Goal: Information Seeking & Learning: Learn about a topic

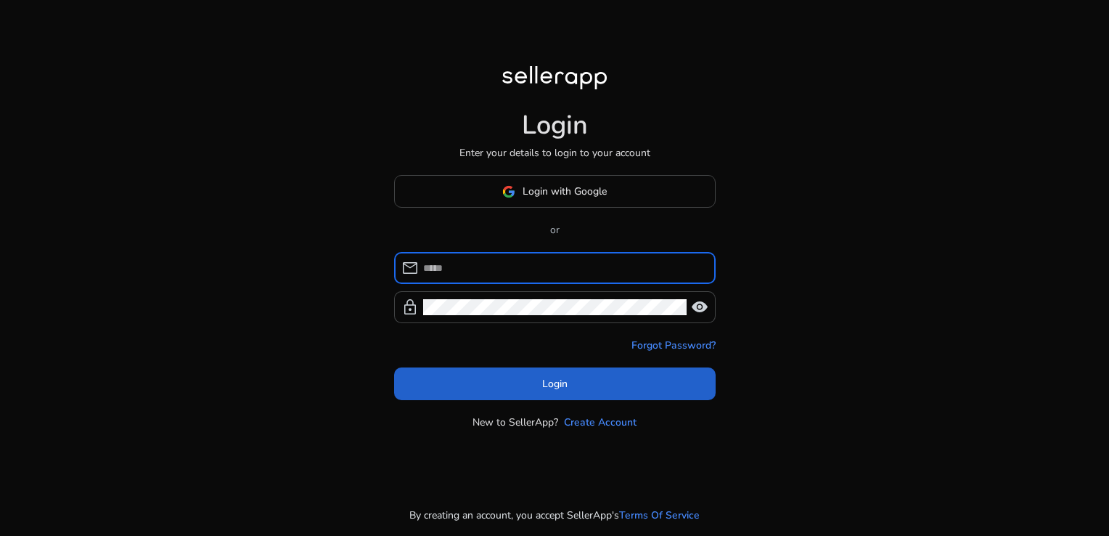
type input "**********"
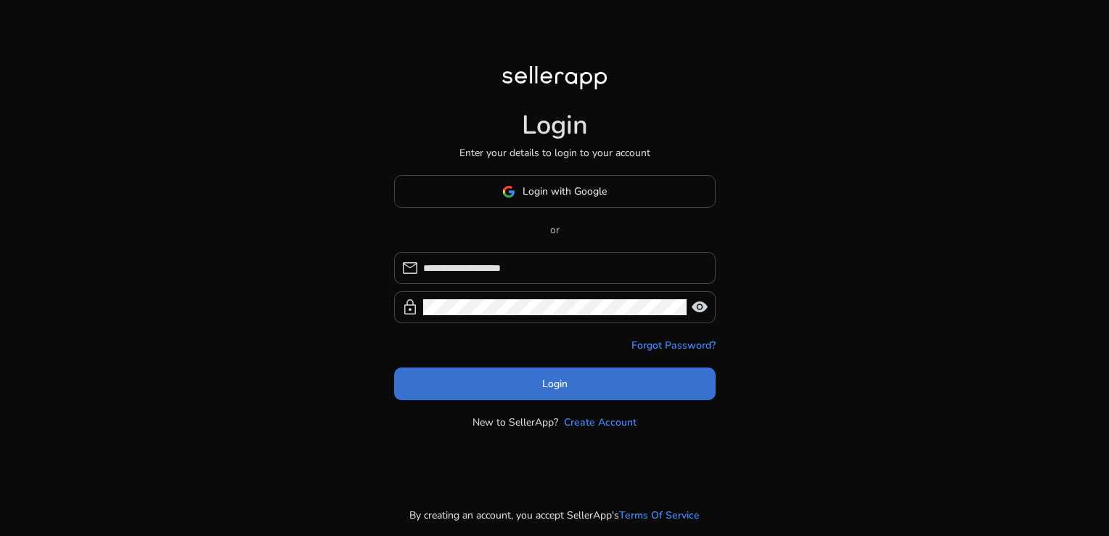
click at [531, 391] on span at bounding box center [555, 384] width 322 height 35
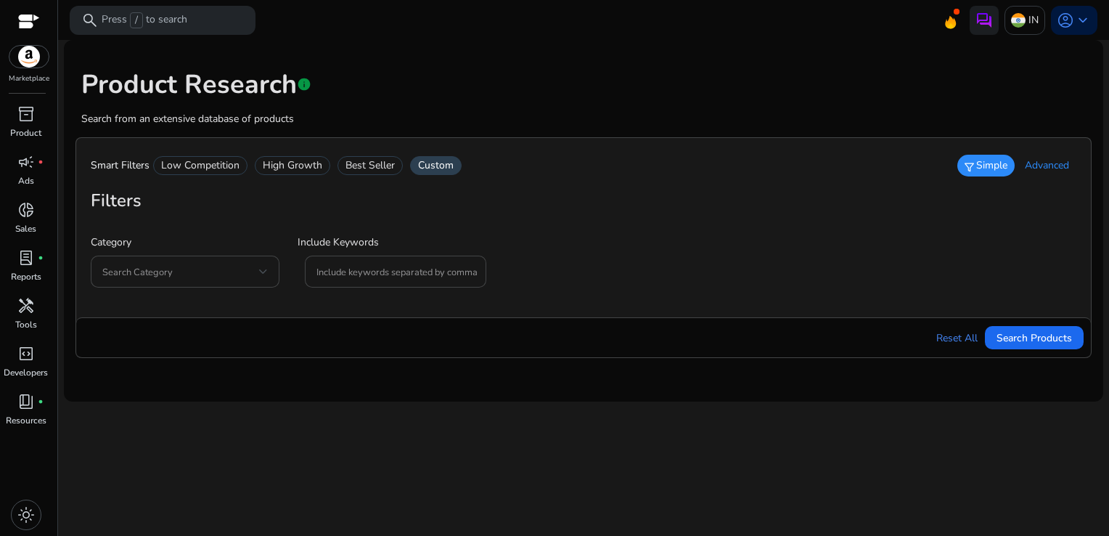
click at [1040, 163] on span "Advanced" at bounding box center [1047, 165] width 44 height 15
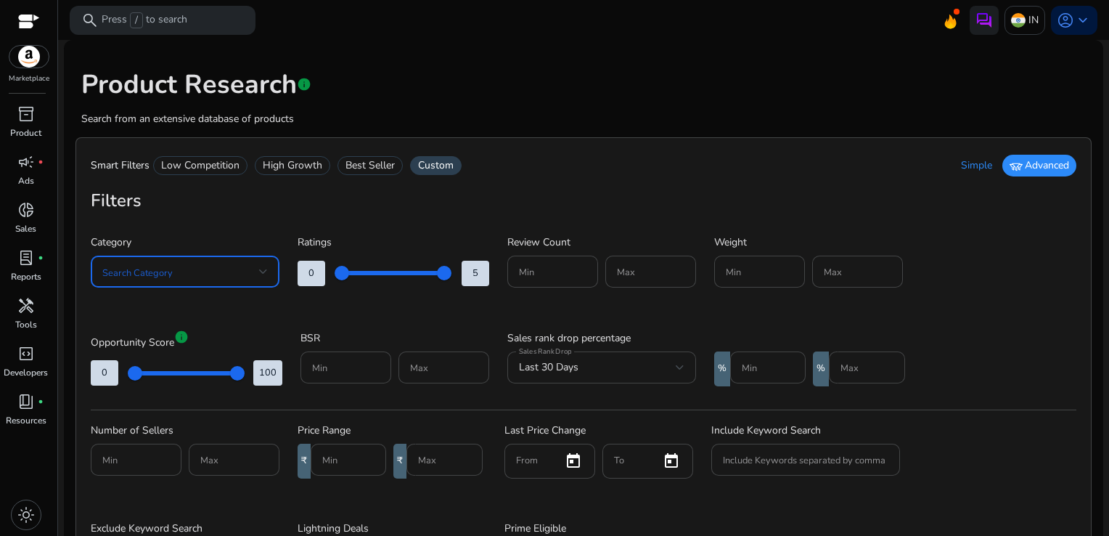
click at [261, 272] on div at bounding box center [263, 272] width 9 height 6
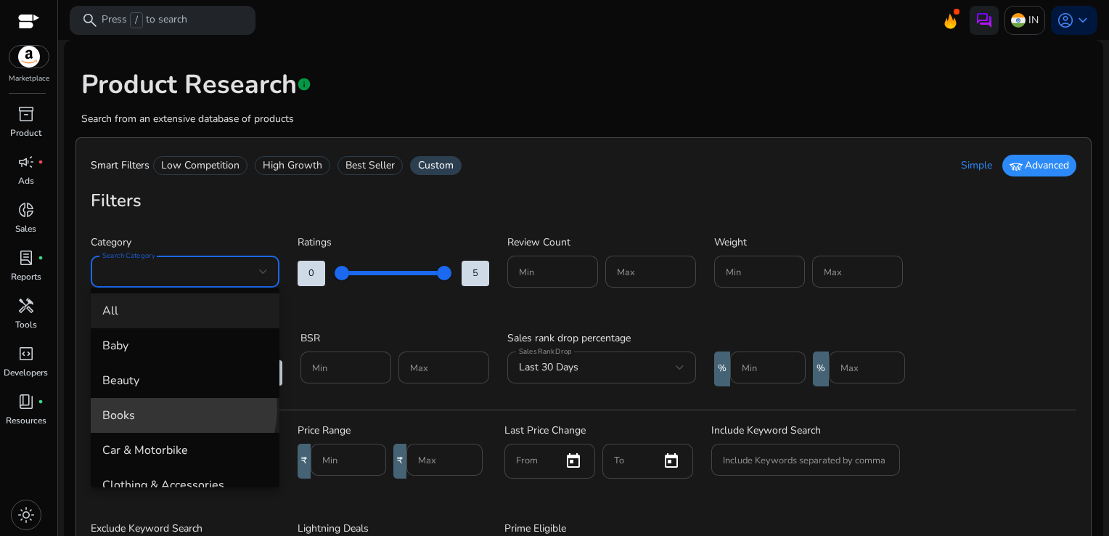
click at [168, 408] on span "Books" at bounding box center [185, 415] width 166 height 16
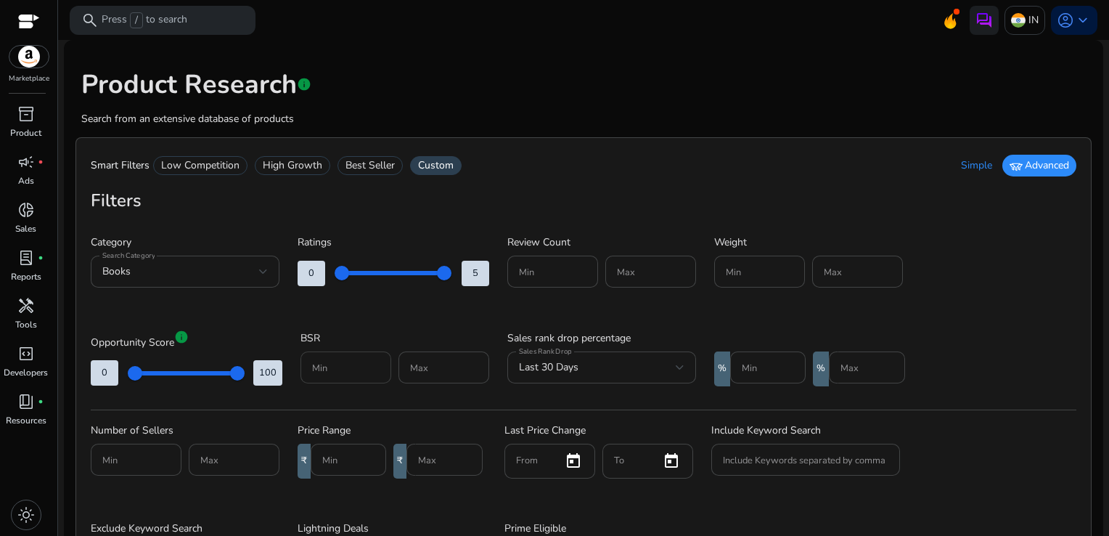
click at [333, 380] on div at bounding box center [346, 367] width 68 height 32
type input "*****"
click at [416, 366] on input "Max" at bounding box center [444, 367] width 68 height 16
type input "*****"
click at [346, 453] on input "Min" at bounding box center [348, 460] width 52 height 16
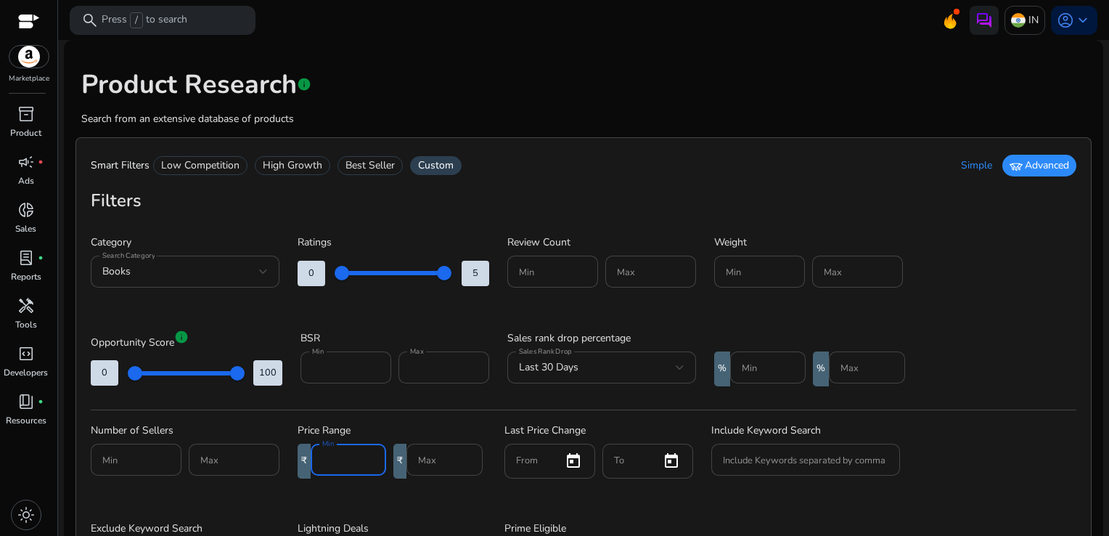
scroll to position [119, 0]
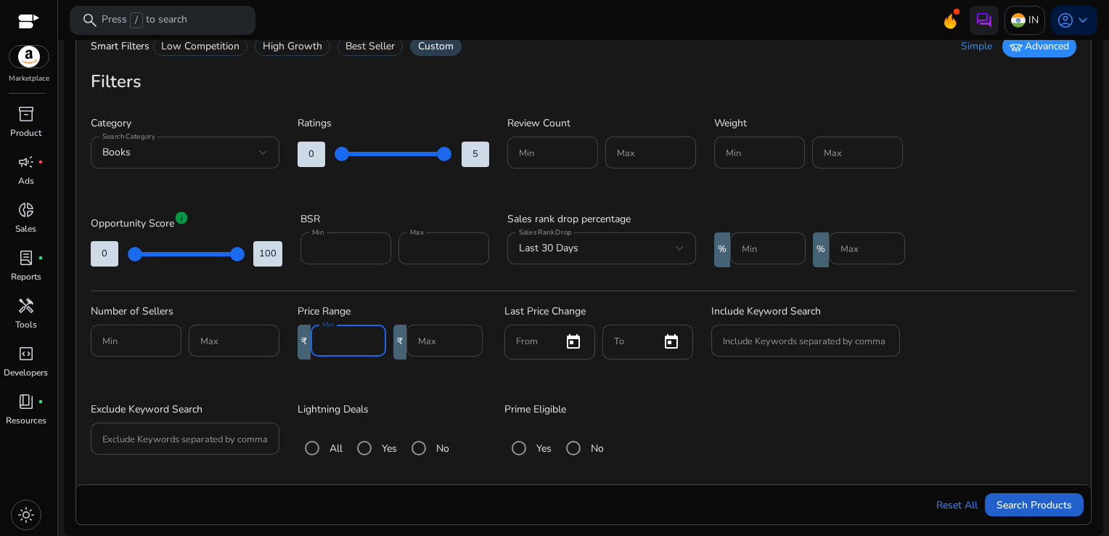
type input "***"
click at [1023, 518] on span "submit" at bounding box center [1034, 504] width 99 height 35
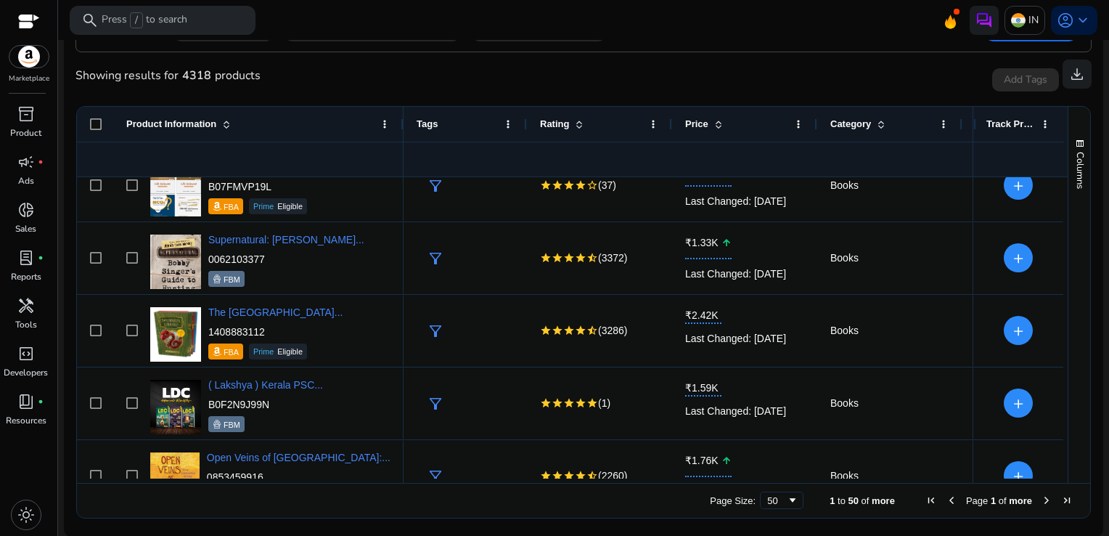
scroll to position [630, 0]
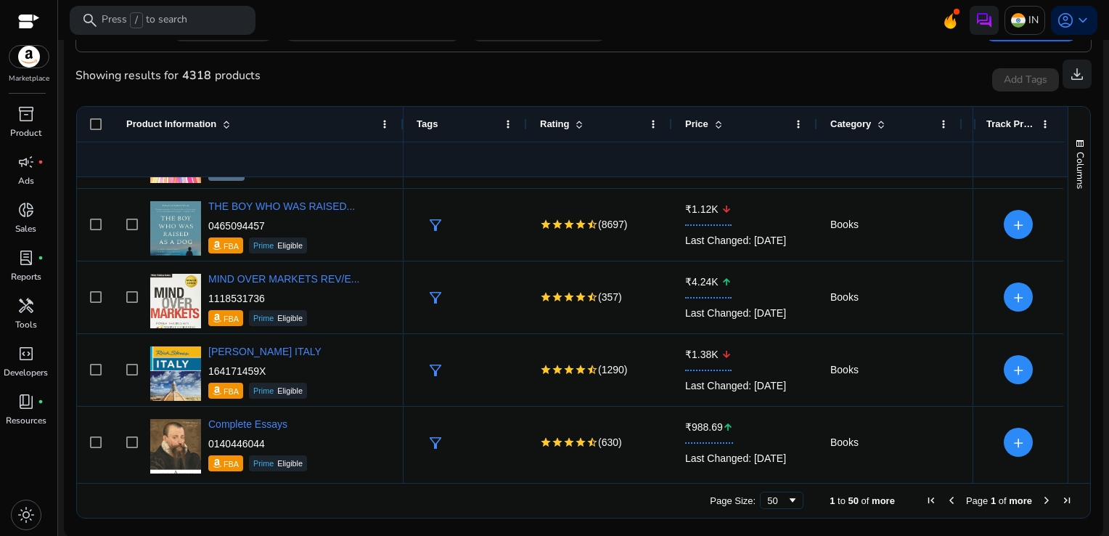
click at [1041, 501] on span "Next Page" at bounding box center [1047, 500] width 12 height 12
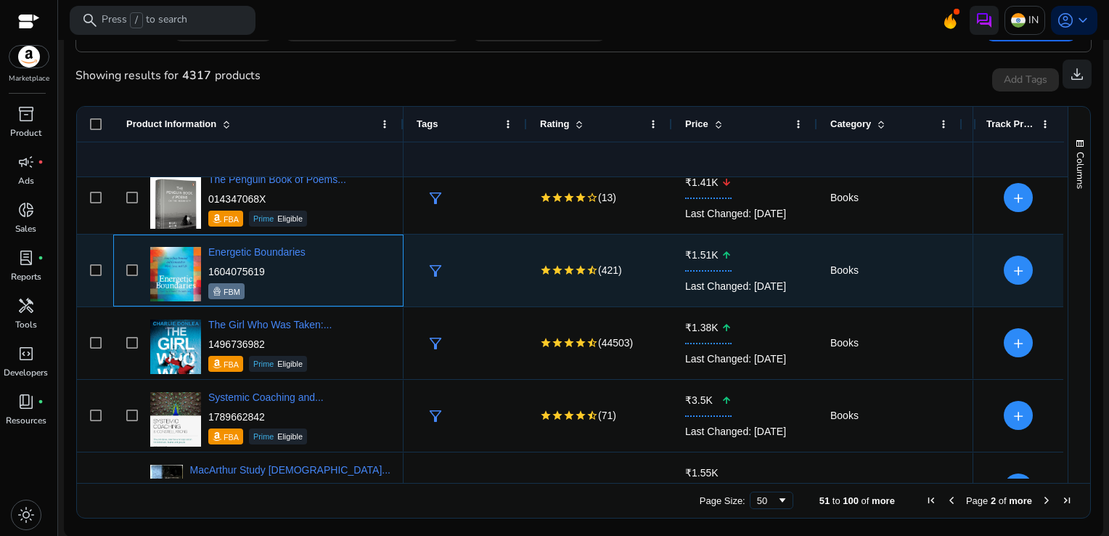
drag, startPoint x: 271, startPoint y: 273, endPoint x: 209, endPoint y: 269, distance: 61.8
click at [209, 269] on p "1604075619" at bounding box center [256, 271] width 97 height 15
copy p "1604075619"
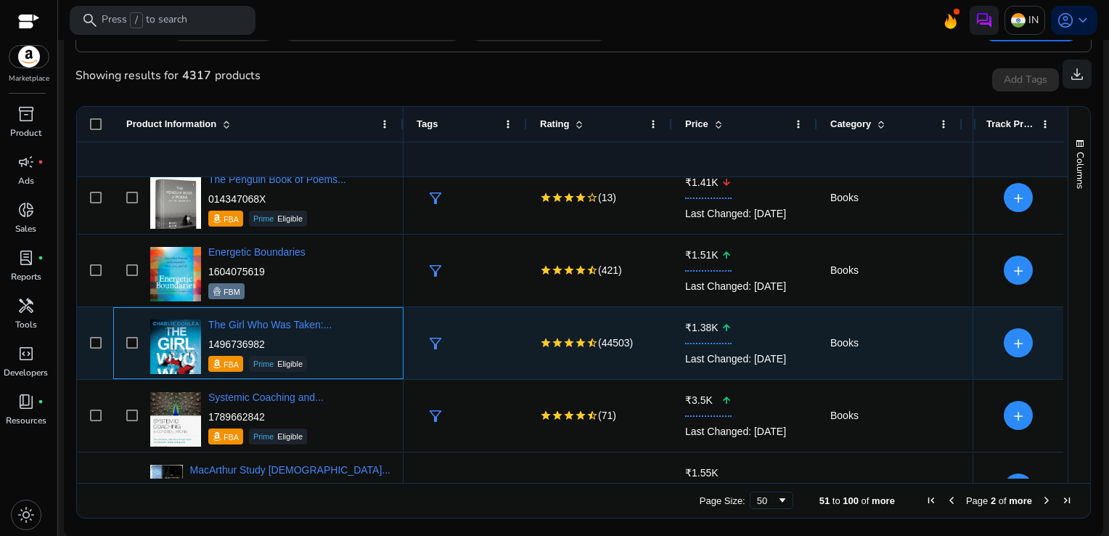
drag, startPoint x: 268, startPoint y: 344, endPoint x: 208, endPoint y: 341, distance: 59.6
click at [208, 341] on p "1496736982" at bounding box center [269, 344] width 123 height 15
copy p "1496736982"
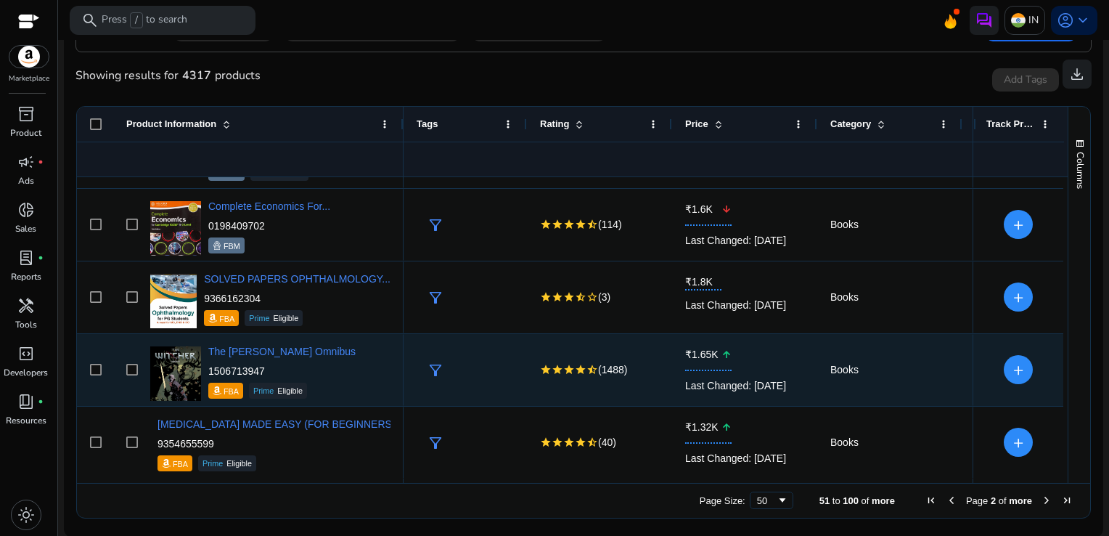
scroll to position [1150, 0]
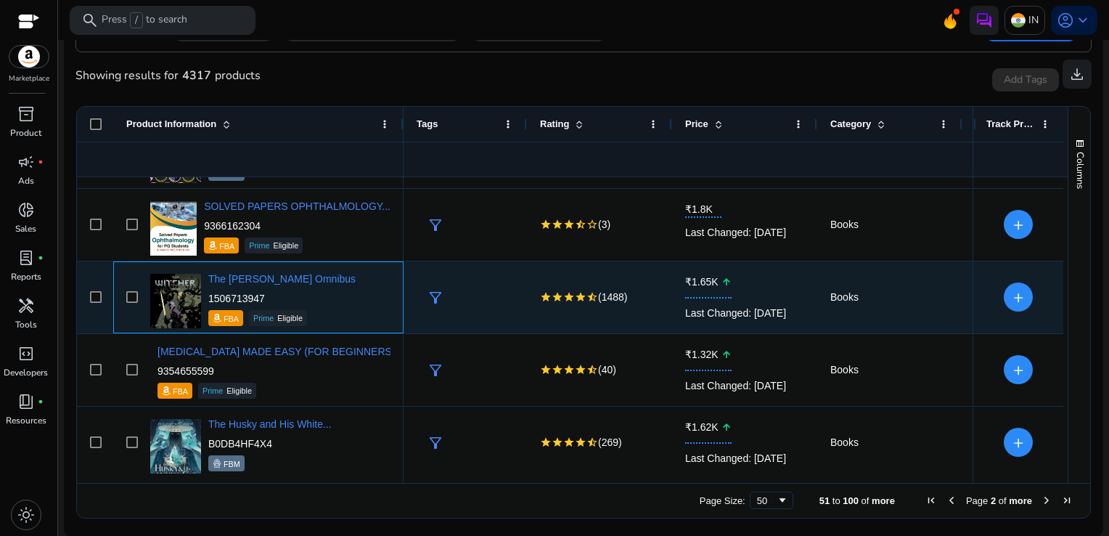
drag, startPoint x: 279, startPoint y: 295, endPoint x: 208, endPoint y: 301, distance: 70.7
click at [208, 301] on p "1506713947" at bounding box center [281, 298] width 147 height 15
copy p "1506713947"
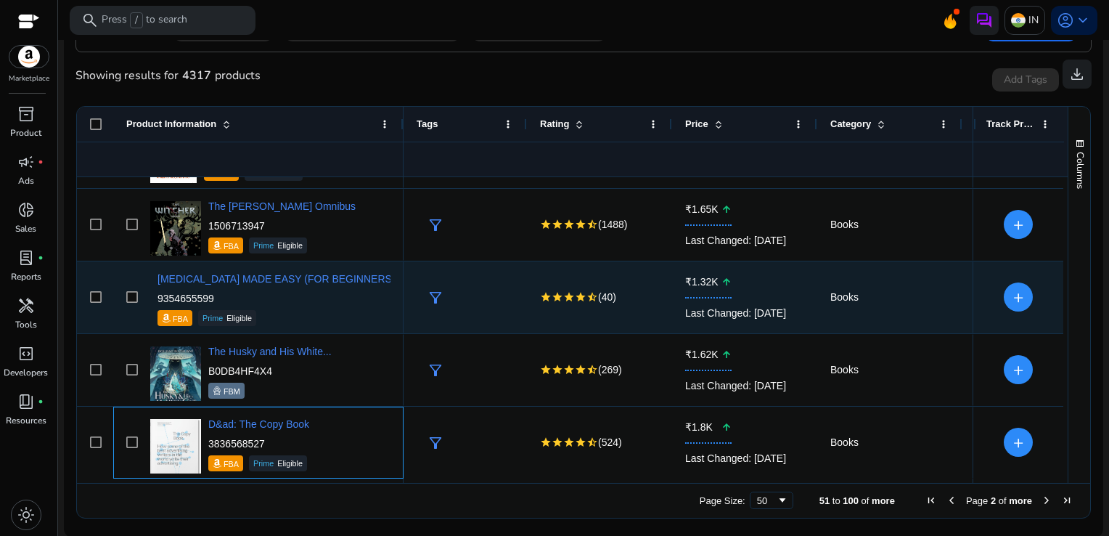
scroll to position [1223, 0]
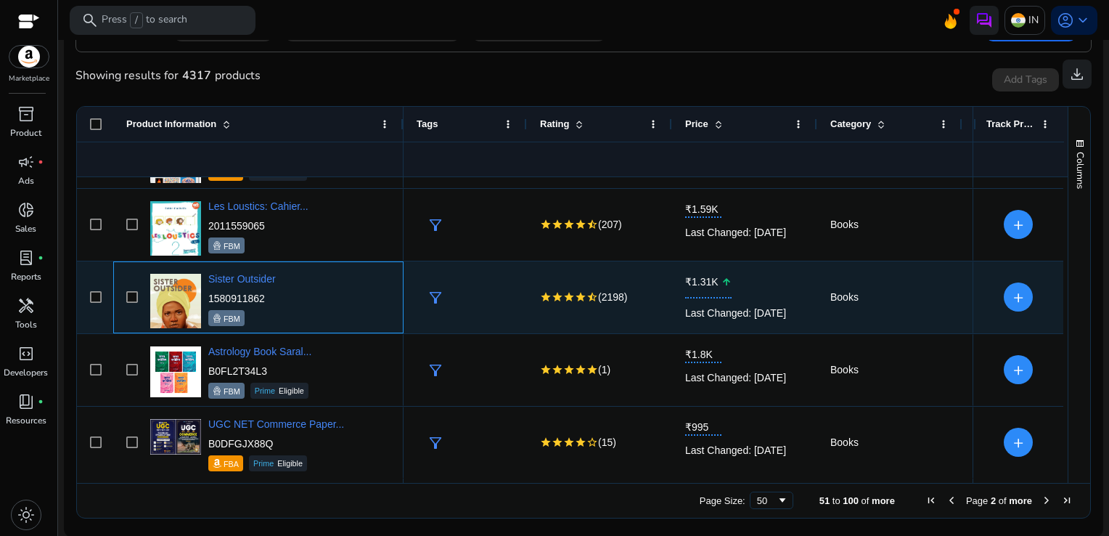
drag, startPoint x: 269, startPoint y: 293, endPoint x: 209, endPoint y: 298, distance: 59.8
click at [209, 298] on p "1580911862" at bounding box center [242, 298] width 68 height 15
copy p "1580911862"
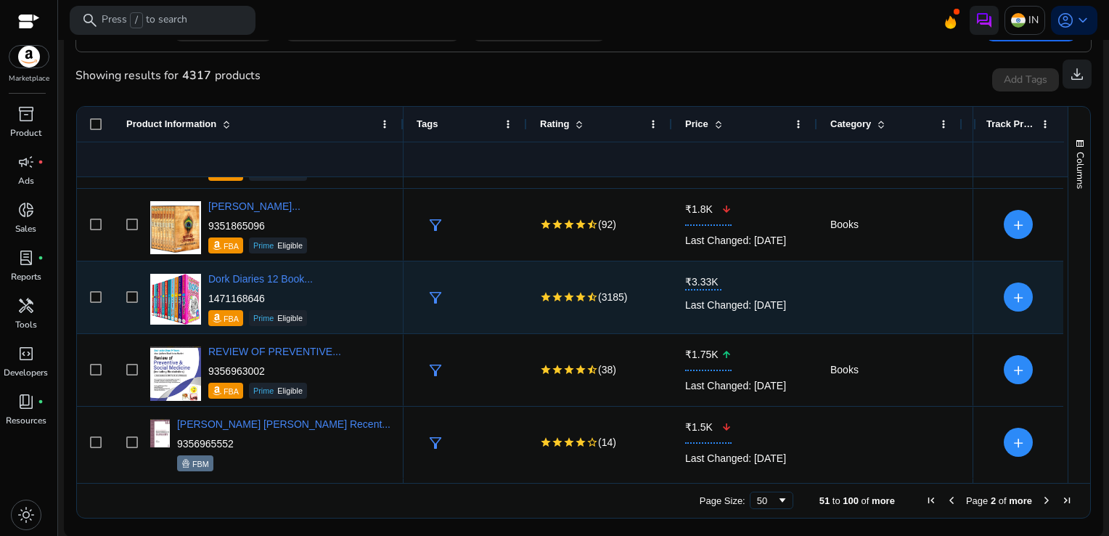
scroll to position [3328, 0]
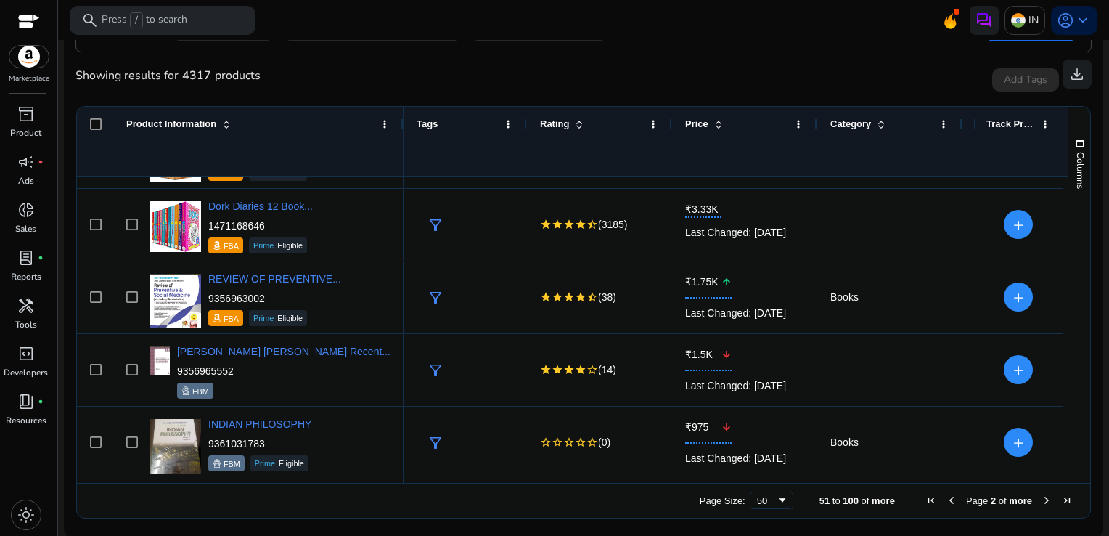
click at [1041, 497] on span "Next Page" at bounding box center [1047, 500] width 12 height 12
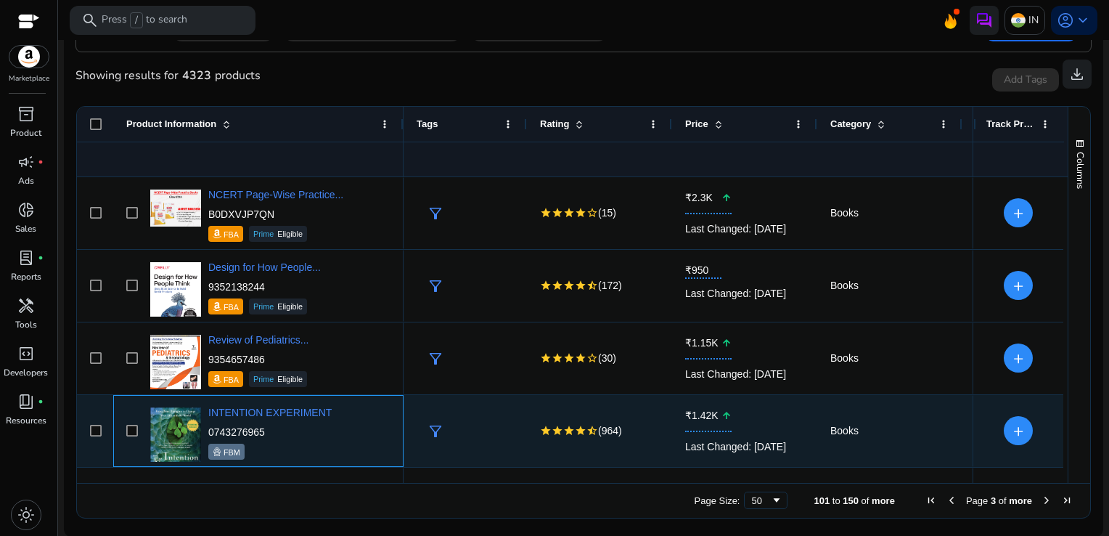
drag, startPoint x: 264, startPoint y: 436, endPoint x: 208, endPoint y: 436, distance: 55.9
click at [208, 436] on p "0743276965" at bounding box center [269, 432] width 123 height 15
copy p "0743276965"
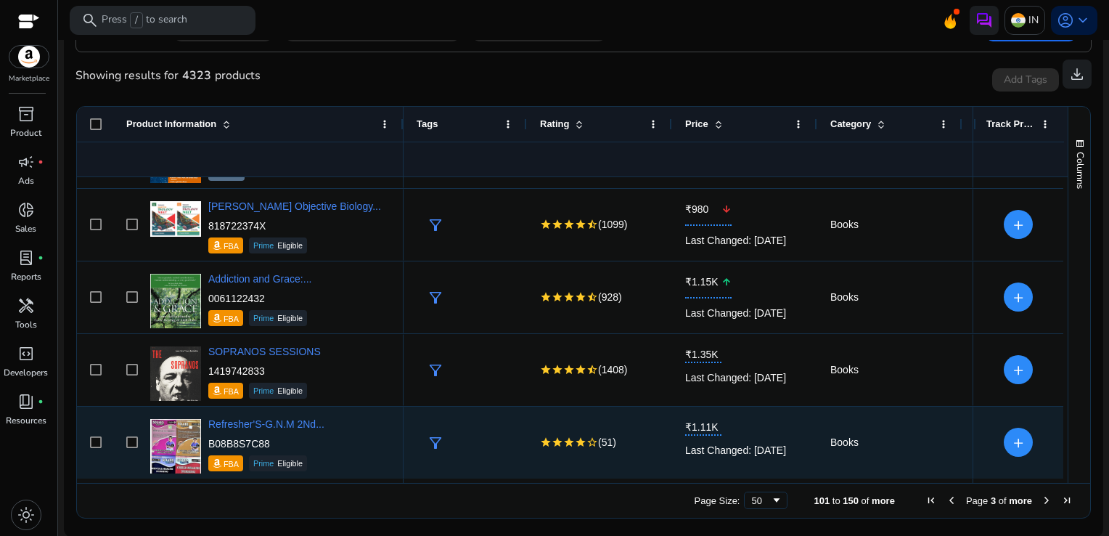
scroll to position [1078, 0]
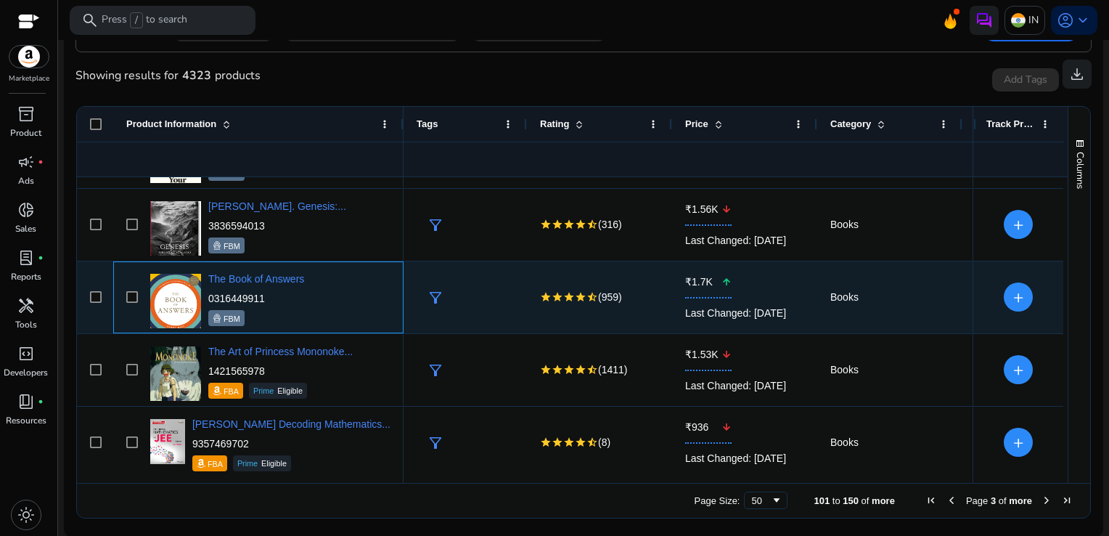
drag, startPoint x: 266, startPoint y: 292, endPoint x: 203, endPoint y: 295, distance: 62.5
click at [203, 295] on div "The Book of Answers 0316449911 FBM" at bounding box center [269, 297] width 244 height 62
drag, startPoint x: 203, startPoint y: 295, endPoint x: 285, endPoint y: 295, distance: 81.3
click at [285, 295] on p "0316449911" at bounding box center [256, 298] width 96 height 15
click at [277, 295] on p "0316449911" at bounding box center [256, 298] width 96 height 15
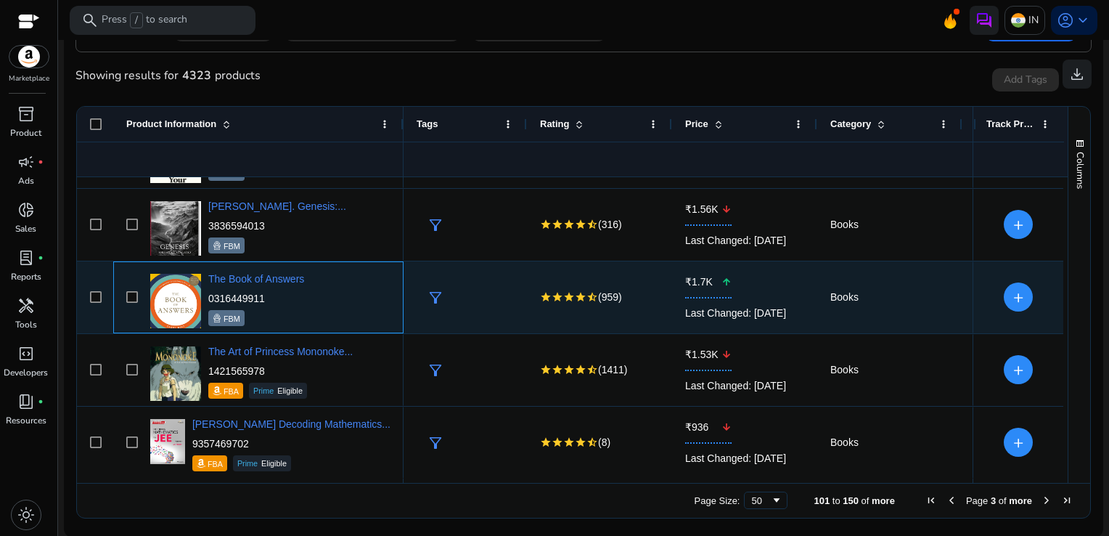
drag, startPoint x: 272, startPoint y: 302, endPoint x: 208, endPoint y: 298, distance: 64.8
click at [208, 298] on p "0316449911" at bounding box center [256, 298] width 96 height 15
copy p "0316449911"
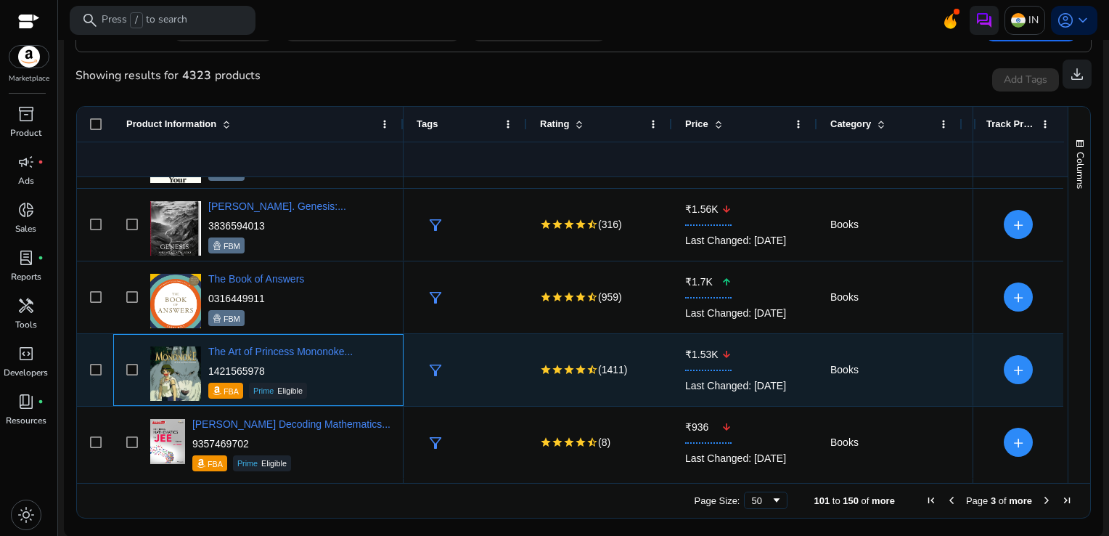
drag, startPoint x: 273, startPoint y: 362, endPoint x: 207, endPoint y: 367, distance: 66.3
click at [207, 367] on div "The Art of Princess Mononoke... 1421565978 FBA Prime Eligible" at bounding box center [269, 370] width 244 height 62
copy p "1421565978"
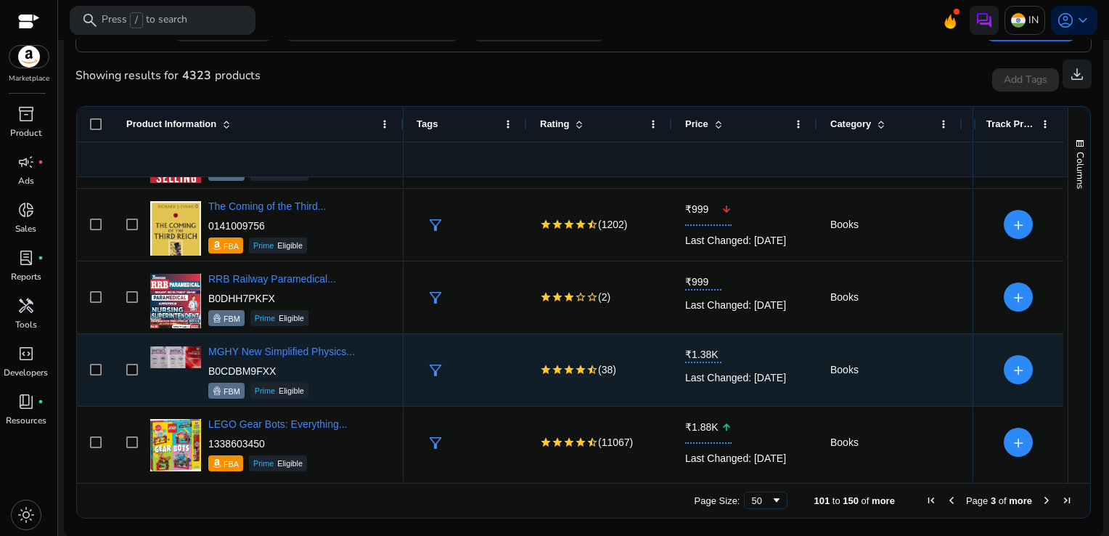
scroll to position [3328, 0]
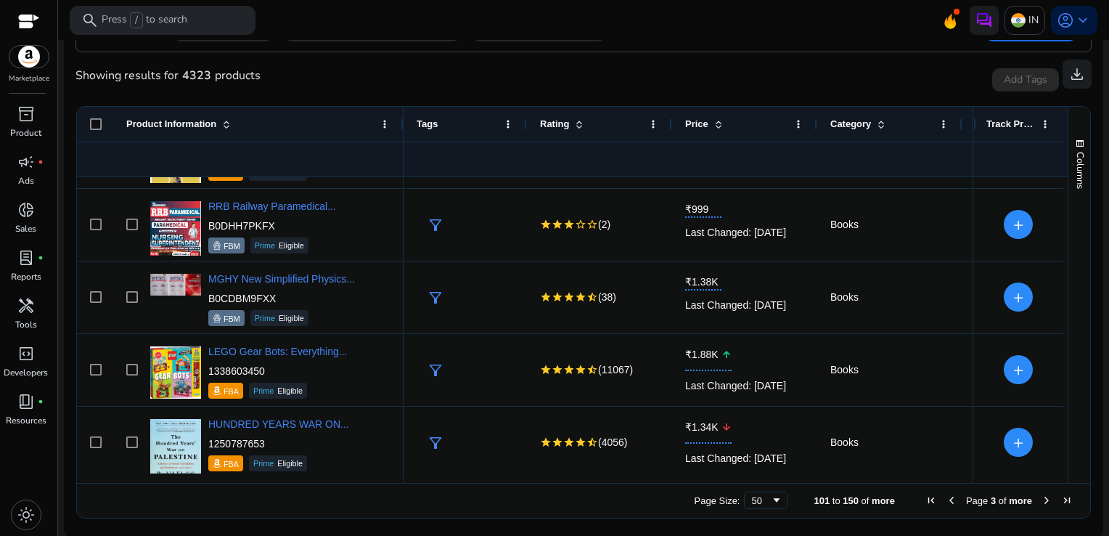
click at [1041, 498] on span "Next Page" at bounding box center [1047, 500] width 12 height 12
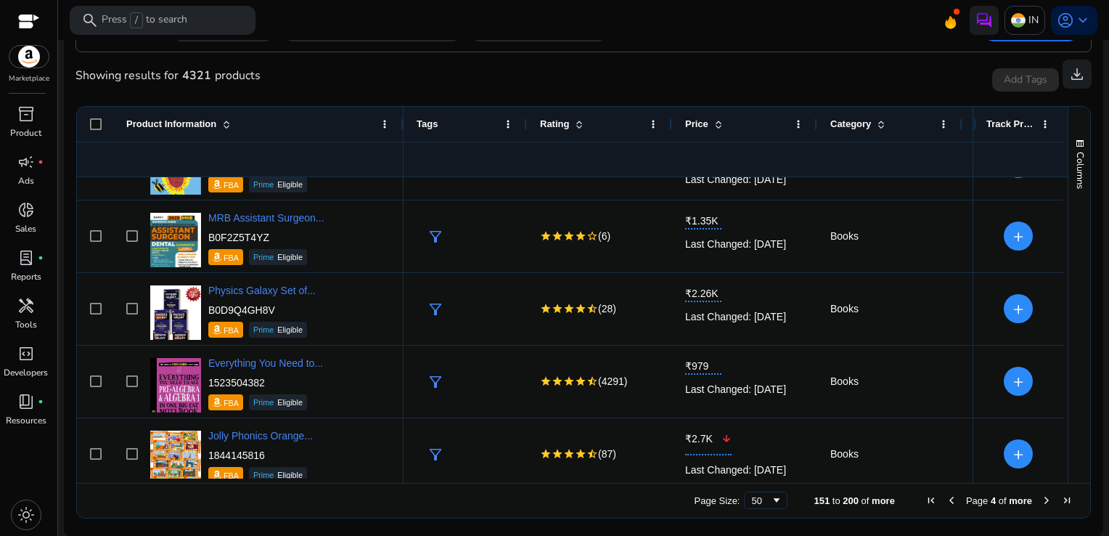
scroll to position [126, 0]
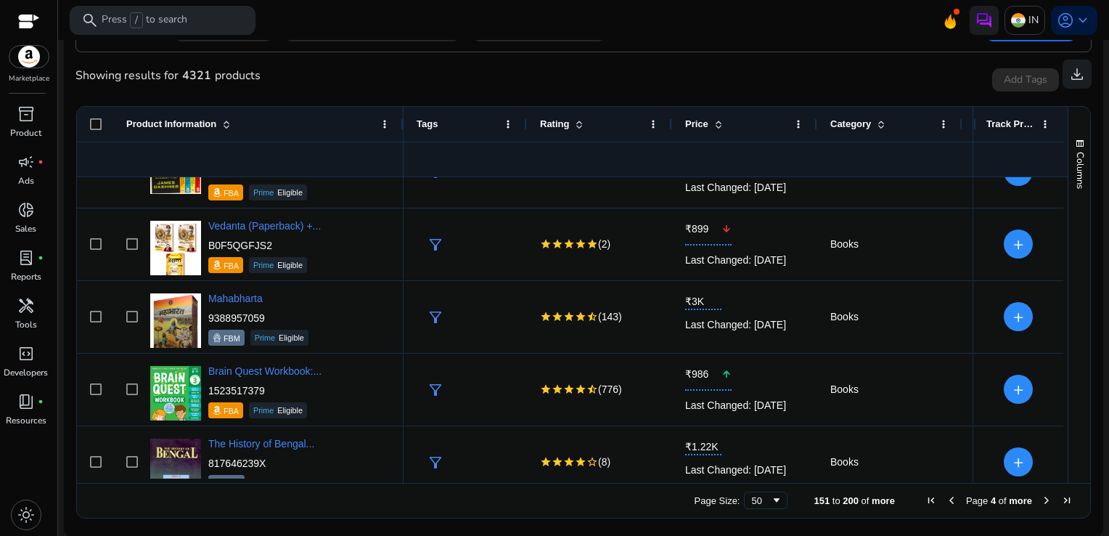
drag, startPoint x: 1083, startPoint y: 447, endPoint x: 1087, endPoint y: 463, distance: 17.1
click at [1087, 463] on ag-grid-angular "151 to 200 of more Drag here to set row groups Rating Price Est. Orders/day Est…" at bounding box center [584, 312] width 1038 height 427
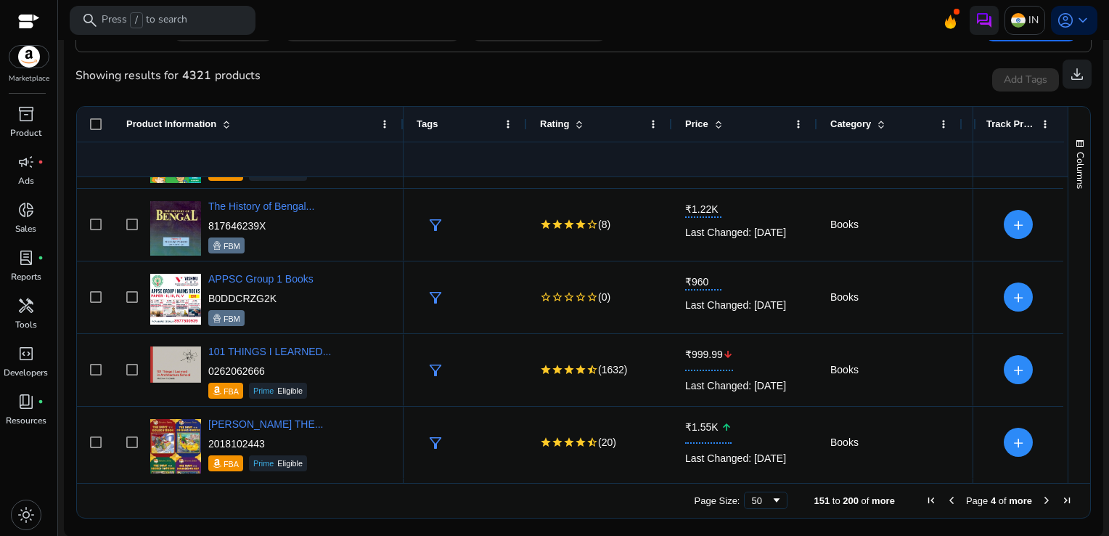
click at [1044, 504] on span "Next Page" at bounding box center [1047, 500] width 12 height 12
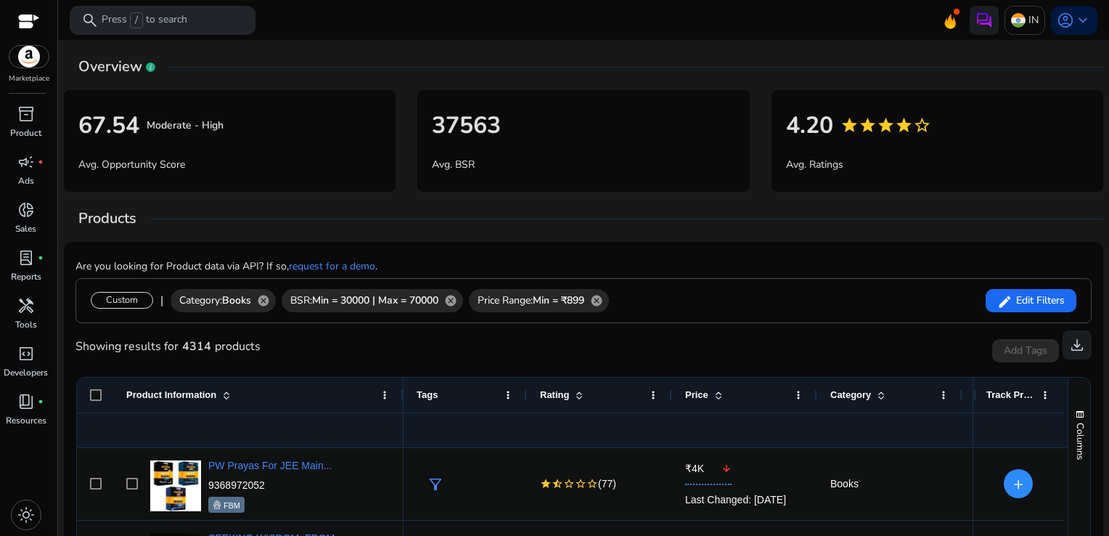
scroll to position [271, 0]
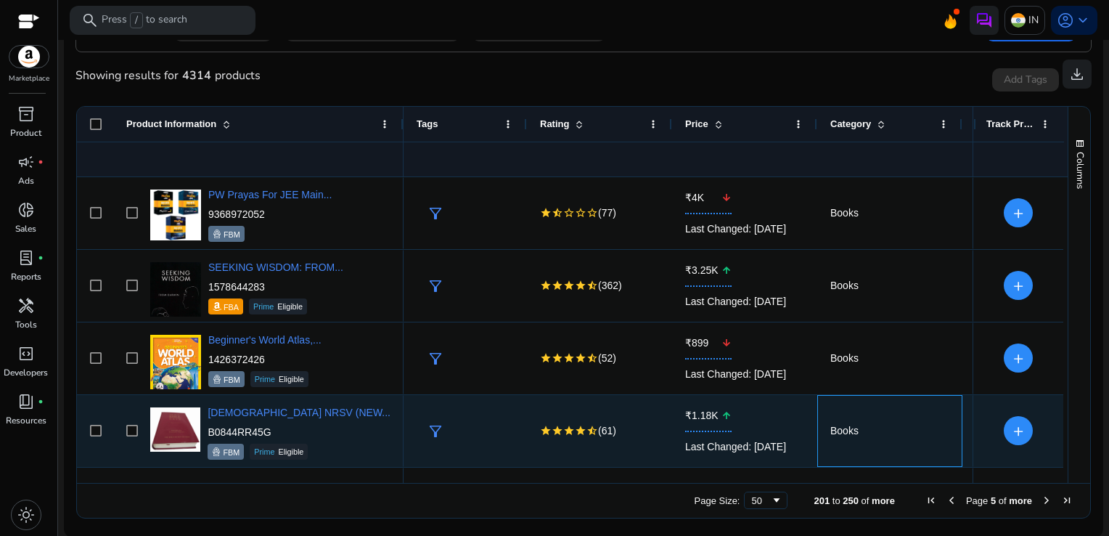
click at [888, 425] on span "Books" at bounding box center [890, 431] width 119 height 30
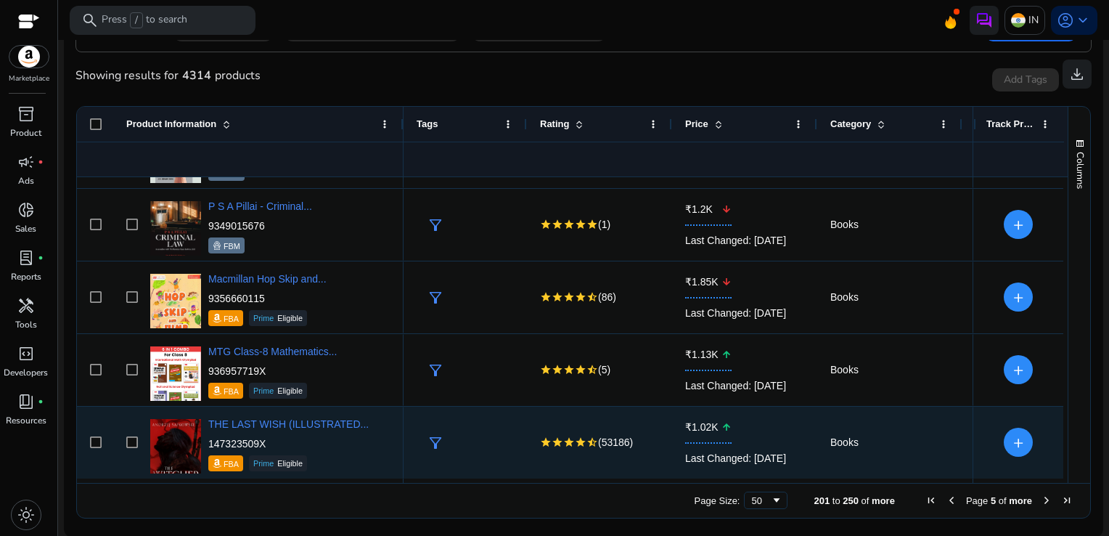
scroll to position [1441, 0]
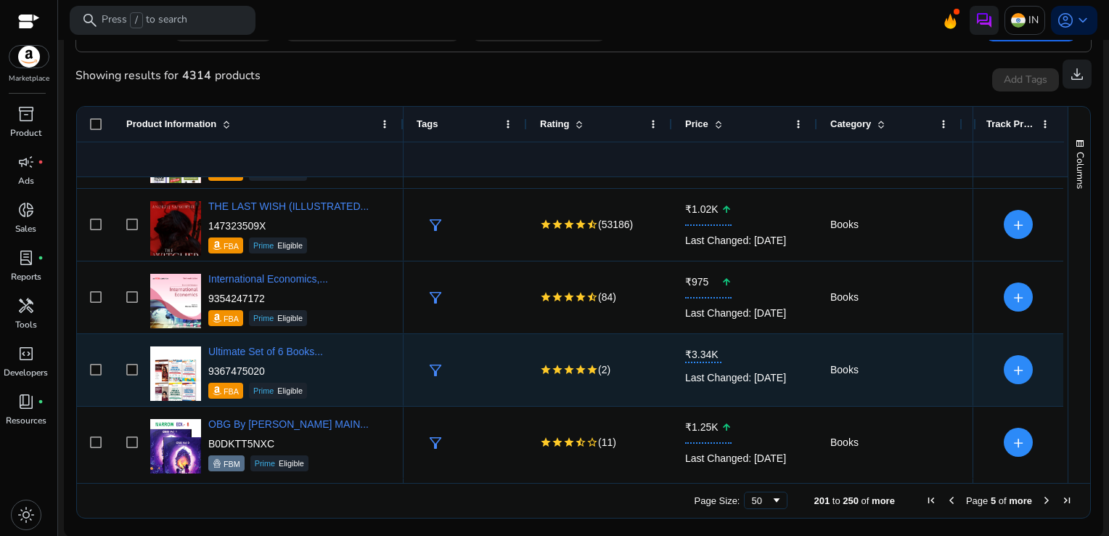
scroll to position [1586, 0]
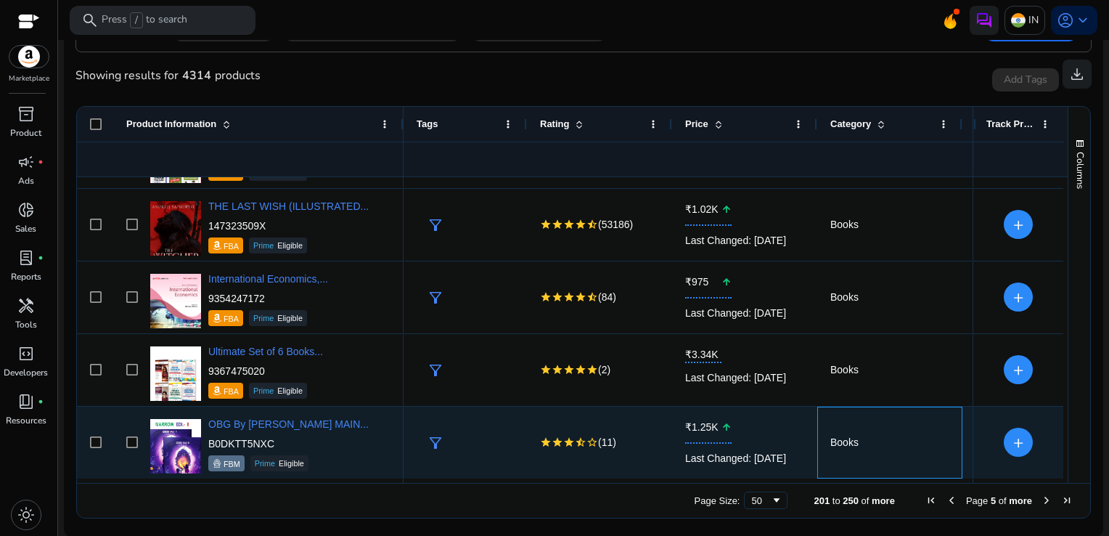
click at [888, 425] on div "Books" at bounding box center [890, 442] width 119 height 70
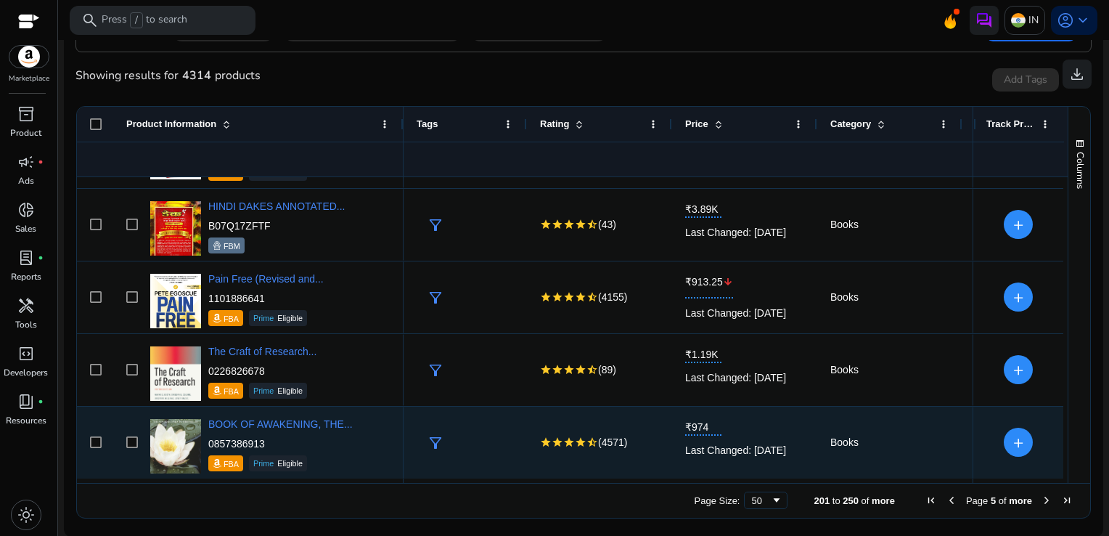
scroll to position [0, 0]
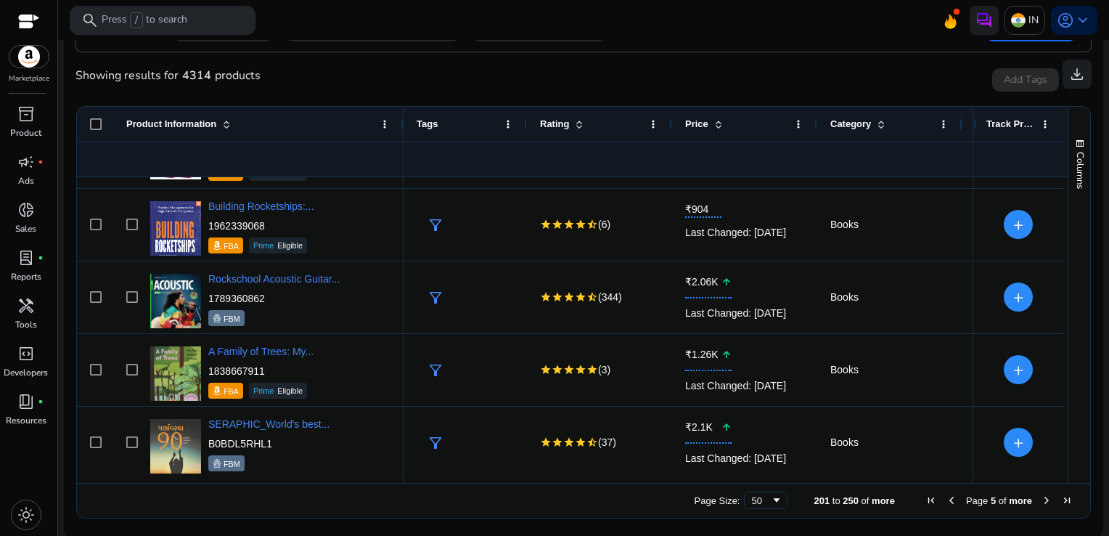
click at [1041, 495] on span "Next Page" at bounding box center [1047, 500] width 12 height 12
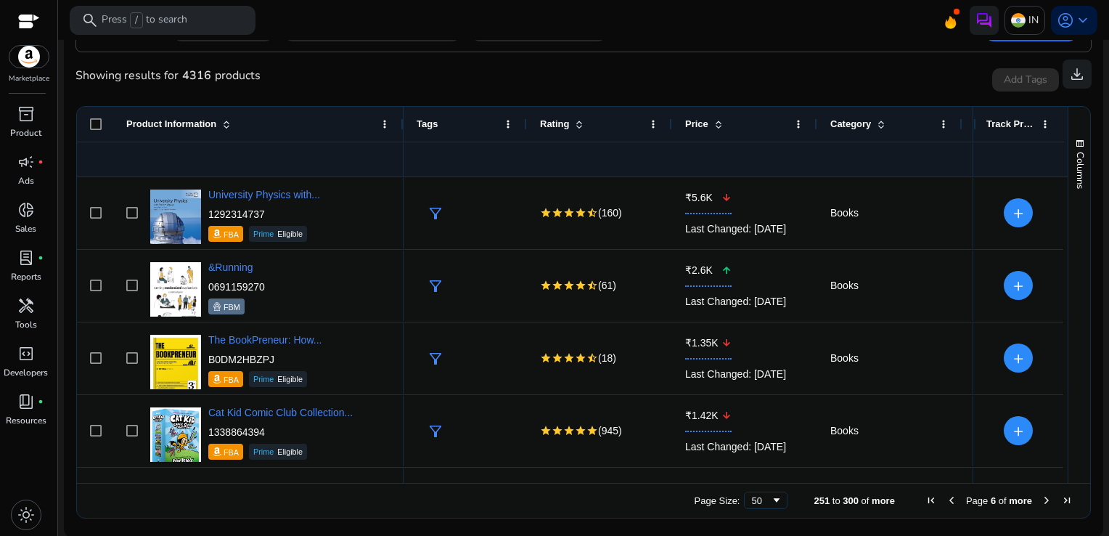
drag, startPoint x: 1063, startPoint y: 191, endPoint x: 1067, endPoint y: 206, distance: 15.9
click at [1069, 206] on div "Columns" at bounding box center [1080, 295] width 22 height 376
drag, startPoint x: 1067, startPoint y: 206, endPoint x: 1069, endPoint y: 216, distance: 9.6
click at [1069, 216] on div "Columns" at bounding box center [1080, 295] width 22 height 376
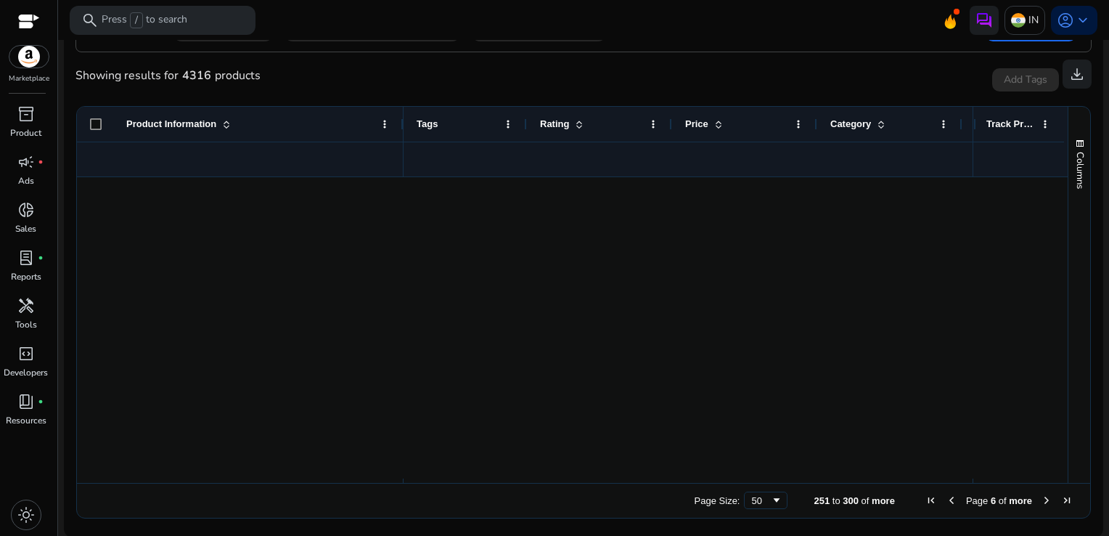
scroll to position [2797, 0]
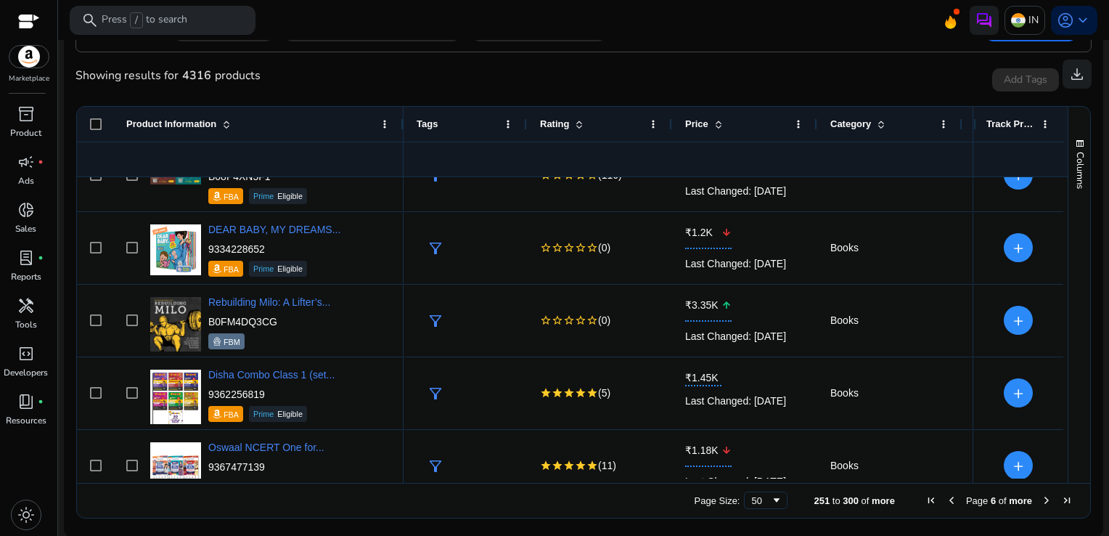
click at [1041, 500] on span "Next Page" at bounding box center [1047, 500] width 12 height 12
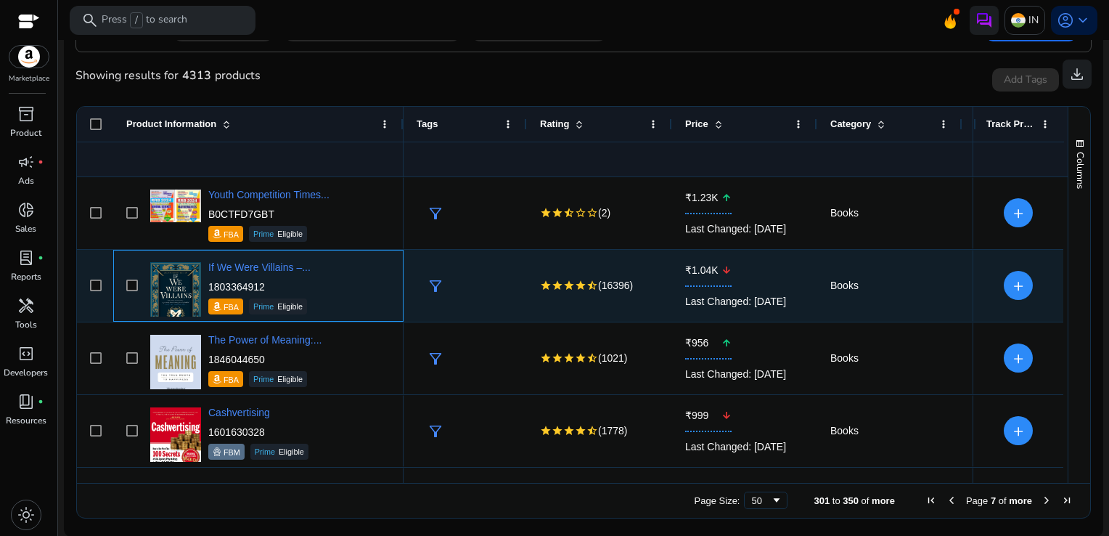
drag, startPoint x: 276, startPoint y: 281, endPoint x: 210, endPoint y: 283, distance: 66.1
click at [210, 283] on p "1803364912" at bounding box center [259, 287] width 102 height 15
copy p "1803364912"
click at [274, 283] on p "1803364912" at bounding box center [259, 287] width 102 height 15
drag, startPoint x: 273, startPoint y: 283, endPoint x: 209, endPoint y: 283, distance: 63.9
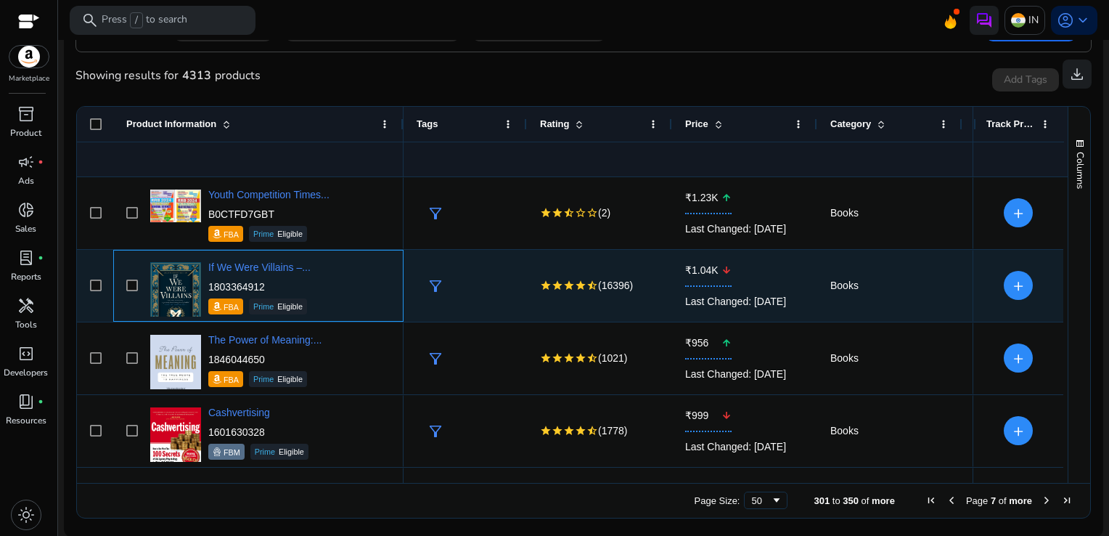
click at [209, 283] on p "1803364912" at bounding box center [259, 287] width 102 height 15
copy p "1803364912"
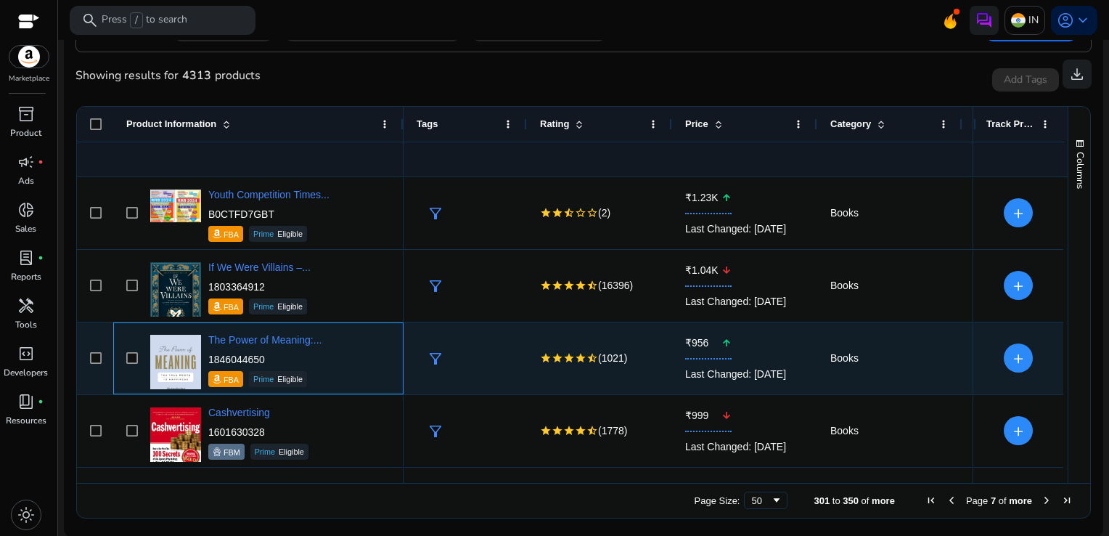
drag, startPoint x: 271, startPoint y: 359, endPoint x: 209, endPoint y: 361, distance: 61.8
click at [209, 361] on p "1846044650" at bounding box center [264, 359] width 113 height 15
copy p "1846044650"
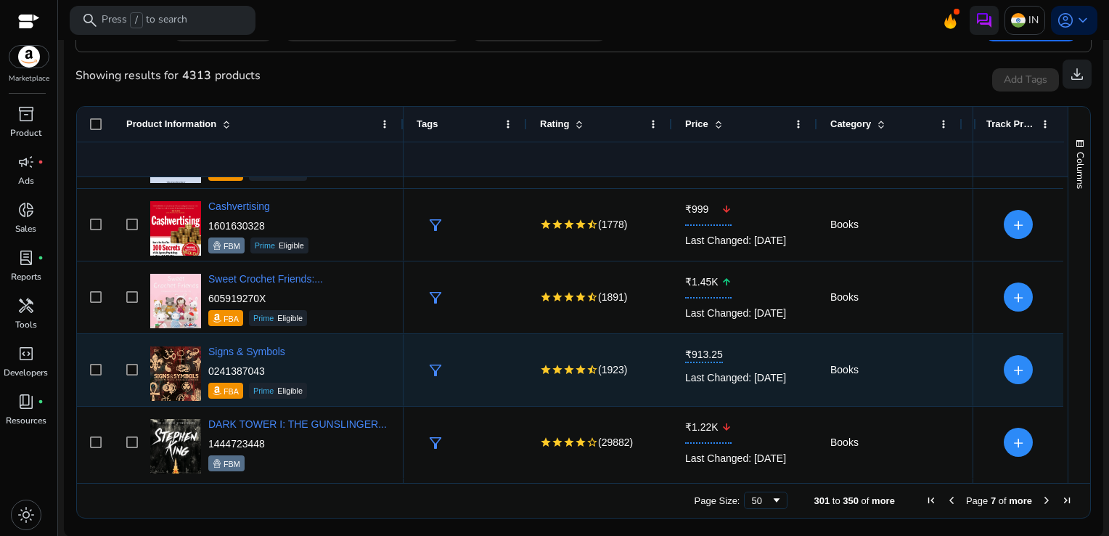
scroll to position [279, 0]
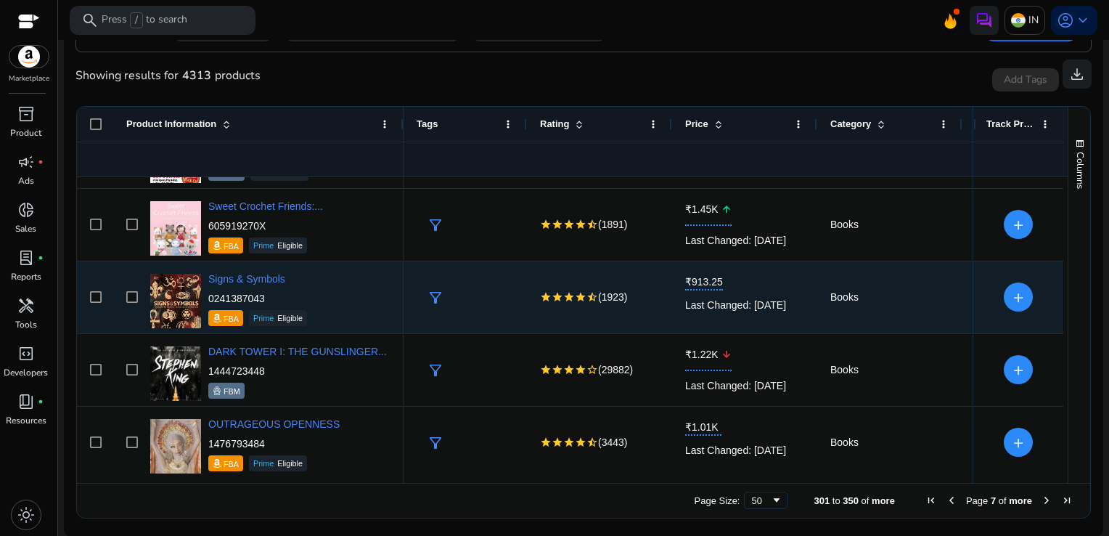
click at [274, 291] on p "0241387043" at bounding box center [257, 298] width 99 height 15
drag, startPoint x: 268, startPoint y: 301, endPoint x: 209, endPoint y: 303, distance: 58.9
click at [209, 303] on p "0241387043" at bounding box center [257, 298] width 99 height 15
copy p "0241387043"
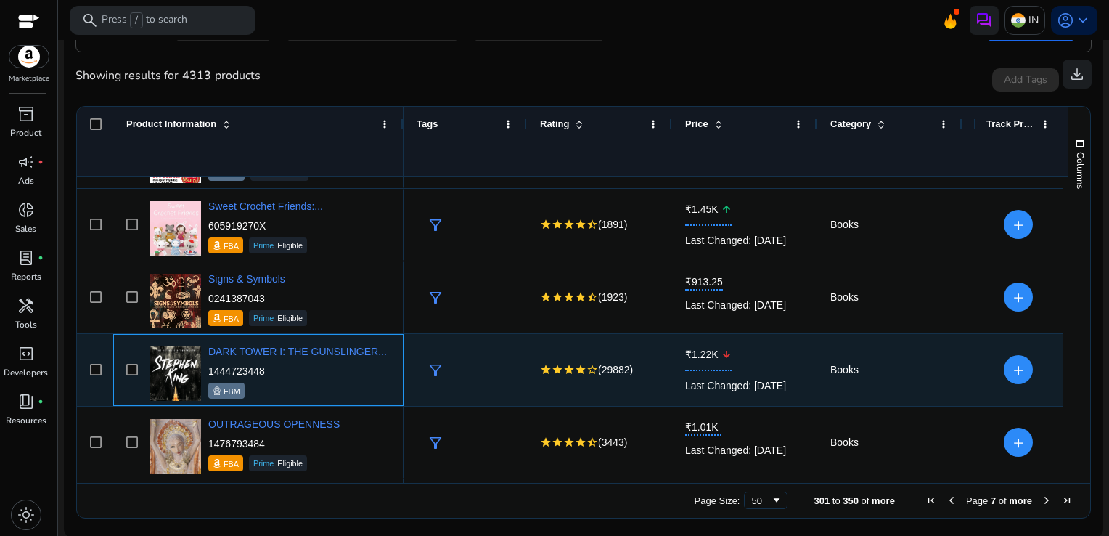
drag, startPoint x: 273, startPoint y: 365, endPoint x: 208, endPoint y: 367, distance: 64.7
click at [208, 367] on p "1444723448" at bounding box center [297, 371] width 179 height 15
copy p "1444723448"
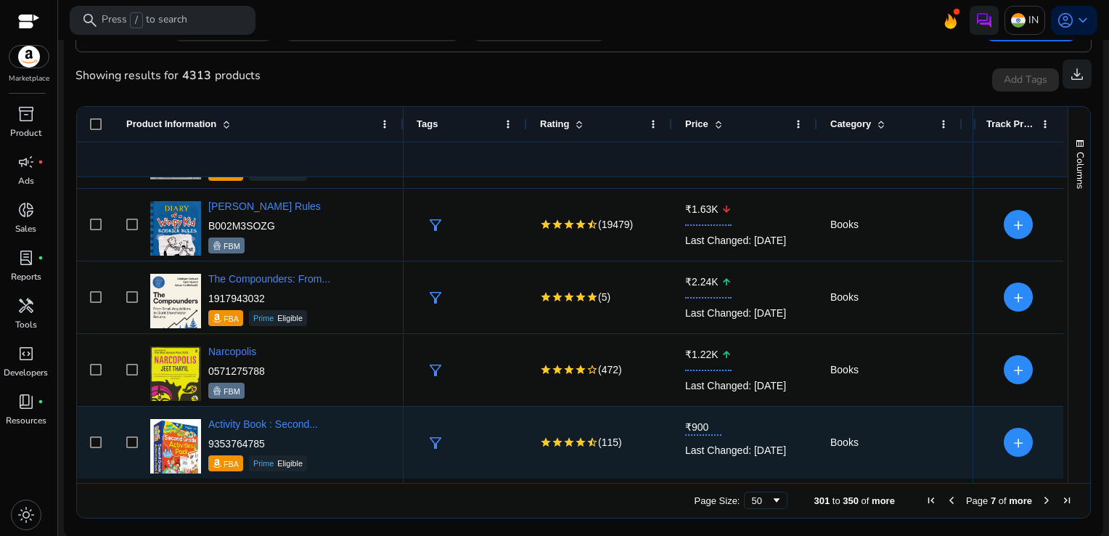
scroll to position [932, 0]
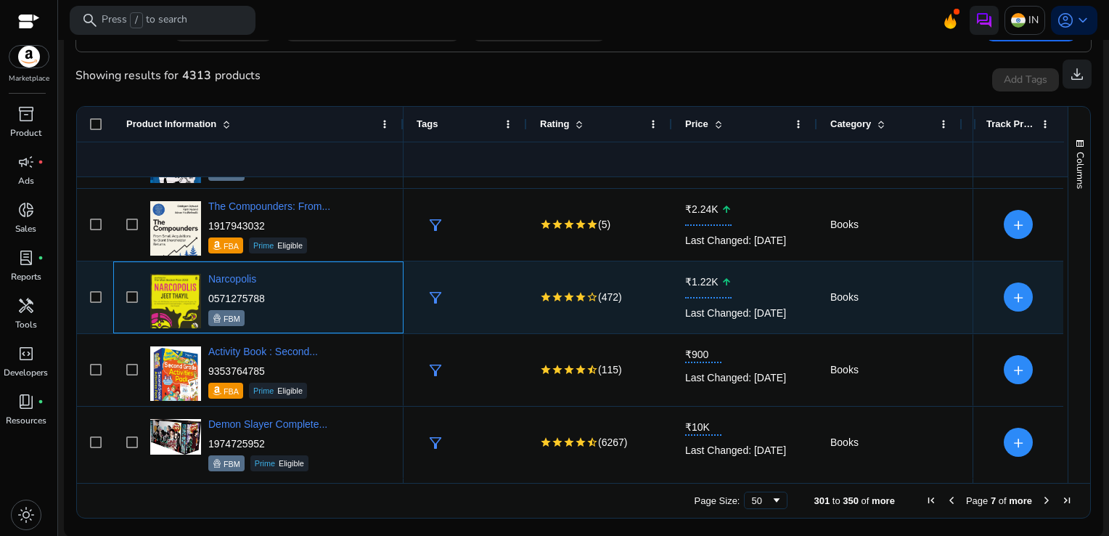
drag, startPoint x: 279, startPoint y: 293, endPoint x: 207, endPoint y: 295, distance: 71.9
click at [207, 295] on div "Narcopolis 0571275788 FBM" at bounding box center [269, 297] width 244 height 62
copy p "0571275788"
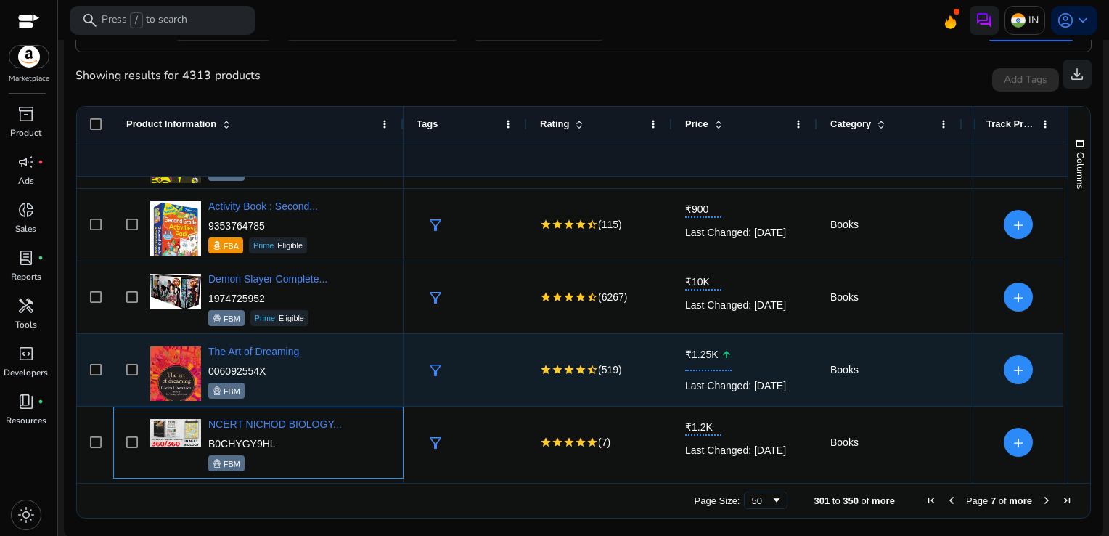
scroll to position [1078, 0]
drag, startPoint x: 270, startPoint y: 364, endPoint x: 209, endPoint y: 364, distance: 61.0
click at [209, 364] on p "006092554X" at bounding box center [253, 371] width 91 height 15
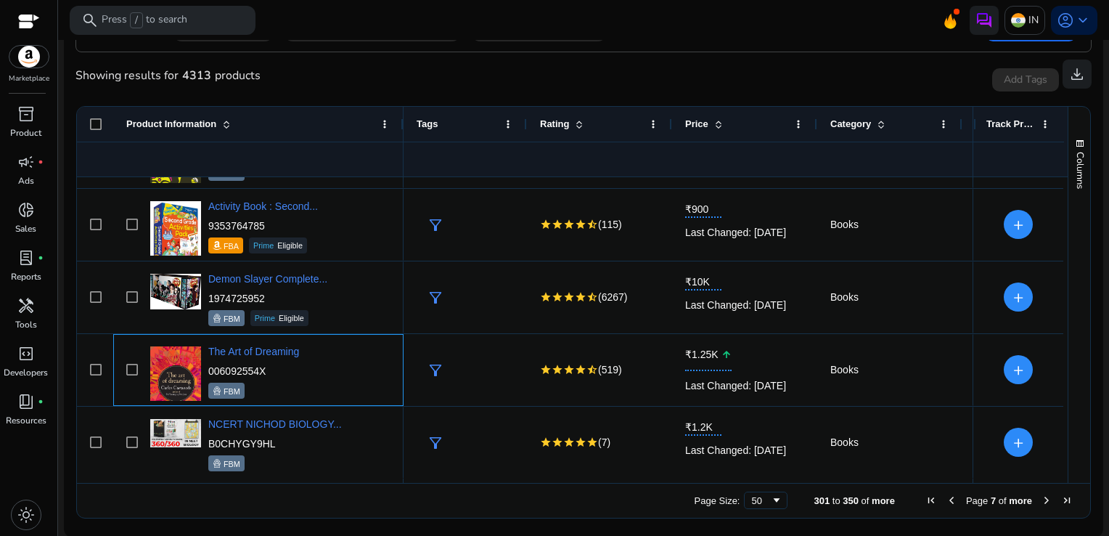
copy p "006092554X"
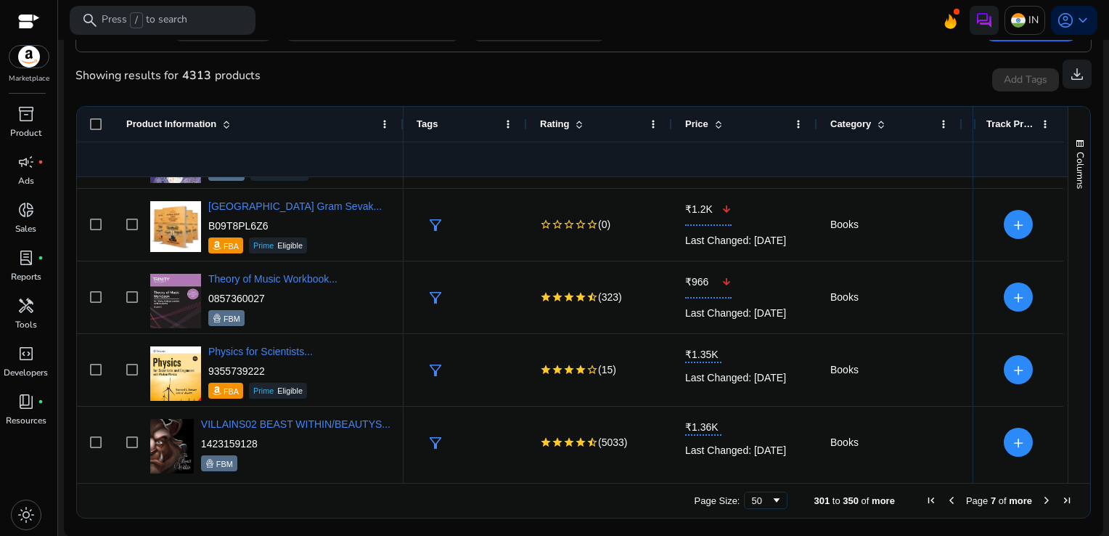
scroll to position [1658, 0]
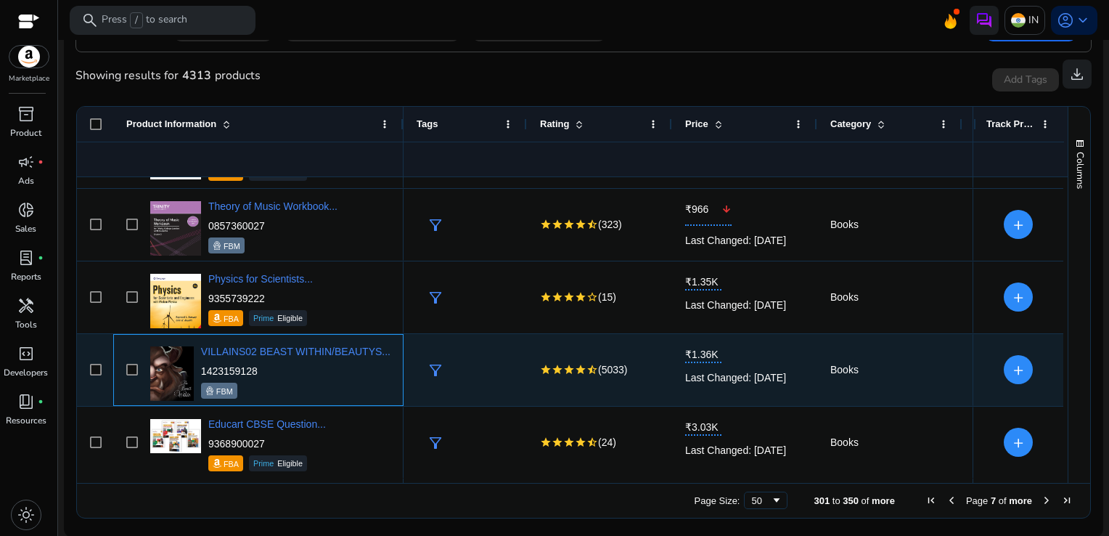
drag, startPoint x: 276, startPoint y: 370, endPoint x: 208, endPoint y: 367, distance: 67.6
click at [208, 367] on p "1423159128" at bounding box center [296, 371] width 190 height 15
copy p "1423159128"
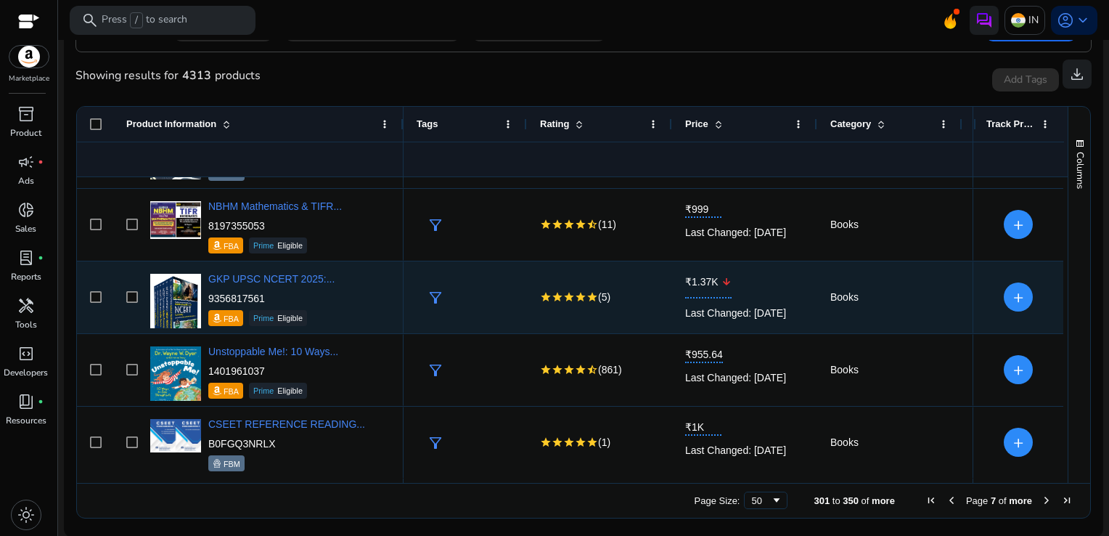
scroll to position [0, 0]
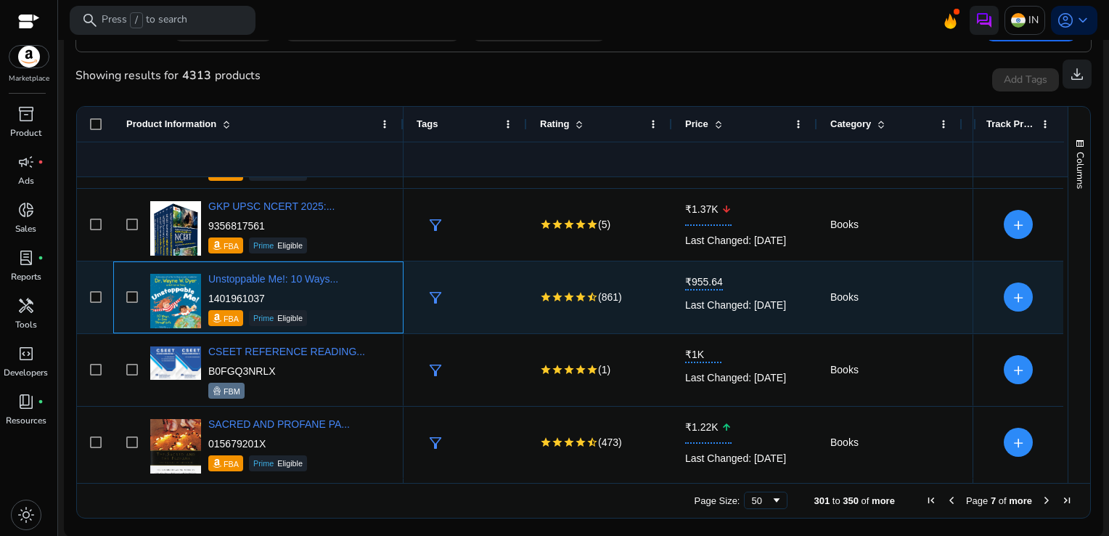
drag, startPoint x: 267, startPoint y: 298, endPoint x: 209, endPoint y: 293, distance: 58.3
click at [209, 293] on p "1401961037" at bounding box center [273, 298] width 130 height 15
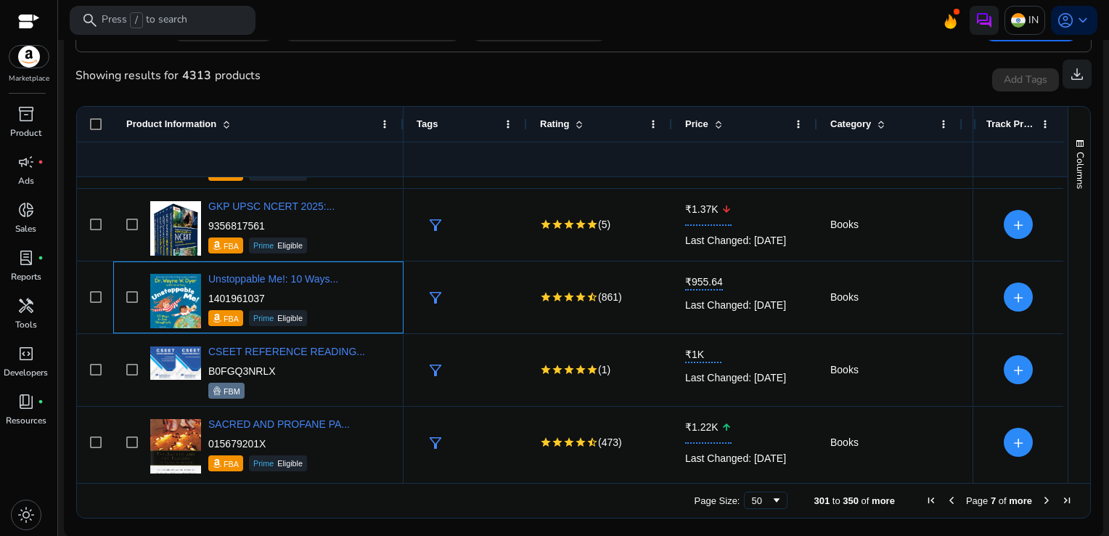
copy p "1401961037"
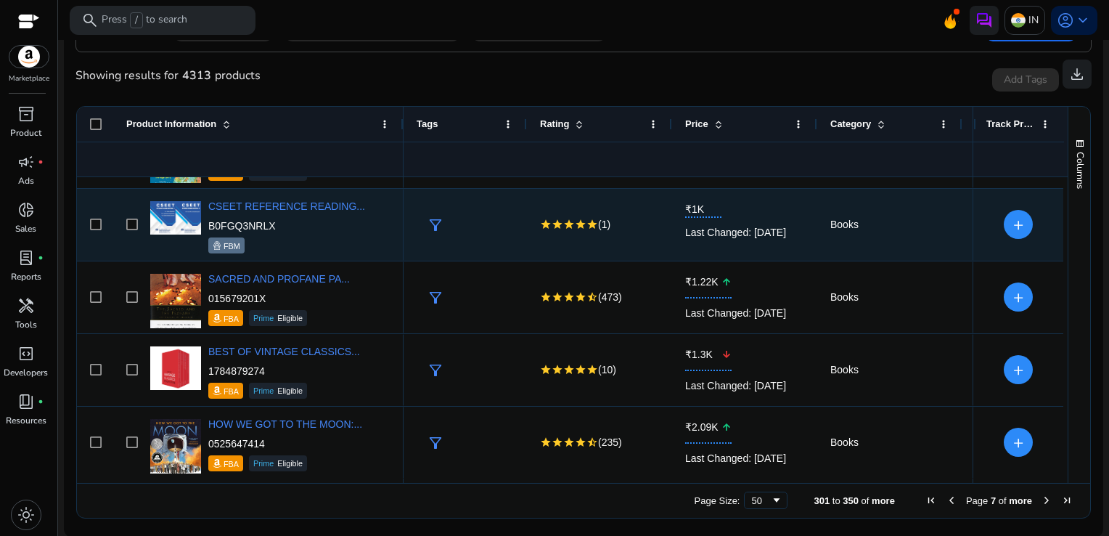
scroll to position [2457, 0]
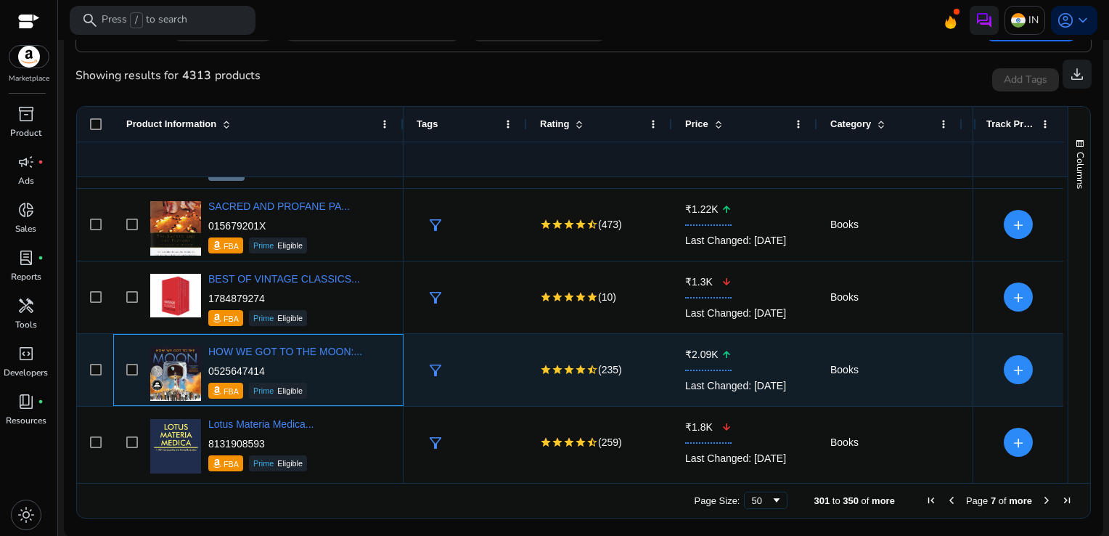
drag, startPoint x: 279, startPoint y: 372, endPoint x: 206, endPoint y: 369, distance: 72.7
click at [206, 369] on div "HOW WE GOT TO THE MOON:... 0525647414 FBA Prime Eligible" at bounding box center [269, 370] width 244 height 62
copy p "0525647414"
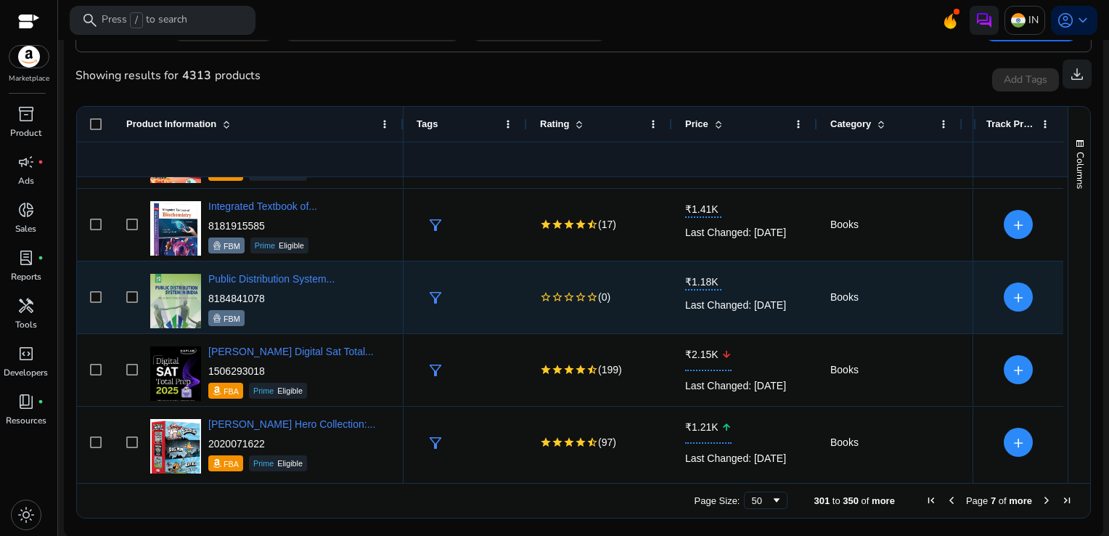
scroll to position [3328, 0]
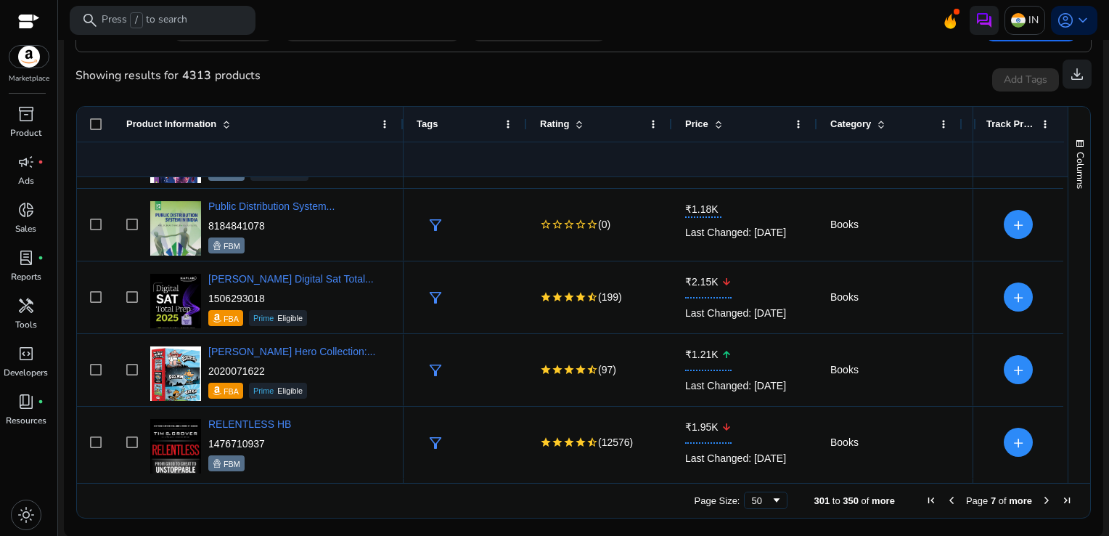
click at [1043, 502] on span "Next Page" at bounding box center [1047, 500] width 12 height 12
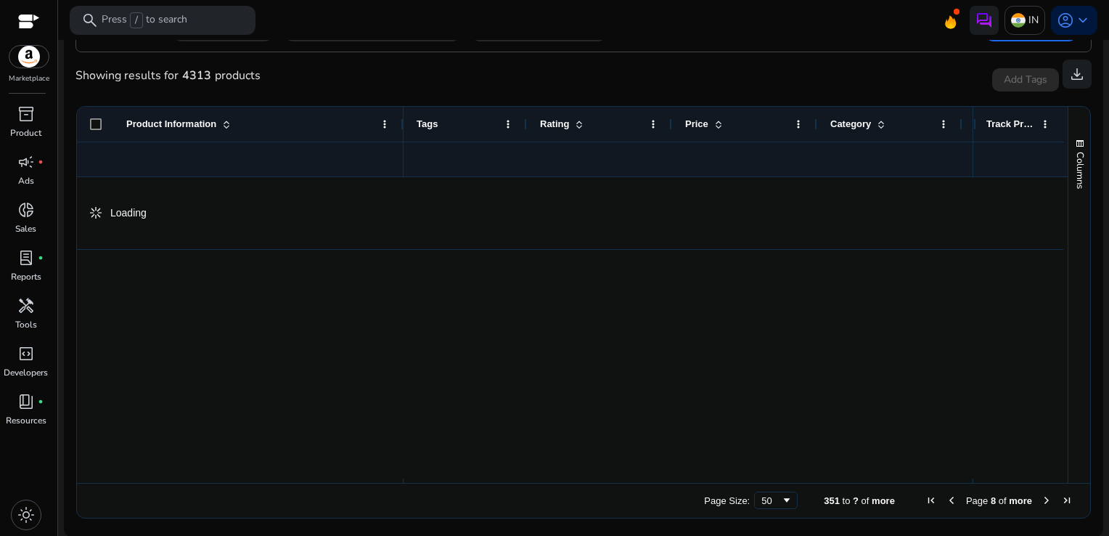
scroll to position [0, 0]
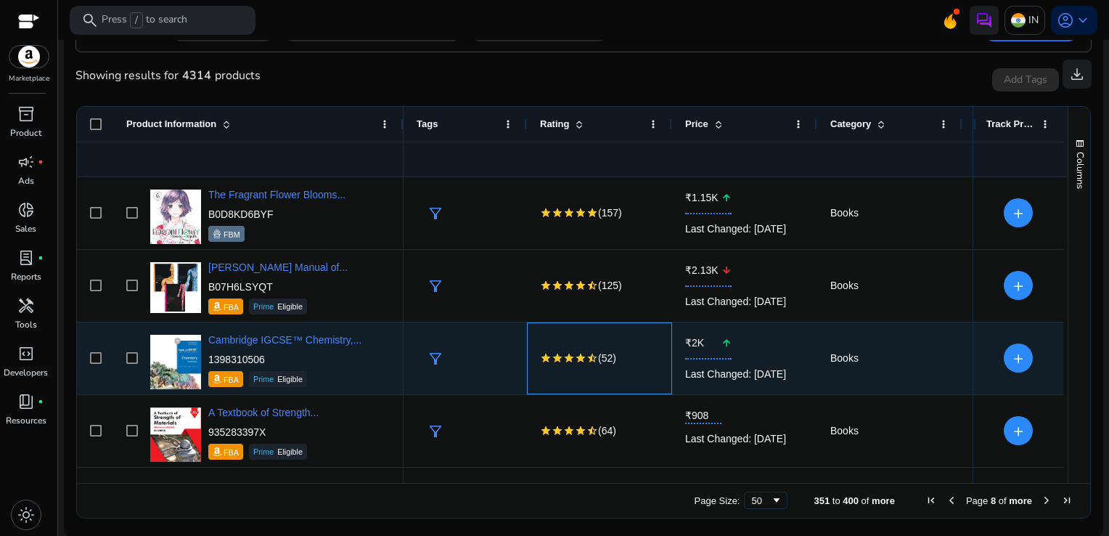
click at [661, 364] on div "star star star star star_half (52)" at bounding box center [599, 358] width 145 height 72
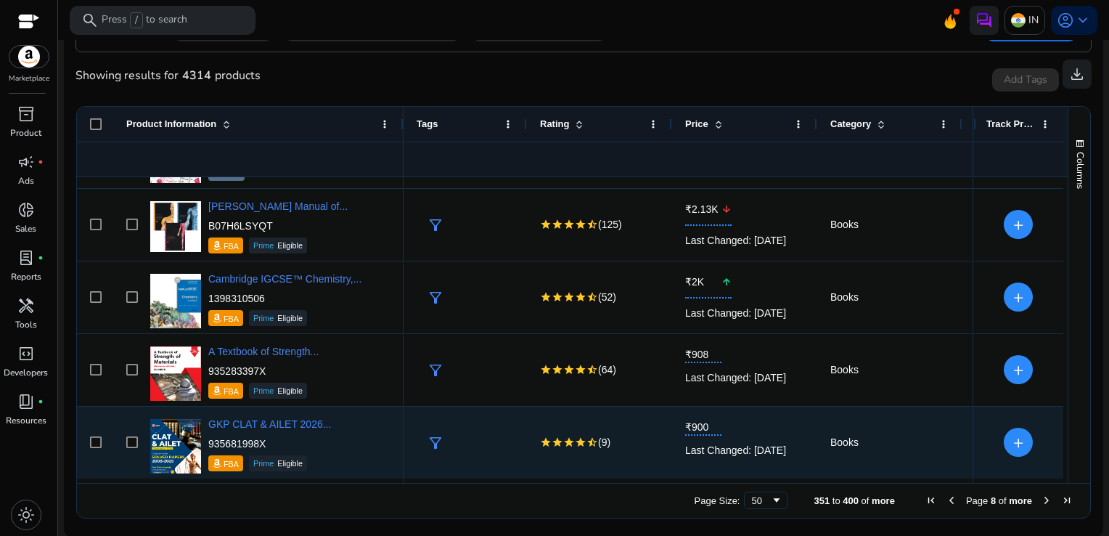
scroll to position [134, 0]
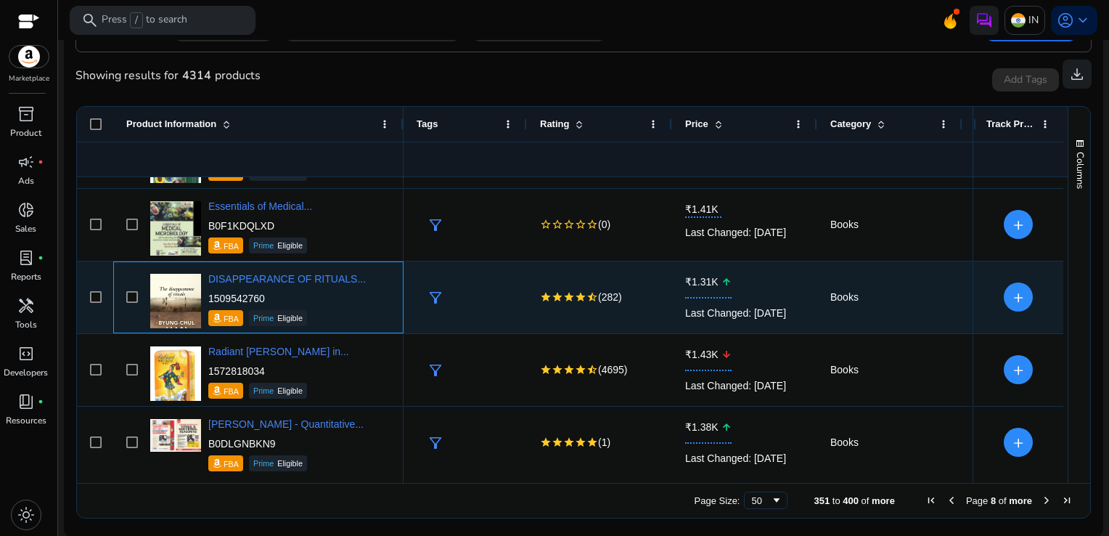
drag, startPoint x: 272, startPoint y: 301, endPoint x: 209, endPoint y: 301, distance: 62.4
click at [209, 301] on p "1509542760" at bounding box center [287, 298] width 158 height 15
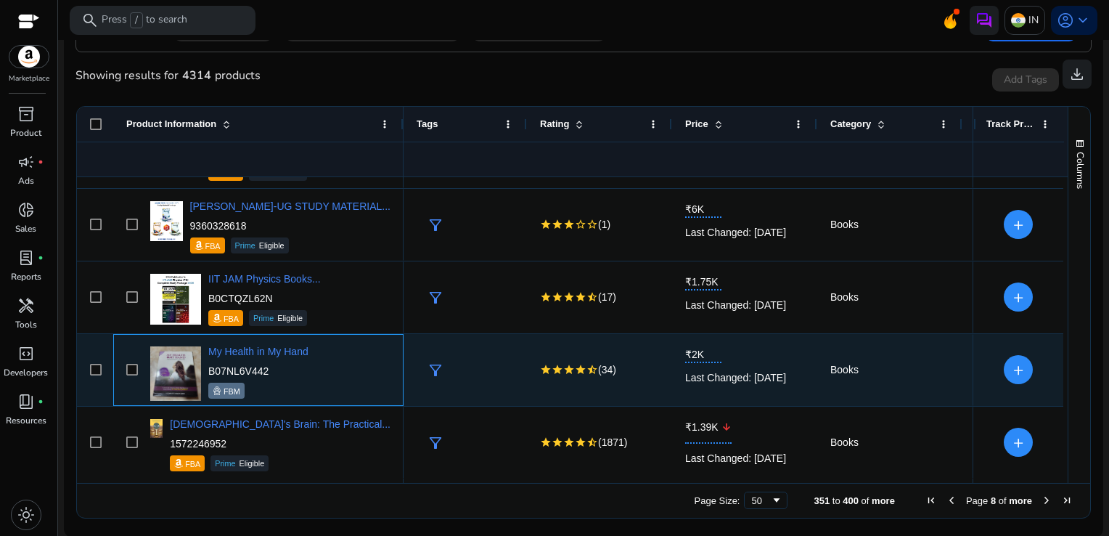
drag, startPoint x: 287, startPoint y: 370, endPoint x: 210, endPoint y: 367, distance: 77.0
click at [210, 367] on p "B07NL6V442" at bounding box center [258, 371] width 100 height 15
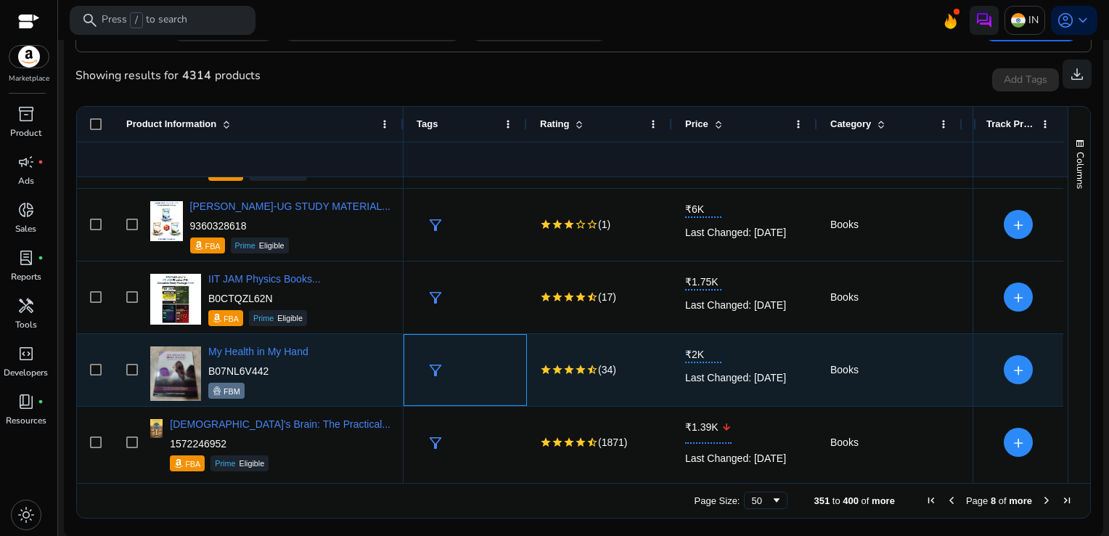
drag, startPoint x: 210, startPoint y: 367, endPoint x: 412, endPoint y: 372, distance: 201.9
click at [412, 372] on div "filter_alt" at bounding box center [465, 370] width 123 height 72
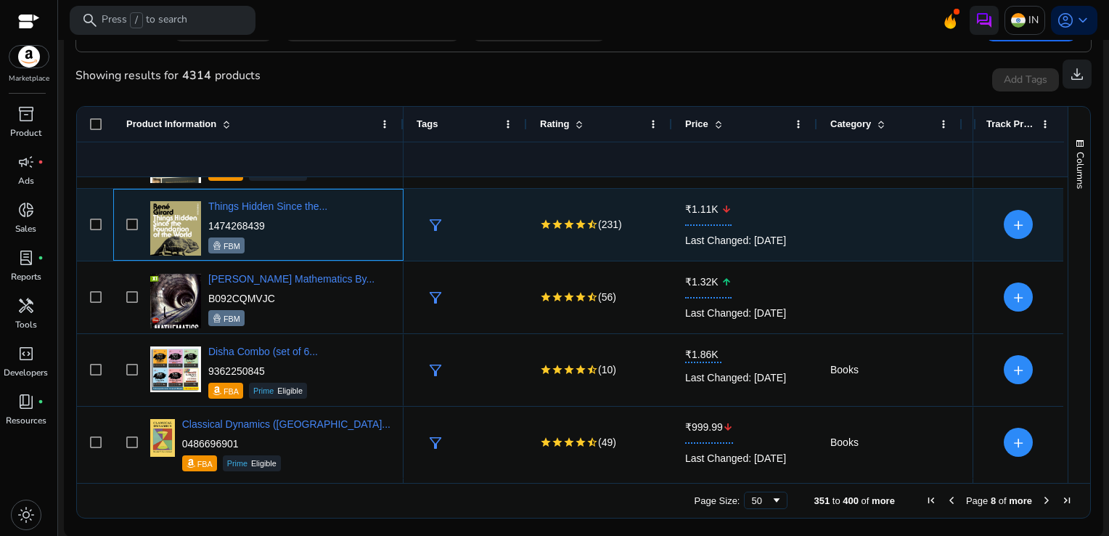
drag, startPoint x: 276, startPoint y: 225, endPoint x: 210, endPoint y: 226, distance: 66.1
click at [210, 226] on p "1474268439" at bounding box center [267, 226] width 119 height 15
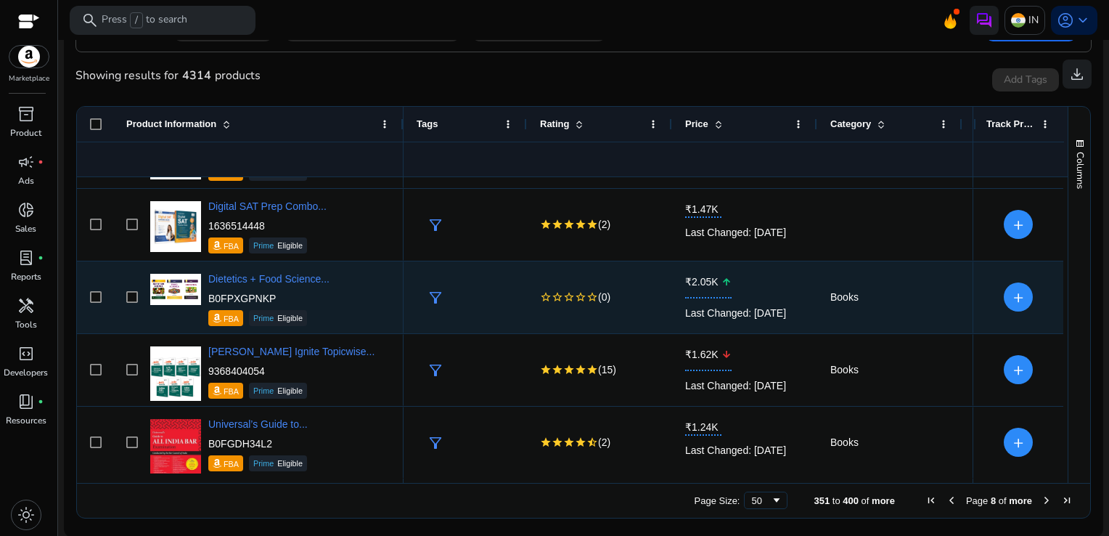
scroll to position [3328, 0]
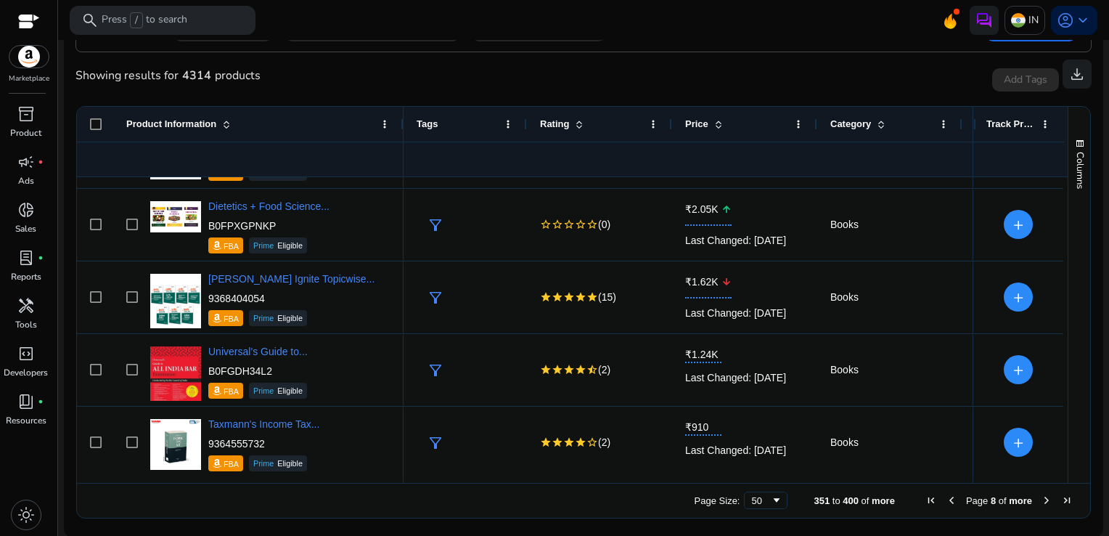
click at [1041, 500] on span "Next Page" at bounding box center [1047, 500] width 12 height 12
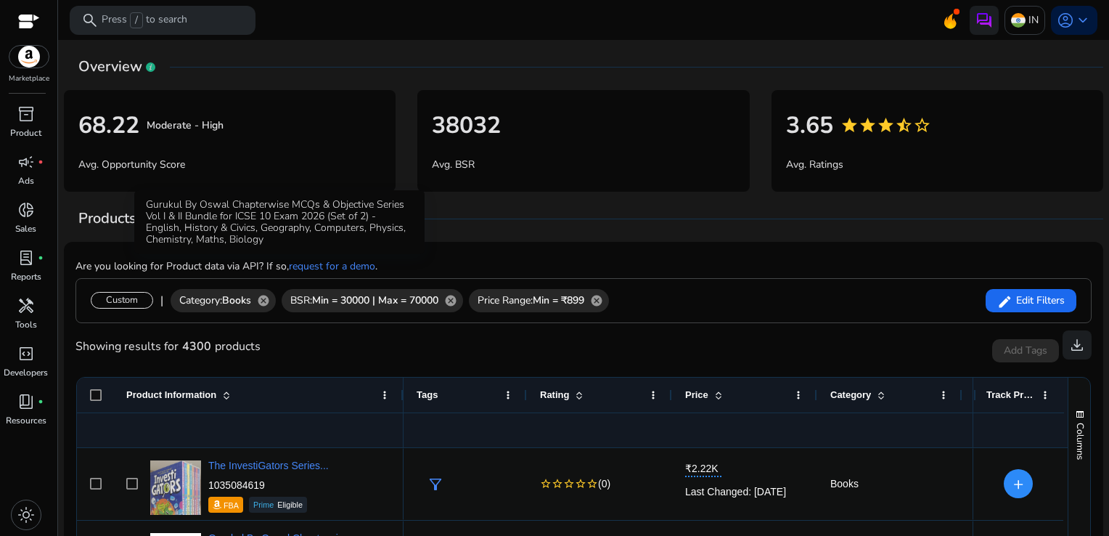
scroll to position [271, 0]
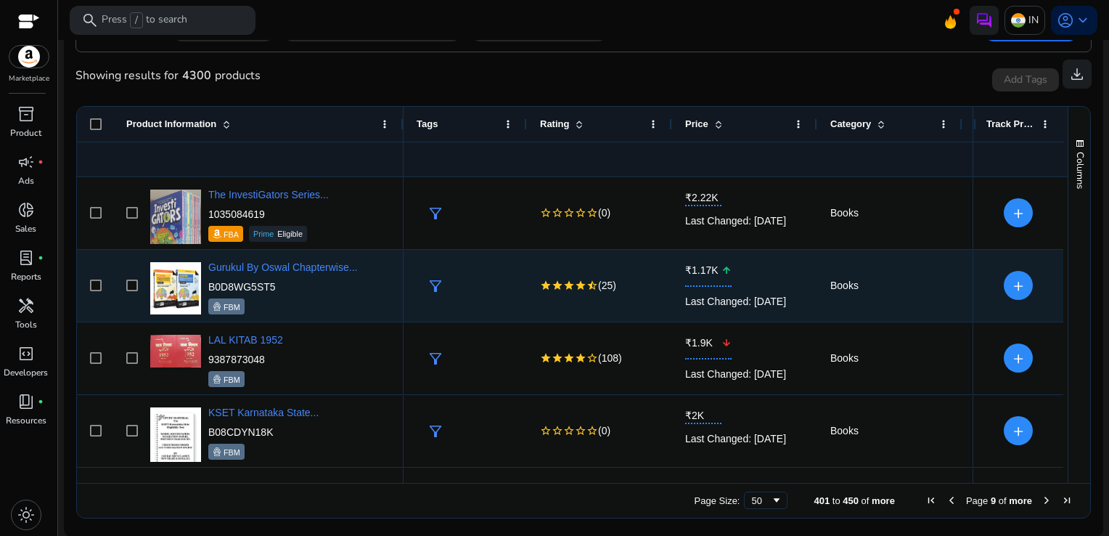
click at [507, 276] on div "filter_alt" at bounding box center [469, 285] width 90 height 27
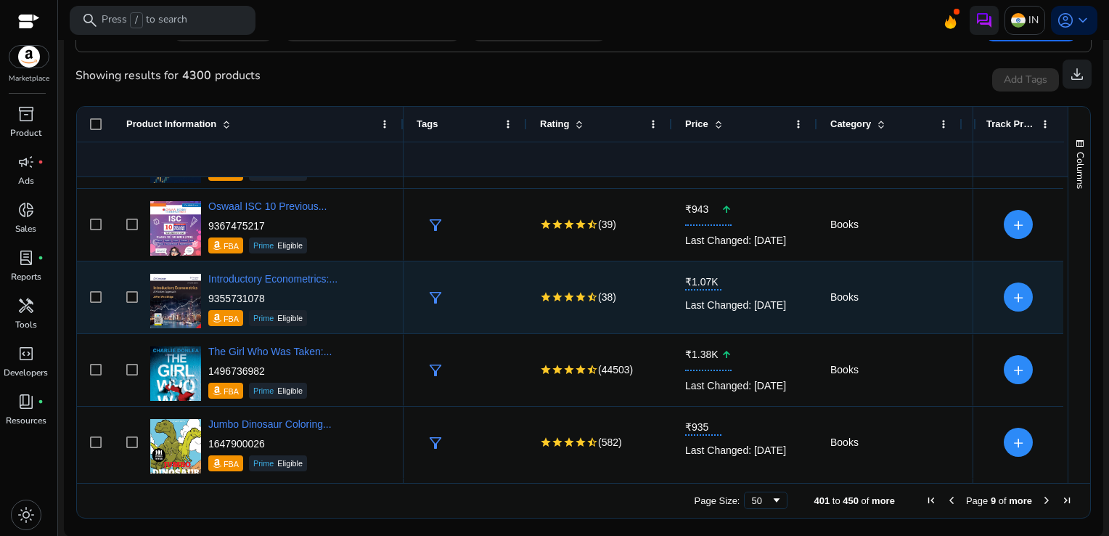
scroll to position [569, 0]
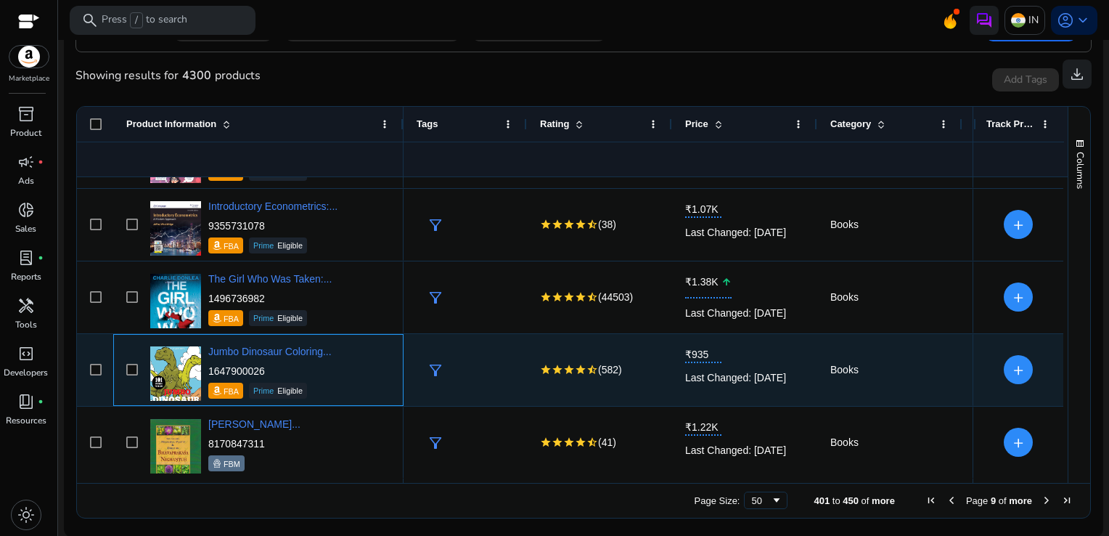
drag, startPoint x: 280, startPoint y: 367, endPoint x: 208, endPoint y: 367, distance: 71.2
click at [208, 367] on p "1647900026" at bounding box center [269, 371] width 123 height 15
copy p "1647900026"
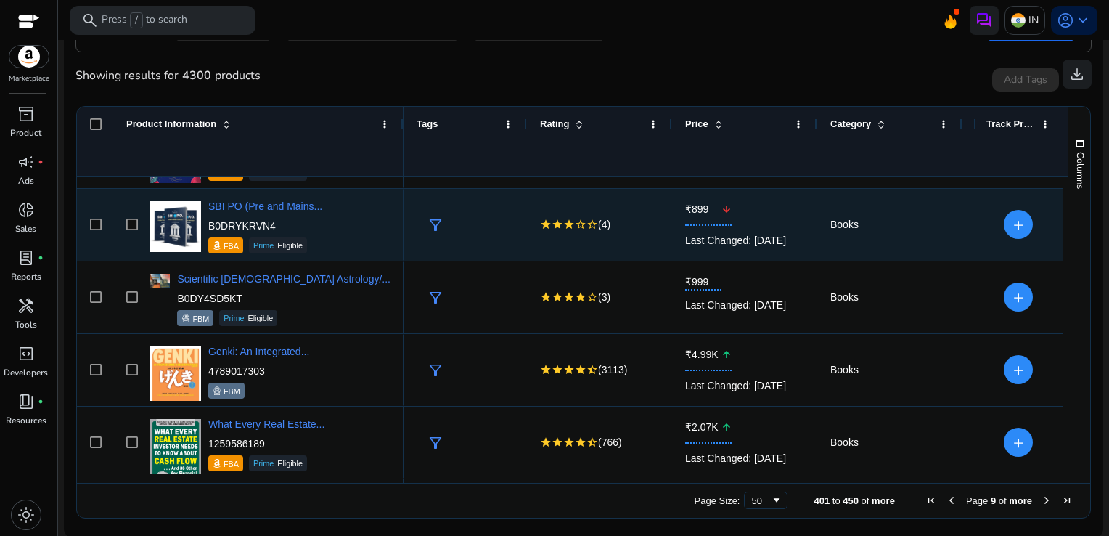
scroll to position [0, 0]
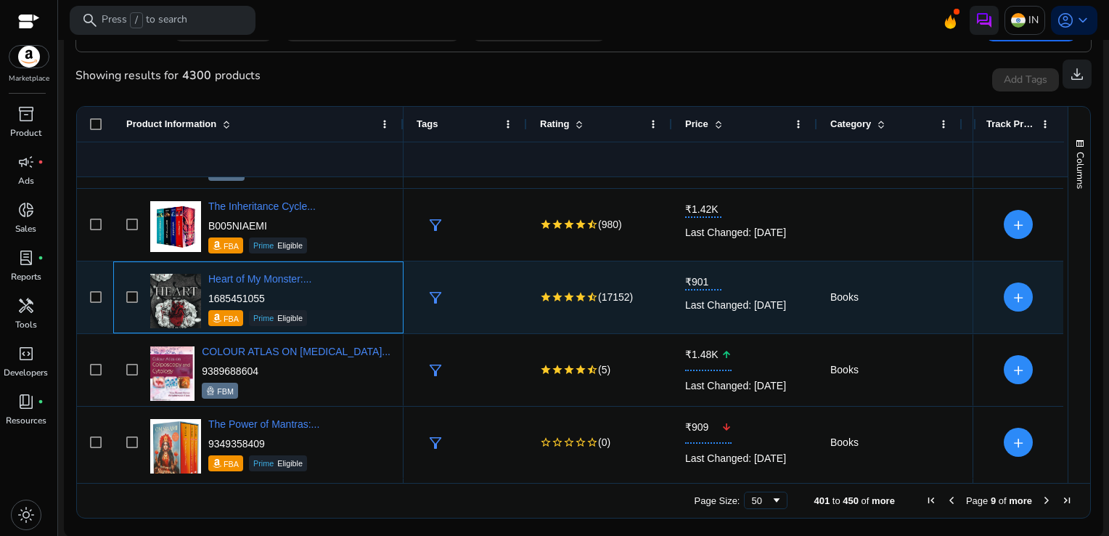
drag, startPoint x: 267, startPoint y: 293, endPoint x: 210, endPoint y: 295, distance: 57.4
click at [210, 295] on p "1685451055" at bounding box center [259, 298] width 103 height 15
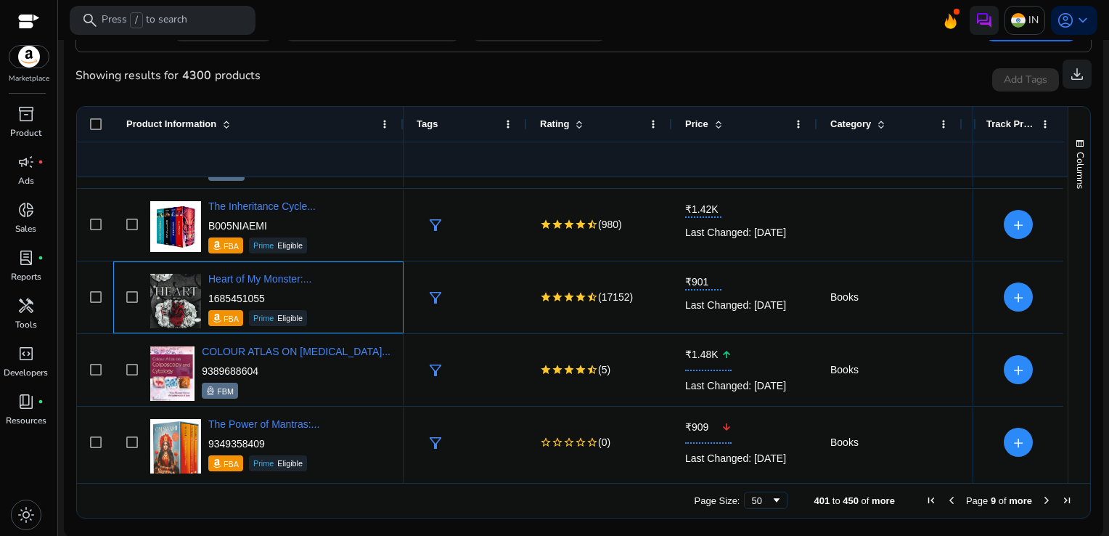
copy p "1685451055"
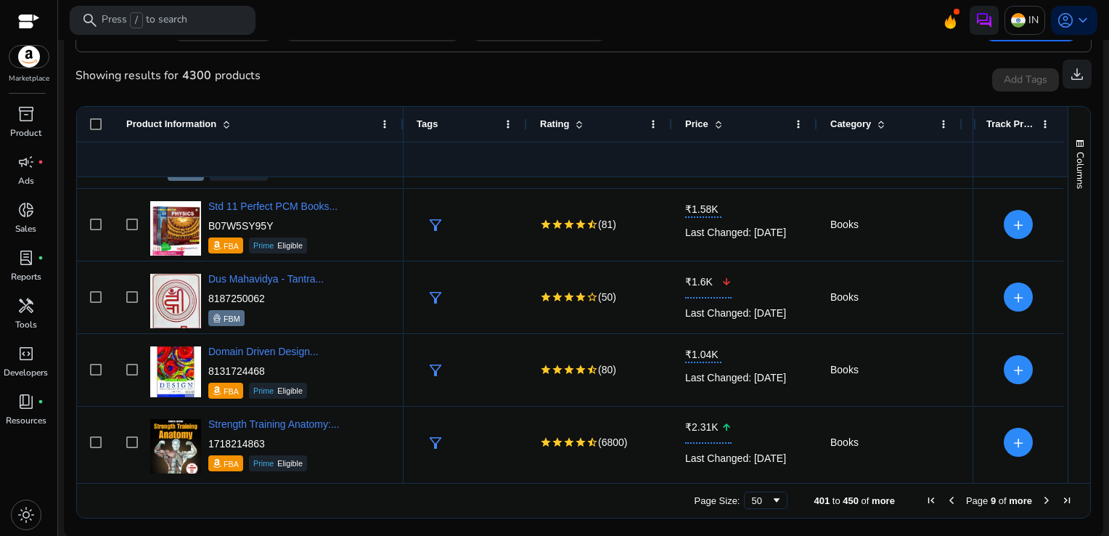
click at [1043, 504] on span "Next Page" at bounding box center [1047, 500] width 12 height 12
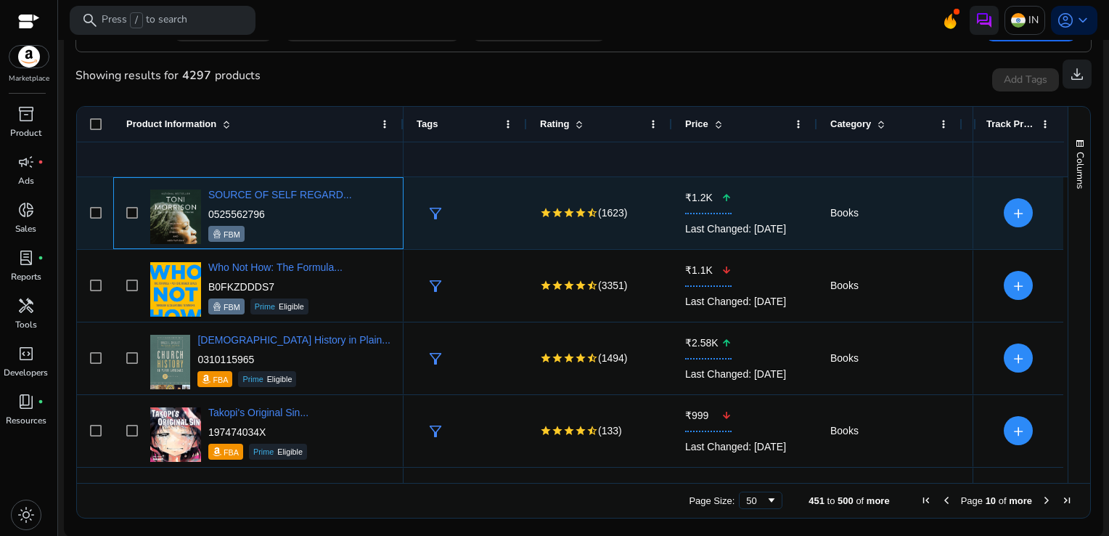
drag, startPoint x: 266, startPoint y: 213, endPoint x: 208, endPoint y: 213, distance: 57.4
click at [208, 213] on p "0525562796" at bounding box center [280, 214] width 144 height 15
copy p "0525562796"
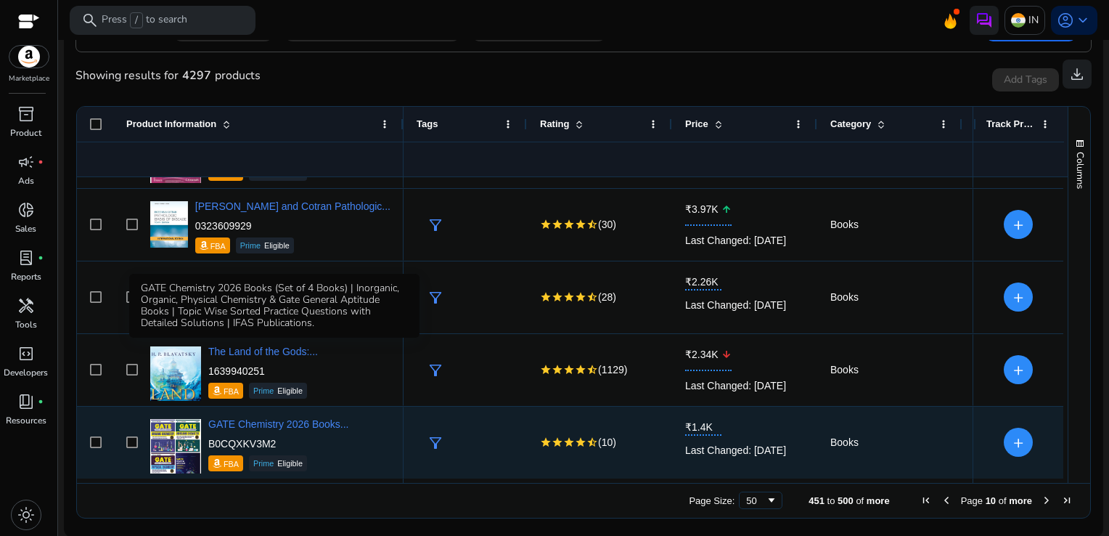
scroll to position [642, 0]
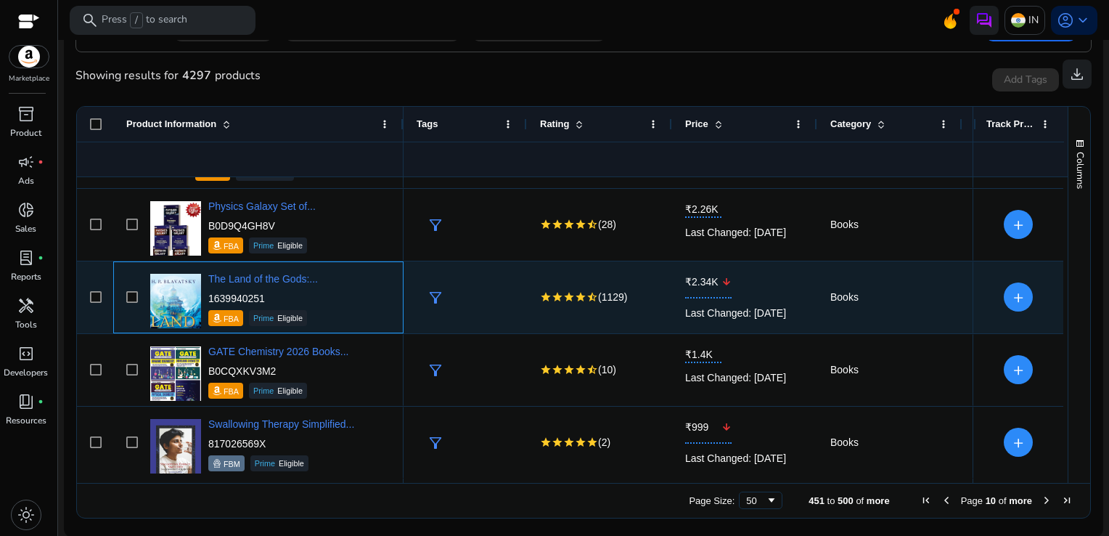
drag, startPoint x: 270, startPoint y: 291, endPoint x: 209, endPoint y: 301, distance: 61.7
click at [209, 301] on p "1639940251" at bounding box center [263, 298] width 110 height 15
copy p "1639940251"
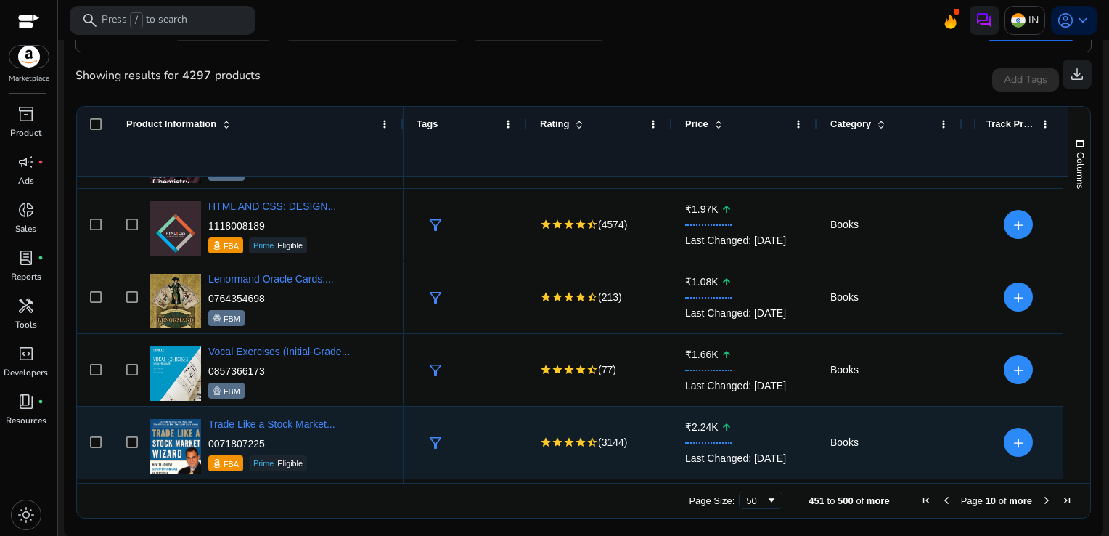
scroll to position [1078, 0]
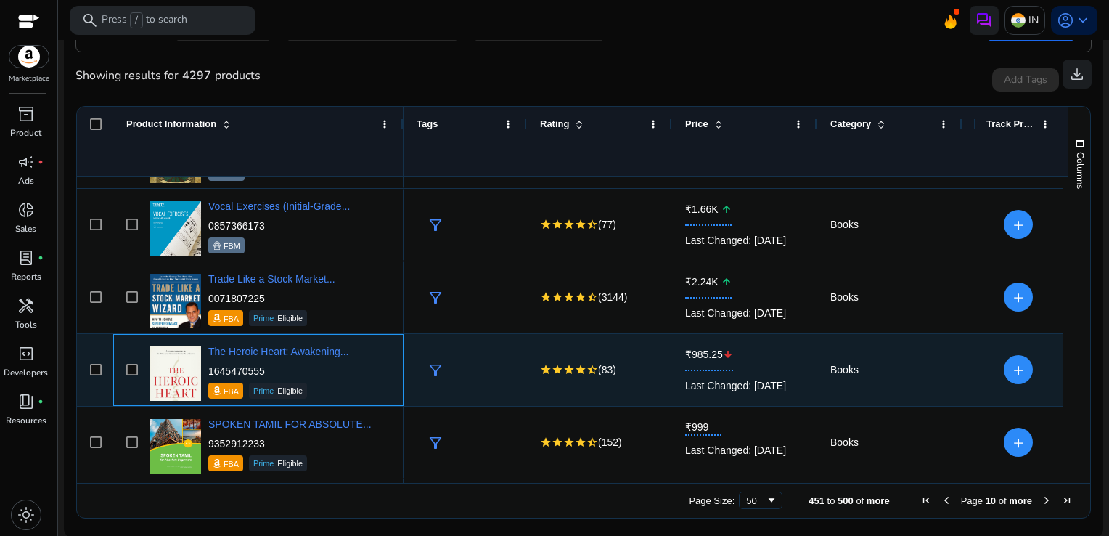
drag, startPoint x: 270, startPoint y: 376, endPoint x: 210, endPoint y: 372, distance: 60.4
click at [210, 372] on p "1645470555" at bounding box center [278, 371] width 141 height 15
copy p "1645470555"
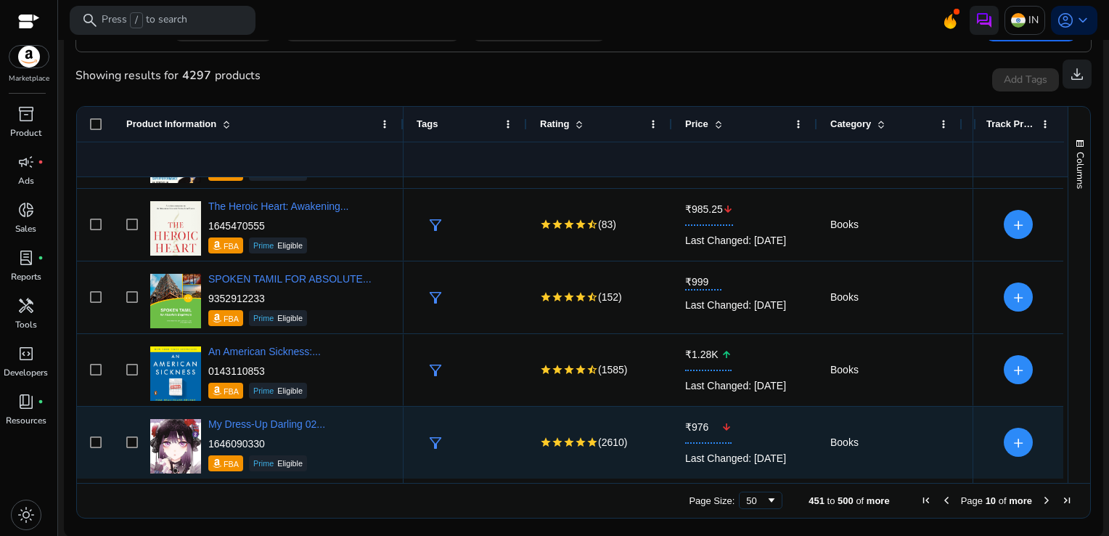
scroll to position [1368, 0]
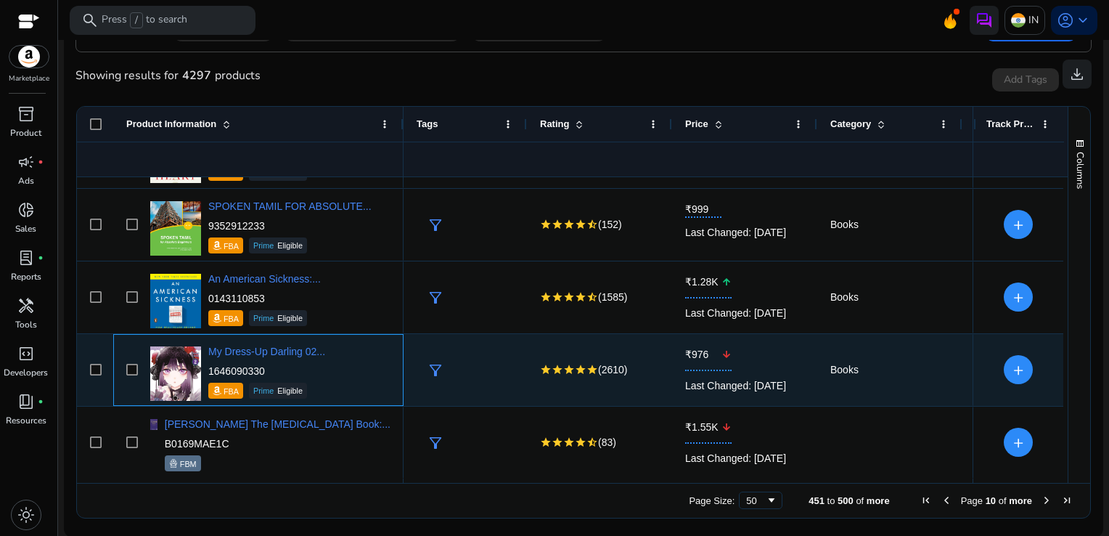
drag, startPoint x: 269, startPoint y: 367, endPoint x: 210, endPoint y: 370, distance: 59.6
click at [210, 370] on p "1646090330" at bounding box center [266, 371] width 117 height 15
copy p "1646090330"
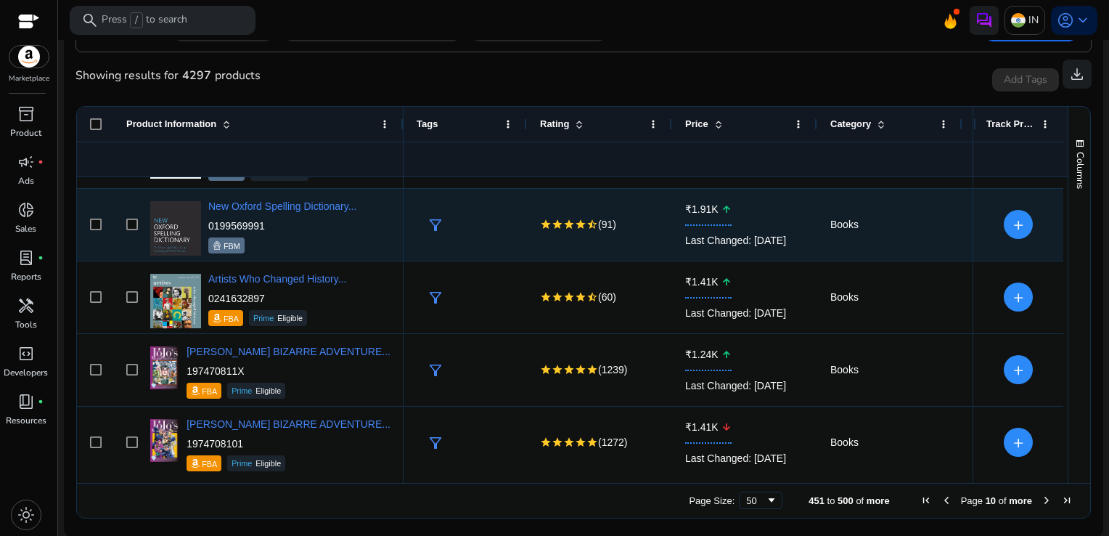
scroll to position [2384, 0]
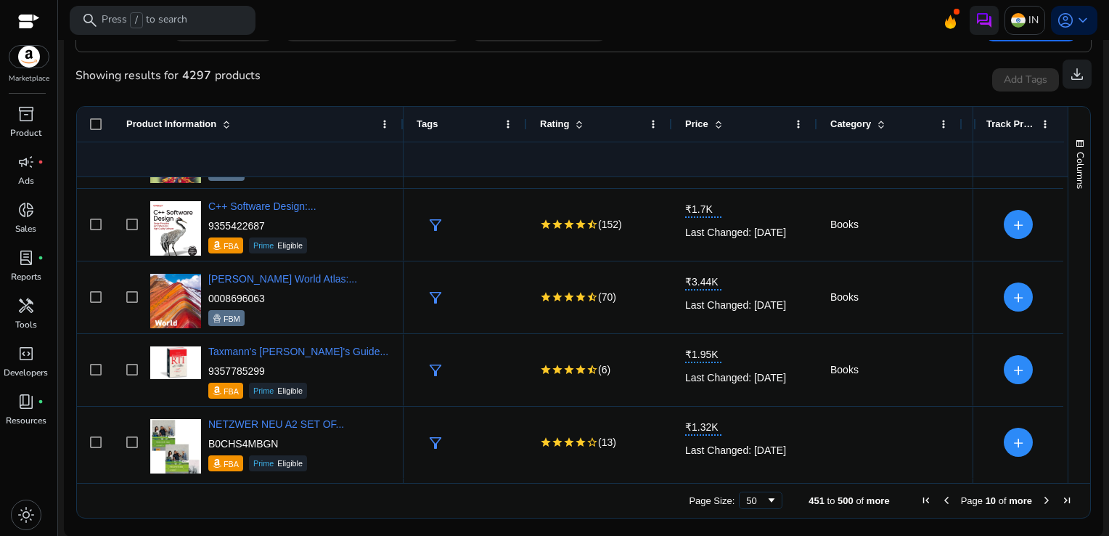
click at [1041, 497] on span "Next Page" at bounding box center [1047, 500] width 12 height 12
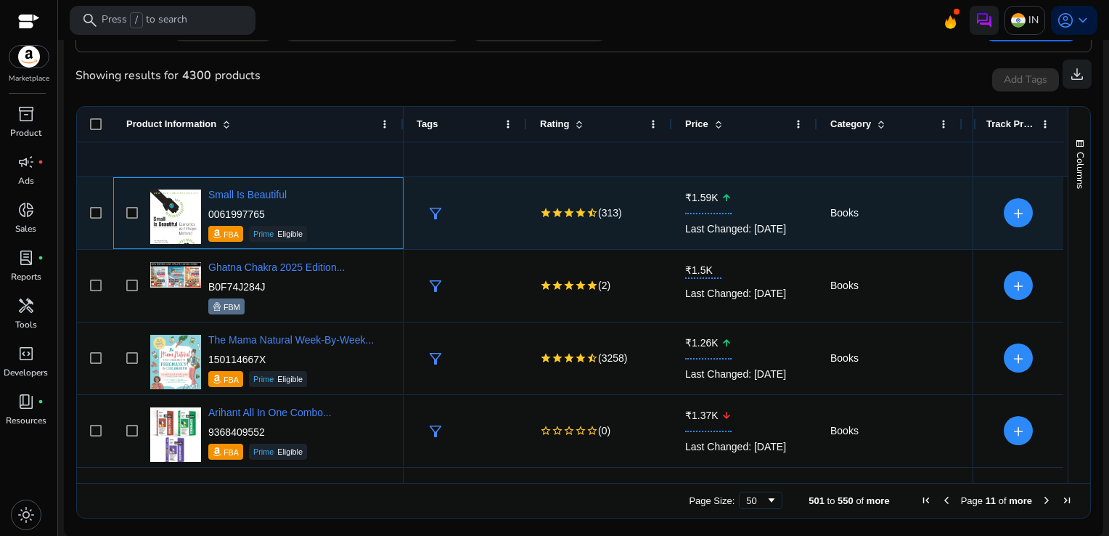
drag, startPoint x: 268, startPoint y: 216, endPoint x: 211, endPoint y: 213, distance: 56.7
click at [211, 213] on p "0061997765" at bounding box center [257, 214] width 99 height 15
drag, startPoint x: 211, startPoint y: 213, endPoint x: 281, endPoint y: 211, distance: 69.8
click at [281, 211] on p "0061997765" at bounding box center [257, 214] width 99 height 15
click at [274, 216] on p "0061997765" at bounding box center [257, 214] width 99 height 15
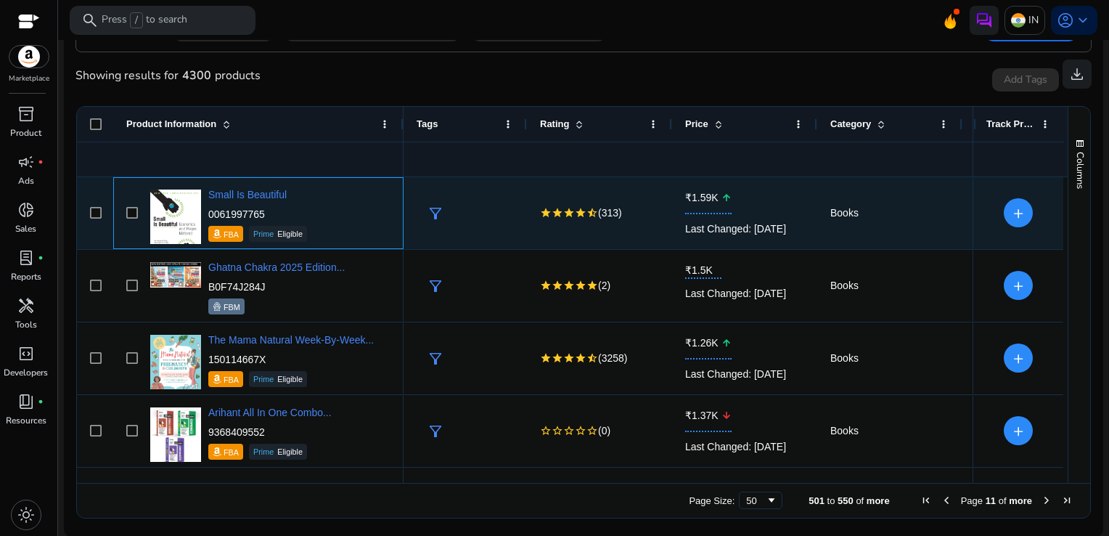
drag, startPoint x: 267, startPoint y: 213, endPoint x: 209, endPoint y: 209, distance: 58.2
click at [209, 209] on p "0061997765" at bounding box center [257, 214] width 99 height 15
copy p "0061997765"
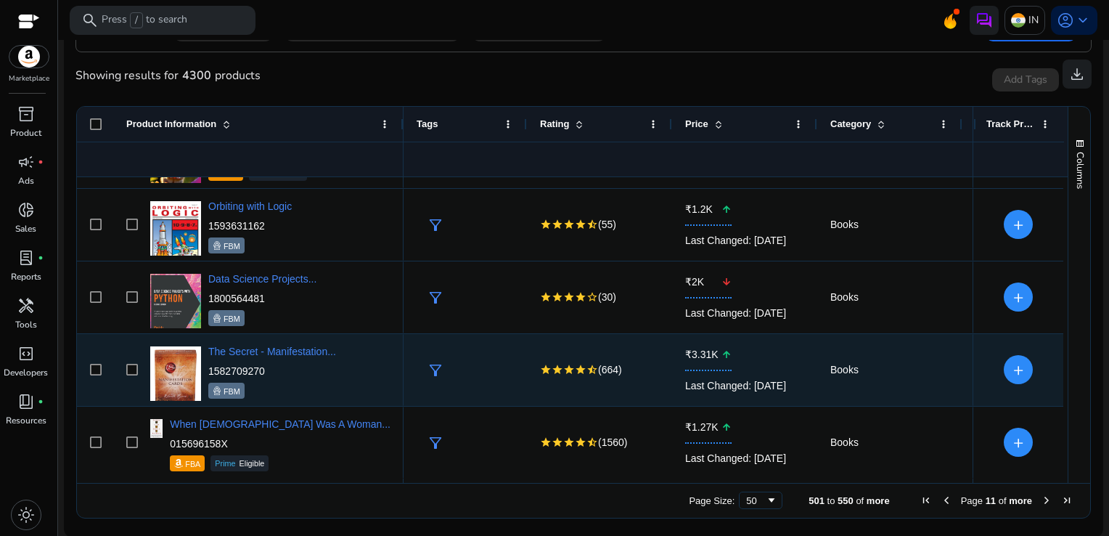
scroll to position [642, 0]
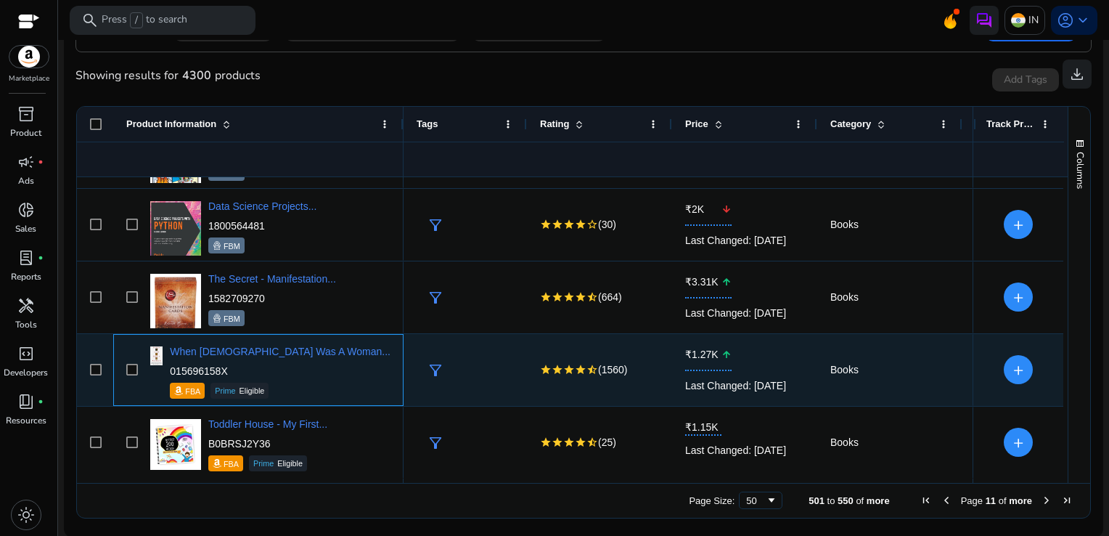
drag, startPoint x: 272, startPoint y: 375, endPoint x: 206, endPoint y: 365, distance: 66.0
click at [206, 365] on div "When God Was A Woman... 015696158X FBA Prime Eligible" at bounding box center [269, 370] width 244 height 62
copy p "015696158X"
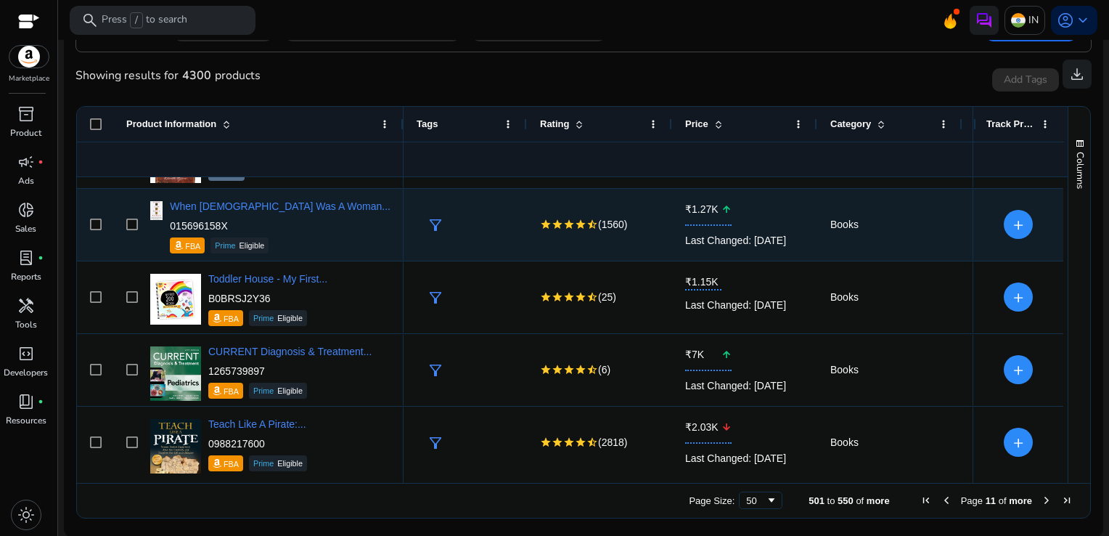
scroll to position [860, 0]
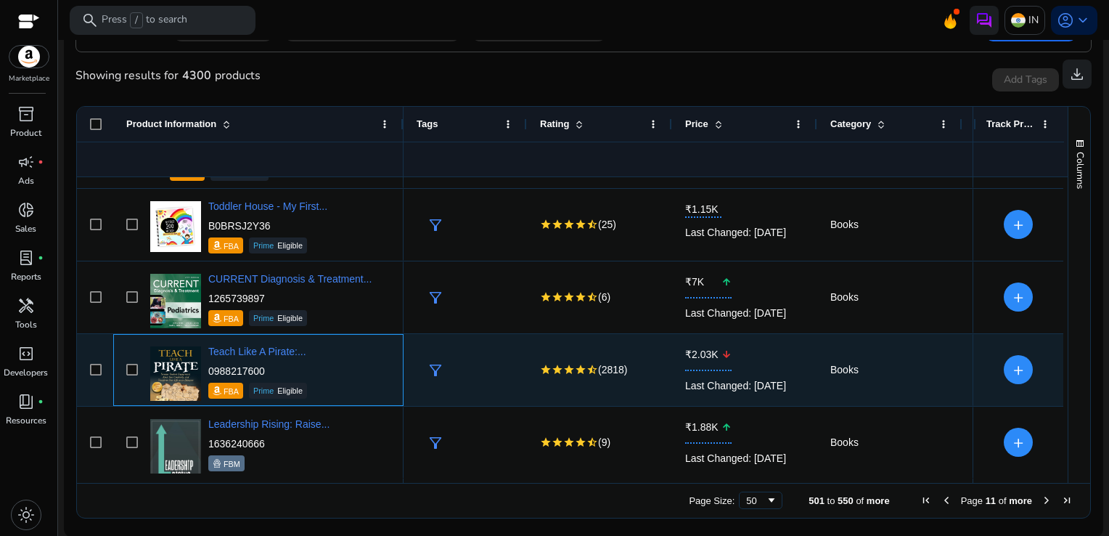
drag, startPoint x: 267, startPoint y: 367, endPoint x: 208, endPoint y: 373, distance: 59.8
click at [208, 373] on p "0988217600" at bounding box center [257, 371] width 99 height 15
copy p "0988217600"
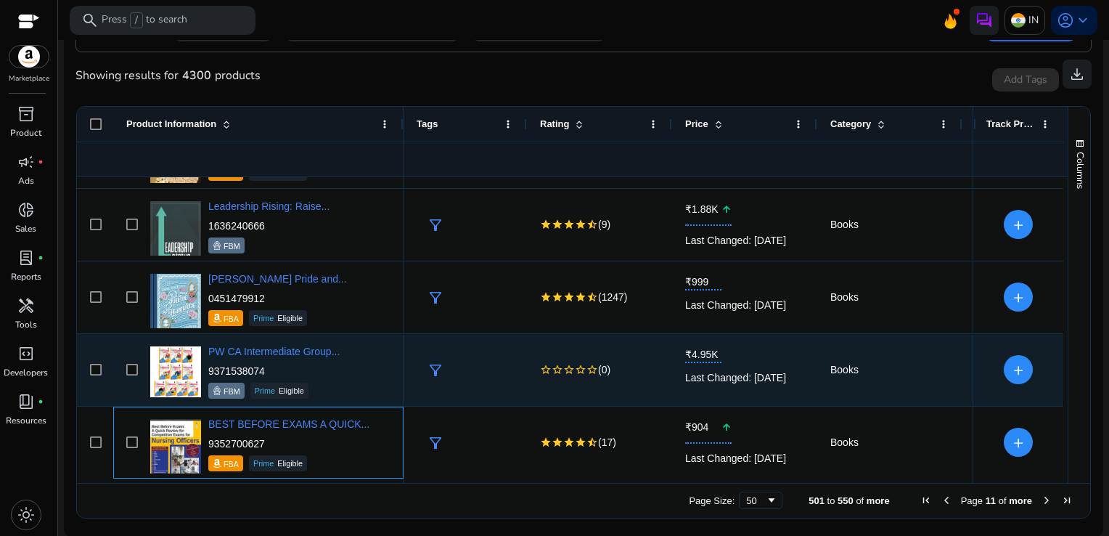
scroll to position [1078, 0]
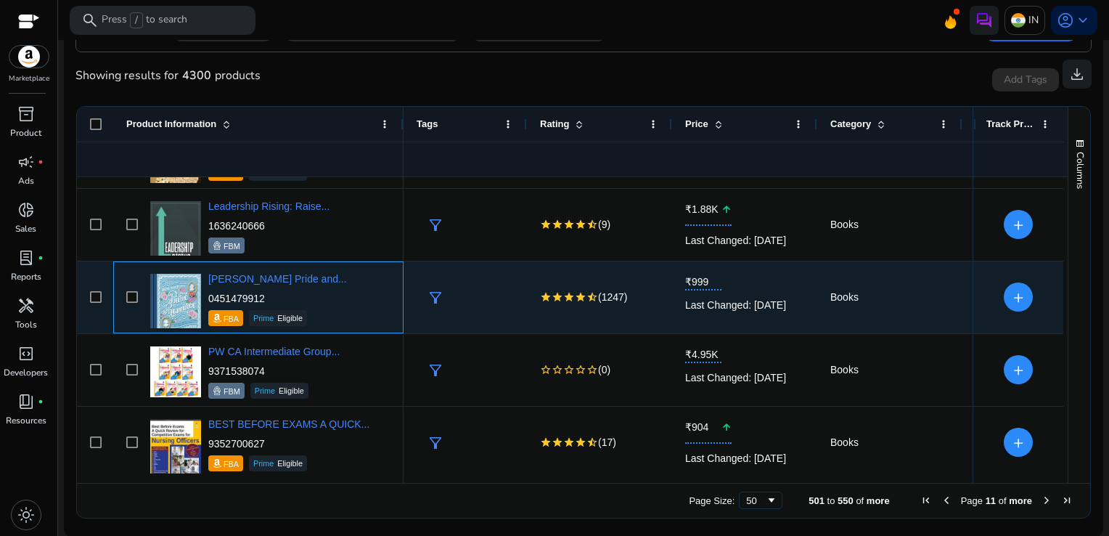
drag, startPoint x: 282, startPoint y: 298, endPoint x: 206, endPoint y: 296, distance: 76.3
click at [206, 296] on div "Jane Austen's Pride and... 0451479912 FBA Prime Eligible" at bounding box center [269, 297] width 244 height 62
copy p "0451479912"
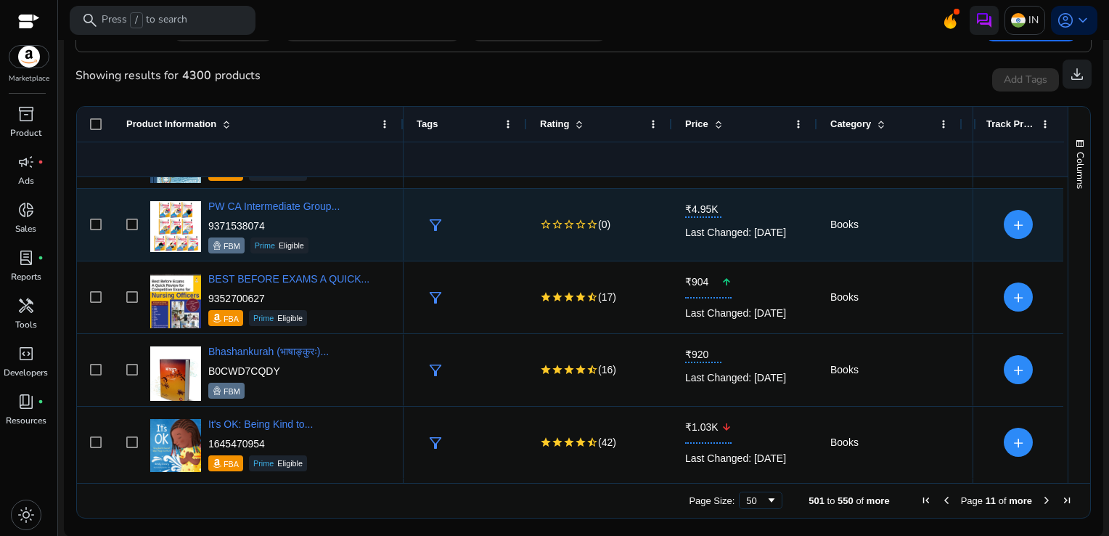
scroll to position [1295, 0]
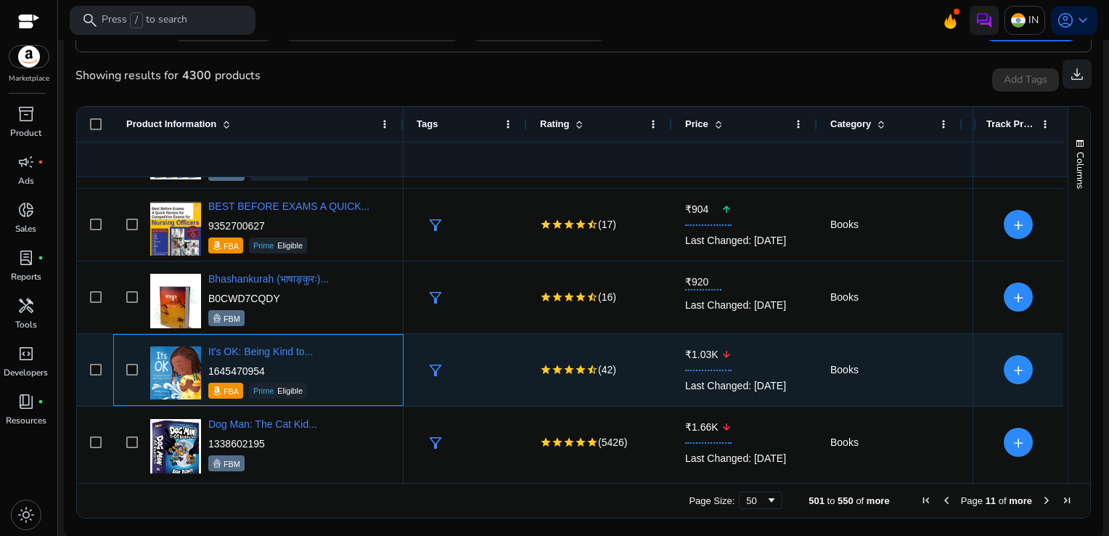
drag, startPoint x: 274, startPoint y: 365, endPoint x: 209, endPoint y: 367, distance: 64.6
click at [209, 367] on p "1645470954" at bounding box center [260, 371] width 105 height 15
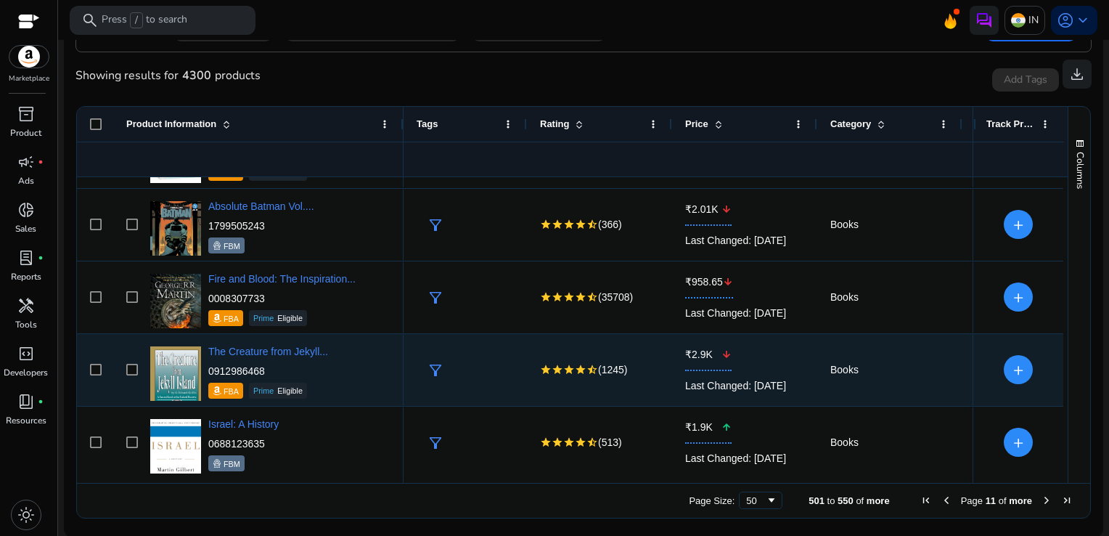
scroll to position [1876, 0]
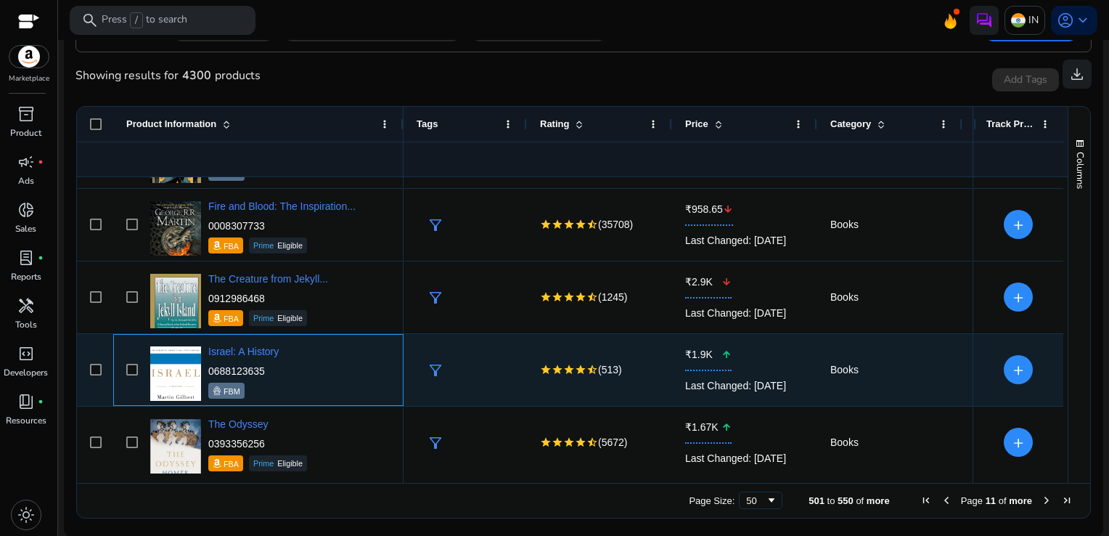
drag, startPoint x: 260, startPoint y: 368, endPoint x: 269, endPoint y: 372, distance: 9.4
click at [269, 372] on p "0688123635" at bounding box center [243, 371] width 70 height 15
drag, startPoint x: 269, startPoint y: 372, endPoint x: 206, endPoint y: 367, distance: 62.7
click at [206, 367] on div "Israel: A History 0688123635 FBM" at bounding box center [269, 370] width 244 height 62
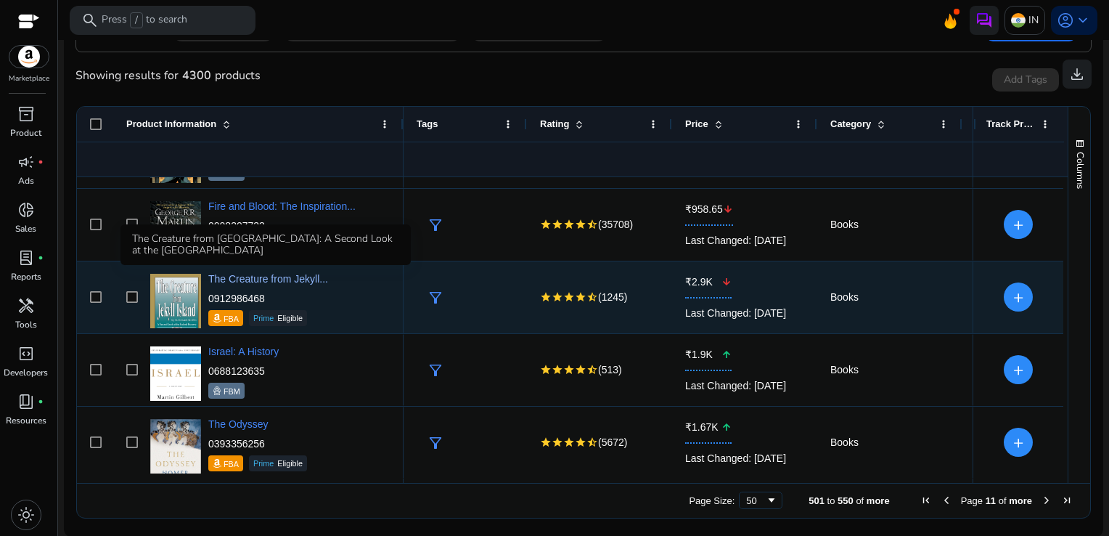
scroll to position [1949, 0]
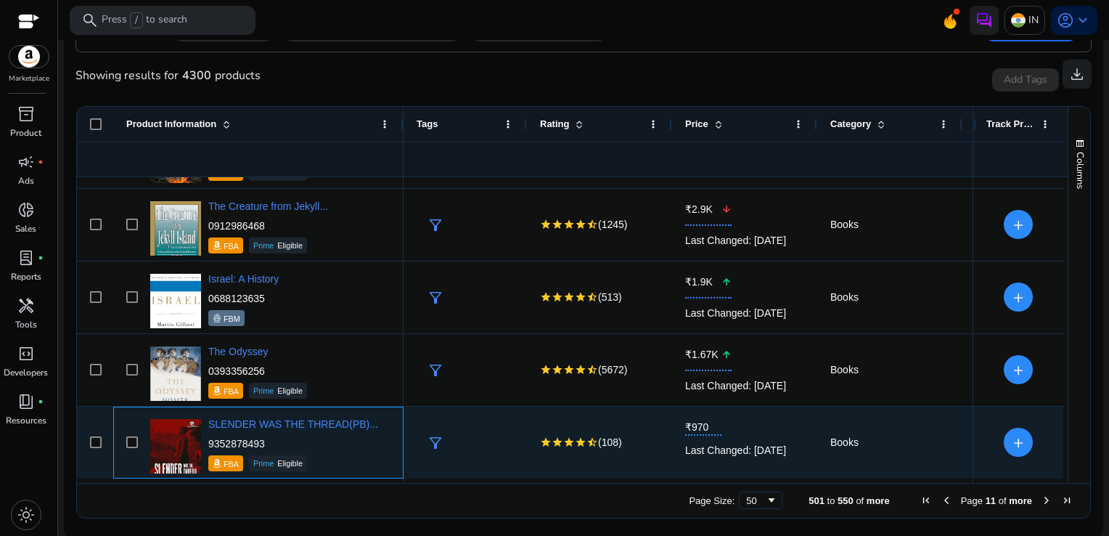
drag, startPoint x: 278, startPoint y: 436, endPoint x: 210, endPoint y: 440, distance: 68.4
click at [210, 440] on p "9352878493" at bounding box center [293, 443] width 170 height 15
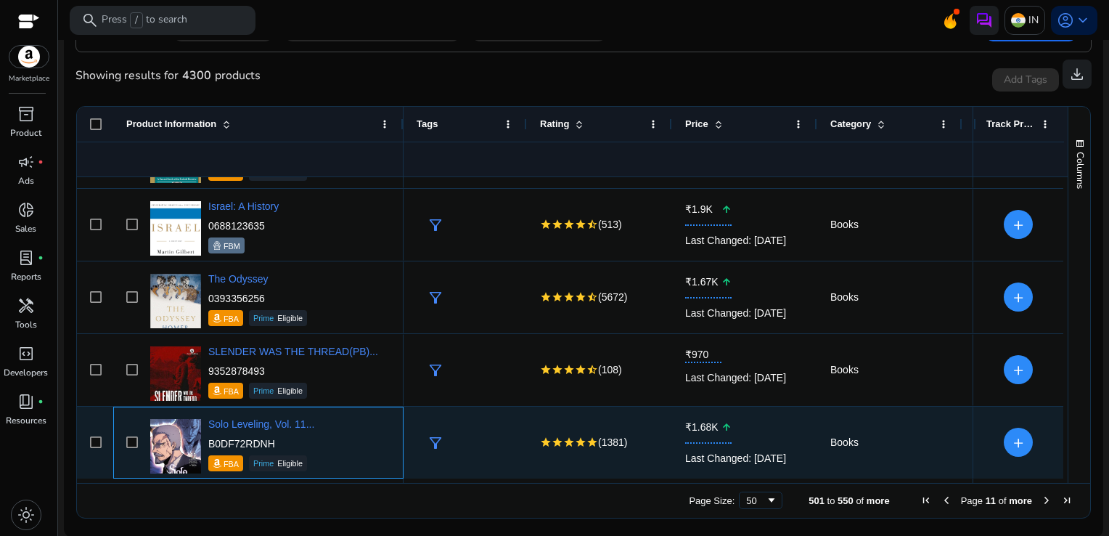
scroll to position [2094, 0]
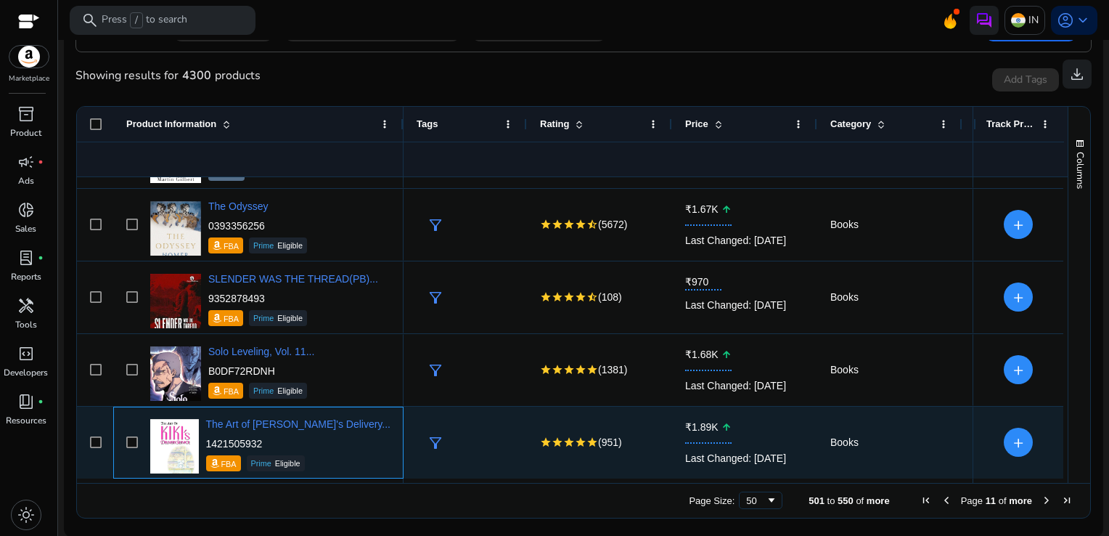
drag, startPoint x: 279, startPoint y: 443, endPoint x: 209, endPoint y: 442, distance: 69.7
click at [209, 442] on p "1421505932" at bounding box center [298, 443] width 184 height 15
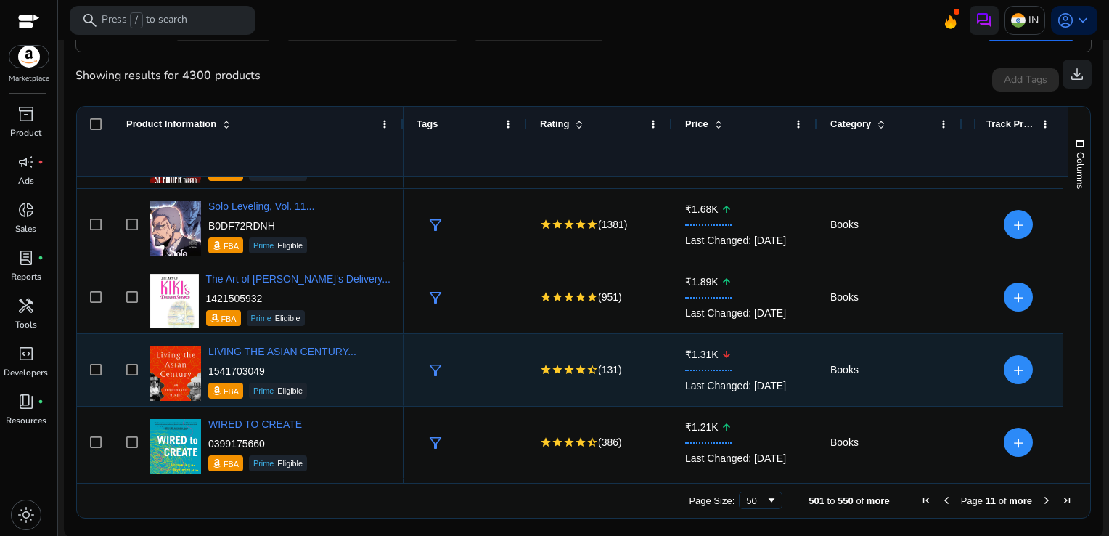
scroll to position [2312, 0]
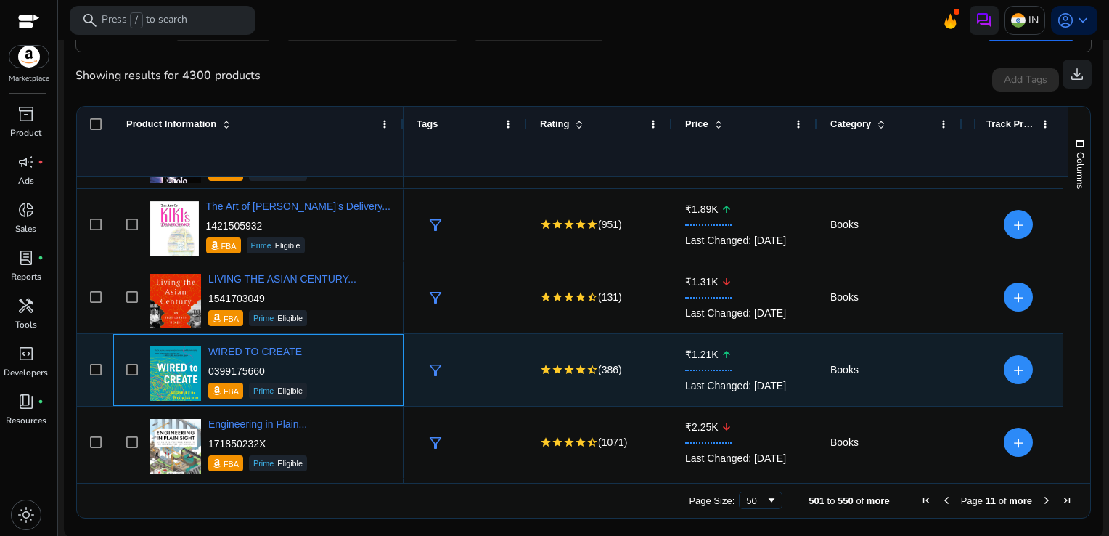
drag, startPoint x: 271, startPoint y: 367, endPoint x: 206, endPoint y: 360, distance: 65.0
click at [206, 360] on div "WIRED TO CREATE 0399175660 FBA Prime Eligible" at bounding box center [269, 370] width 244 height 62
copy p "0399175660"
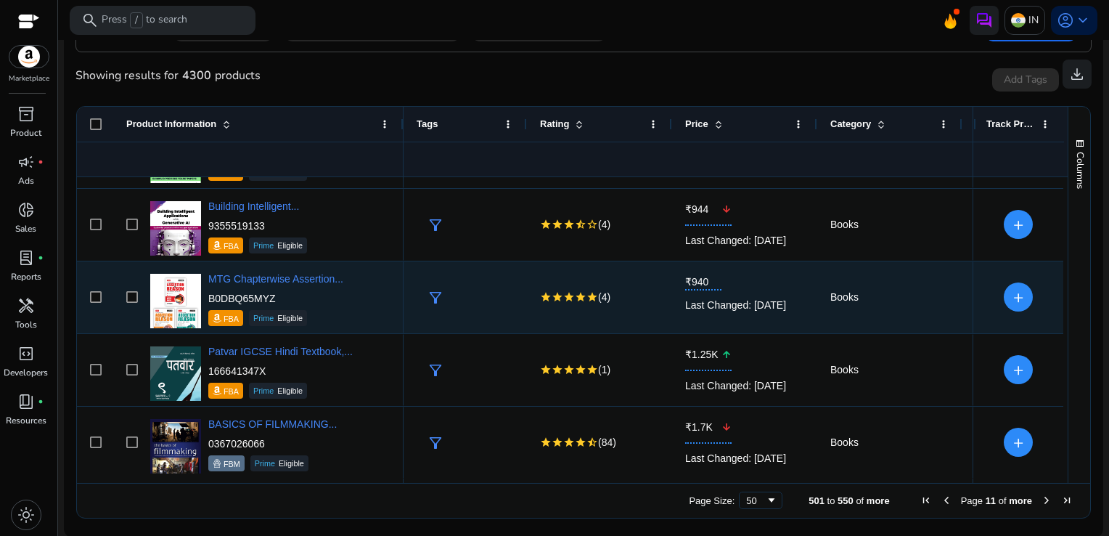
scroll to position [3328, 0]
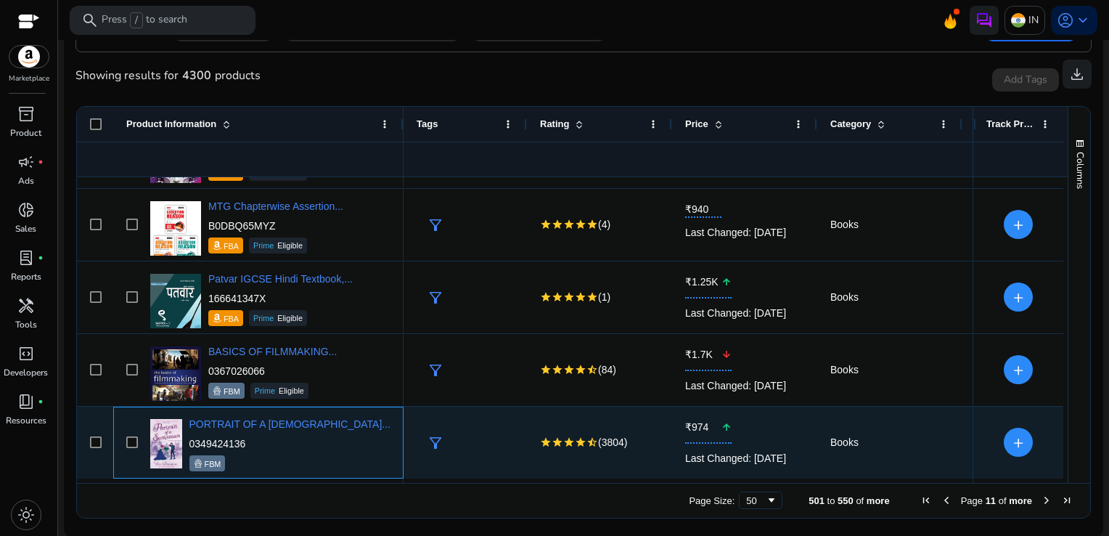
drag, startPoint x: 272, startPoint y: 446, endPoint x: 209, endPoint y: 440, distance: 62.7
click at [209, 440] on p "0349424136" at bounding box center [290, 443] width 201 height 15
copy p "0349424136"
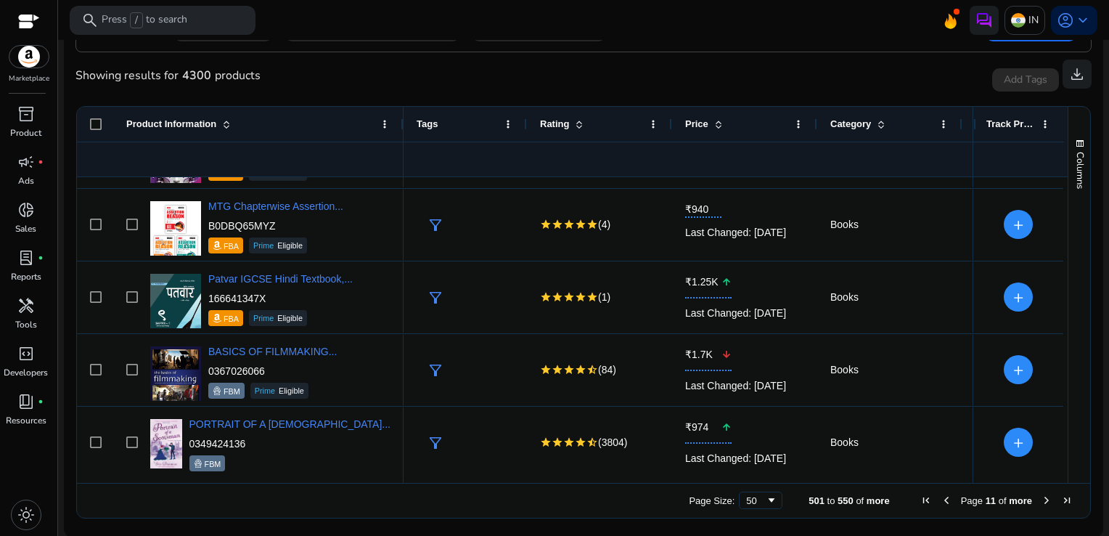
click at [1041, 496] on span "Next Page" at bounding box center [1047, 500] width 12 height 12
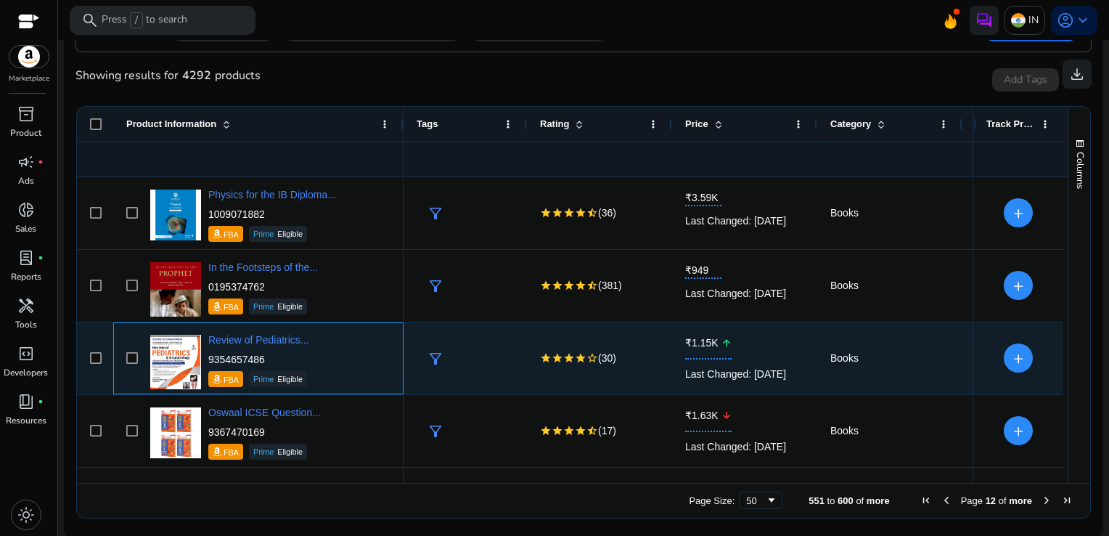
click at [325, 364] on div "Review of Pediatrics... 9354657486 FBA Prime Eligible" at bounding box center [269, 358] width 244 height 62
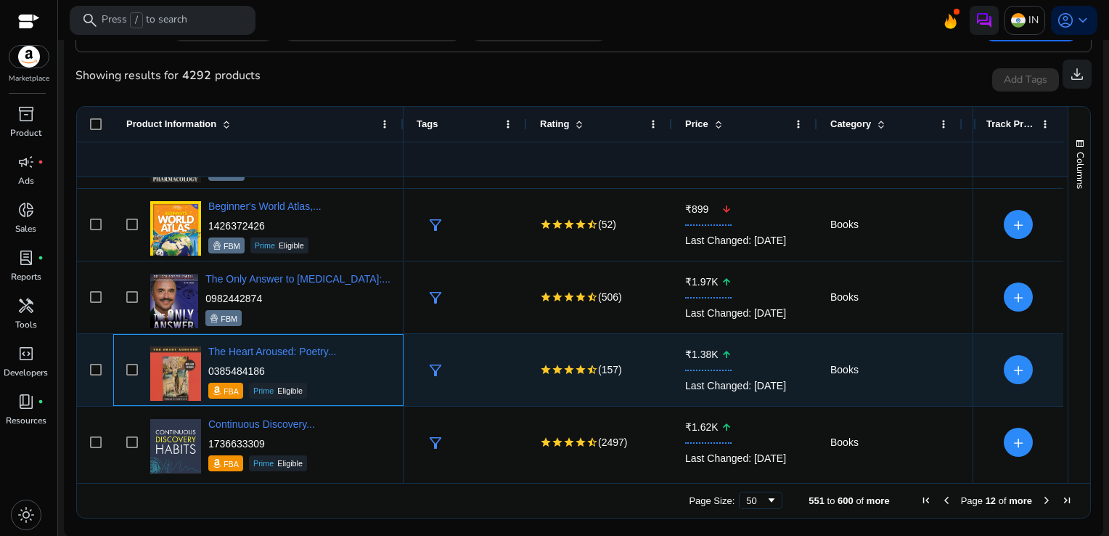
drag, startPoint x: 265, startPoint y: 367, endPoint x: 205, endPoint y: 369, distance: 59.6
click at [205, 369] on div "The Heart Aroused: Poetry... 0385484186 FBA Prime Eligible" at bounding box center [269, 370] width 244 height 62
drag, startPoint x: 205, startPoint y: 369, endPoint x: 263, endPoint y: 371, distance: 57.4
click at [263, 371] on p "0385484186" at bounding box center [272, 371] width 128 height 15
click at [282, 367] on p "0385484186" at bounding box center [272, 371] width 128 height 15
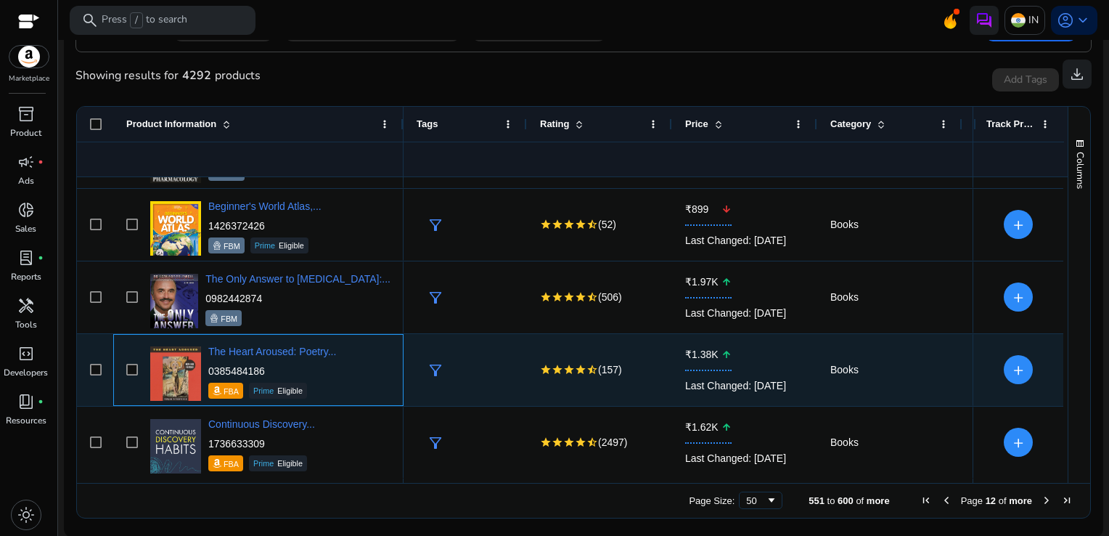
drag, startPoint x: 269, startPoint y: 368, endPoint x: 206, endPoint y: 373, distance: 62.7
click at [206, 373] on div "The Heart Aroused: Poetry... 0385484186 FBA Prime Eligible" at bounding box center [269, 370] width 244 height 62
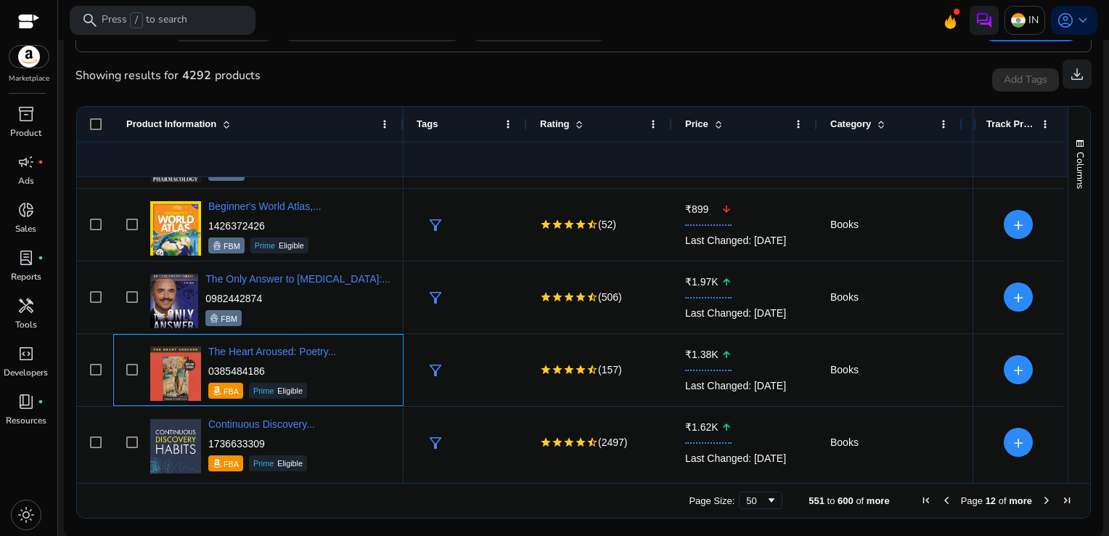
copy p "0385484186"
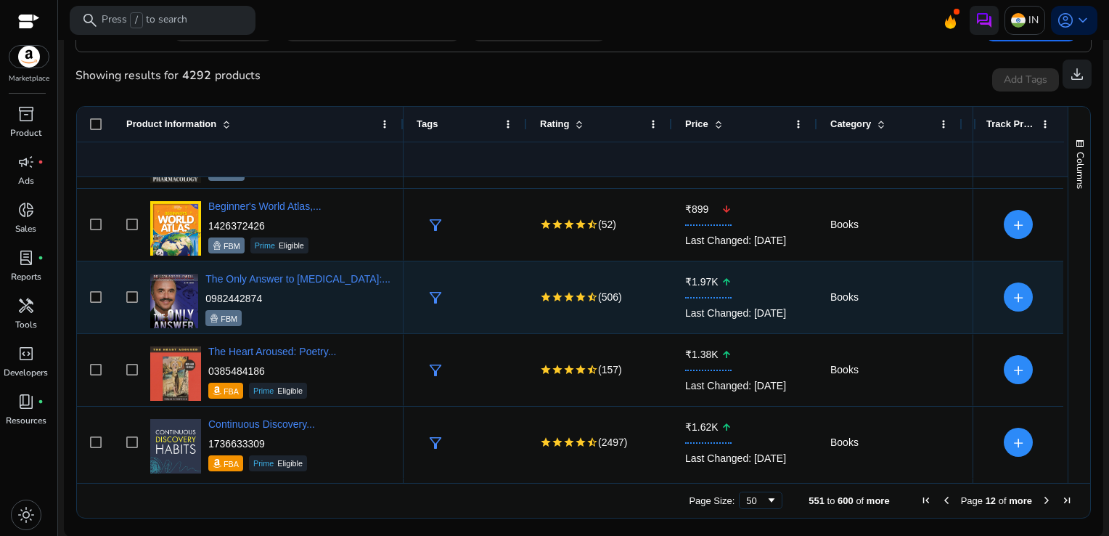
scroll to position [1005, 0]
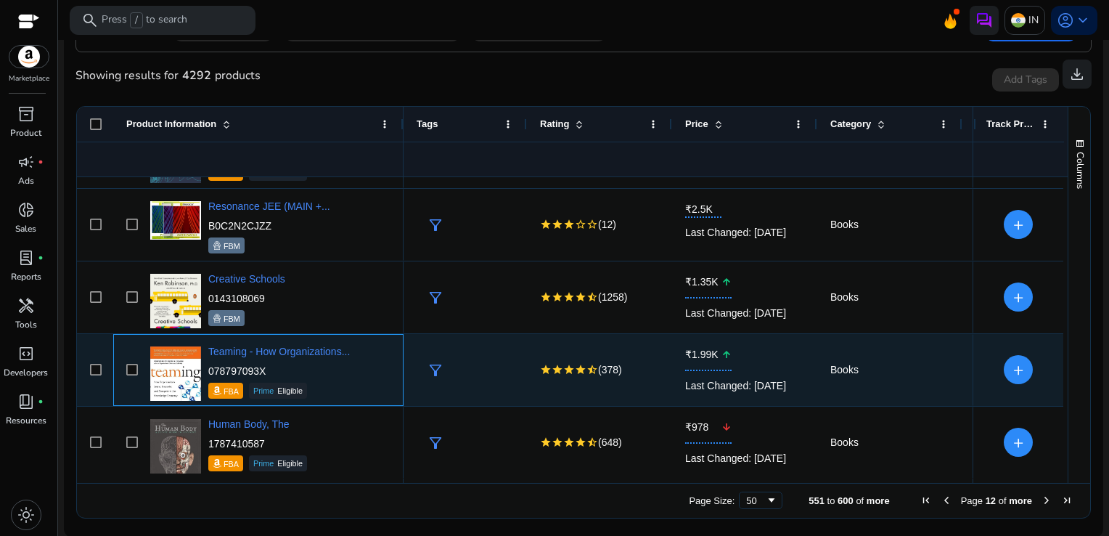
drag, startPoint x: 271, startPoint y: 372, endPoint x: 209, endPoint y: 370, distance: 61.7
click at [209, 370] on p "078797093X" at bounding box center [279, 371] width 142 height 15
copy p "078797093X"
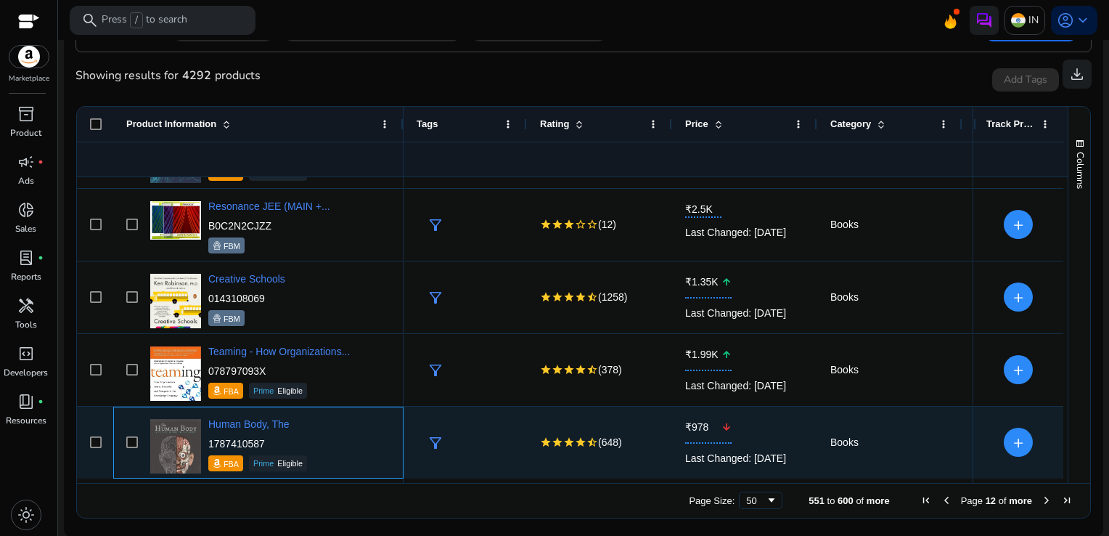
drag, startPoint x: 282, startPoint y: 446, endPoint x: 209, endPoint y: 444, distance: 72.6
click at [209, 444] on p "1787410587" at bounding box center [257, 443] width 99 height 15
copy p "1787410587"
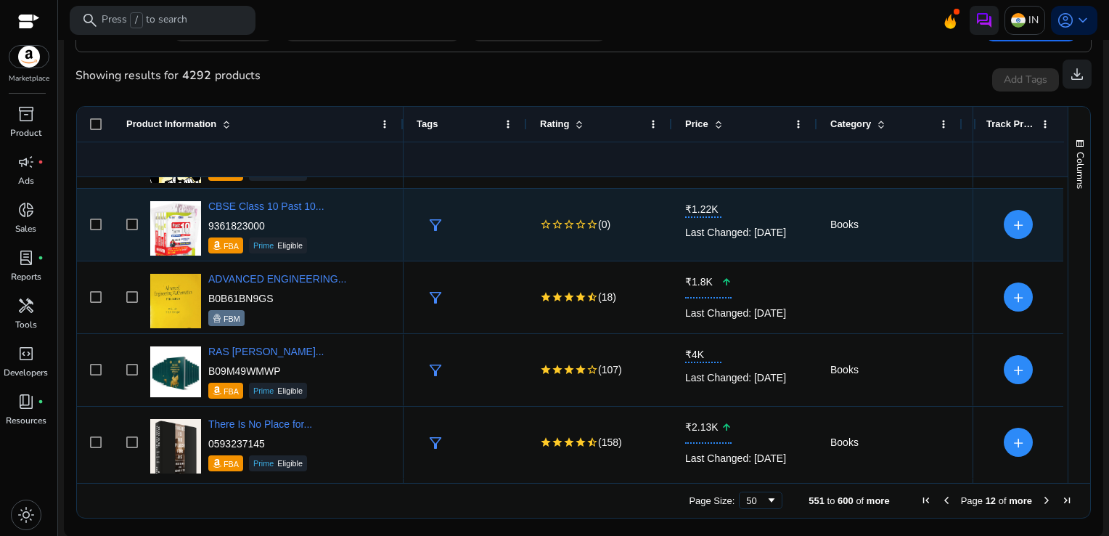
scroll to position [1731, 0]
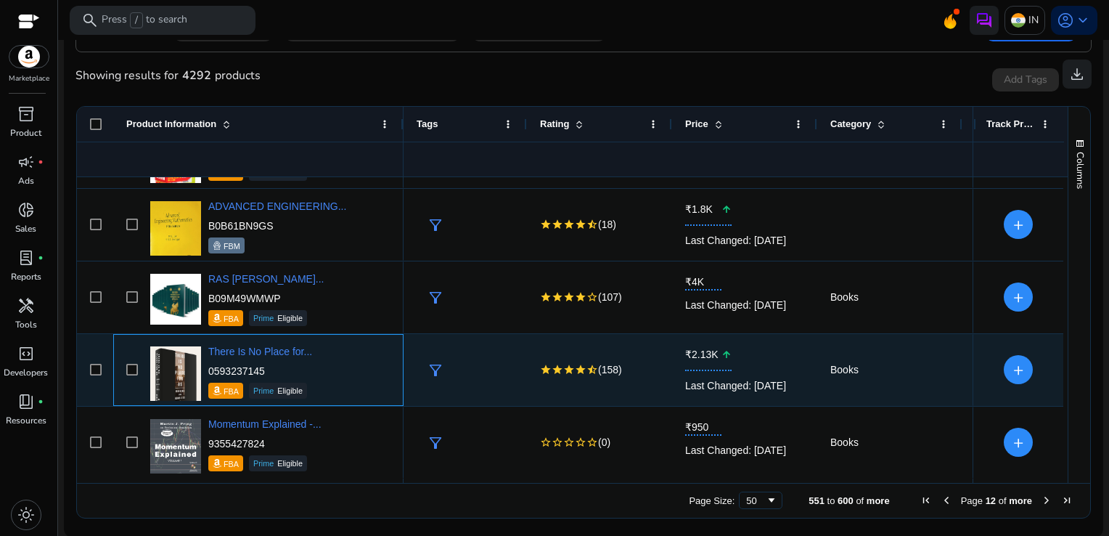
drag, startPoint x: 273, startPoint y: 368, endPoint x: 205, endPoint y: 373, distance: 67.7
click at [205, 373] on div "There Is No Place for... 0593237145 FBA Prime Eligible" at bounding box center [269, 370] width 244 height 62
copy div "There Is No Place for... 0593237145"
click at [285, 374] on p "0593237145" at bounding box center [260, 371] width 104 height 15
drag, startPoint x: 276, startPoint y: 370, endPoint x: 206, endPoint y: 375, distance: 69.9
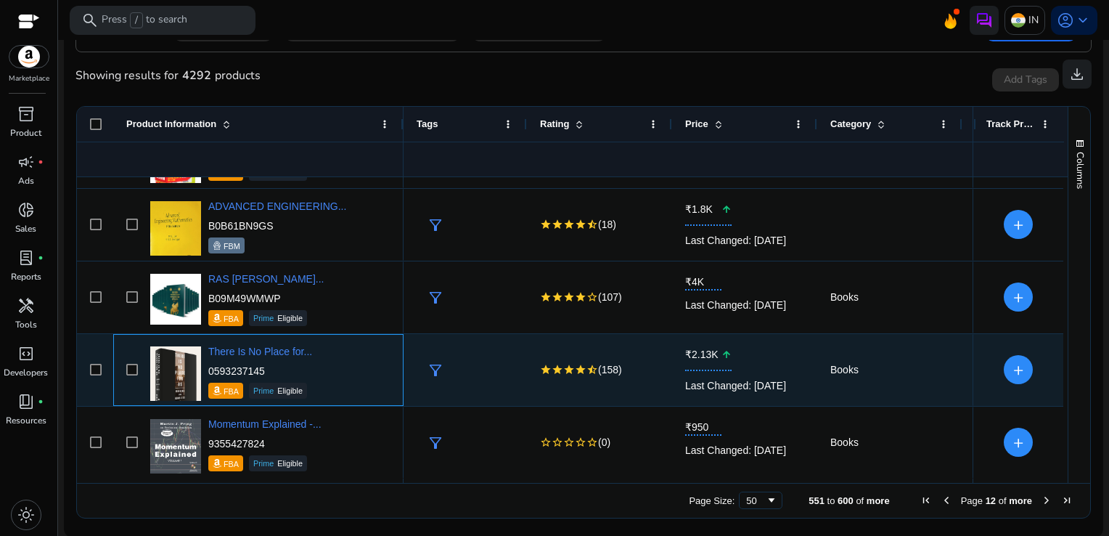
click at [206, 375] on div "There Is No Place for... 0593237145 FBA Prime Eligible" at bounding box center [269, 370] width 244 height 62
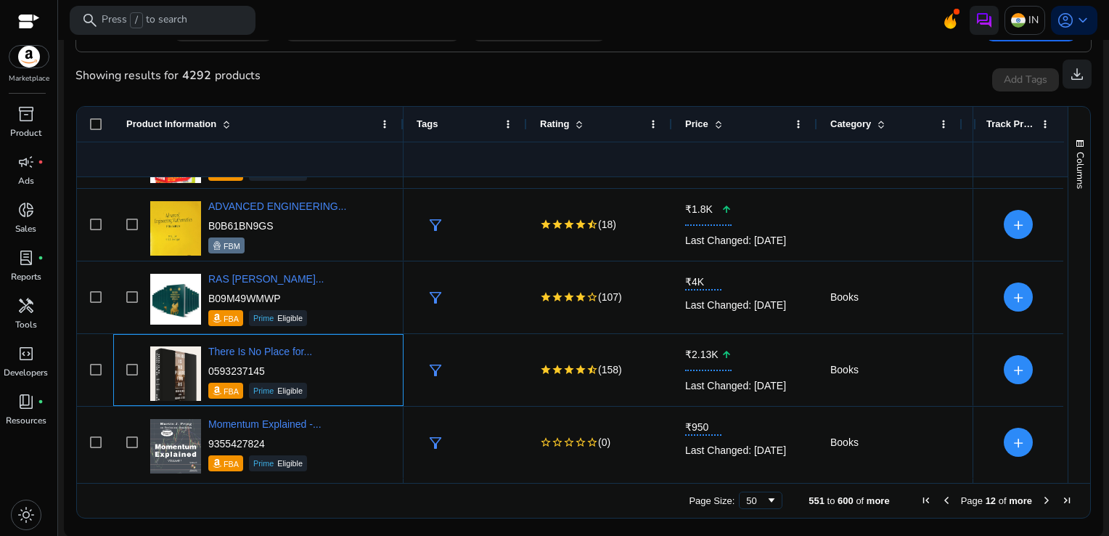
copy p "0593237145"
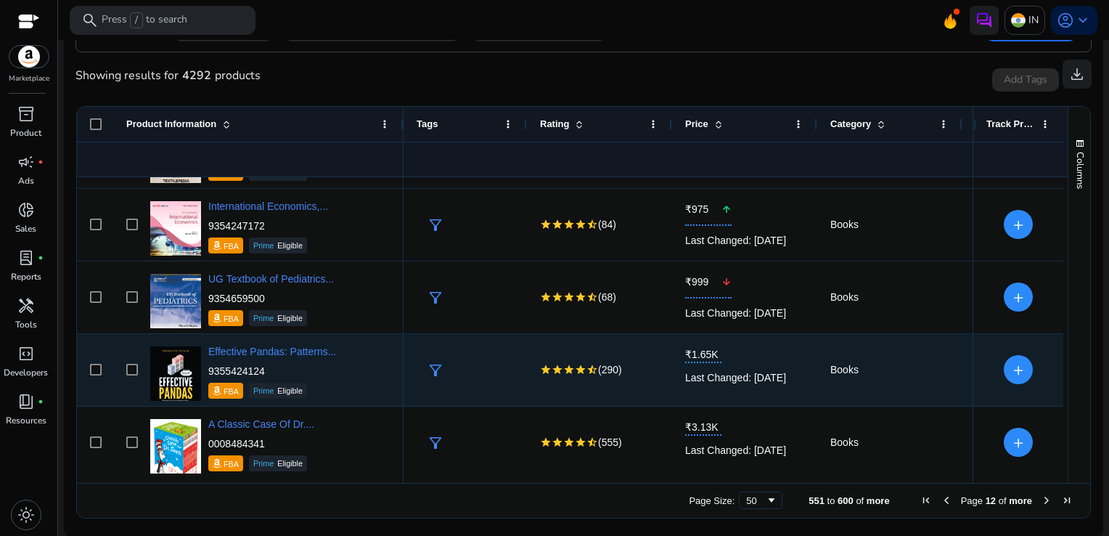
scroll to position [2312, 0]
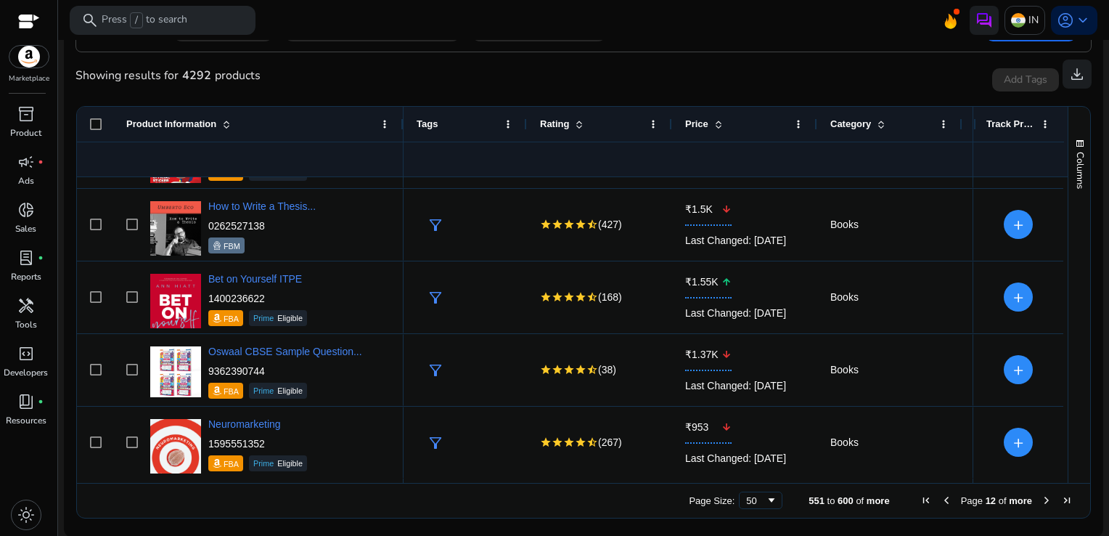
click at [1041, 497] on span "Next Page" at bounding box center [1047, 500] width 12 height 12
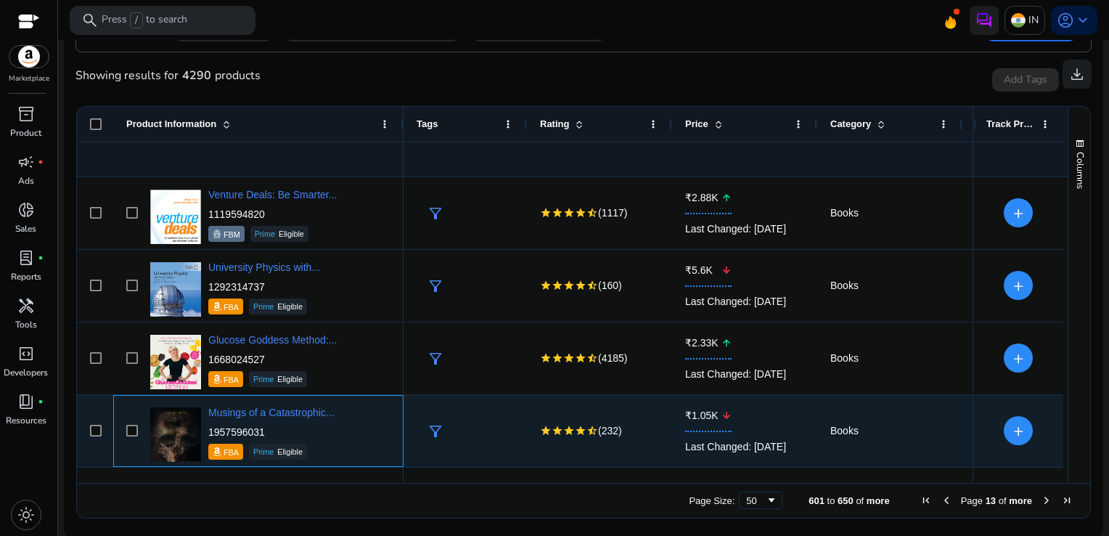
drag, startPoint x: 284, startPoint y: 427, endPoint x: 210, endPoint y: 431, distance: 74.2
click at [210, 431] on p "1957596031" at bounding box center [271, 432] width 126 height 15
copy p "1957596031"
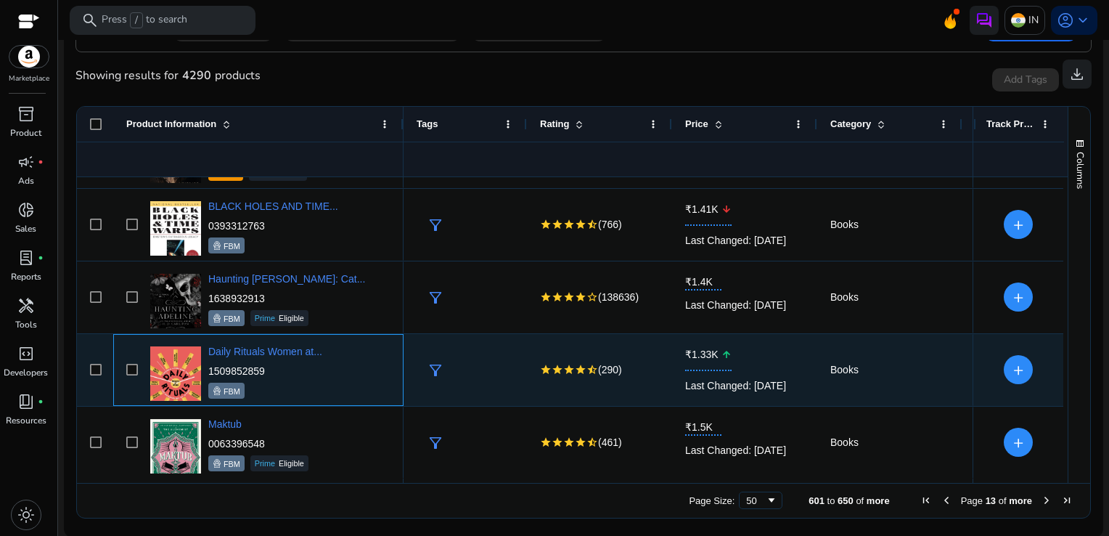
drag, startPoint x: 279, startPoint y: 376, endPoint x: 209, endPoint y: 368, distance: 70.2
click at [209, 368] on p "1509852859" at bounding box center [265, 371] width 114 height 15
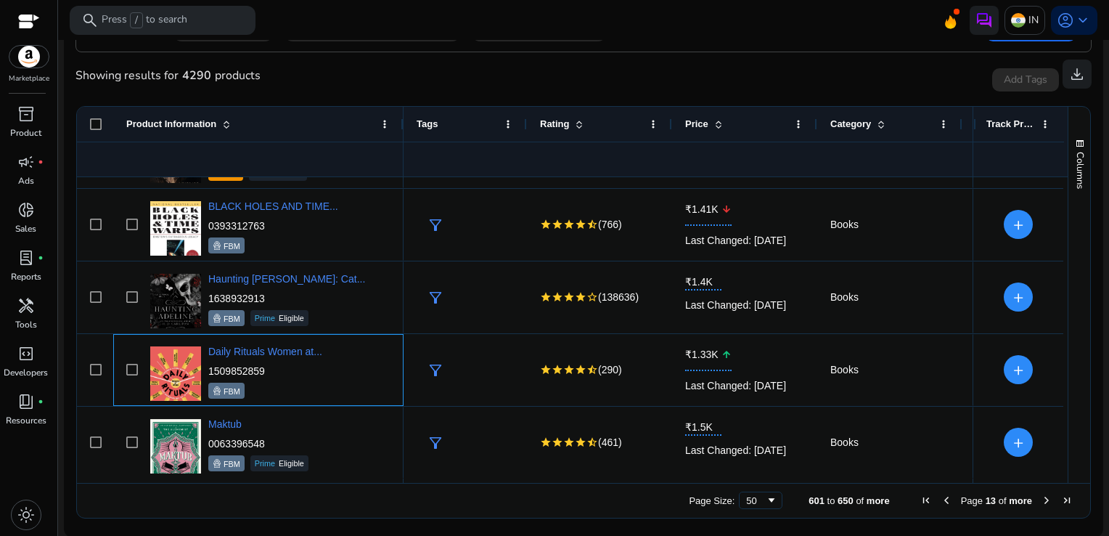
copy p "1509852859"
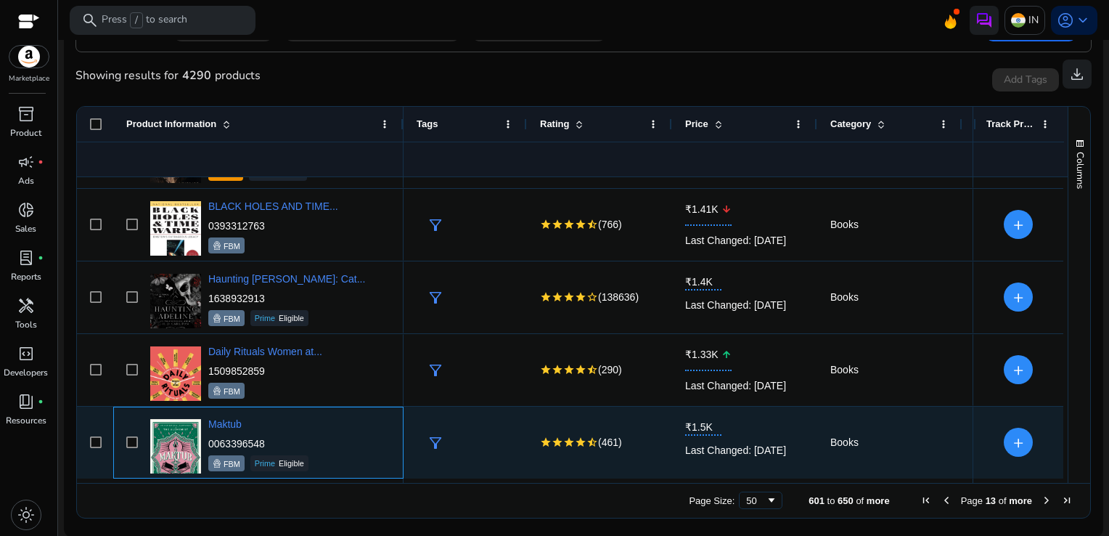
drag, startPoint x: 271, startPoint y: 441, endPoint x: 210, endPoint y: 445, distance: 61.1
click at [210, 445] on p "0063396548" at bounding box center [258, 443] width 100 height 15
copy p "0063396548"
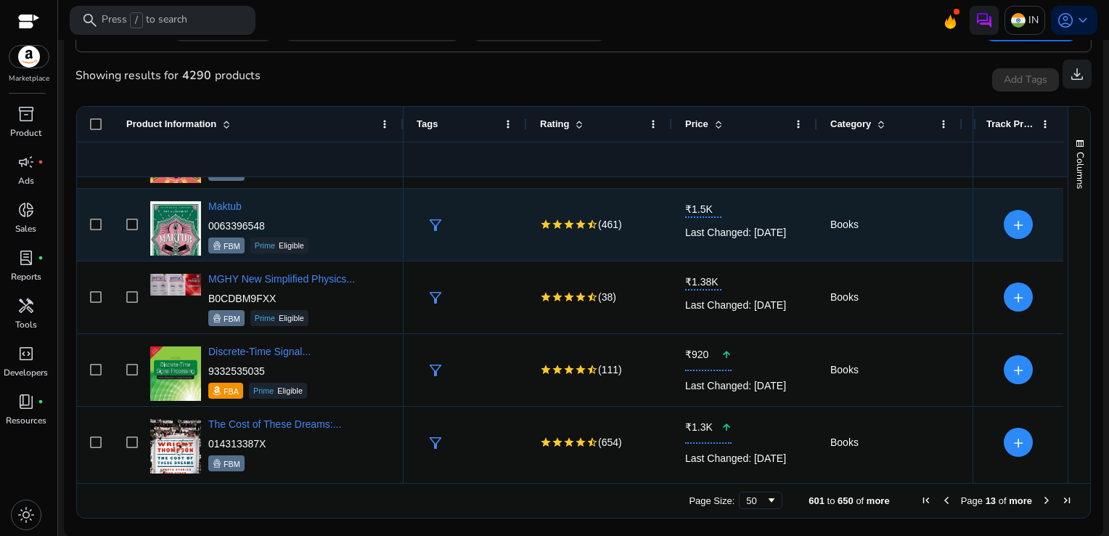
scroll to position [569, 0]
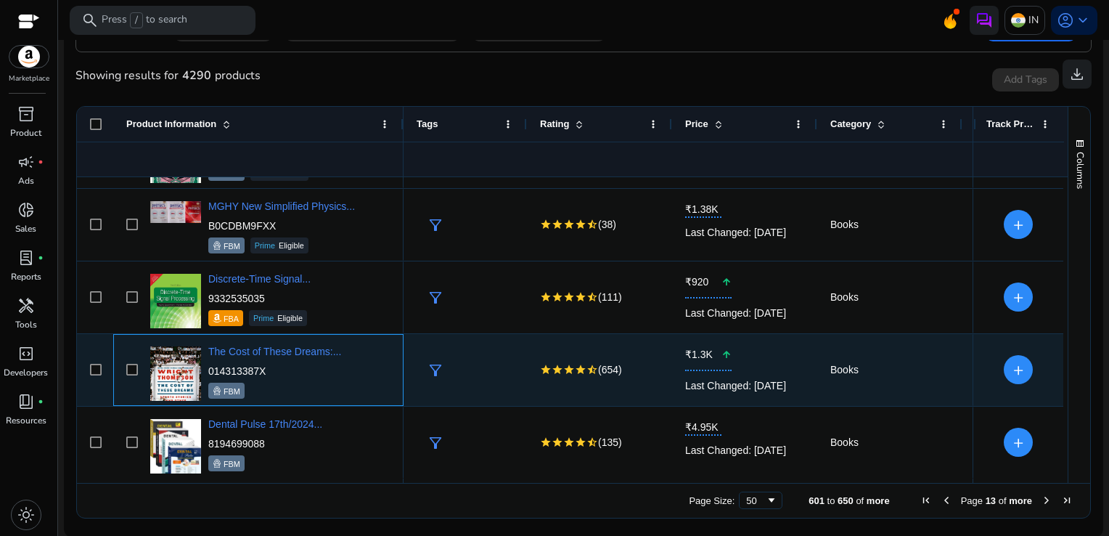
drag, startPoint x: 270, startPoint y: 364, endPoint x: 205, endPoint y: 369, distance: 64.8
click at [205, 369] on div "The Cost of These Dreams:... 014313387X FBM" at bounding box center [269, 370] width 244 height 62
drag, startPoint x: 205, startPoint y: 369, endPoint x: 281, endPoint y: 376, distance: 75.9
click at [281, 376] on p "014313387X" at bounding box center [274, 371] width 133 height 15
click at [269, 372] on p "014313387X" at bounding box center [274, 371] width 133 height 15
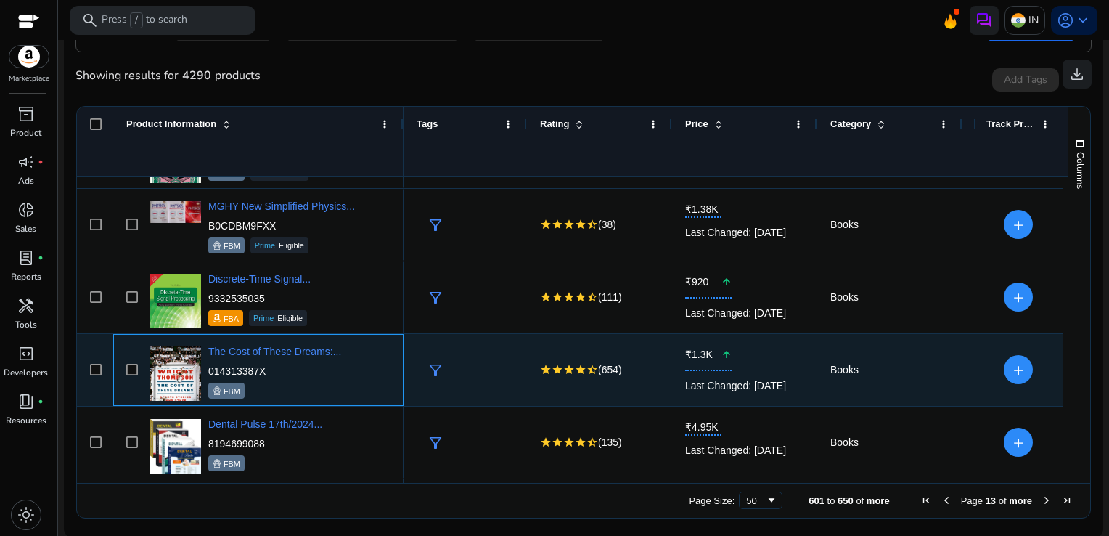
drag, startPoint x: 270, startPoint y: 372, endPoint x: 208, endPoint y: 370, distance: 61.8
click at [208, 370] on p "014313387X" at bounding box center [274, 371] width 133 height 15
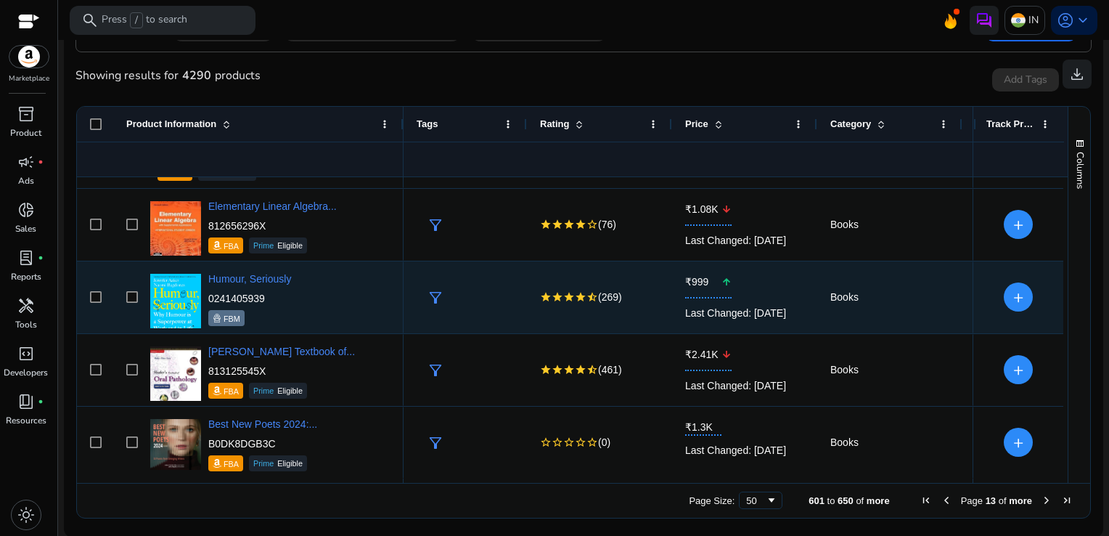
scroll to position [1441, 0]
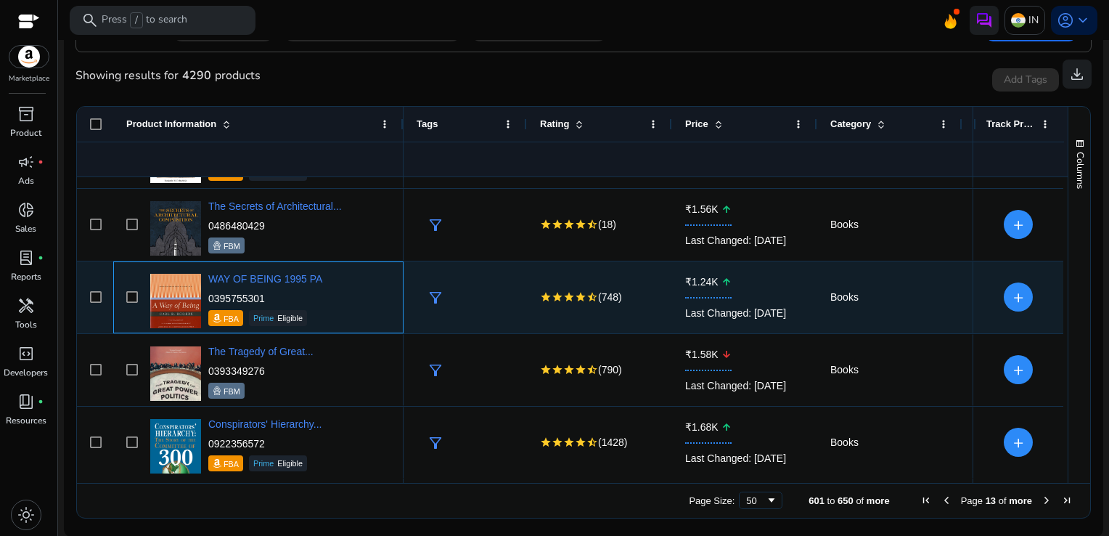
drag, startPoint x: 274, startPoint y: 300, endPoint x: 208, endPoint y: 290, distance: 67.5
click at [208, 291] on p "0395755301" at bounding box center [265, 298] width 114 height 15
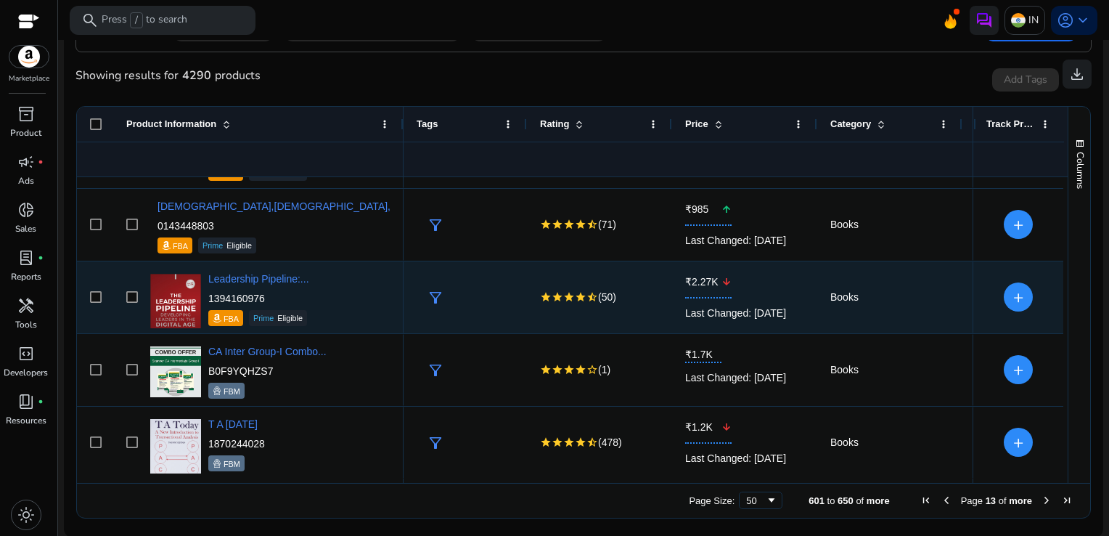
scroll to position [3038, 0]
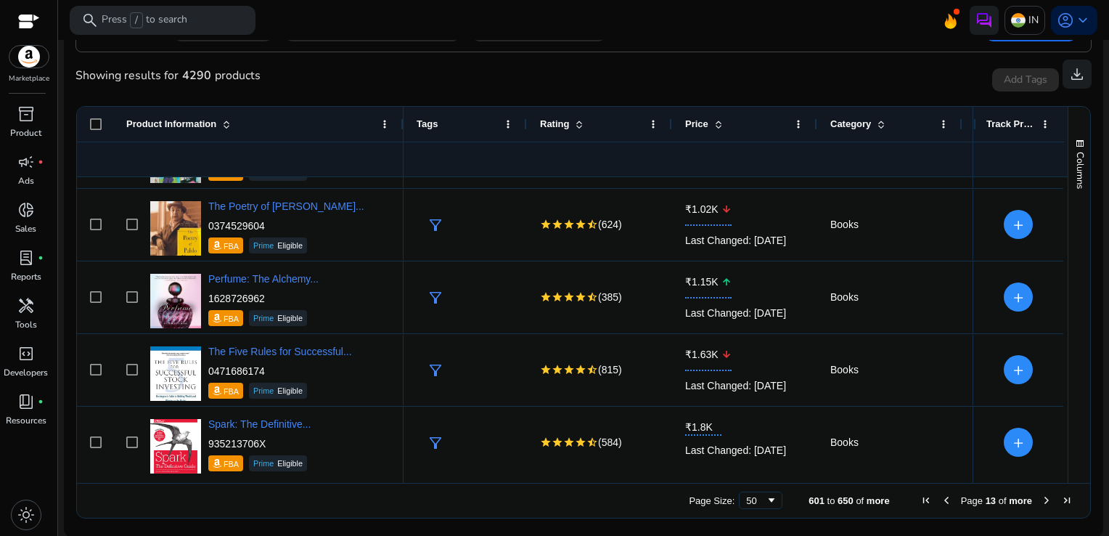
click at [1042, 498] on span "Next Page" at bounding box center [1047, 500] width 12 height 12
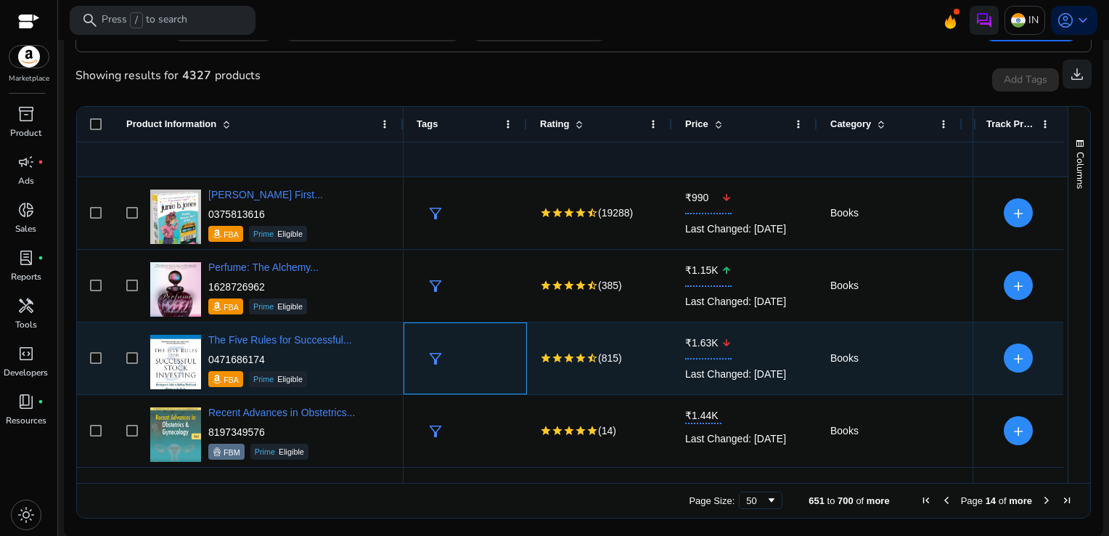
click at [517, 362] on div "filter_alt" at bounding box center [465, 358] width 123 height 72
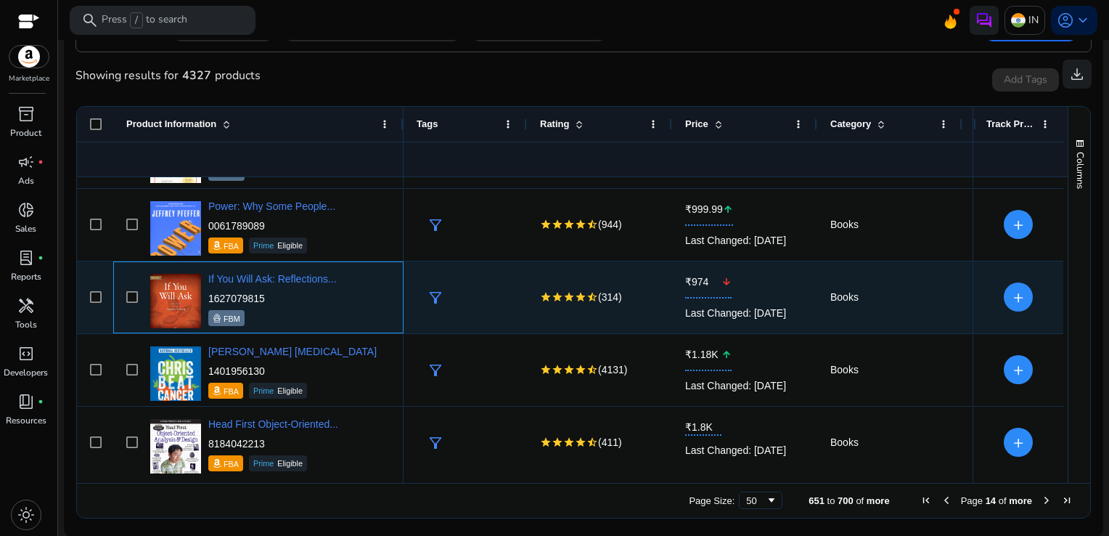
drag, startPoint x: 268, startPoint y: 300, endPoint x: 208, endPoint y: 301, distance: 59.5
click at [208, 301] on p "1627079815" at bounding box center [272, 298] width 129 height 15
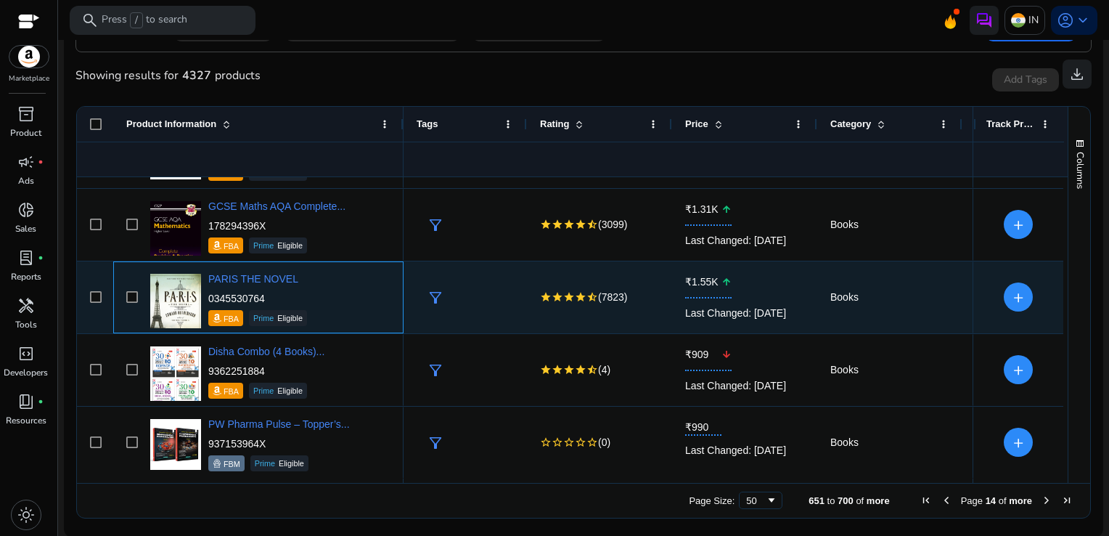
drag, startPoint x: 273, startPoint y: 301, endPoint x: 209, endPoint y: 299, distance: 63.9
click at [209, 299] on p "0345530764" at bounding box center [257, 298] width 99 height 15
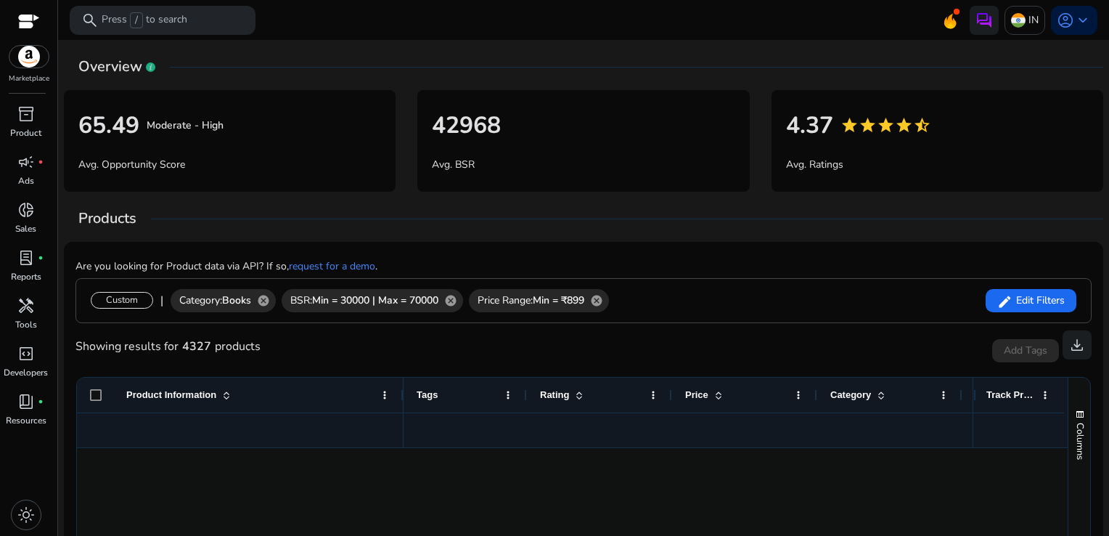
scroll to position [3328, 0]
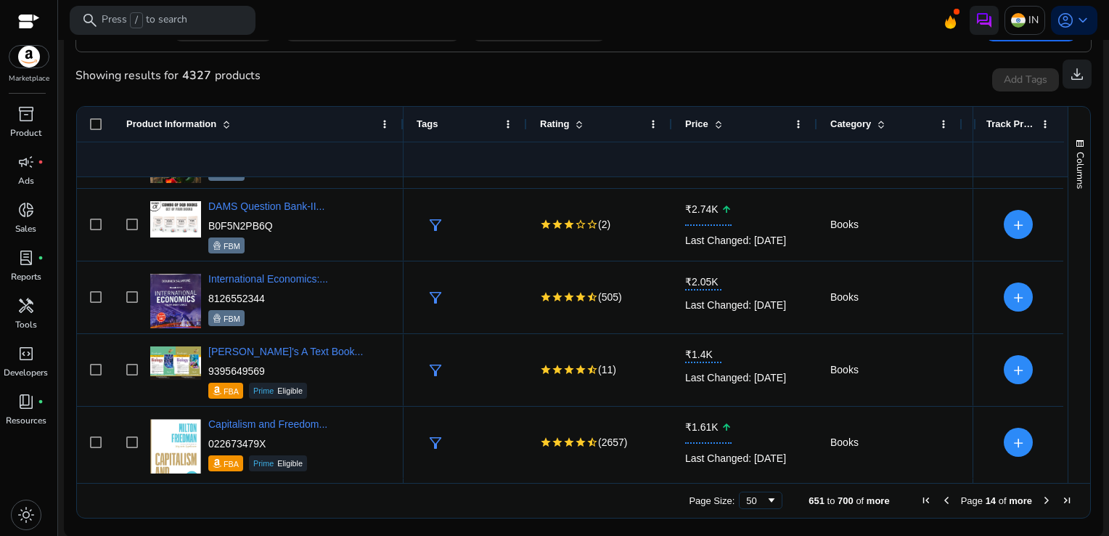
click at [1041, 502] on span "Next Page" at bounding box center [1047, 500] width 12 height 12
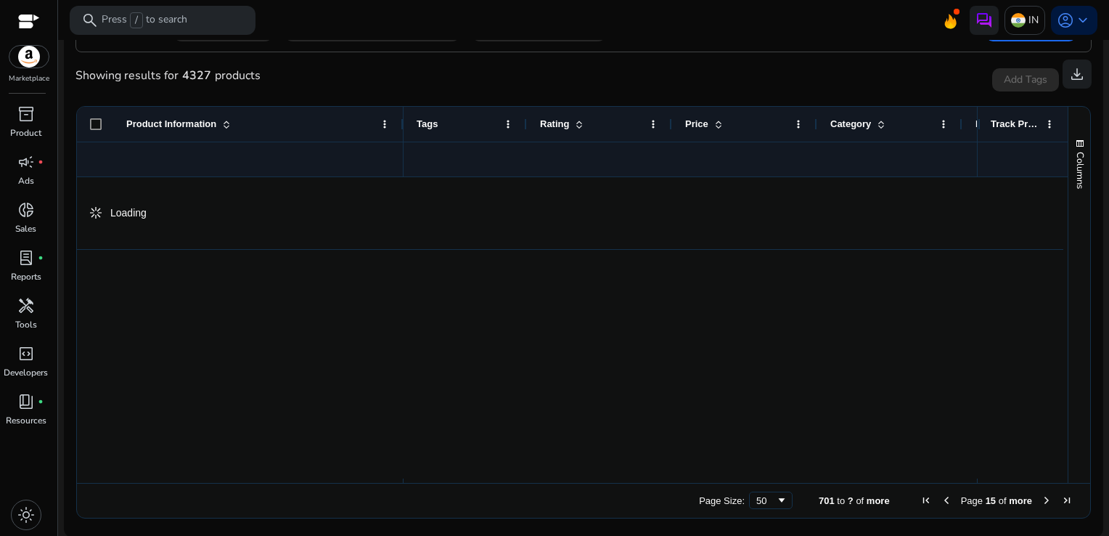
scroll to position [0, 0]
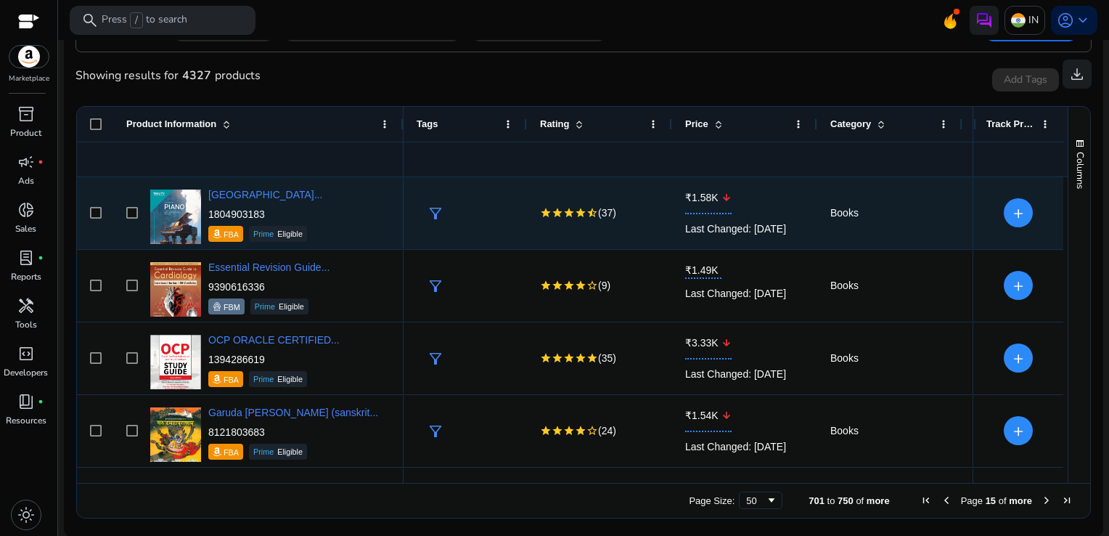
click at [779, 224] on div "Last Changed: [DATE]" at bounding box center [744, 229] width 119 height 30
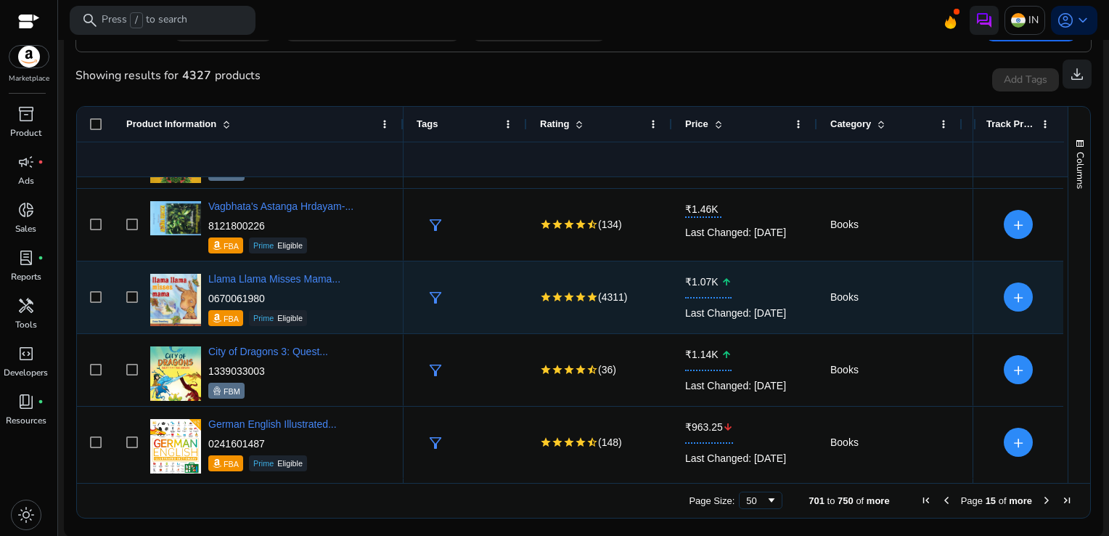
scroll to position [860, 0]
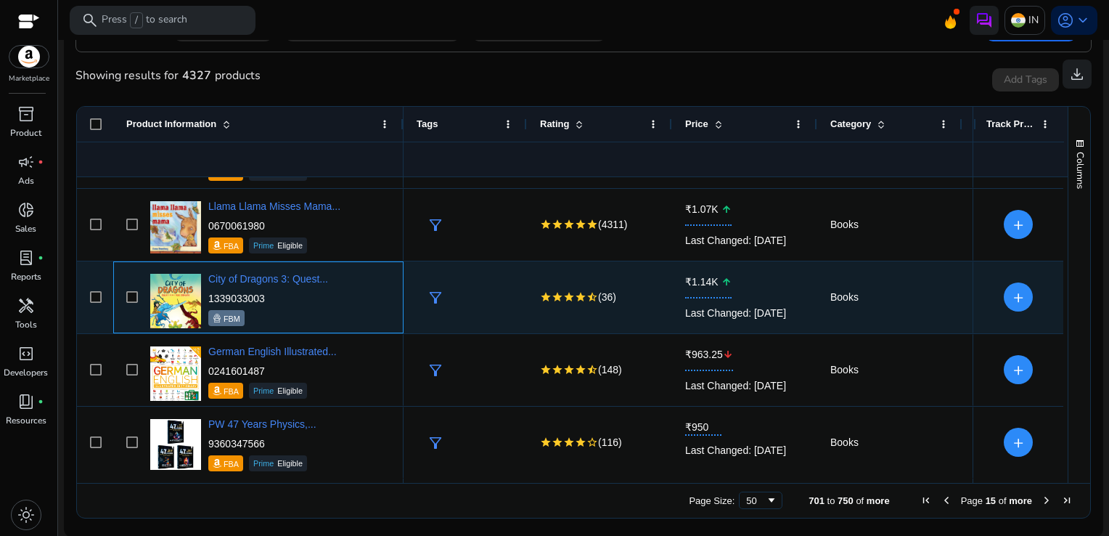
drag, startPoint x: 265, startPoint y: 298, endPoint x: 209, endPoint y: 295, distance: 56.0
click at [209, 295] on p "1339033003" at bounding box center [268, 298] width 120 height 15
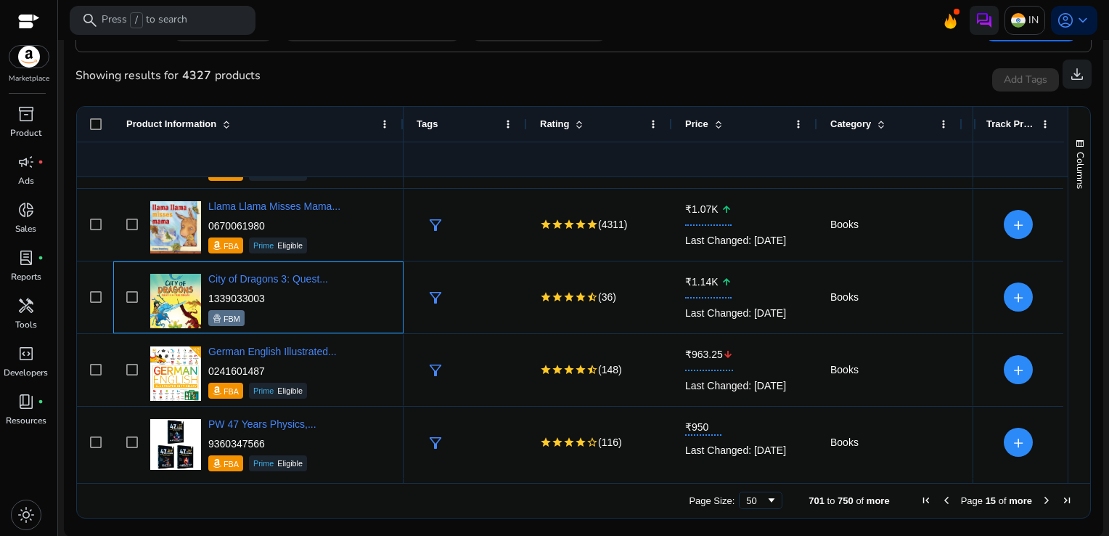
copy p "1339033003"
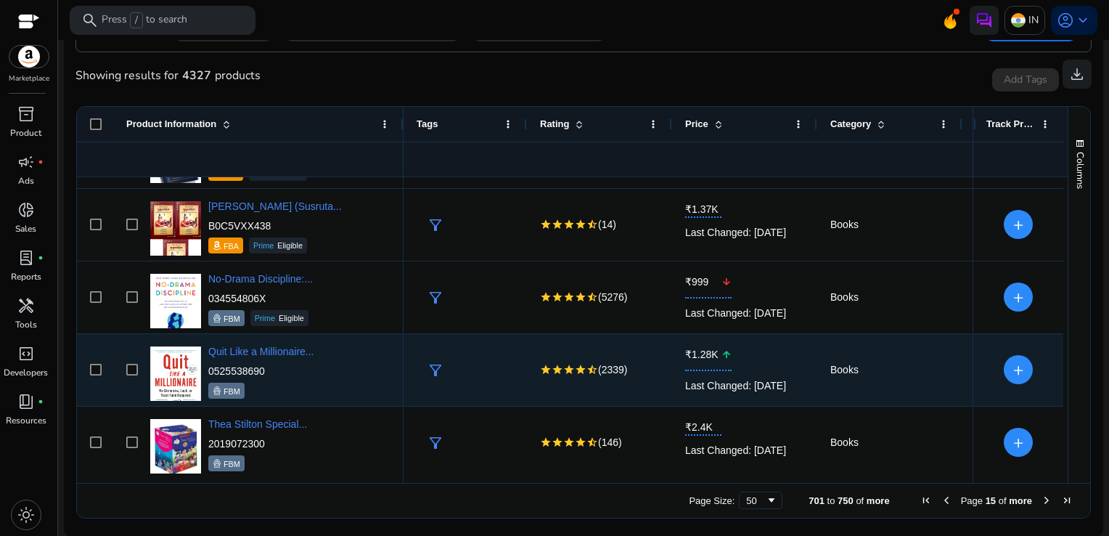
scroll to position [1513, 0]
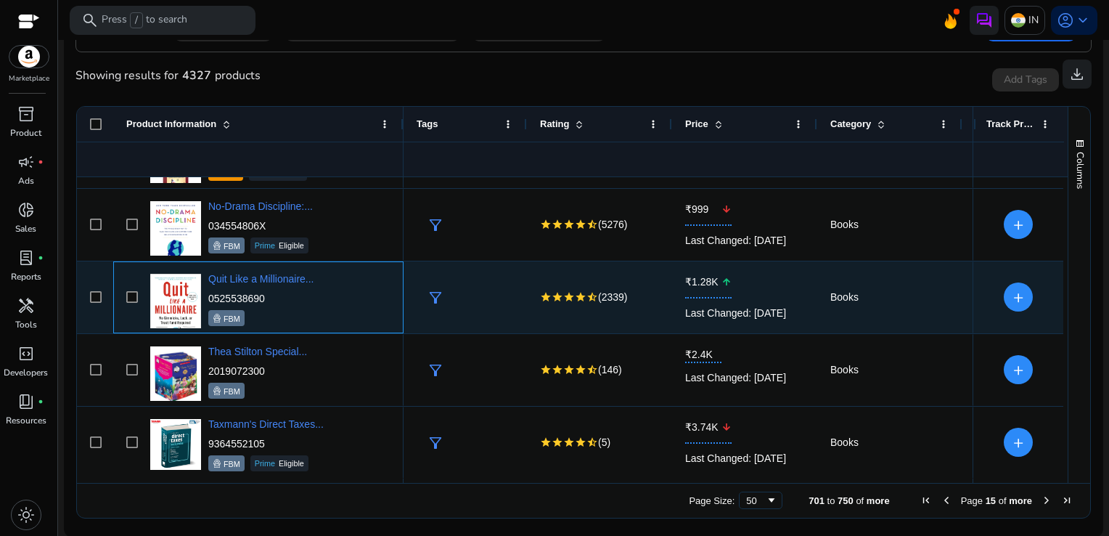
drag, startPoint x: 280, startPoint y: 298, endPoint x: 208, endPoint y: 296, distance: 71.9
click at [208, 296] on p "0525538690" at bounding box center [261, 298] width 106 height 15
copy p "0525538690"
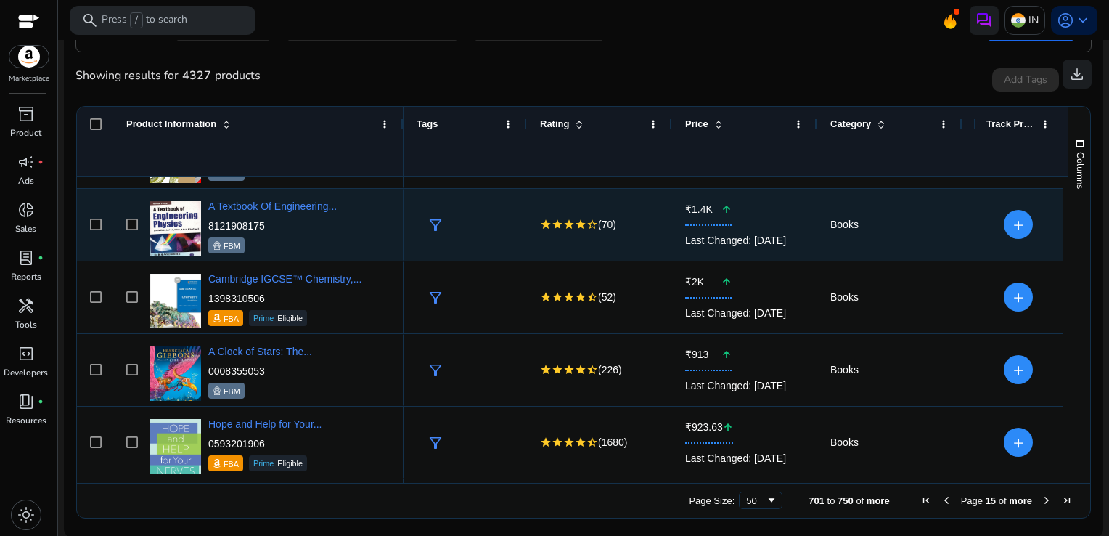
scroll to position [2021, 0]
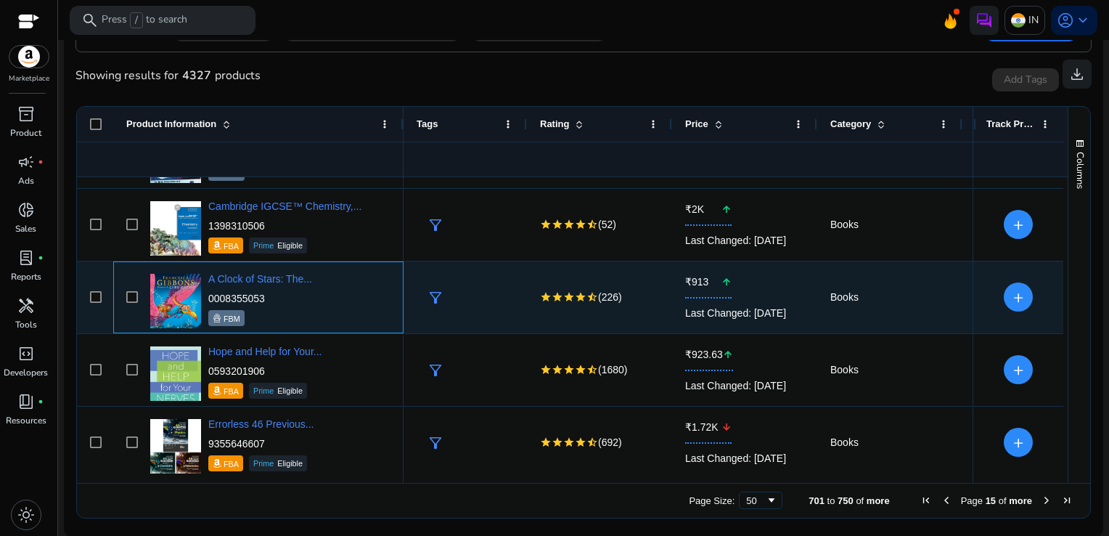
drag, startPoint x: 271, startPoint y: 296, endPoint x: 210, endPoint y: 296, distance: 61.0
click at [210, 296] on p "0008355053" at bounding box center [260, 298] width 104 height 15
copy p "0008355053"
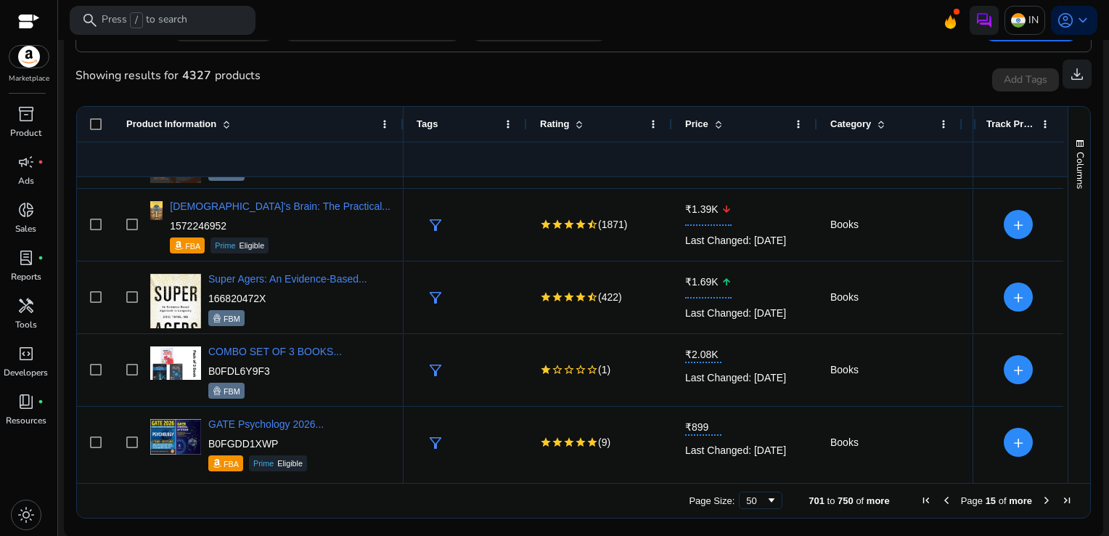
scroll to position [0, 0]
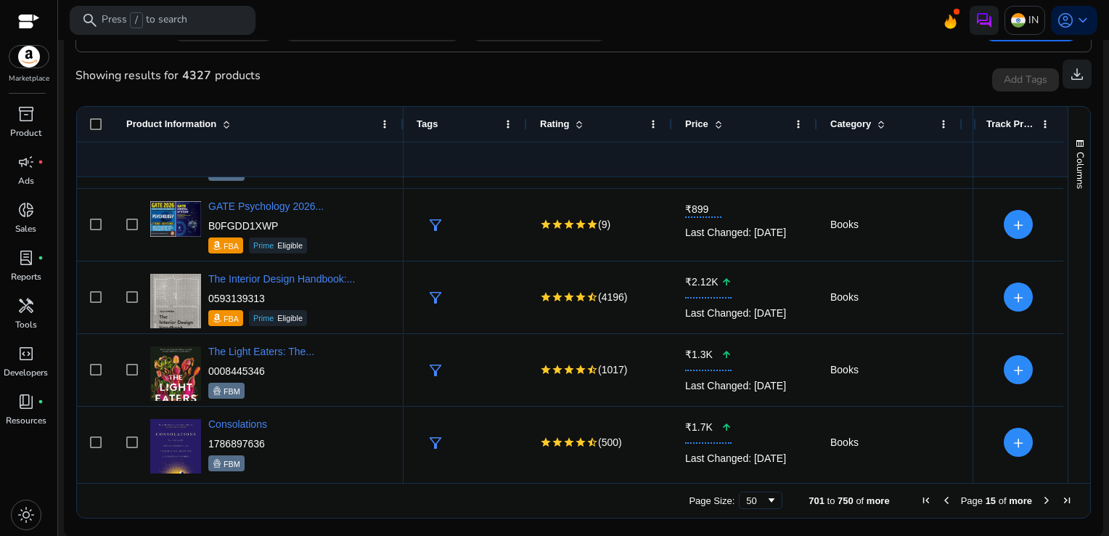
click at [1041, 504] on span "Next Page" at bounding box center [1047, 500] width 12 height 12
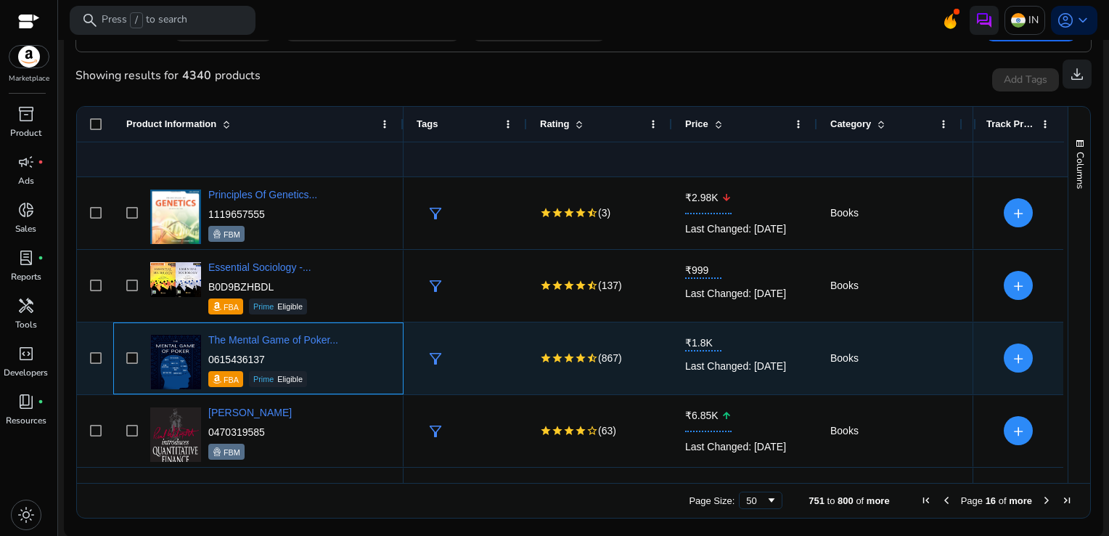
drag, startPoint x: 274, startPoint y: 359, endPoint x: 208, endPoint y: 356, distance: 65.4
click at [208, 356] on p "0615436137" at bounding box center [273, 359] width 130 height 15
copy p "0615436137"
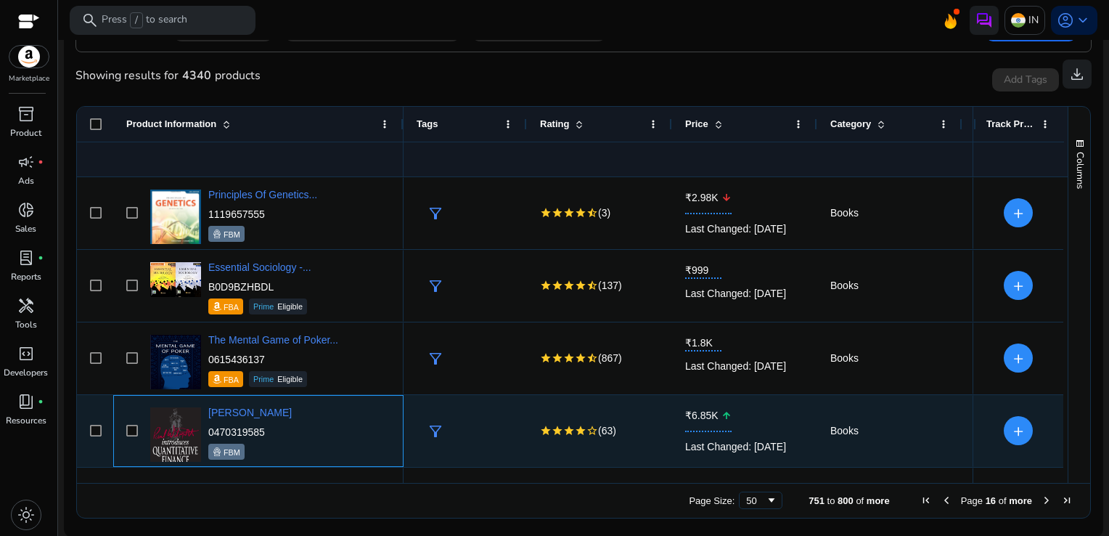
drag, startPoint x: 269, startPoint y: 431, endPoint x: 205, endPoint y: 431, distance: 63.9
click at [205, 431] on div "Paul Wilmott 0470319585 FBM" at bounding box center [269, 431] width 244 height 62
drag, startPoint x: 205, startPoint y: 431, endPoint x: 280, endPoint y: 431, distance: 74.1
click at [280, 431] on div "Paul Wilmott 0470319585 FBM" at bounding box center [269, 431] width 244 height 62
click at [275, 431] on div "Paul Wilmott 0470319585 FBM" at bounding box center [269, 431] width 244 height 62
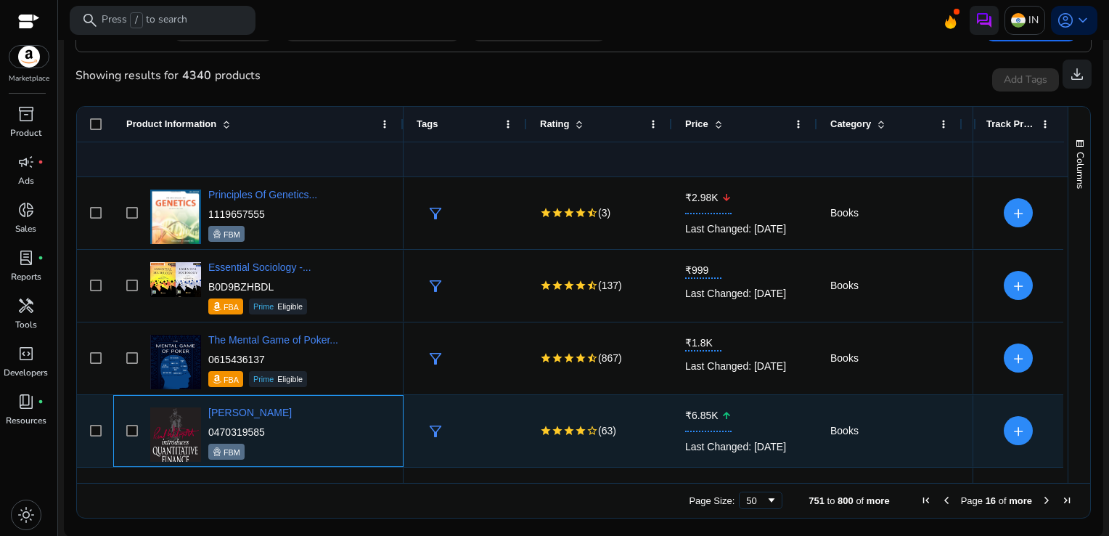
drag, startPoint x: 270, startPoint y: 431, endPoint x: 231, endPoint y: 431, distance: 39.2
click at [231, 431] on div "Paul Wilmott 0470319585 FBM" at bounding box center [269, 431] width 244 height 62
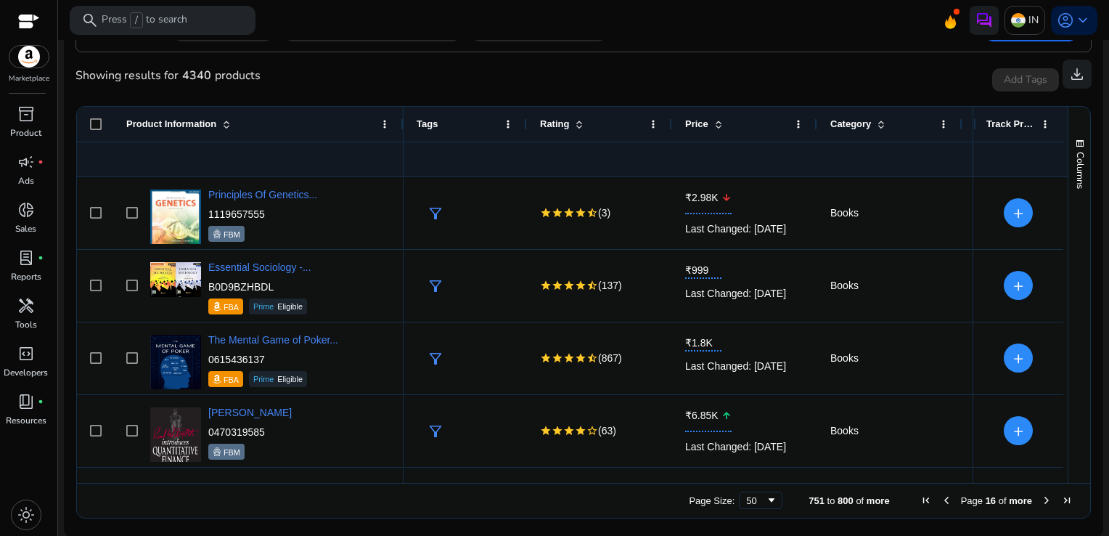
drag, startPoint x: 231, startPoint y: 431, endPoint x: 482, endPoint y: 437, distance: 251.3
click at [482, 437] on div "filter_alt" at bounding box center [469, 431] width 90 height 27
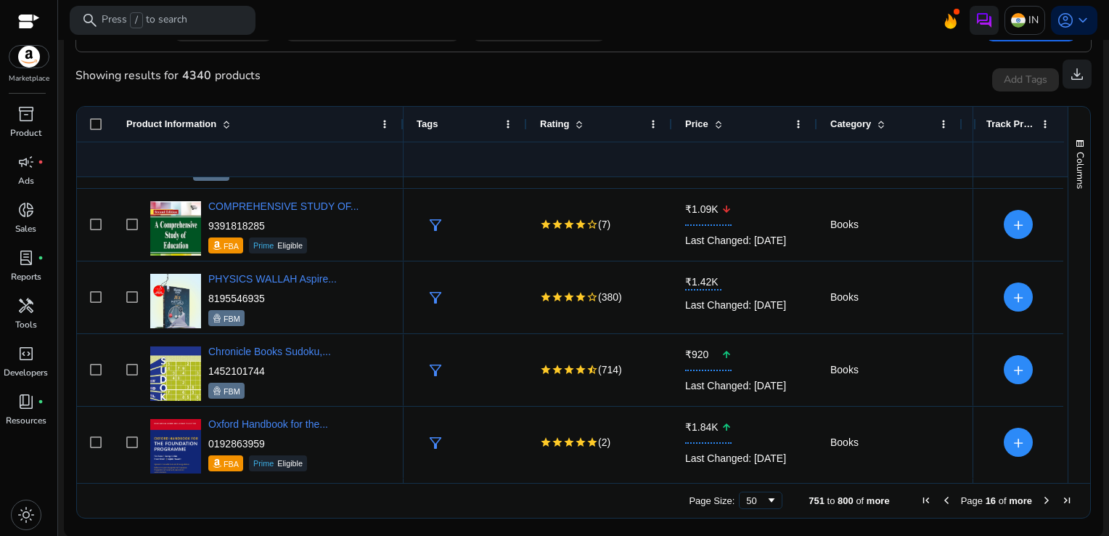
scroll to position [424, 0]
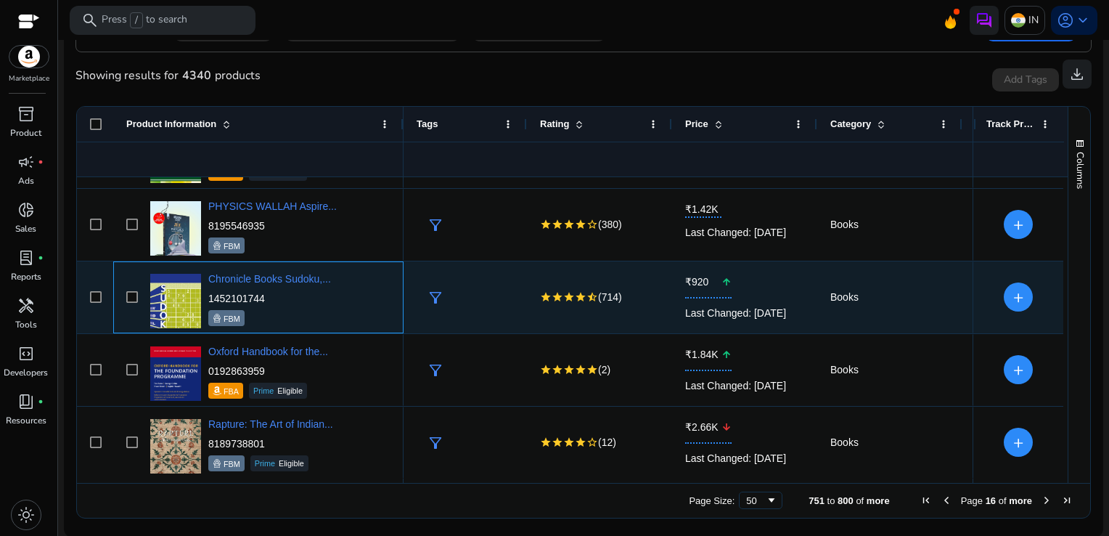
drag, startPoint x: 275, startPoint y: 293, endPoint x: 209, endPoint y: 294, distance: 66.1
click at [209, 294] on p "1452101744" at bounding box center [269, 298] width 123 height 15
copy p "1452101744"
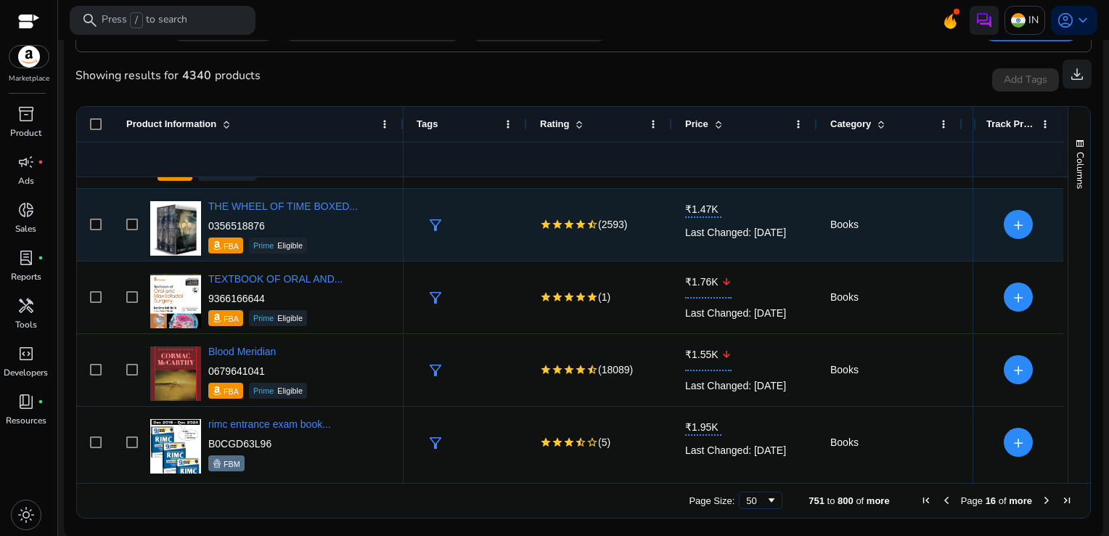
scroll to position [1078, 0]
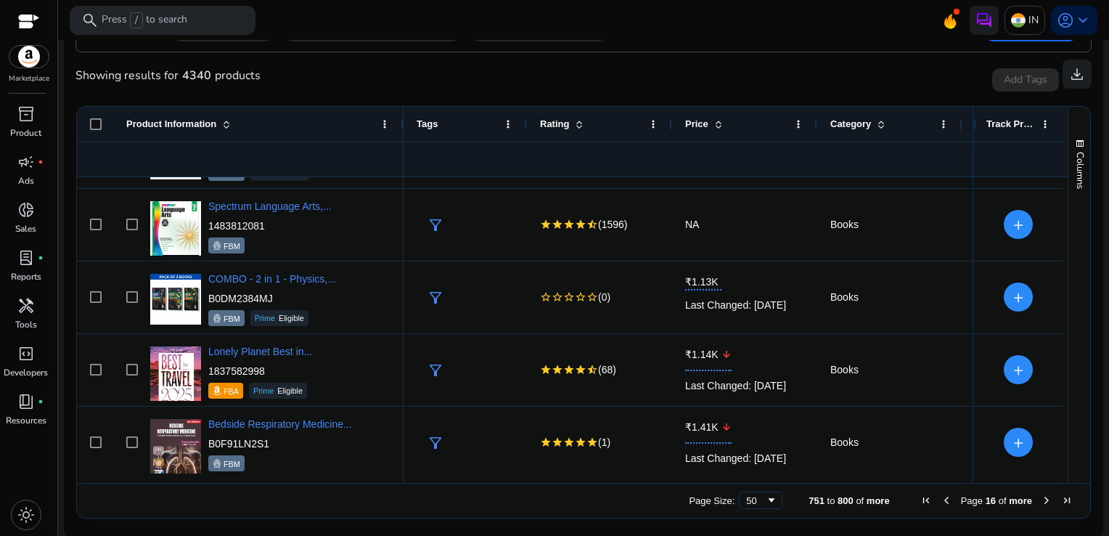
click at [1041, 501] on span "Next Page" at bounding box center [1047, 500] width 12 height 12
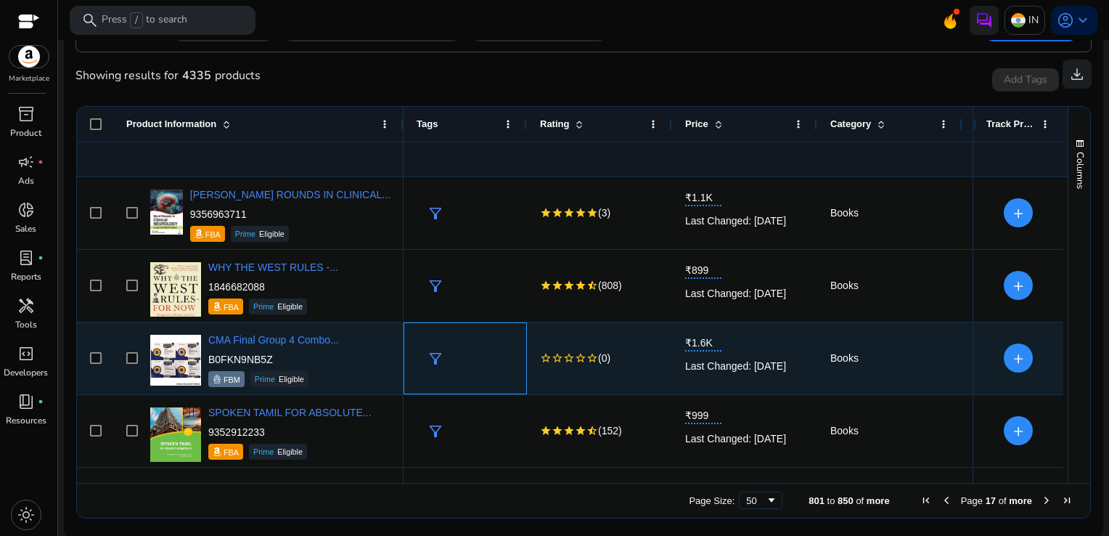
click at [490, 338] on div "filter_alt" at bounding box center [465, 358] width 97 height 70
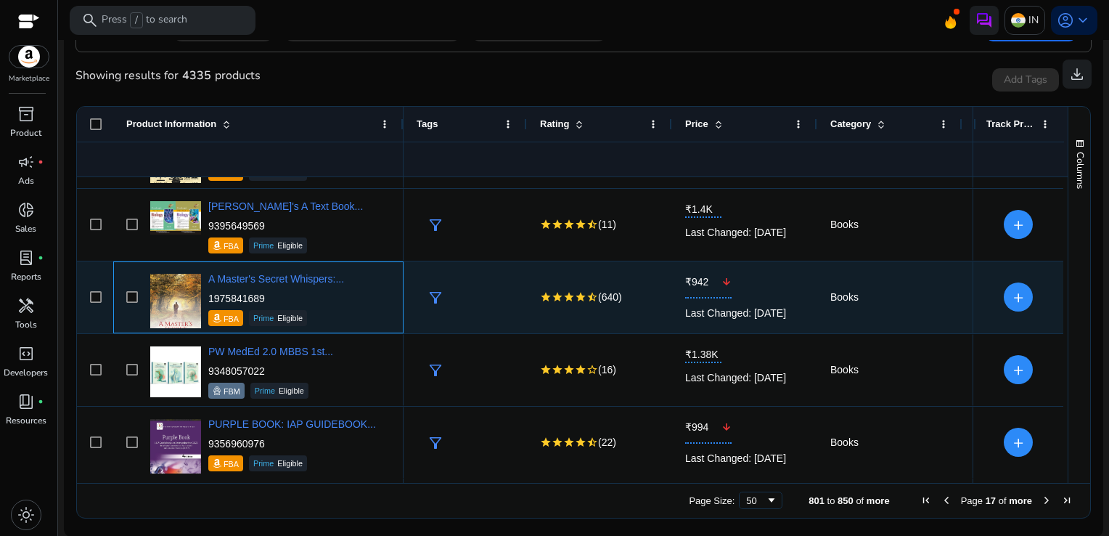
drag, startPoint x: 270, startPoint y: 300, endPoint x: 209, endPoint y: 295, distance: 61.2
click at [209, 295] on p "1975841689" at bounding box center [276, 298] width 136 height 15
copy p "1975841689"
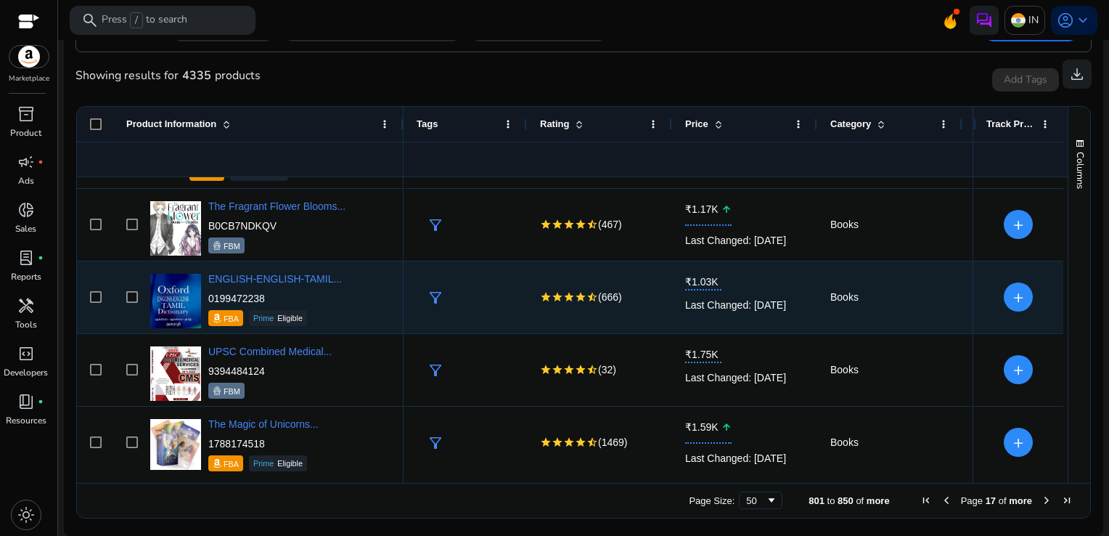
scroll to position [1150, 0]
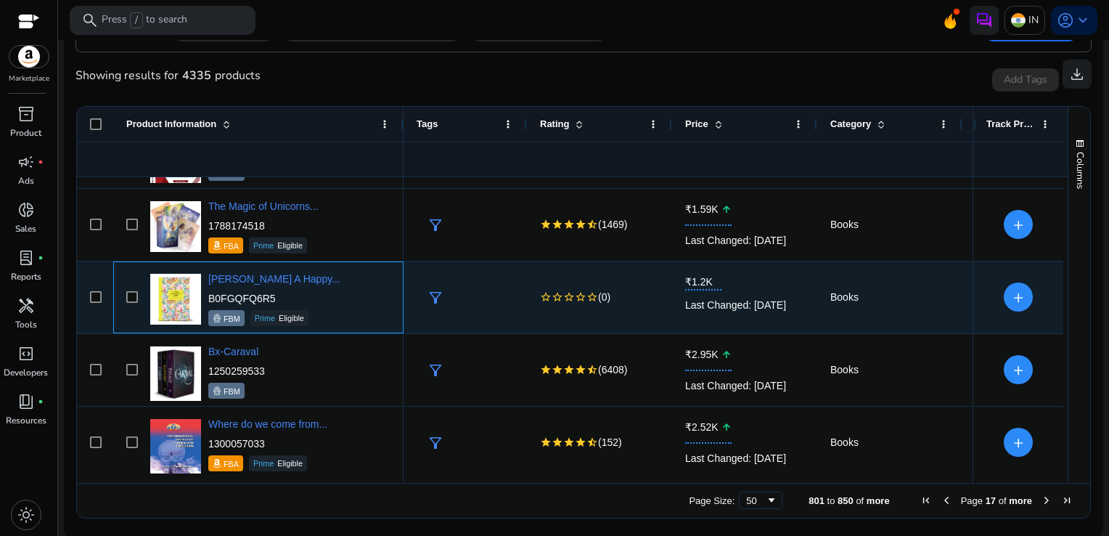
drag, startPoint x: 281, startPoint y: 298, endPoint x: 206, endPoint y: 298, distance: 74.8
click at [206, 298] on div "[PERSON_NAME] A Happy... B0FGQFQ6R5 FBM Prime Eligible" at bounding box center [269, 297] width 244 height 62
copy p "B0FGQFQ6R5"
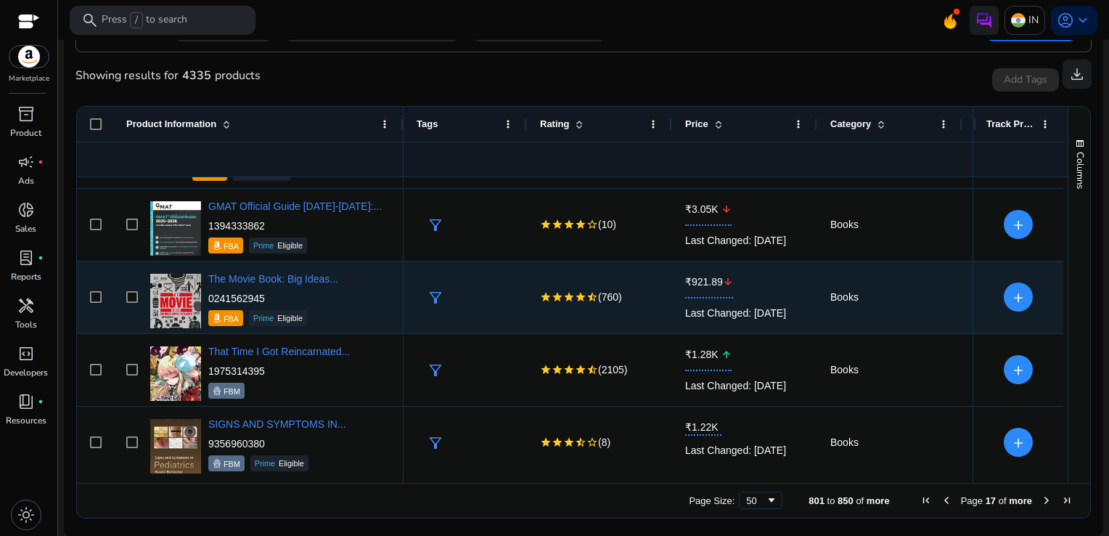
scroll to position [1731, 0]
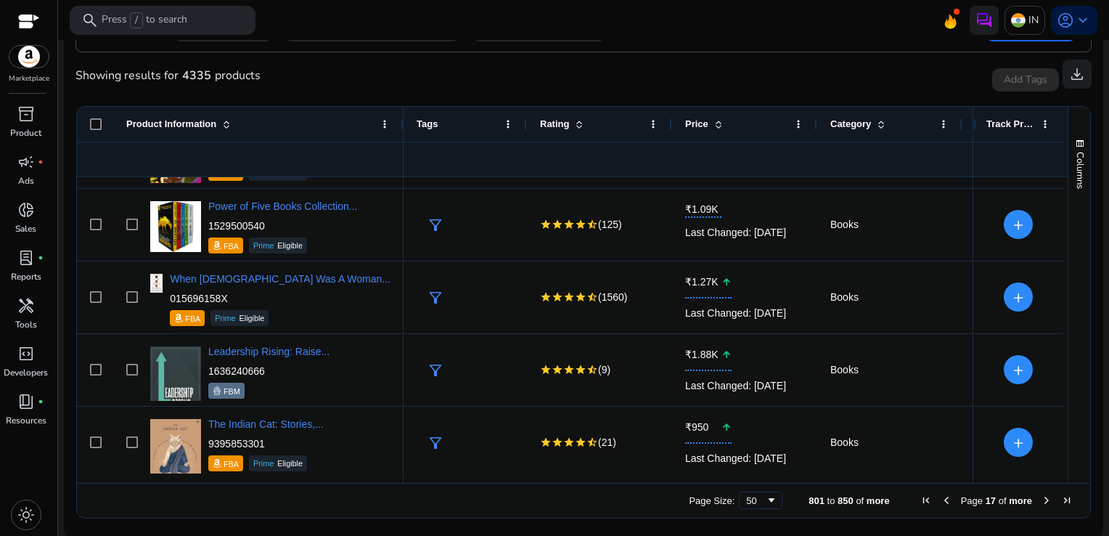
click at [1043, 502] on span "Next Page" at bounding box center [1047, 500] width 12 height 12
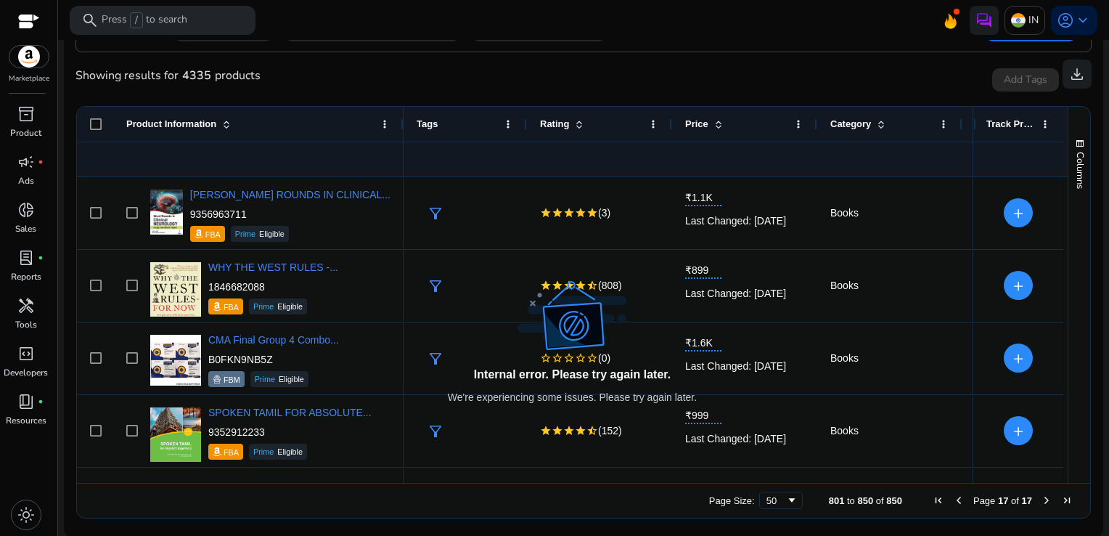
click at [1062, 501] on span "Last Page" at bounding box center [1068, 500] width 12 height 12
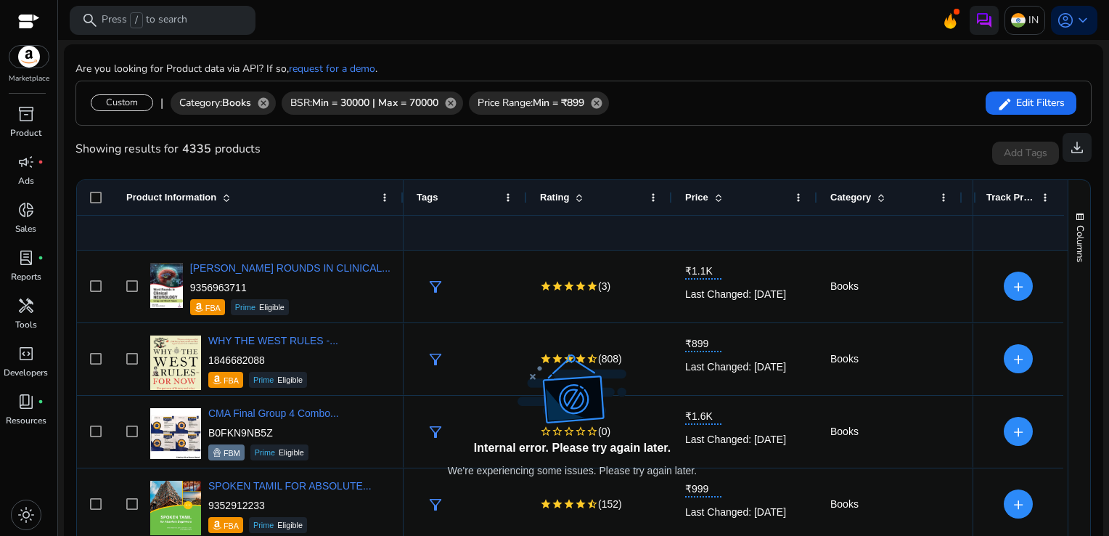
scroll to position [271, 0]
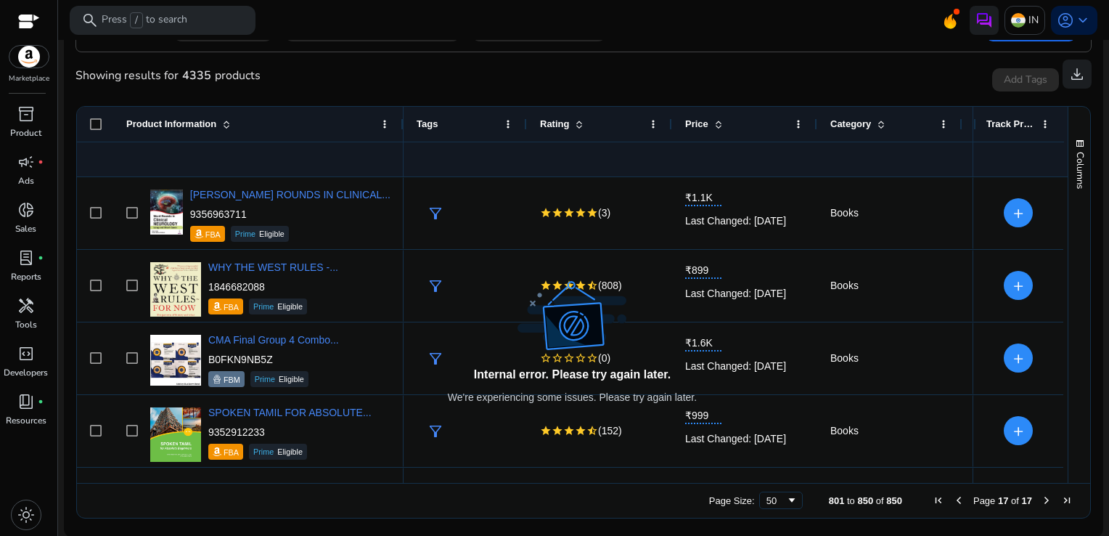
click at [1065, 497] on span "Last Page" at bounding box center [1068, 500] width 12 height 12
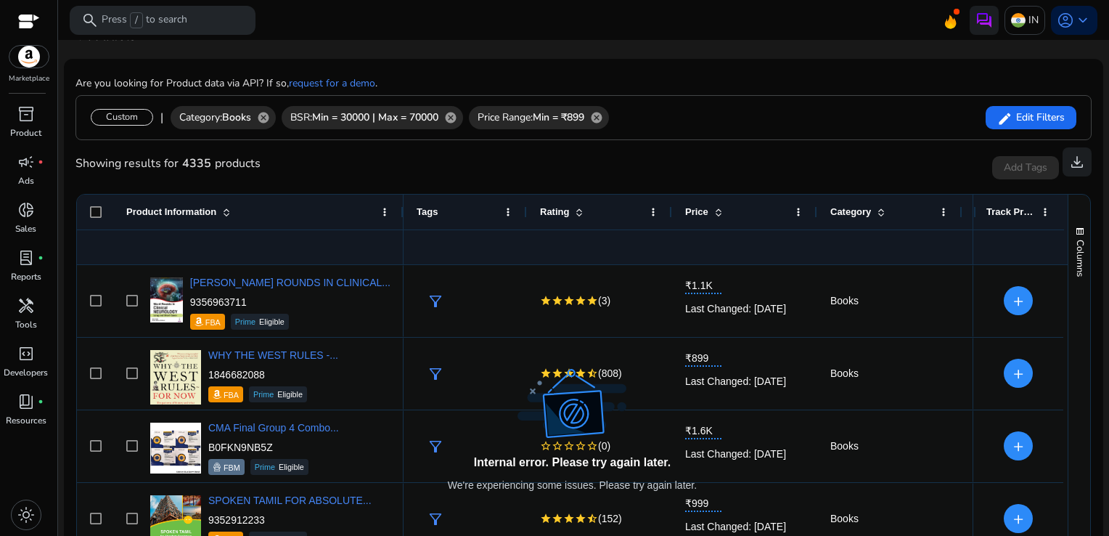
scroll to position [0, 0]
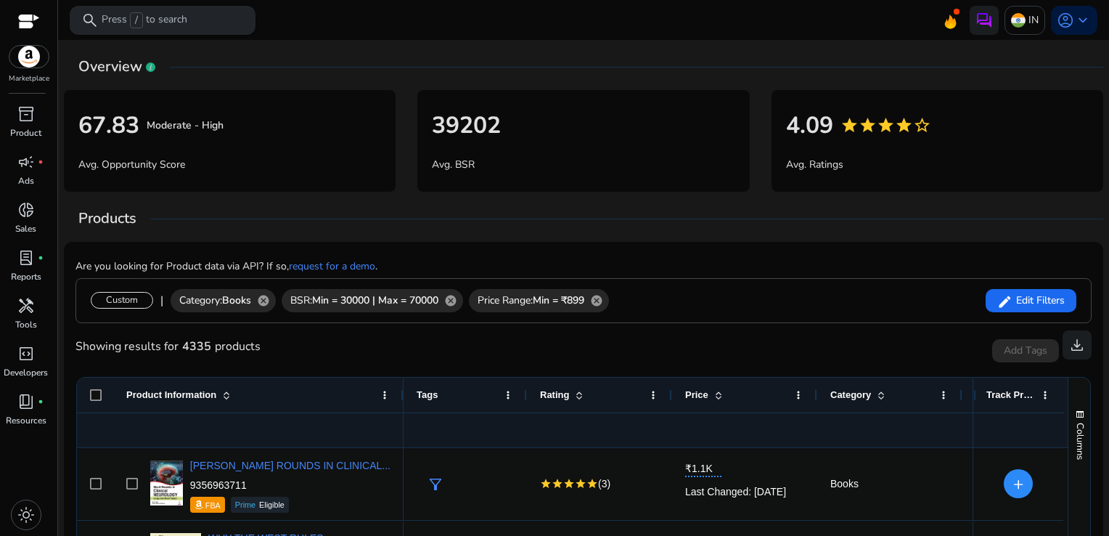
click at [186, 15] on p "Press / to search" at bounding box center [145, 20] width 86 height 16
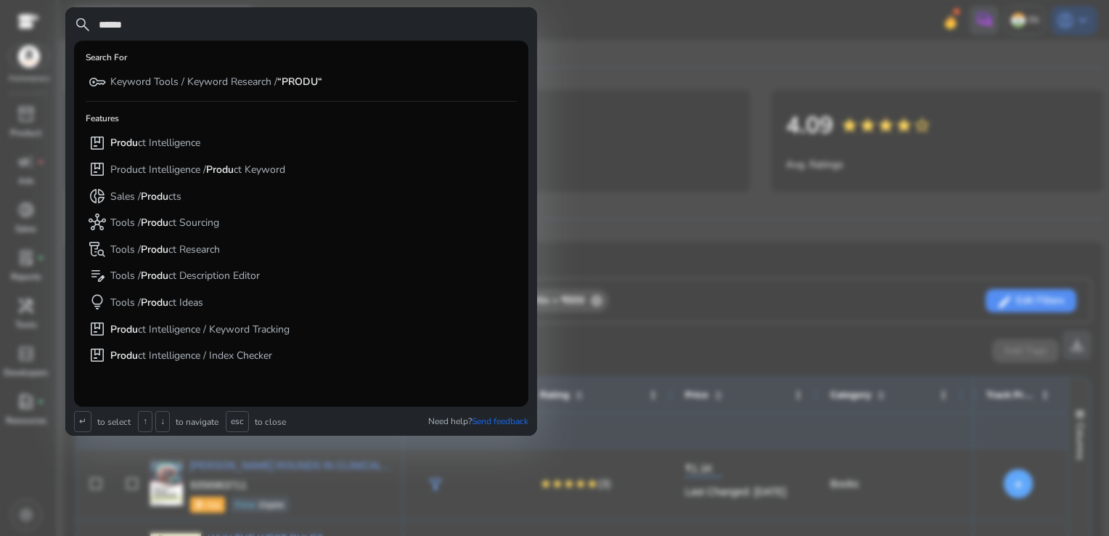
type input "*******"
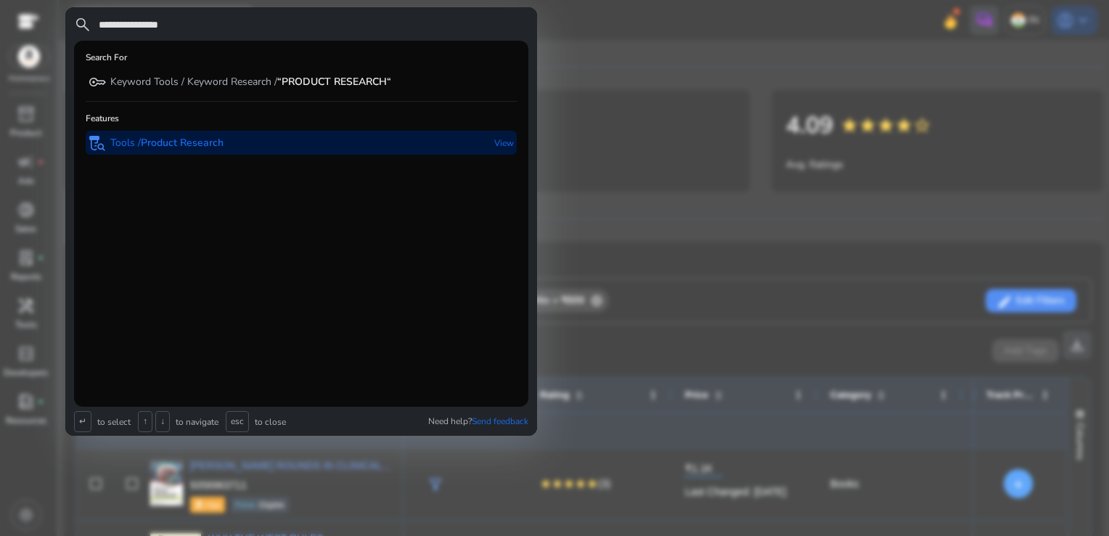
type input "**********"
click at [186, 137] on b "Product Research" at bounding box center [182, 143] width 83 height 14
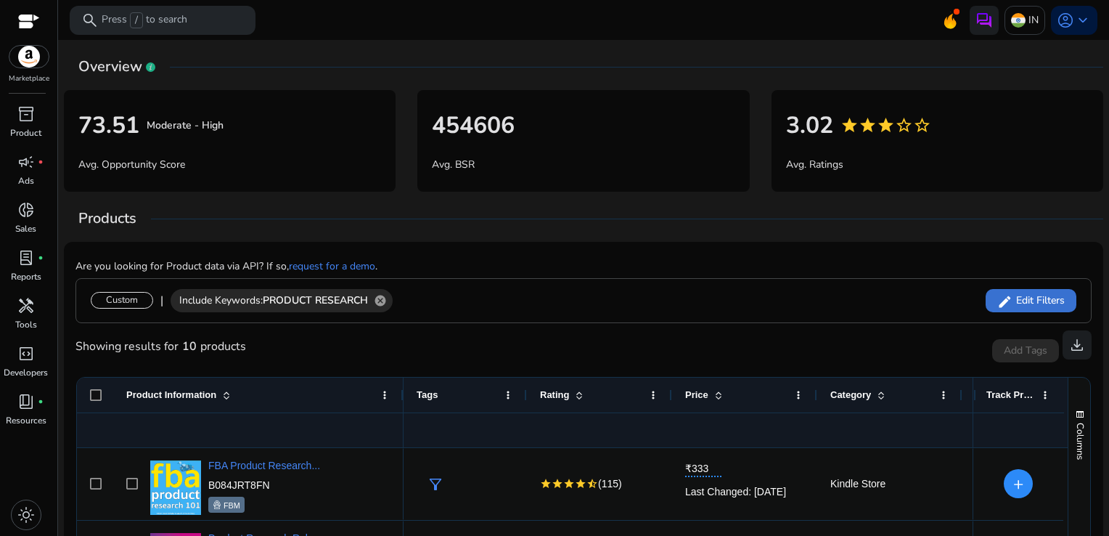
click at [1021, 301] on span "Edit Filters" at bounding box center [1039, 300] width 52 height 15
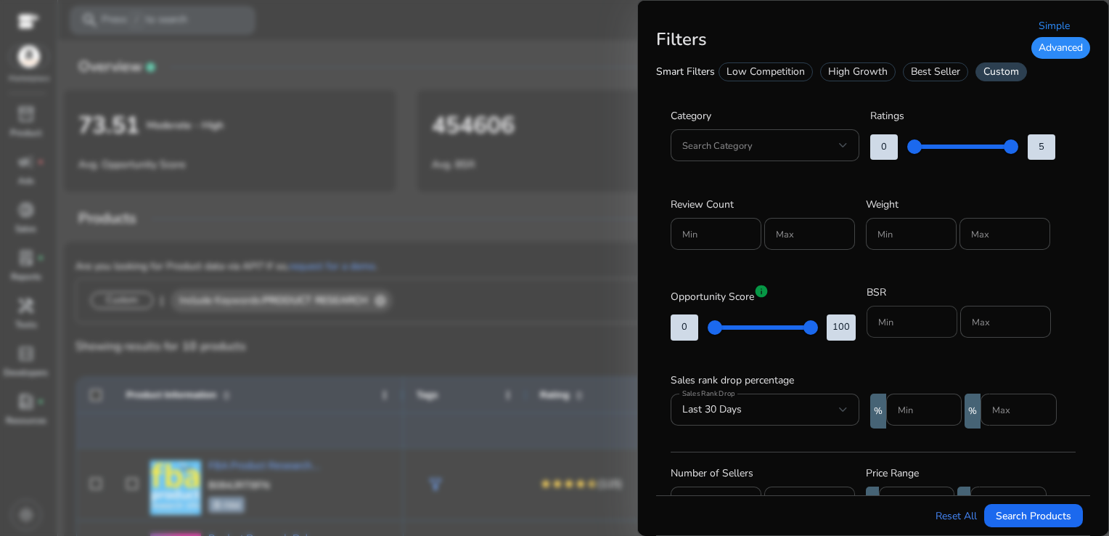
click at [905, 315] on div at bounding box center [913, 322] width 68 height 32
click at [905, 315] on input "Min" at bounding box center [913, 322] width 68 height 16
type input "*****"
click at [967, 322] on div "Max" at bounding box center [1006, 322] width 91 height 32
type input "*****"
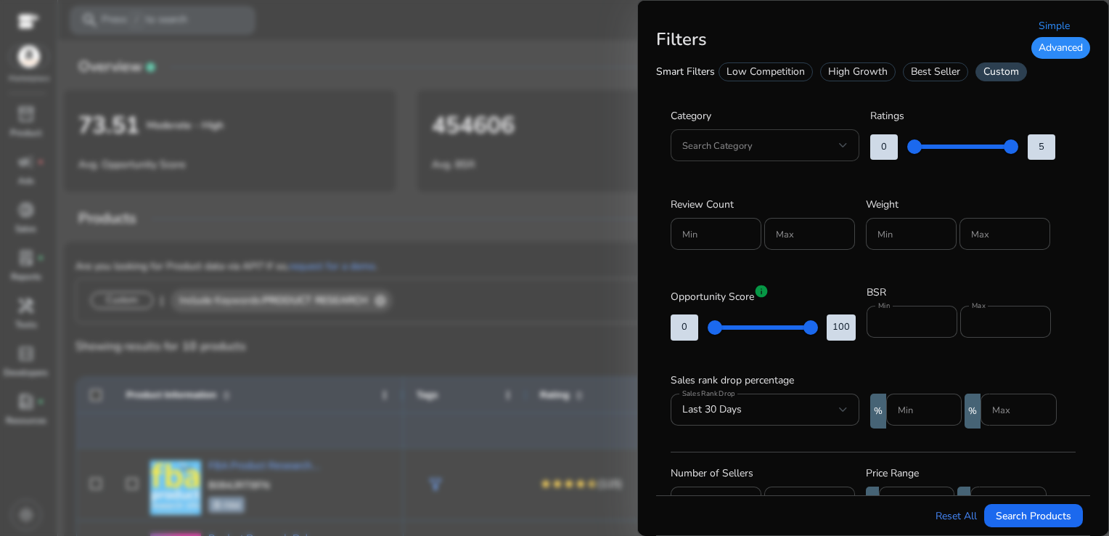
click at [847, 154] on div at bounding box center [766, 145] width 166 height 32
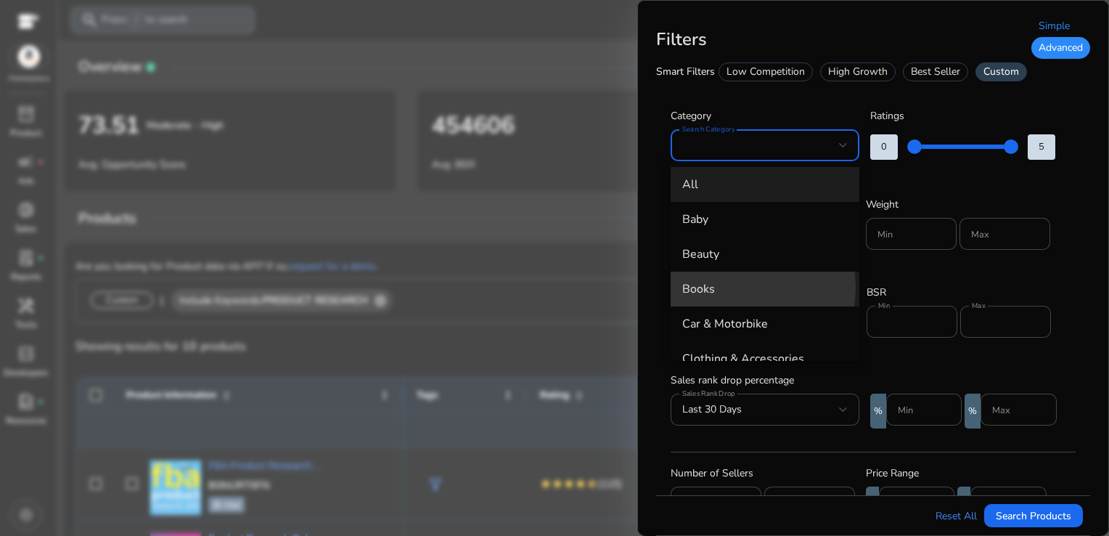
click at [726, 288] on span "Books" at bounding box center [766, 289] width 166 height 16
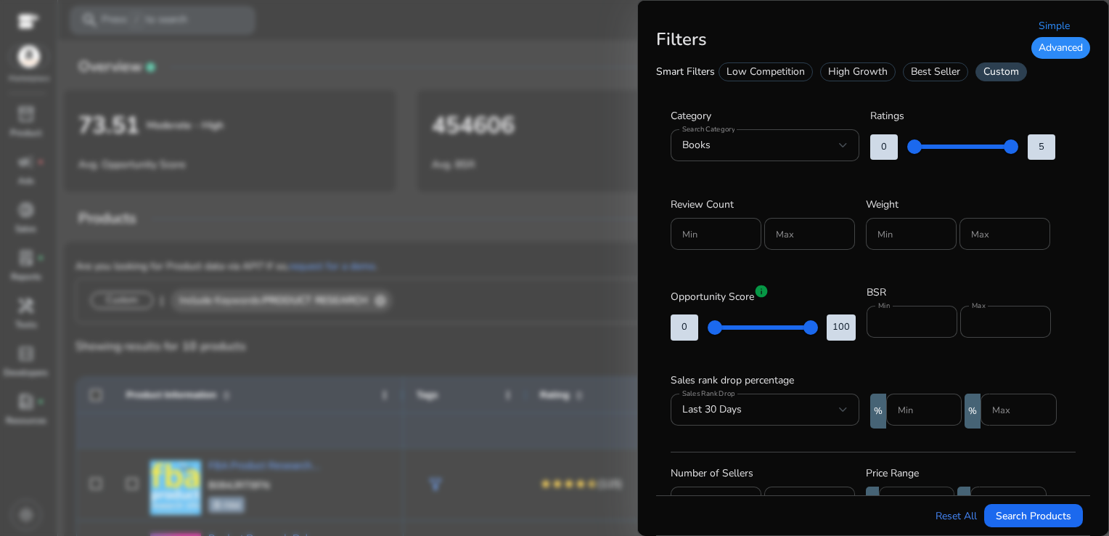
click at [932, 491] on div at bounding box center [917, 502] width 52 height 32
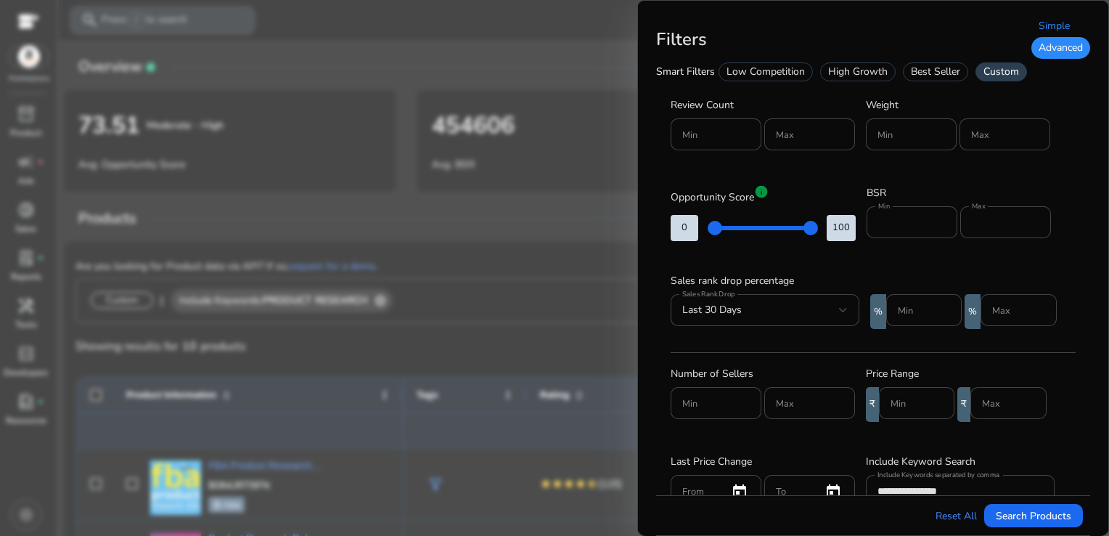
scroll to position [111, 0]
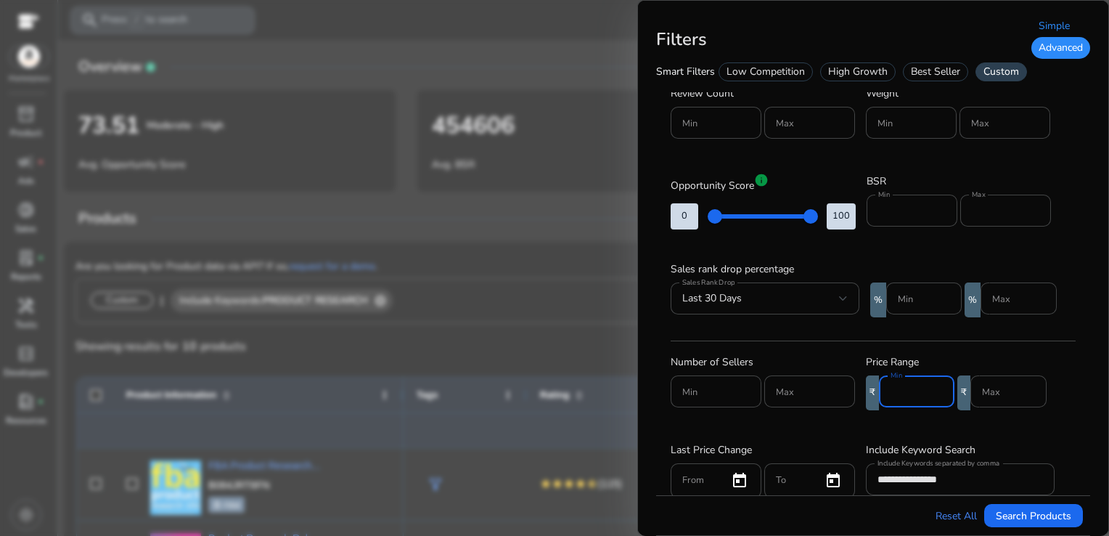
click at [914, 394] on input "Min" at bounding box center [917, 391] width 52 height 16
type input "***"
click at [996, 484] on input "**********" at bounding box center [961, 479] width 166 height 16
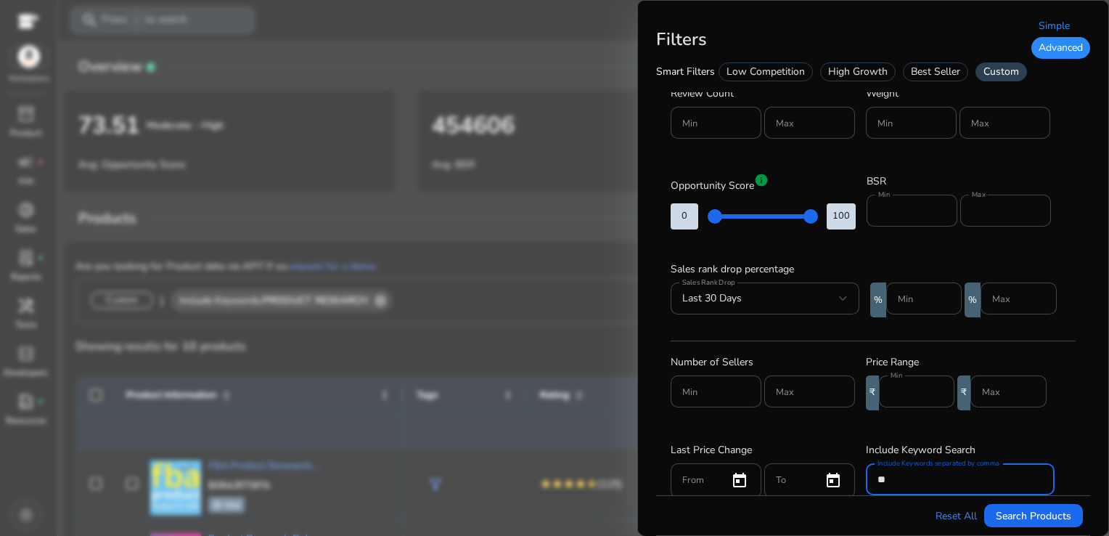
type input "*"
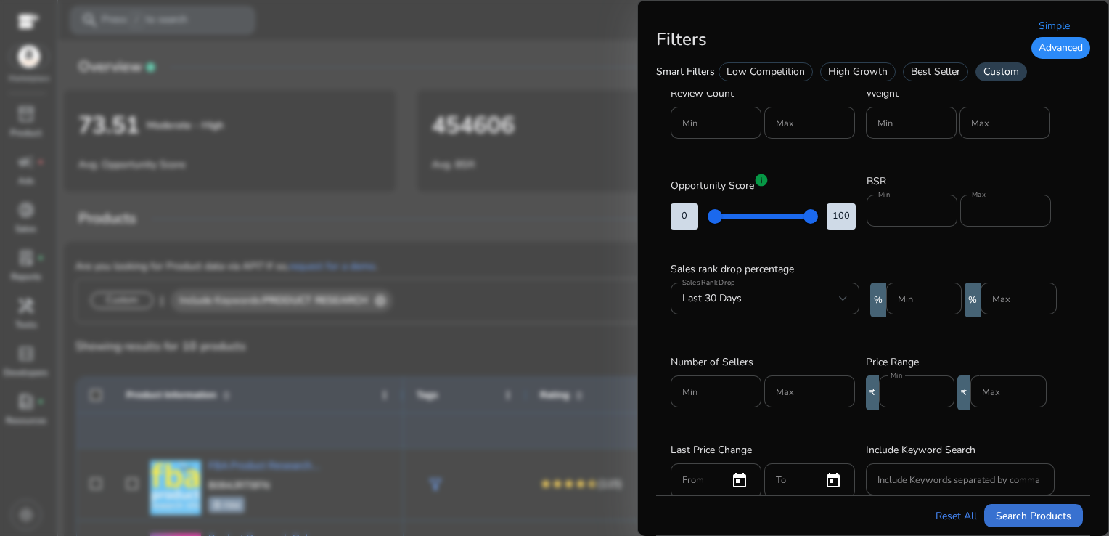
click at [1054, 518] on span "Search Products" at bounding box center [1034, 515] width 76 height 15
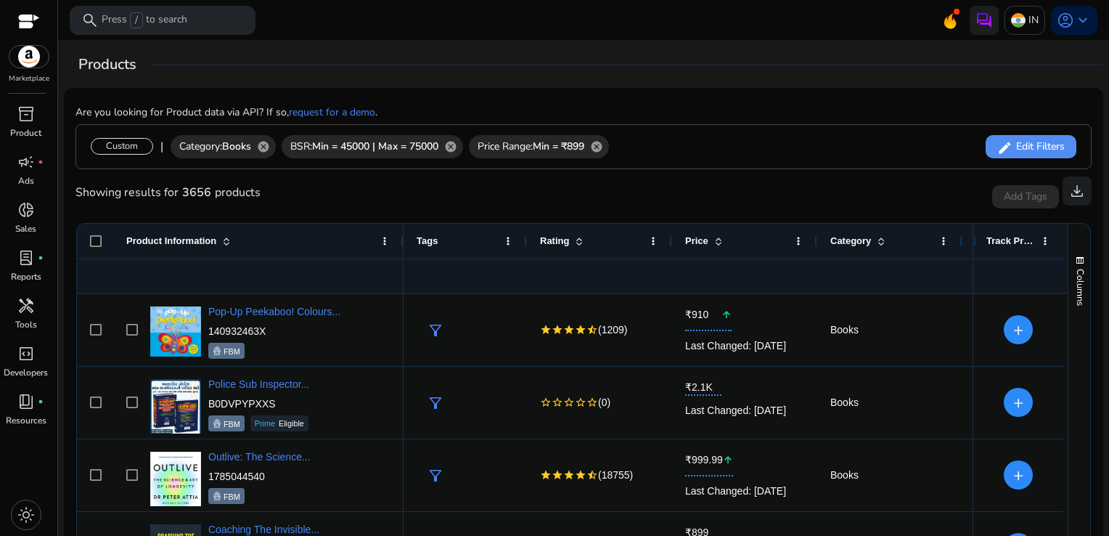
scroll to position [164, 0]
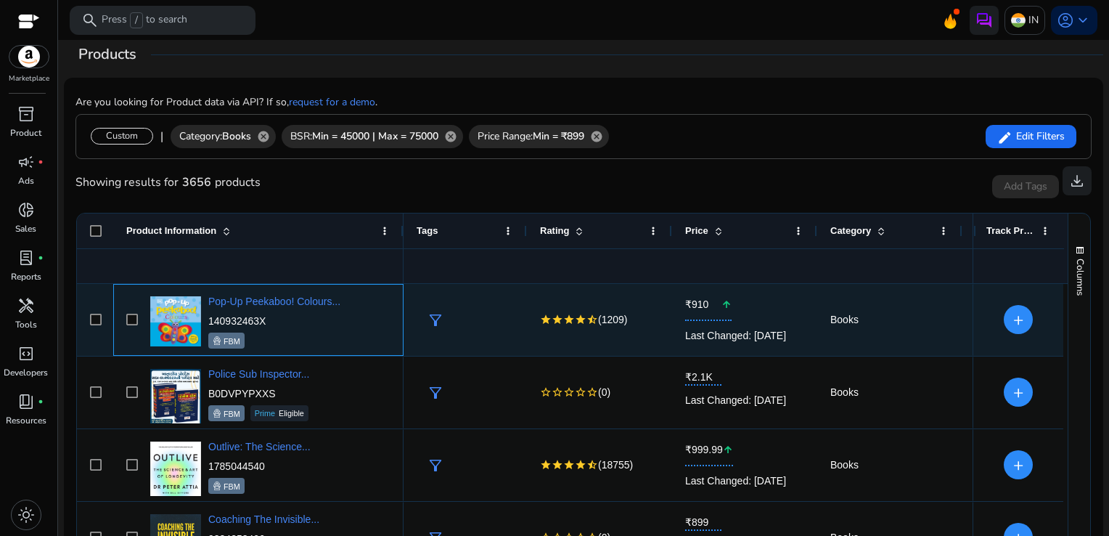
drag, startPoint x: 285, startPoint y: 317, endPoint x: 207, endPoint y: 319, distance: 77.7
click at [207, 319] on div "Pop-Up Peekaboo! Colours... 140932463X FBM" at bounding box center [269, 320] width 244 height 62
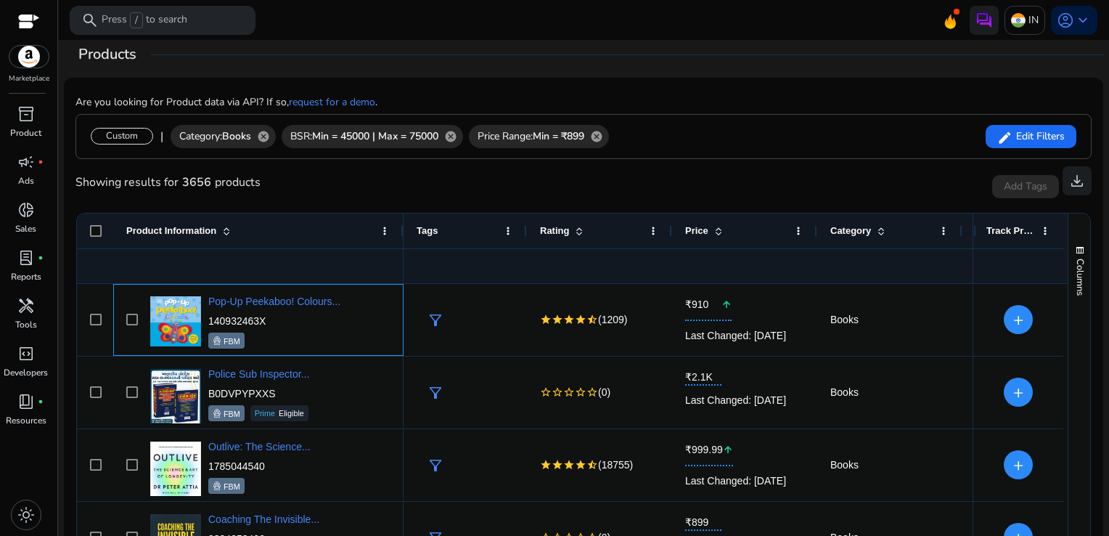
copy p "140932463X"
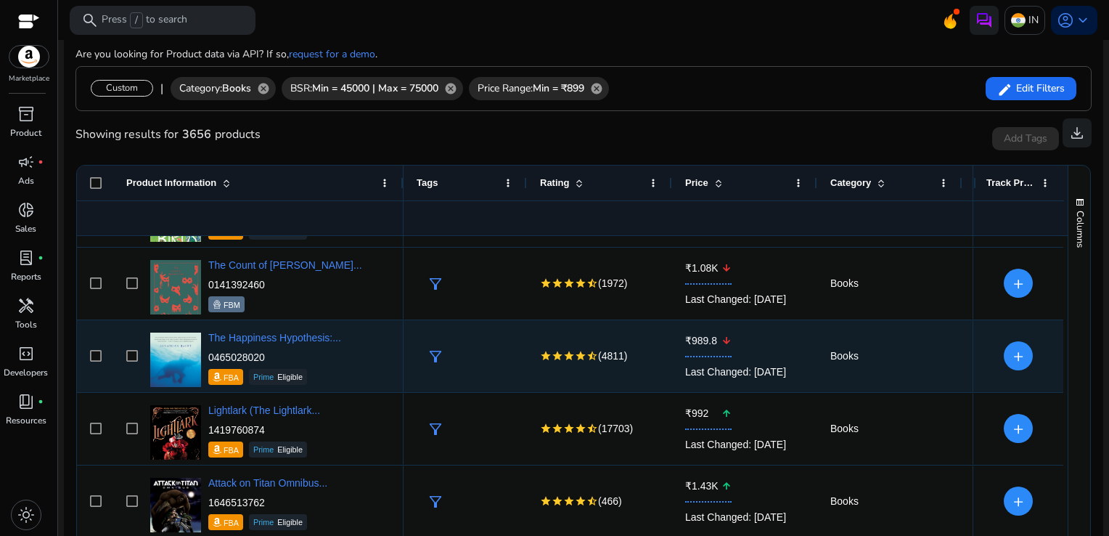
scroll to position [860, 0]
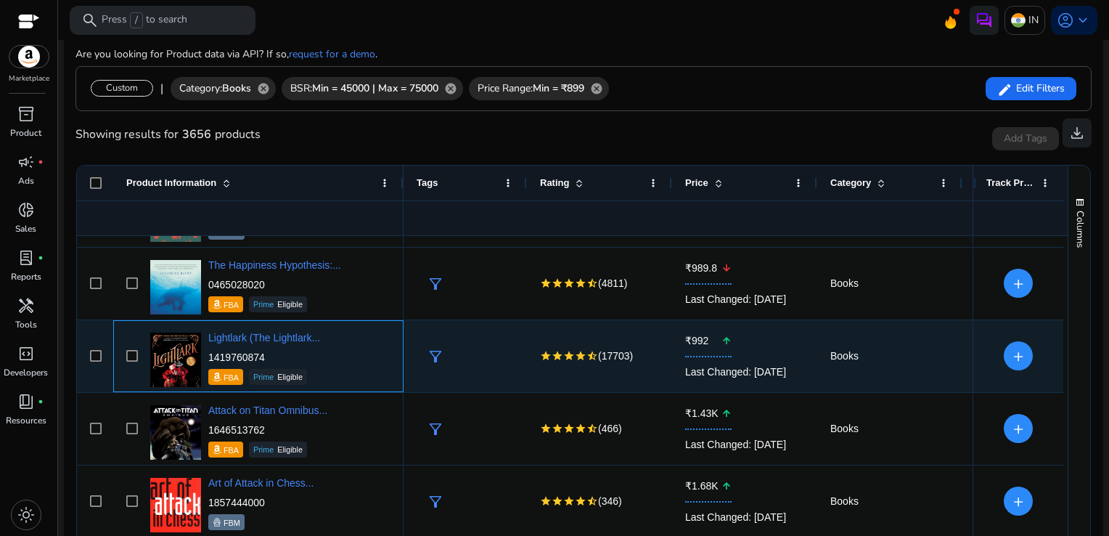
drag, startPoint x: 268, startPoint y: 356, endPoint x: 209, endPoint y: 350, distance: 59.1
click at [209, 350] on p "1419760874" at bounding box center [264, 357] width 112 height 15
copy p "1419760874"
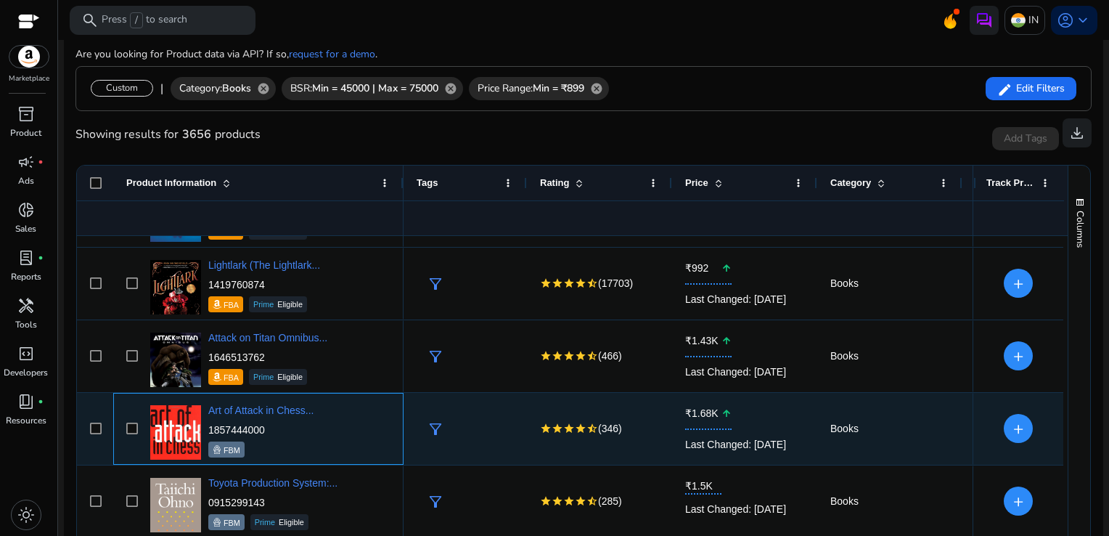
drag, startPoint x: 281, startPoint y: 431, endPoint x: 209, endPoint y: 425, distance: 72.1
click at [209, 425] on p "1857444000" at bounding box center [261, 430] width 106 height 15
copy p "1857444000"
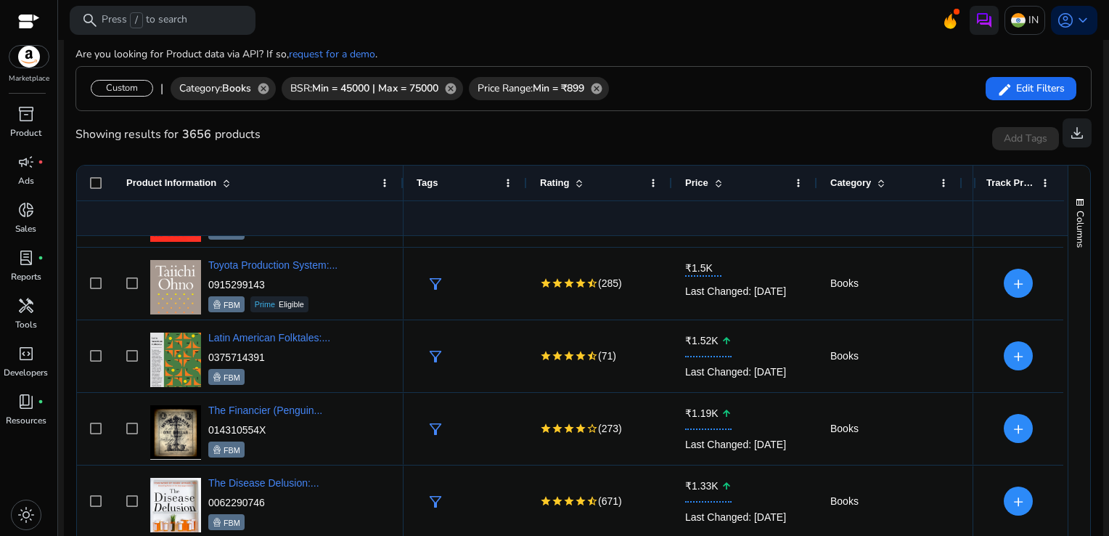
scroll to position [1223, 0]
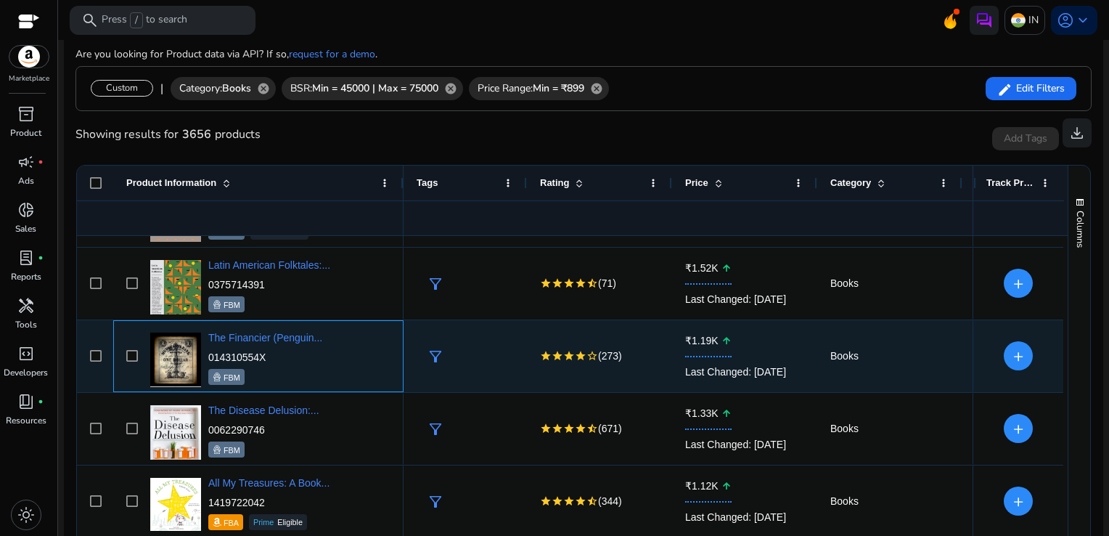
drag, startPoint x: 276, startPoint y: 357, endPoint x: 209, endPoint y: 357, distance: 66.8
click at [209, 357] on p "014310554X" at bounding box center [265, 357] width 114 height 15
copy p "014310554X"
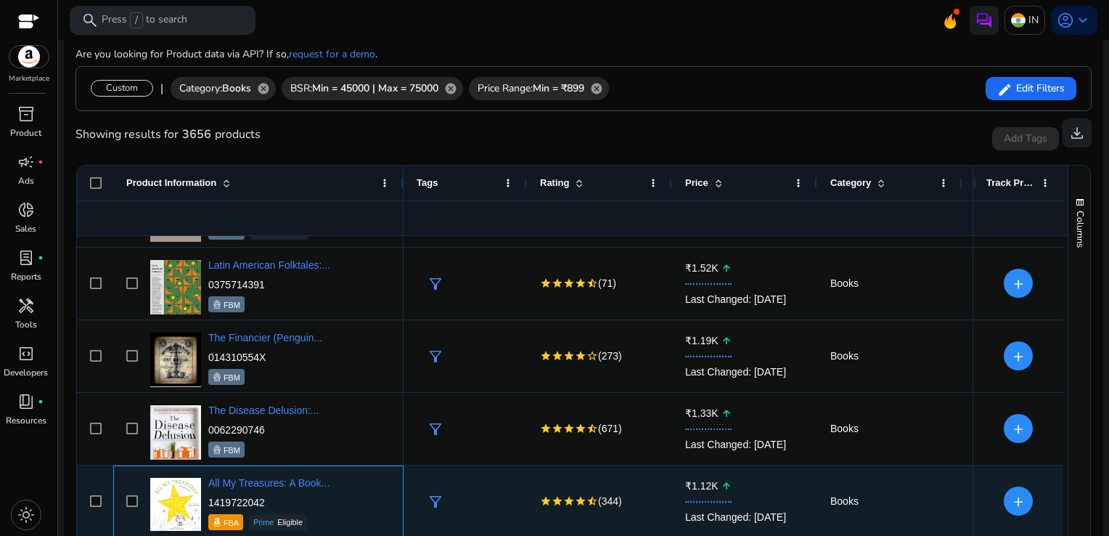
drag, startPoint x: 280, startPoint y: 507, endPoint x: 207, endPoint y: 501, distance: 72.8
click at [207, 501] on div "All My Treasures: A Book... 1419722042 FBA Prime Eligible" at bounding box center [269, 502] width 244 height 62
copy p "1419722042"
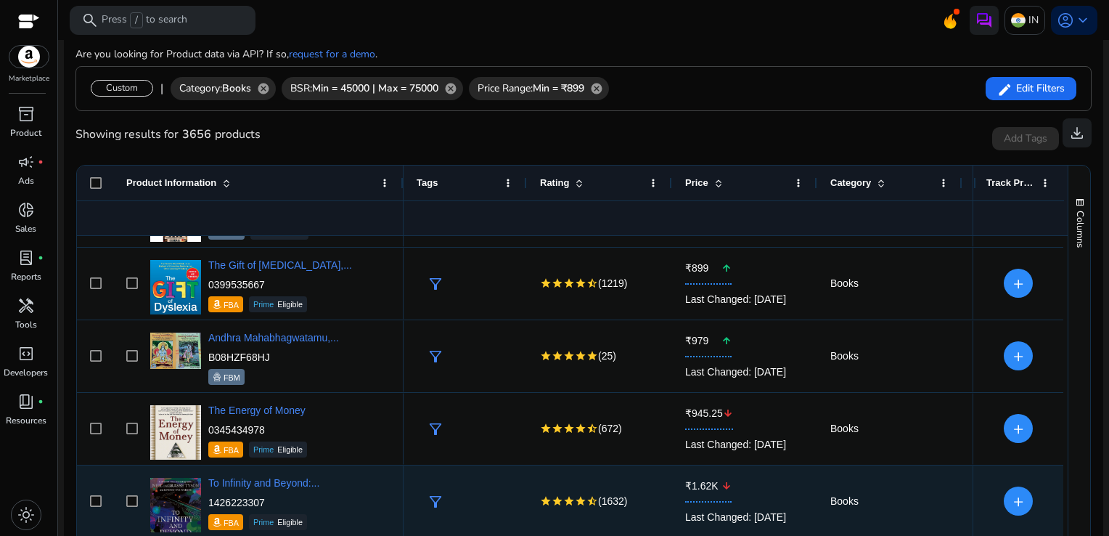
scroll to position [0, 0]
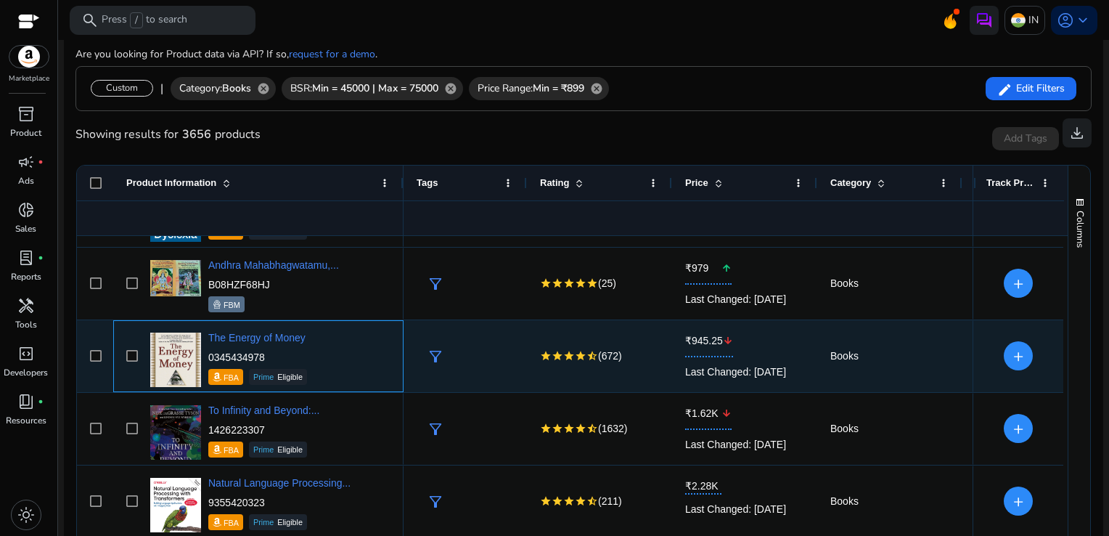
drag, startPoint x: 274, startPoint y: 358, endPoint x: 205, endPoint y: 359, distance: 69.0
click at [205, 359] on div "The Energy of Money 0345434978 FBA Prime Eligible" at bounding box center [269, 356] width 244 height 62
copy div "The Energy of Money 0345434978"
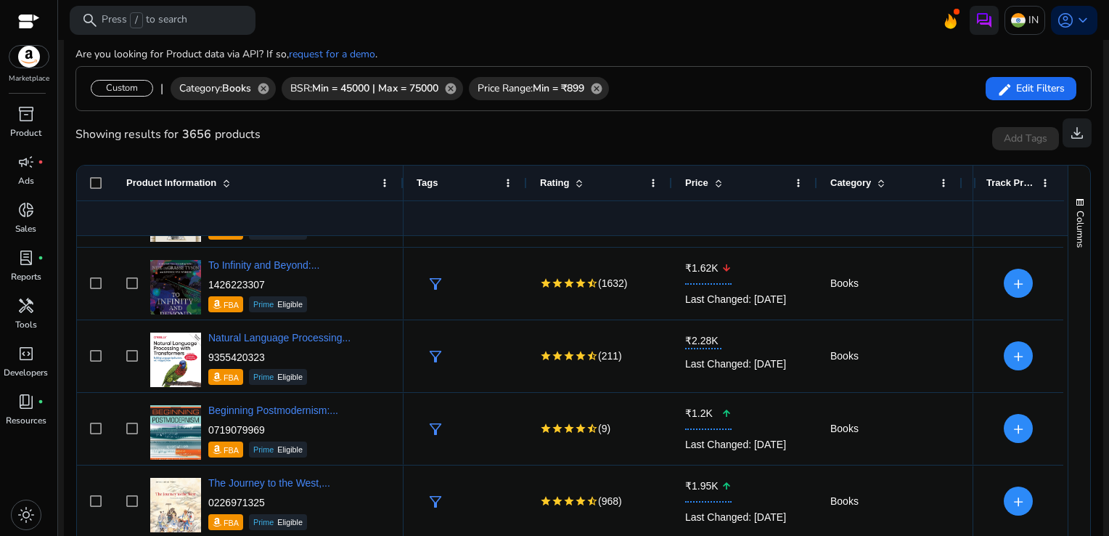
scroll to position [2312, 0]
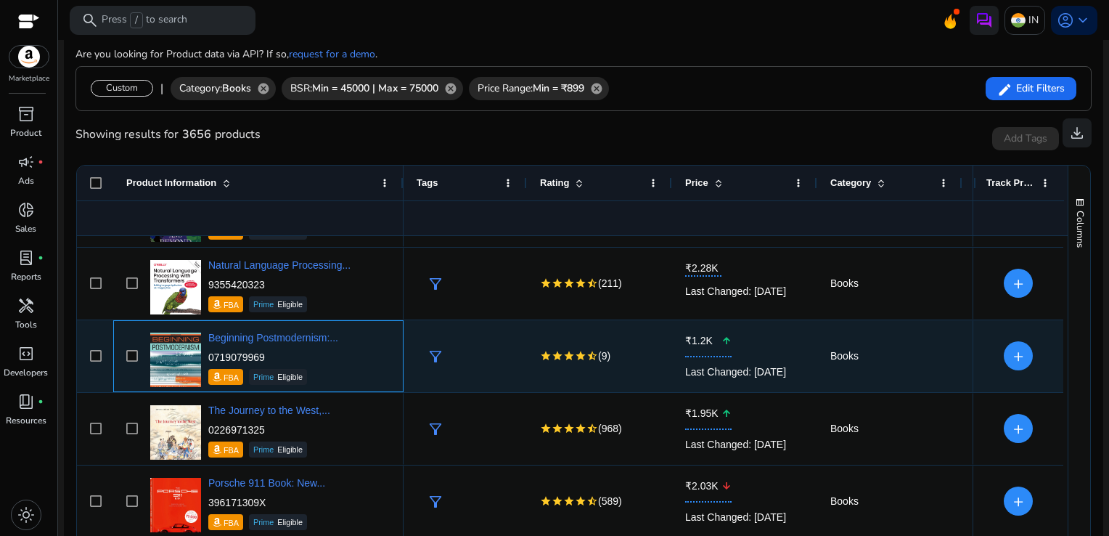
drag, startPoint x: 274, startPoint y: 352, endPoint x: 208, endPoint y: 353, distance: 65.4
click at [208, 353] on p "0719079969" at bounding box center [273, 357] width 130 height 15
copy p "0719079969"
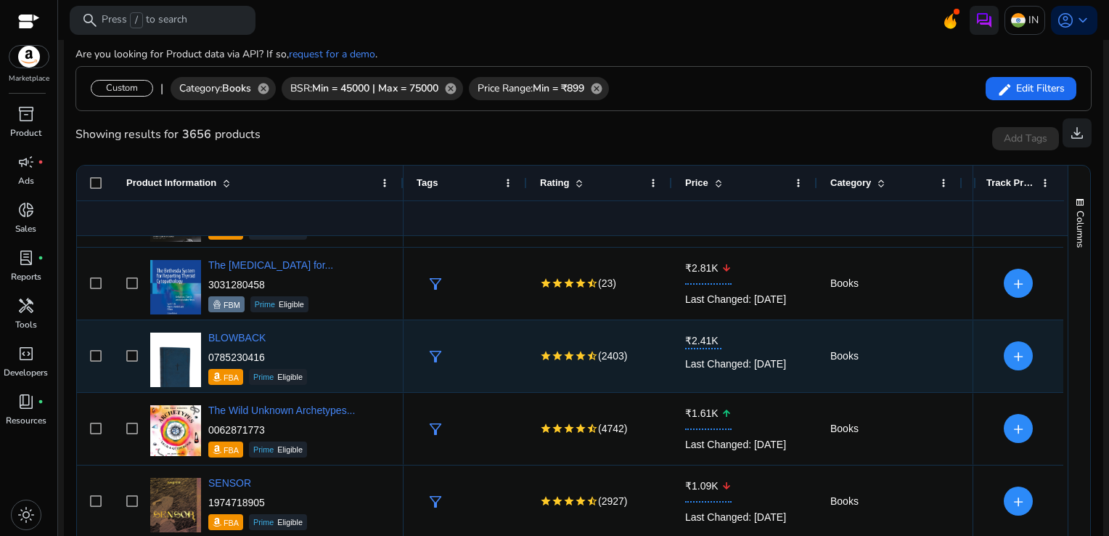
scroll to position [2748, 0]
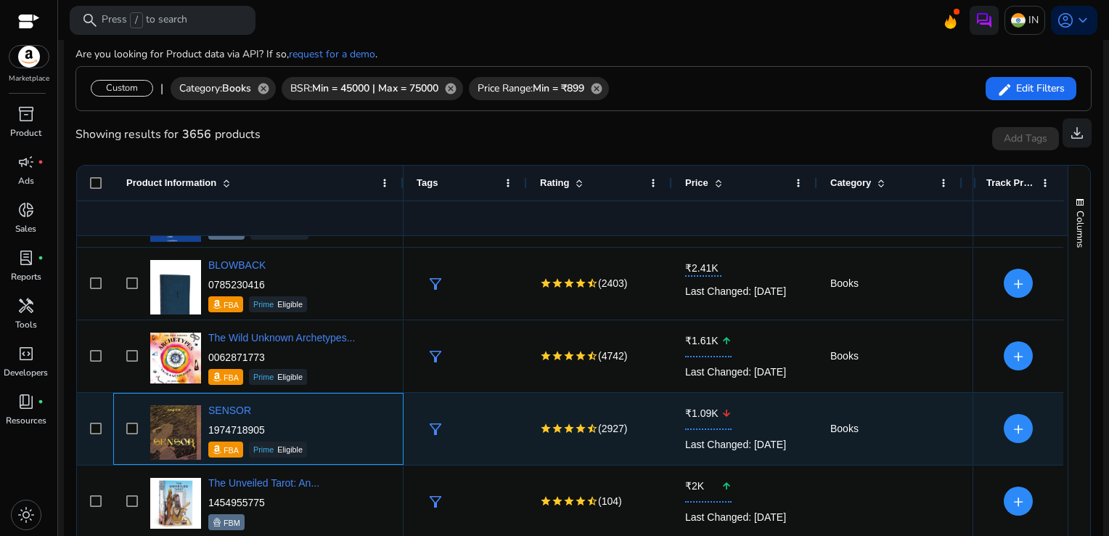
drag, startPoint x: 273, startPoint y: 424, endPoint x: 210, endPoint y: 432, distance: 63.7
click at [210, 432] on p "1974718905" at bounding box center [257, 430] width 99 height 15
copy p "1974718905"
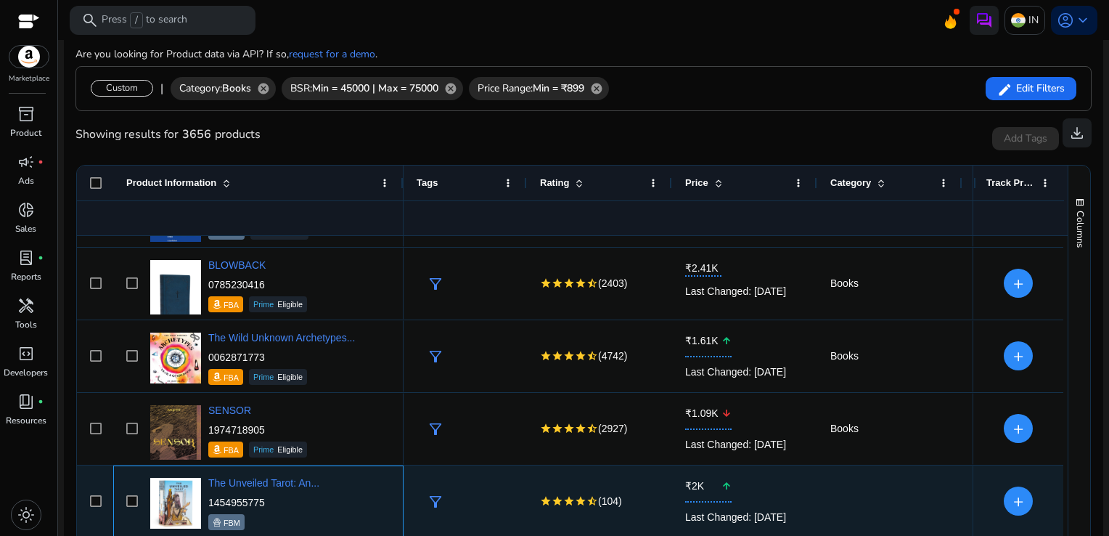
drag, startPoint x: 277, startPoint y: 501, endPoint x: 209, endPoint y: 500, distance: 67.5
click at [209, 500] on p "1454955775" at bounding box center [263, 502] width 111 height 15
copy p "1454955775"
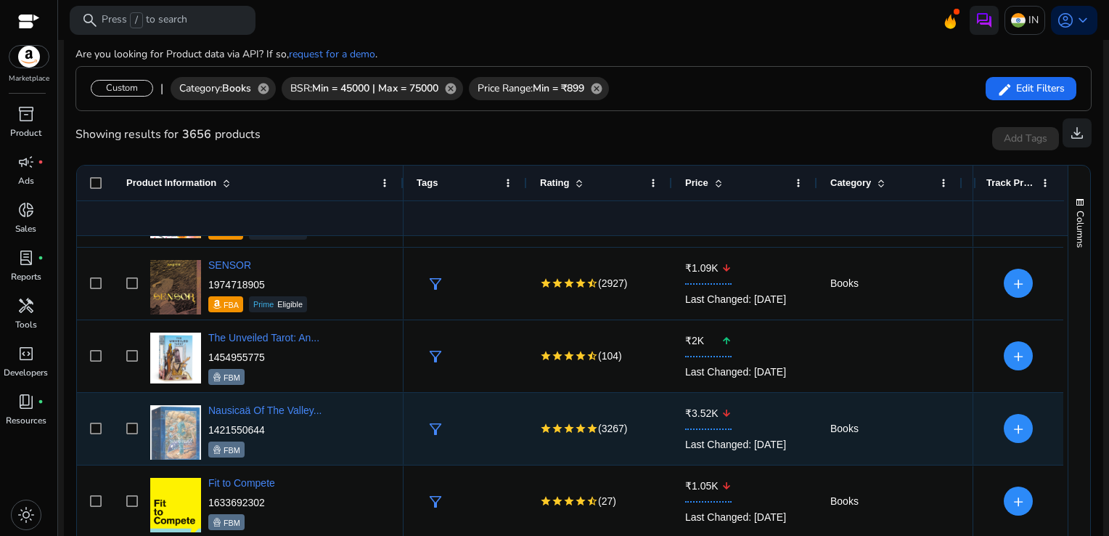
scroll to position [2965, 0]
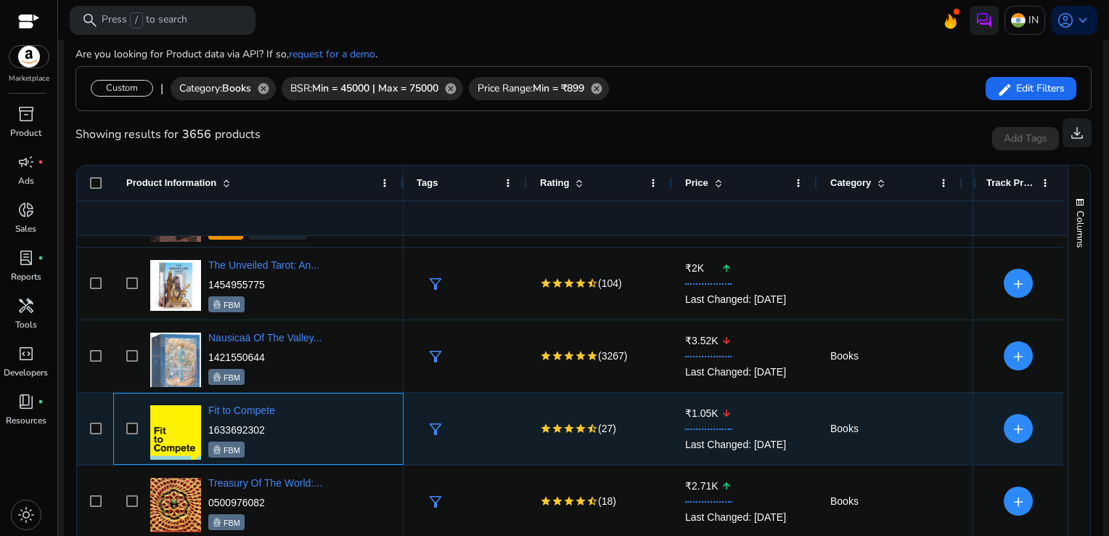
drag, startPoint x: 279, startPoint y: 427, endPoint x: 205, endPoint y: 426, distance: 73.3
click at [205, 426] on div "Fit to Compete 1633692302 FBM" at bounding box center [269, 429] width 244 height 62
drag, startPoint x: 205, startPoint y: 426, endPoint x: 284, endPoint y: 437, distance: 79.2
click at [284, 437] on div "Fit to Compete 1633692302 FBM" at bounding box center [269, 429] width 244 height 62
drag, startPoint x: 271, startPoint y: 432, endPoint x: 209, endPoint y: 430, distance: 61.8
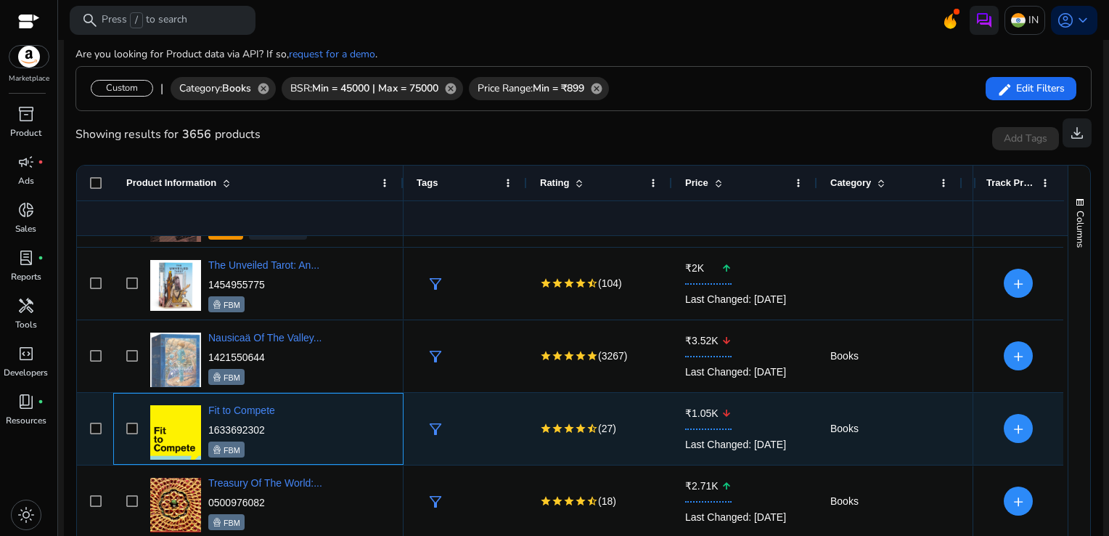
click at [209, 430] on p "1633692302" at bounding box center [241, 430] width 67 height 15
copy p "1633692302"
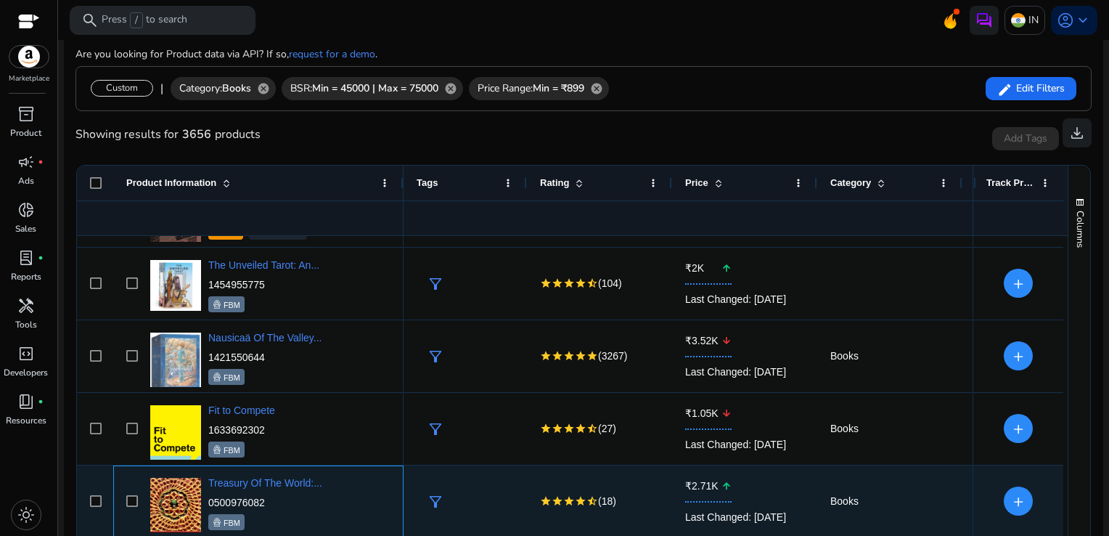
drag, startPoint x: 272, startPoint y: 502, endPoint x: 205, endPoint y: 502, distance: 66.1
click at [205, 502] on div "Treasury Of The World:... 0500976082 FBM" at bounding box center [269, 502] width 244 height 62
drag, startPoint x: 205, startPoint y: 502, endPoint x: 298, endPoint y: 498, distance: 92.3
click at [298, 498] on p "0500976082" at bounding box center [265, 502] width 114 height 15
click at [277, 500] on p "0500976082" at bounding box center [265, 502] width 114 height 15
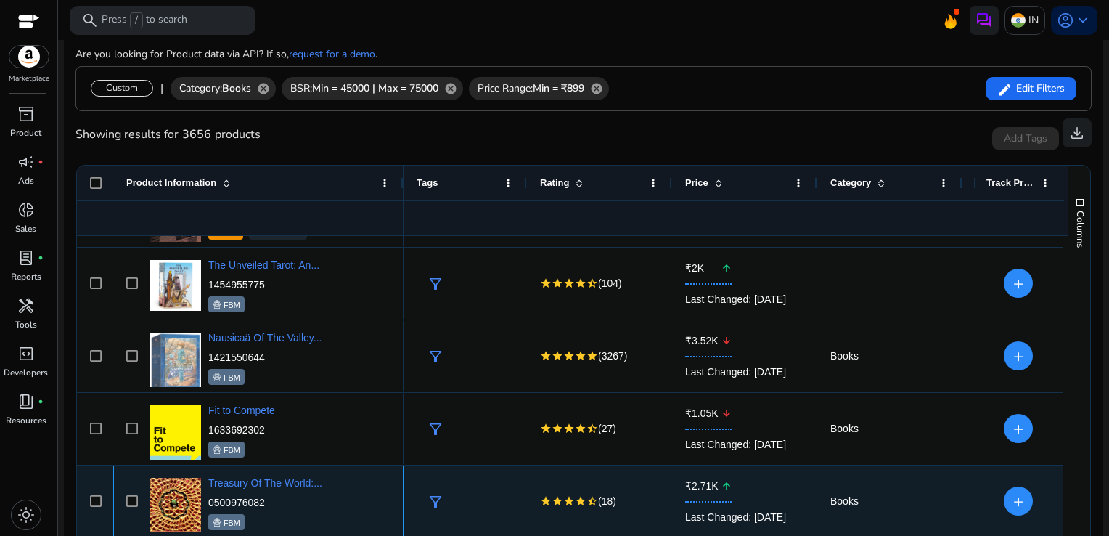
drag, startPoint x: 272, startPoint y: 501, endPoint x: 206, endPoint y: 503, distance: 66.1
click at [206, 503] on div "Treasury Of The World:... 0500976082 FBM" at bounding box center [269, 502] width 244 height 62
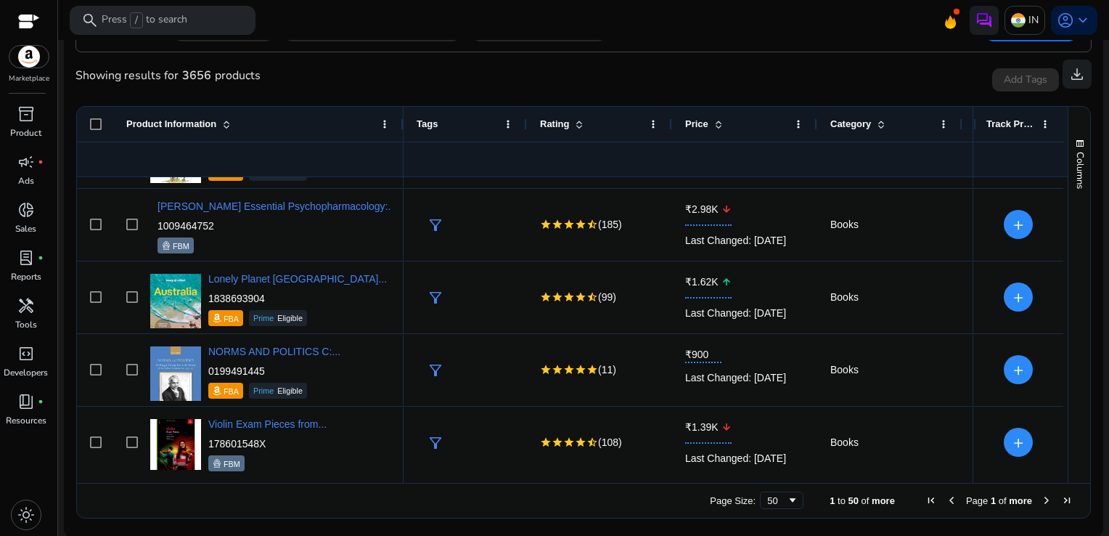
scroll to position [3322, 0]
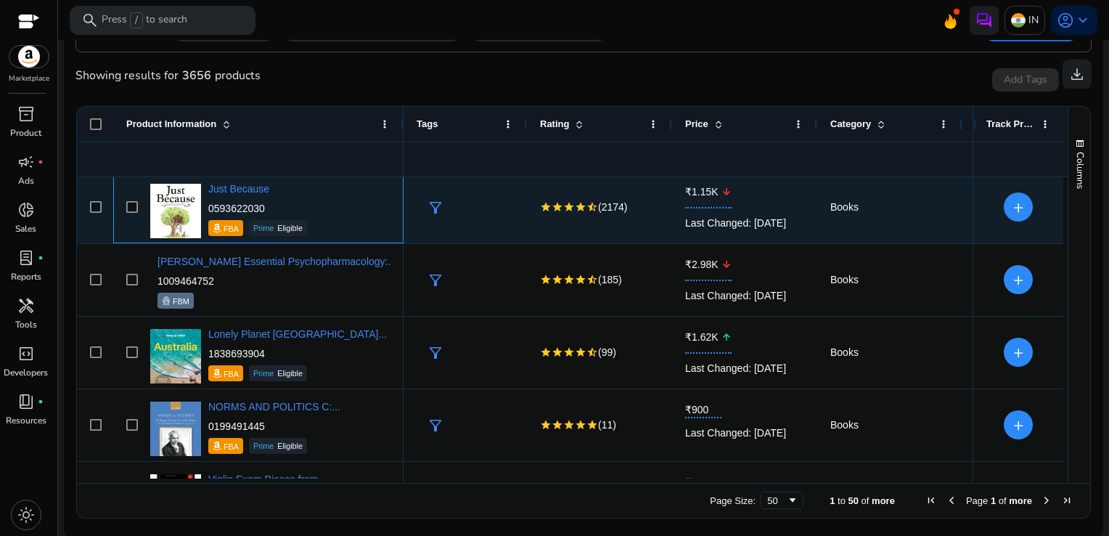
drag, startPoint x: 272, startPoint y: 208, endPoint x: 208, endPoint y: 203, distance: 64.1
click at [208, 203] on p "0593622030" at bounding box center [257, 208] width 99 height 15
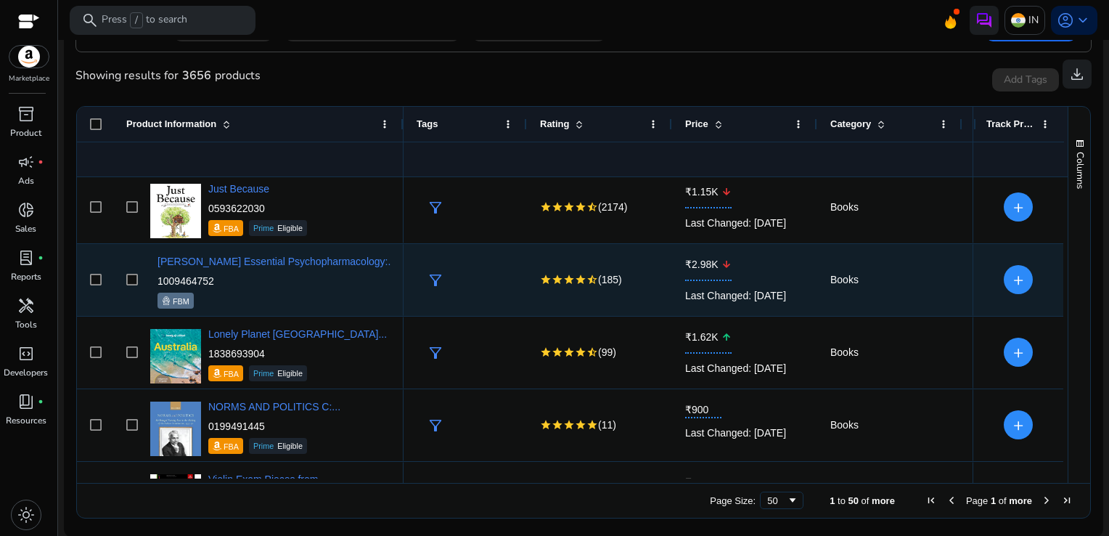
scroll to position [3328, 0]
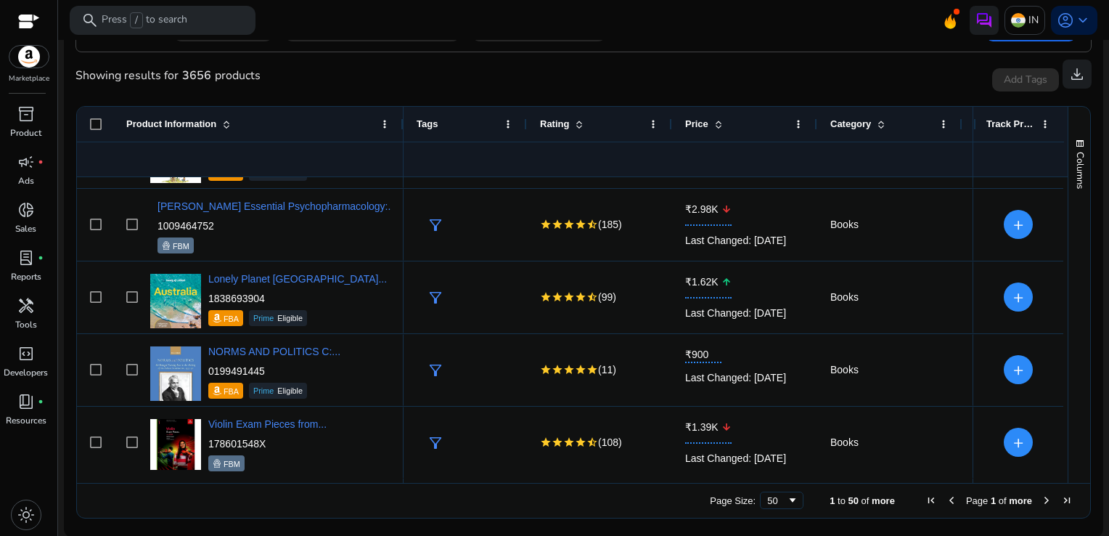
click at [1041, 495] on span "Next Page" at bounding box center [1047, 500] width 12 height 12
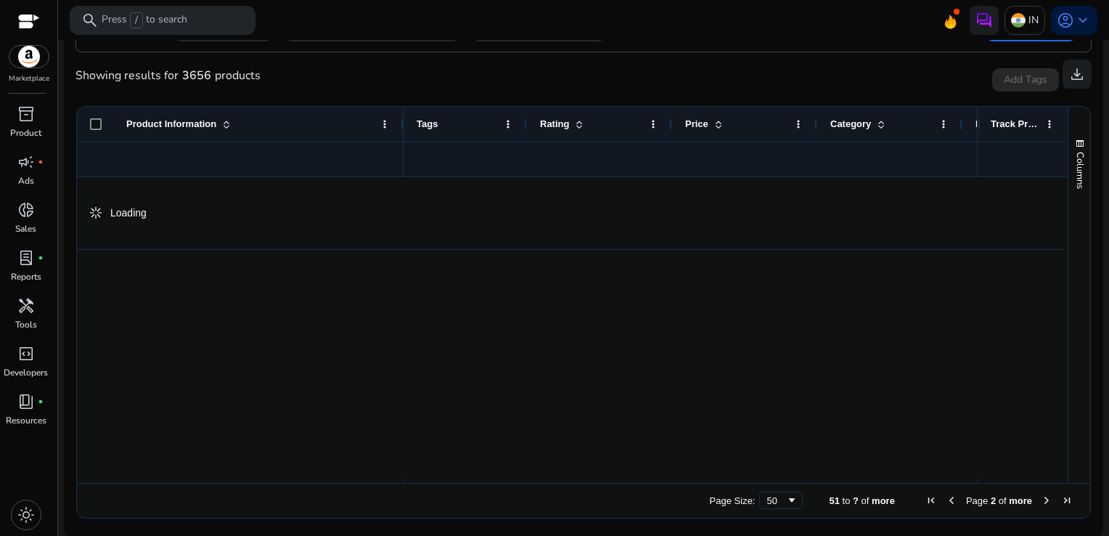
scroll to position [0, 0]
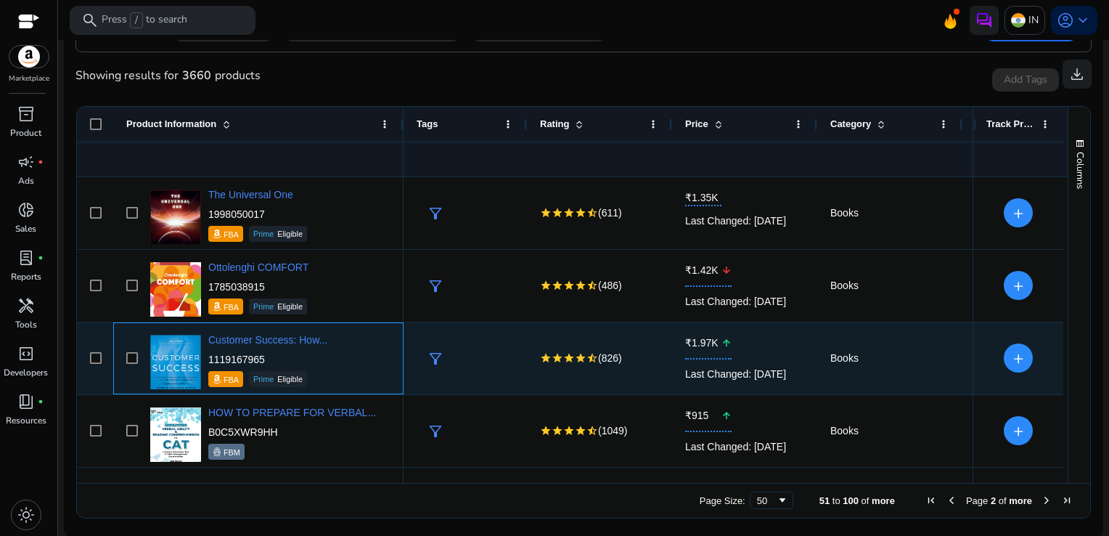
click at [339, 351] on div "Customer Success: How... 1119167965 FBA Prime Eligible" at bounding box center [269, 358] width 244 height 62
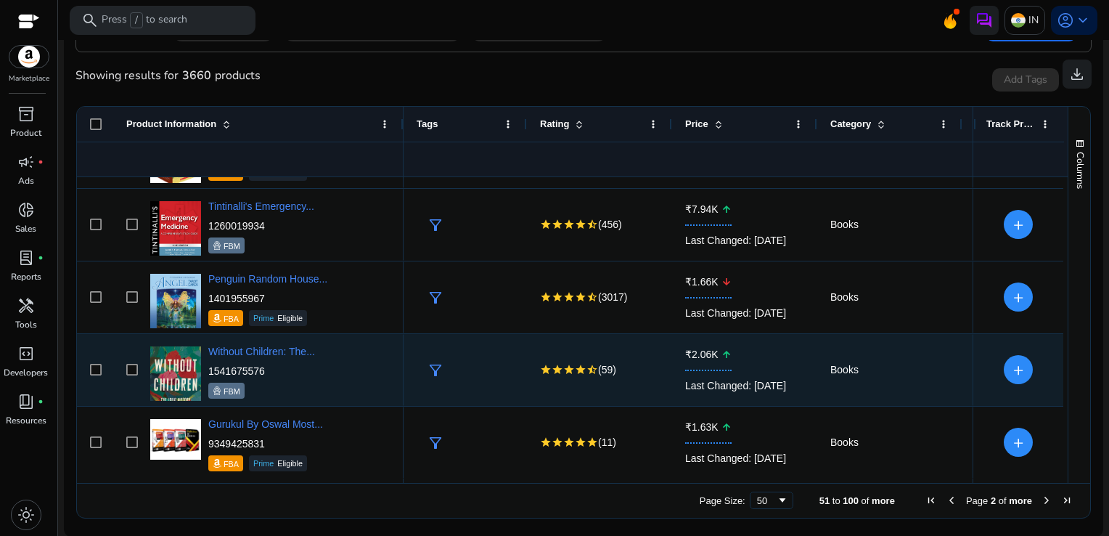
scroll to position [424, 0]
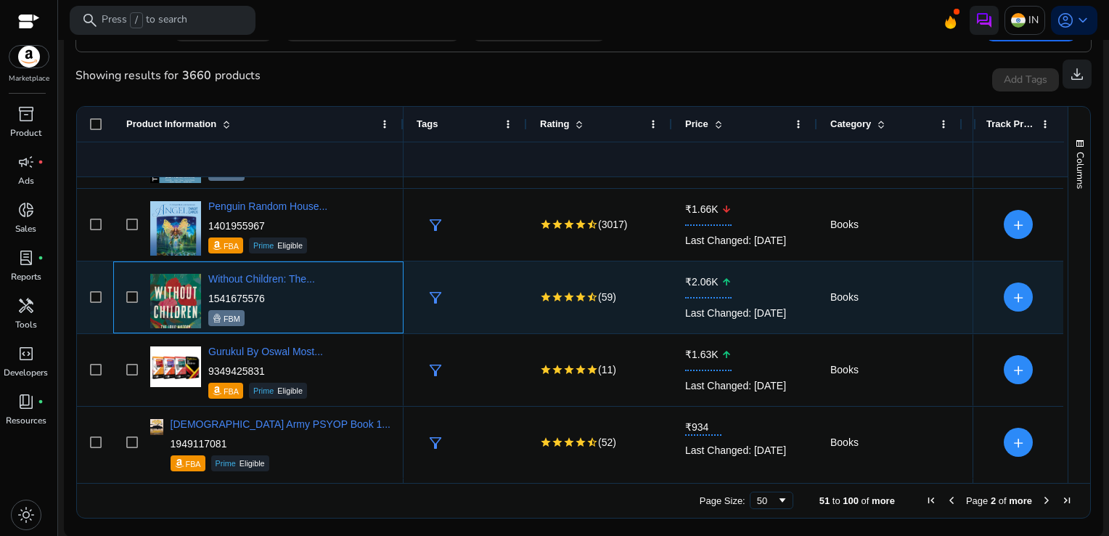
drag, startPoint x: 269, startPoint y: 297, endPoint x: 210, endPoint y: 294, distance: 58.9
click at [210, 294] on p "1541675576" at bounding box center [261, 298] width 107 height 15
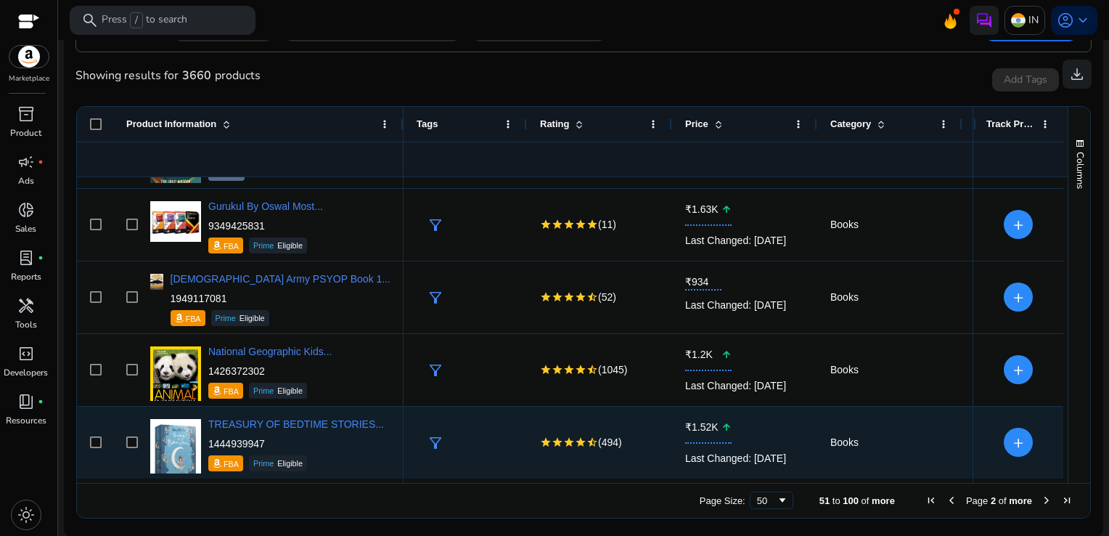
scroll to position [642, 0]
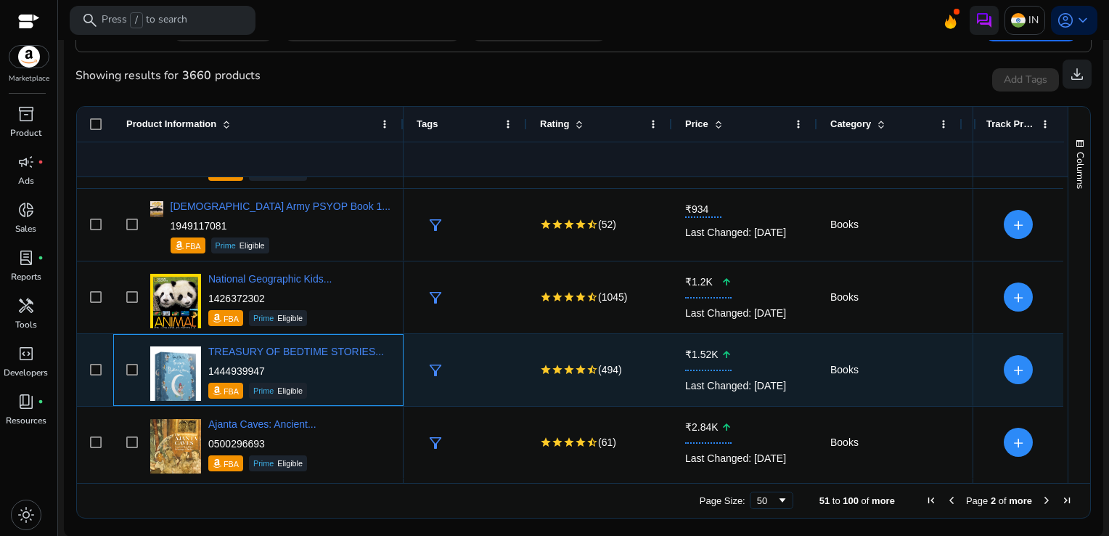
drag, startPoint x: 262, startPoint y: 369, endPoint x: 206, endPoint y: 367, distance: 56.0
click at [206, 367] on div "TREASURY OF BEDTIME STORIES... 1444939947 FBA Prime Eligible" at bounding box center [269, 370] width 244 height 62
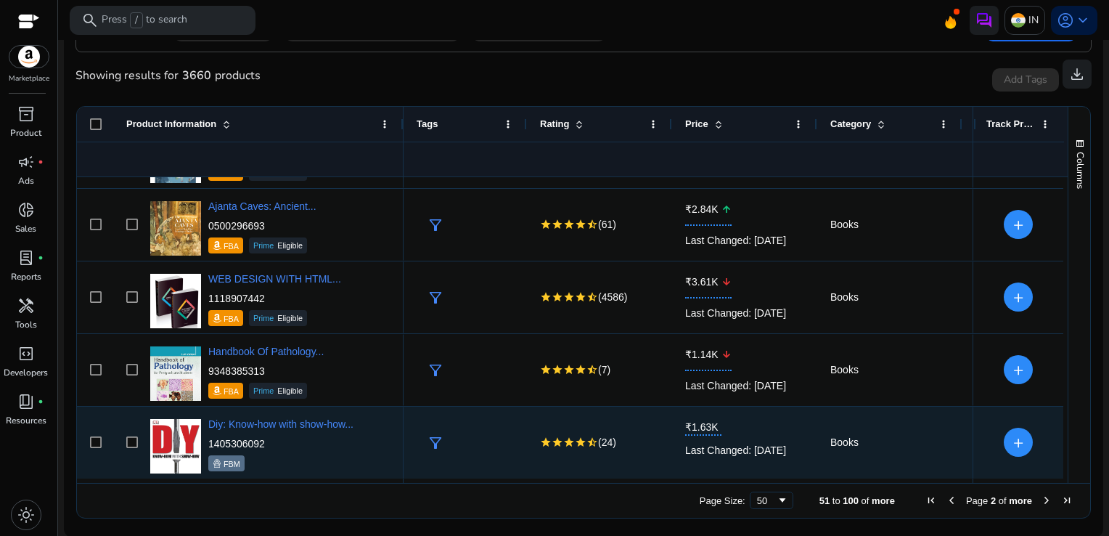
scroll to position [932, 0]
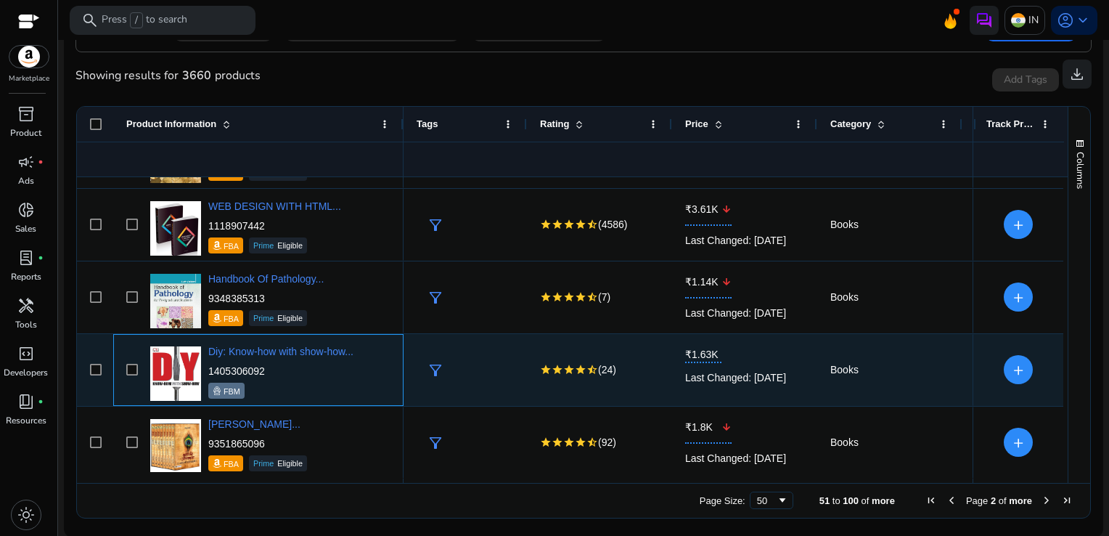
drag, startPoint x: 272, startPoint y: 367, endPoint x: 208, endPoint y: 368, distance: 63.9
click at [208, 368] on p "1405306092" at bounding box center [280, 371] width 145 height 15
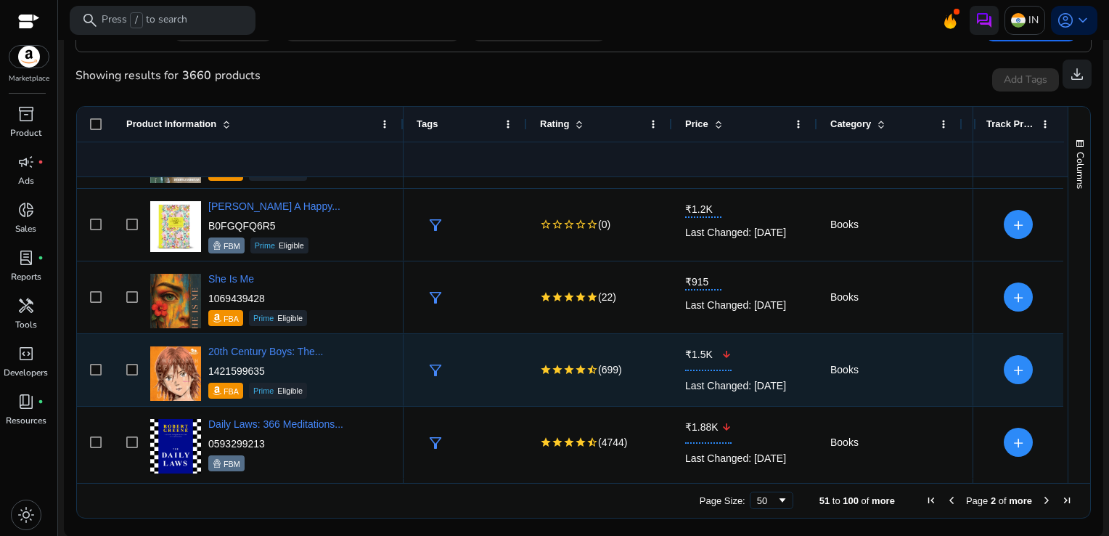
scroll to position [1731, 0]
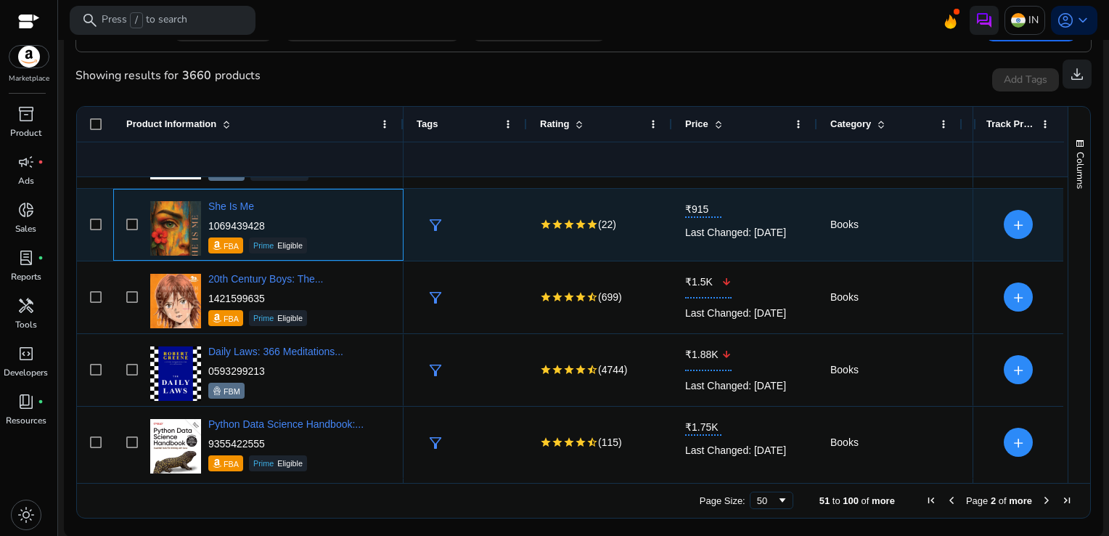
drag, startPoint x: 273, startPoint y: 217, endPoint x: 209, endPoint y: 225, distance: 64.4
click at [209, 225] on p "1069439428" at bounding box center [257, 226] width 99 height 15
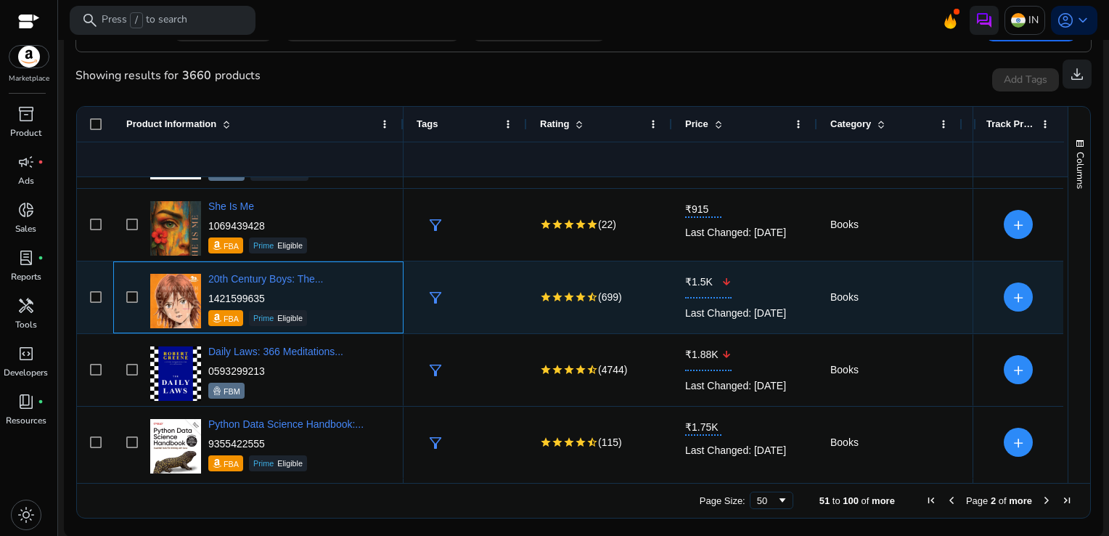
drag, startPoint x: 268, startPoint y: 298, endPoint x: 209, endPoint y: 298, distance: 58.8
click at [209, 298] on p "1421599635" at bounding box center [265, 298] width 115 height 15
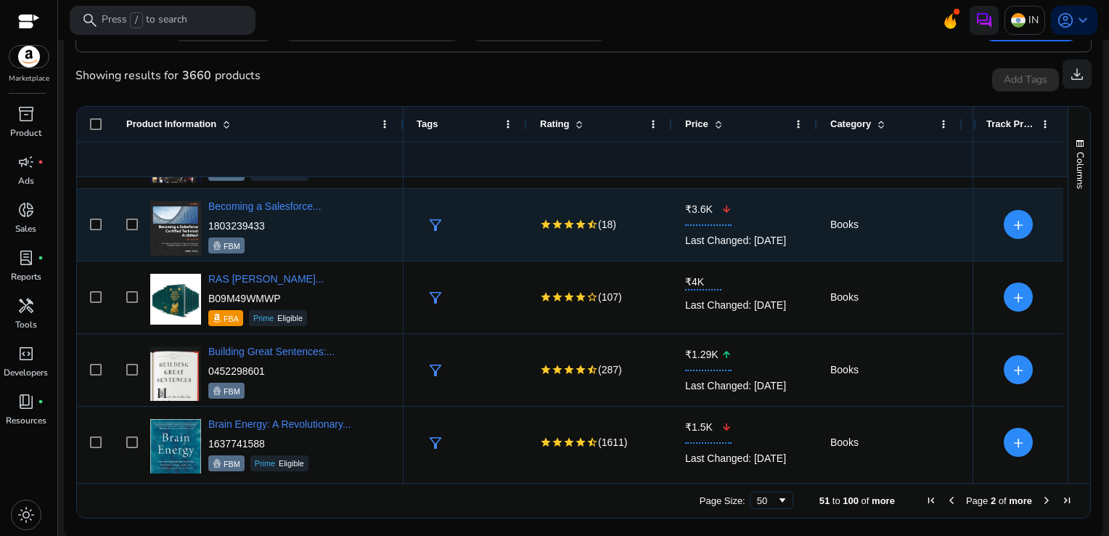
scroll to position [2167, 0]
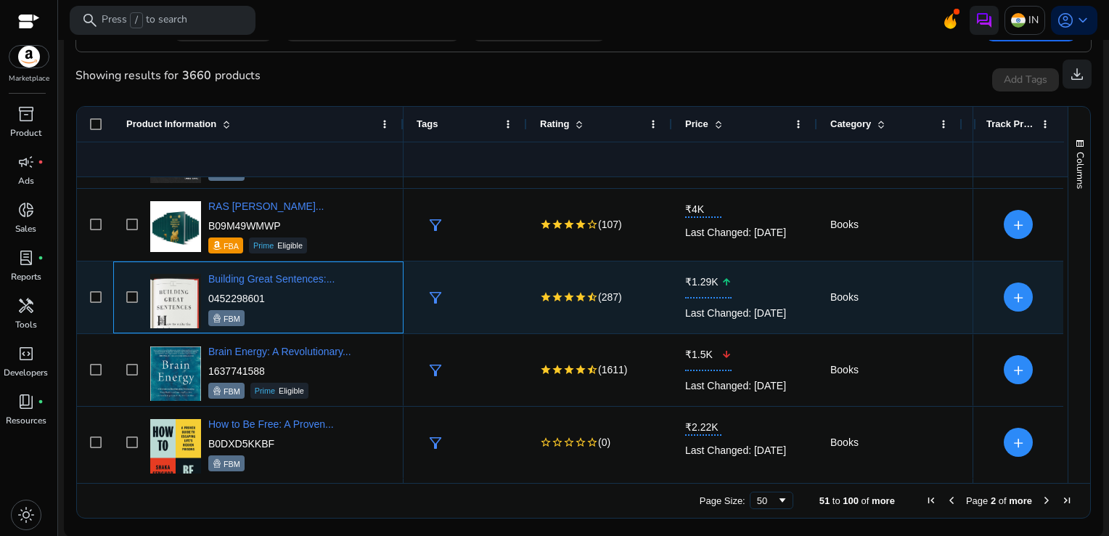
drag, startPoint x: 274, startPoint y: 288, endPoint x: 209, endPoint y: 296, distance: 65.1
click at [209, 296] on div "Building Great Sentences:... 0452298601 FBM" at bounding box center [271, 299] width 126 height 54
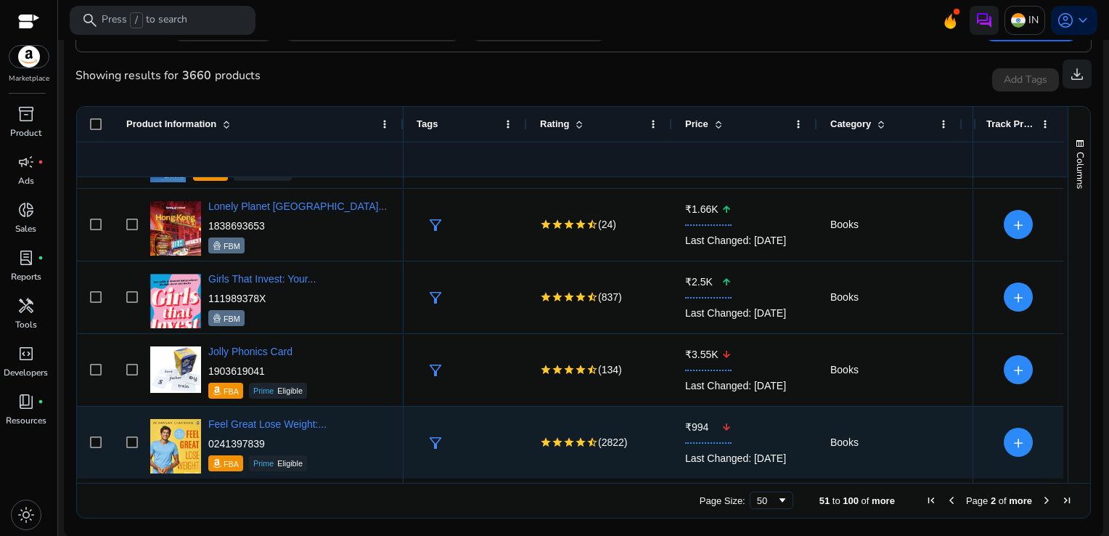
scroll to position [2602, 0]
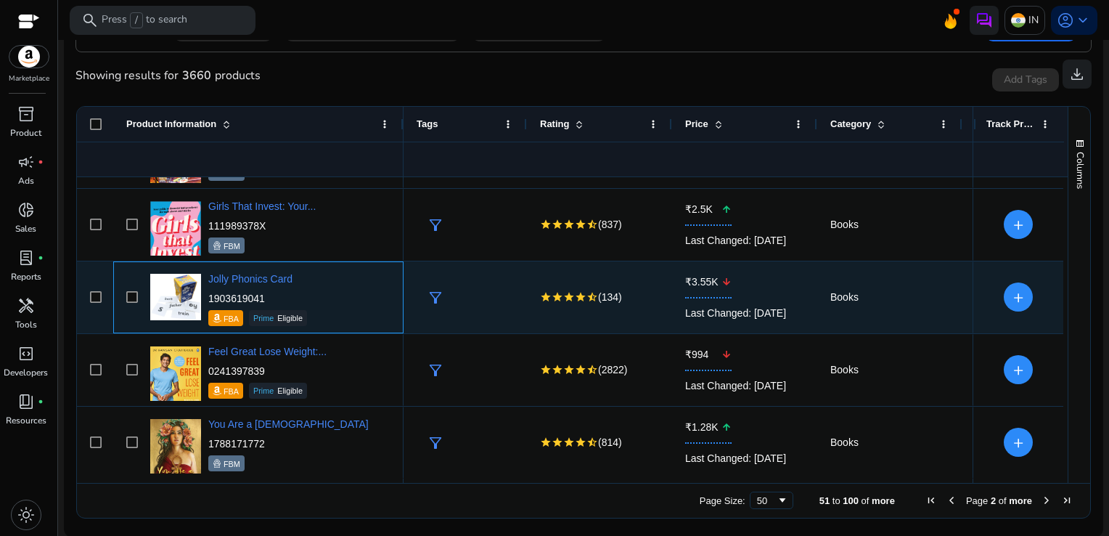
drag, startPoint x: 277, startPoint y: 294, endPoint x: 210, endPoint y: 295, distance: 66.8
click at [210, 295] on p "1903619041" at bounding box center [257, 298] width 99 height 15
copy p "1903619041"
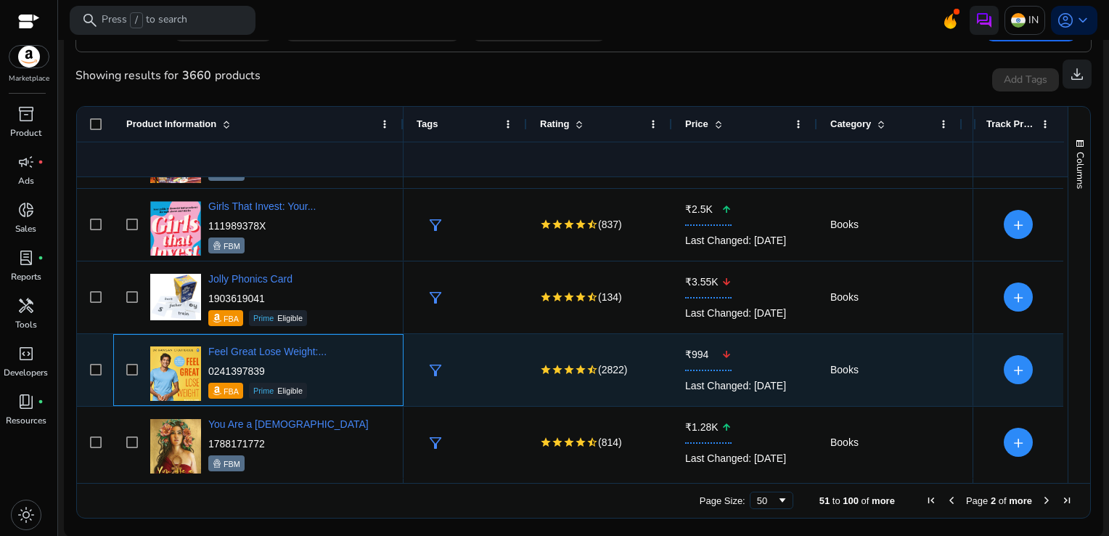
drag, startPoint x: 270, startPoint y: 370, endPoint x: 209, endPoint y: 369, distance: 61.0
click at [209, 369] on p "0241397839" at bounding box center [267, 371] width 118 height 15
copy p "0241397839"
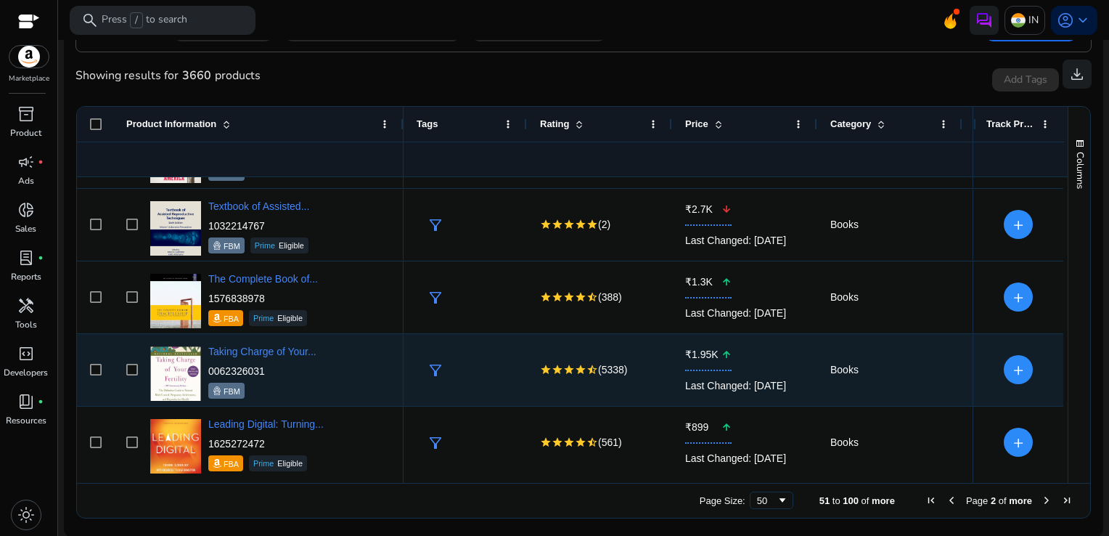
scroll to position [3328, 0]
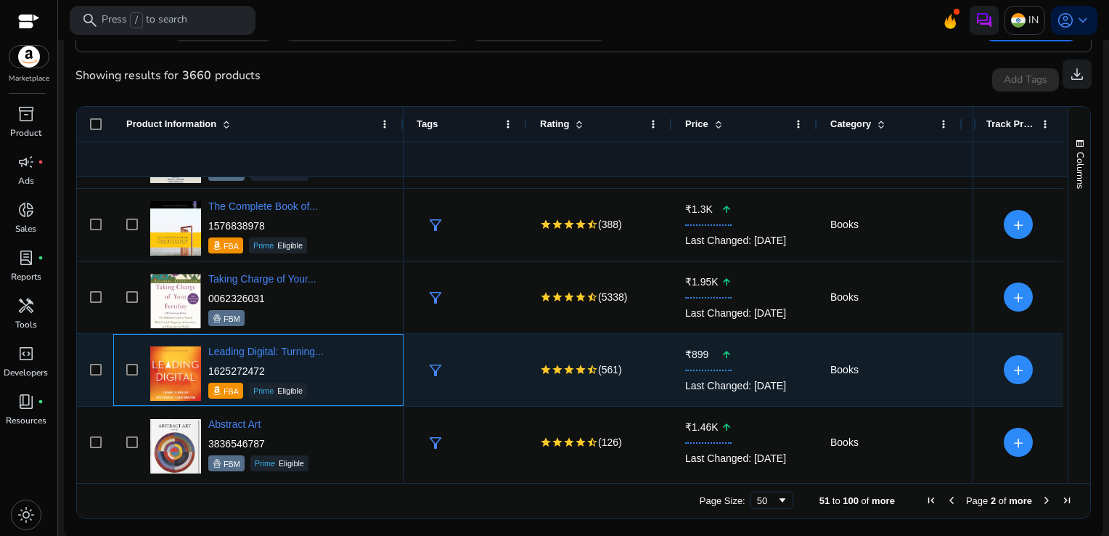
drag, startPoint x: 262, startPoint y: 371, endPoint x: 211, endPoint y: 367, distance: 51.7
click at [211, 367] on p "1625272472" at bounding box center [265, 371] width 115 height 15
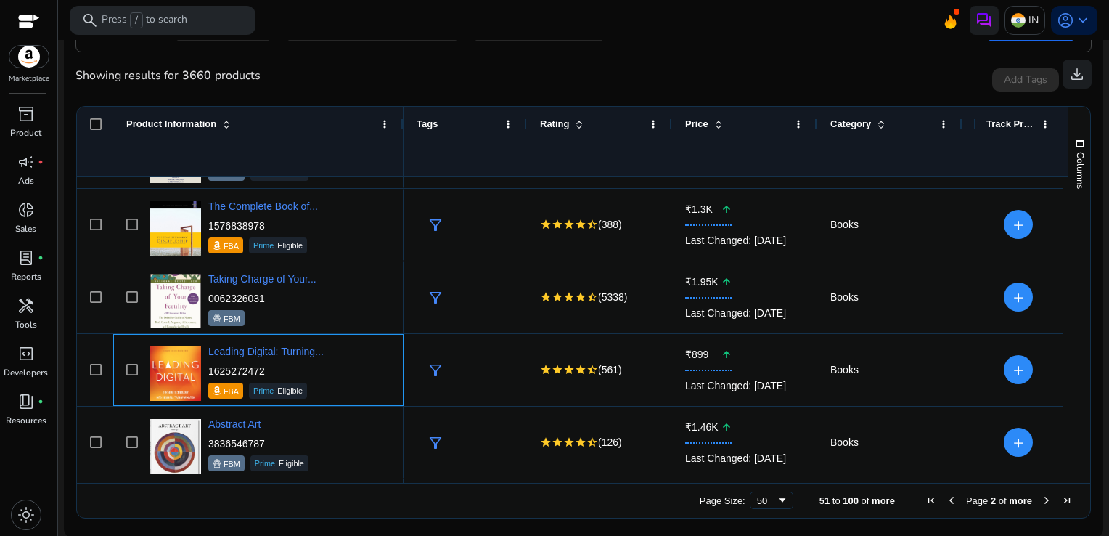
drag, startPoint x: 211, startPoint y: 367, endPoint x: 267, endPoint y: 370, distance: 56.7
click at [267, 370] on p "1625272472" at bounding box center [265, 371] width 115 height 15
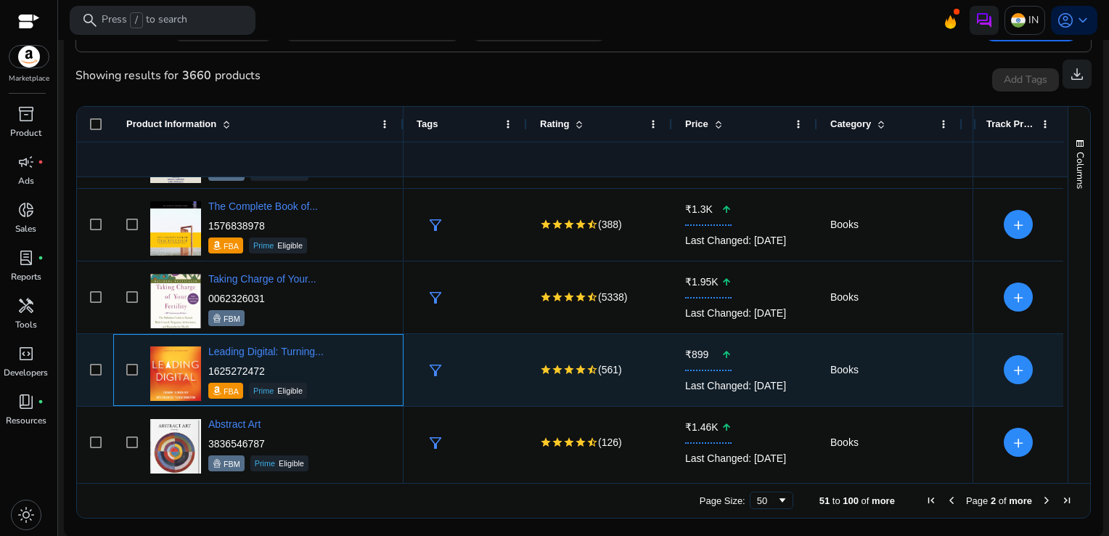
click at [267, 370] on p "1625272472" at bounding box center [265, 371] width 115 height 15
drag, startPoint x: 267, startPoint y: 370, endPoint x: 206, endPoint y: 371, distance: 61.0
click at [206, 371] on div "Leading Digital: Turning... 1625272472 FBA Prime Eligible" at bounding box center [269, 370] width 244 height 62
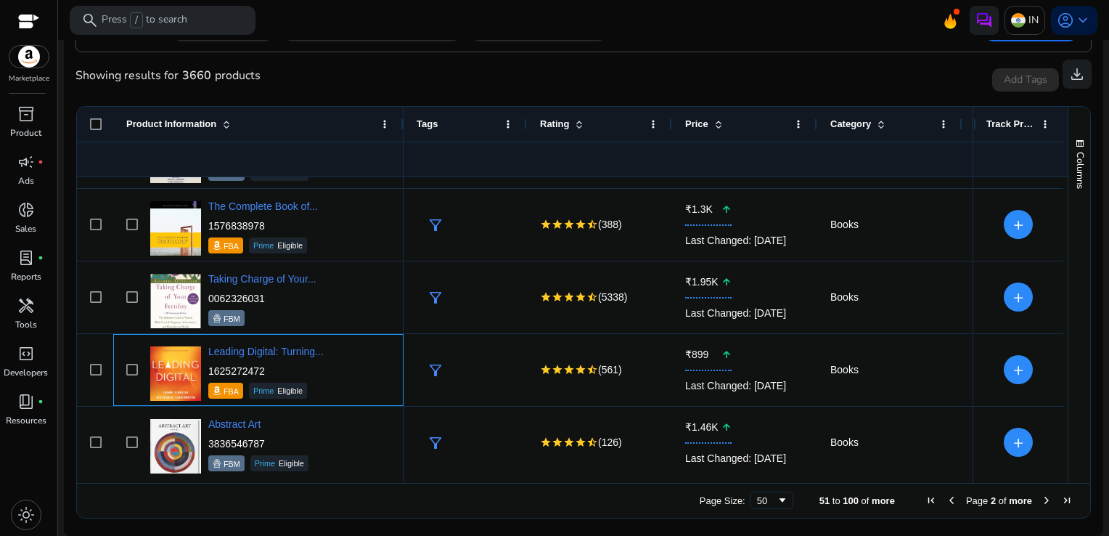
copy p "1625272472"
click at [1041, 497] on span "Next Page" at bounding box center [1047, 500] width 12 height 12
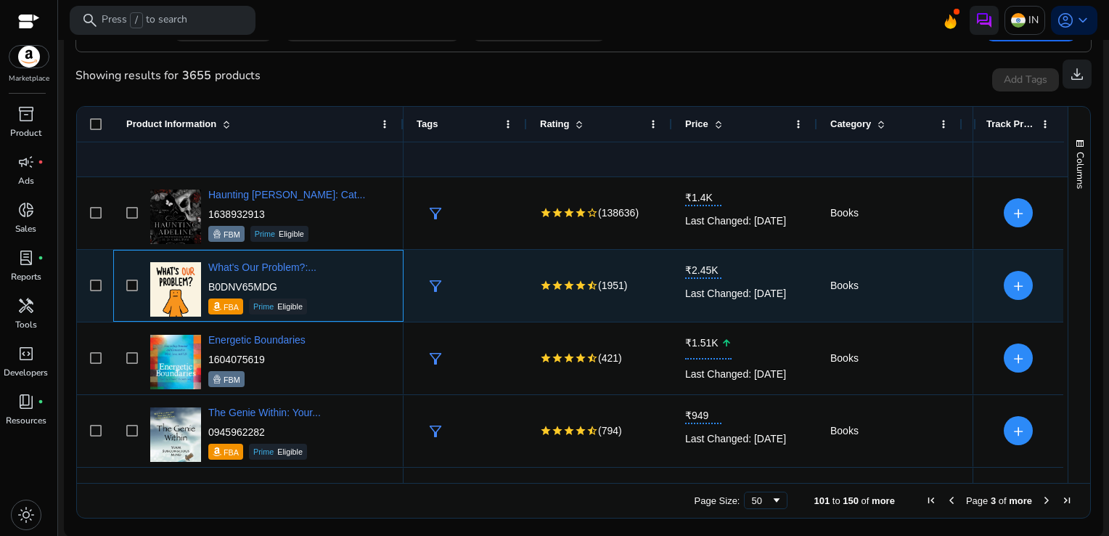
drag, startPoint x: 285, startPoint y: 285, endPoint x: 214, endPoint y: 285, distance: 71.2
click at [214, 285] on p "B0DNV65MDG" at bounding box center [262, 287] width 108 height 15
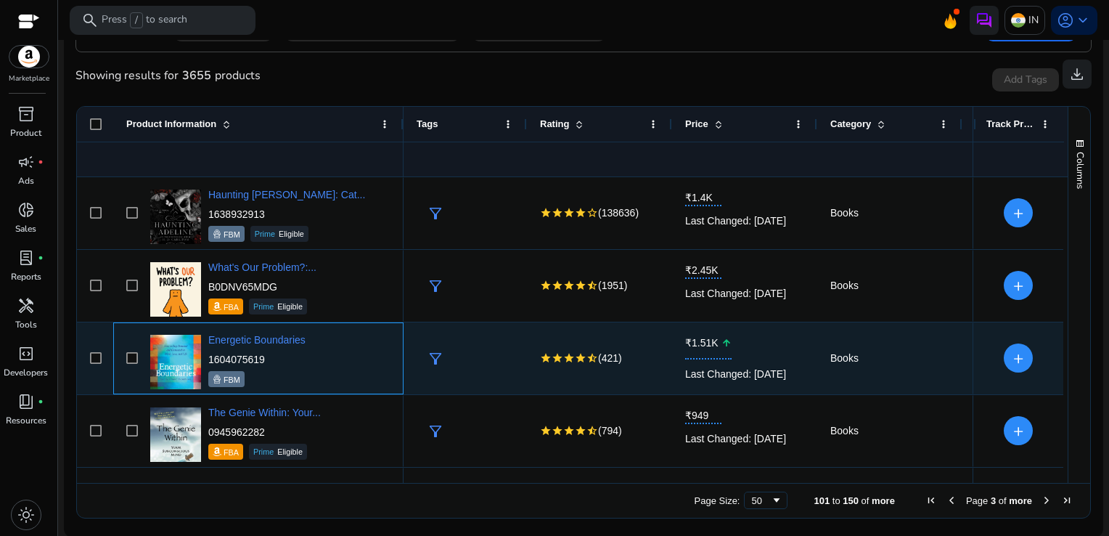
drag, startPoint x: 214, startPoint y: 285, endPoint x: 291, endPoint y: 364, distance: 110.4
click at [291, 364] on p "1604075619" at bounding box center [256, 359] width 97 height 15
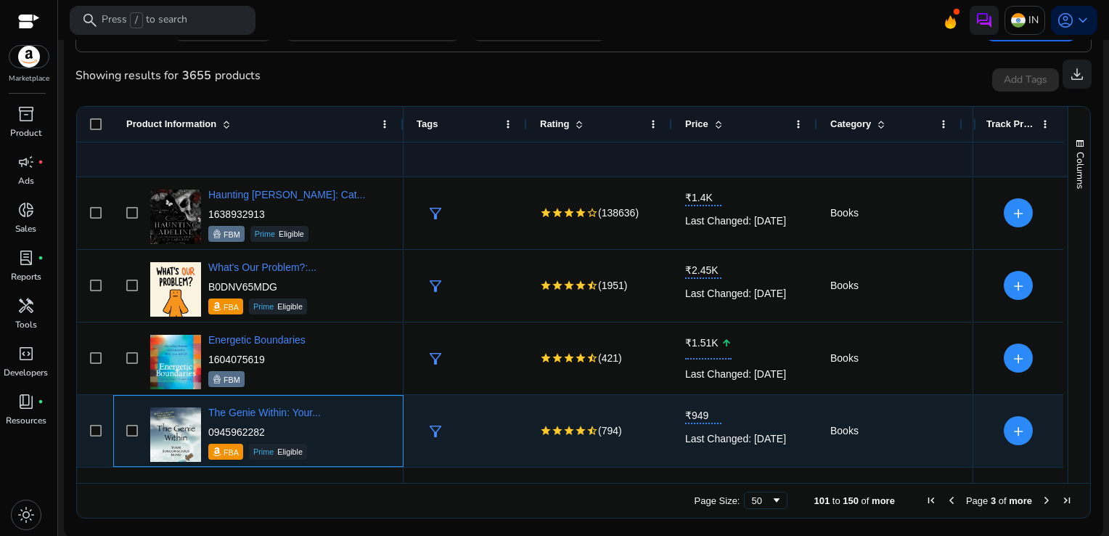
drag, startPoint x: 272, startPoint y: 425, endPoint x: 207, endPoint y: 429, distance: 64.7
click at [207, 429] on div "The Genie Within: Your... 0945962282 FBA Prime Eligible" at bounding box center [269, 431] width 244 height 62
copy p "0945962282"
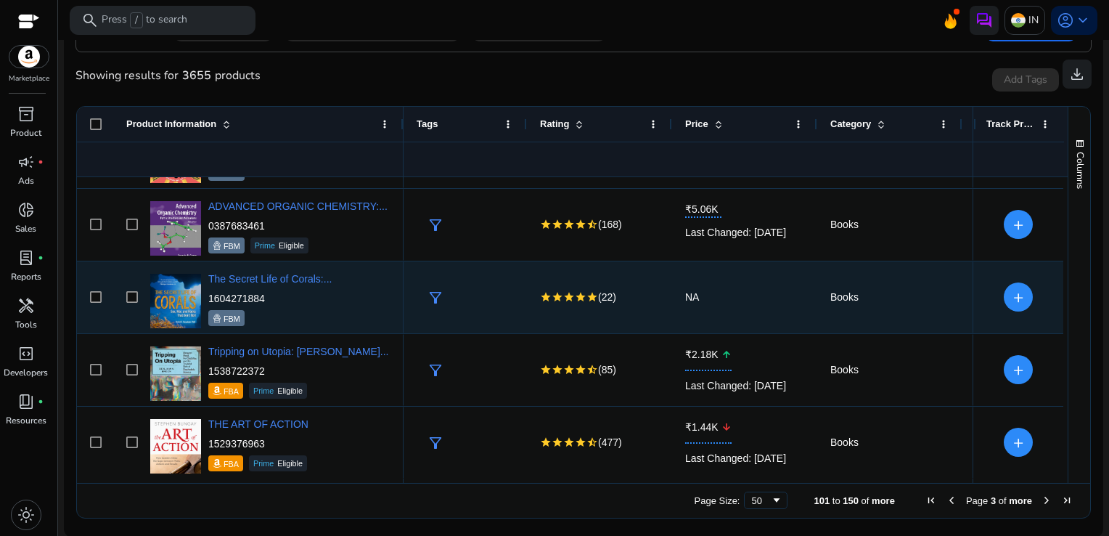
scroll to position [714, 0]
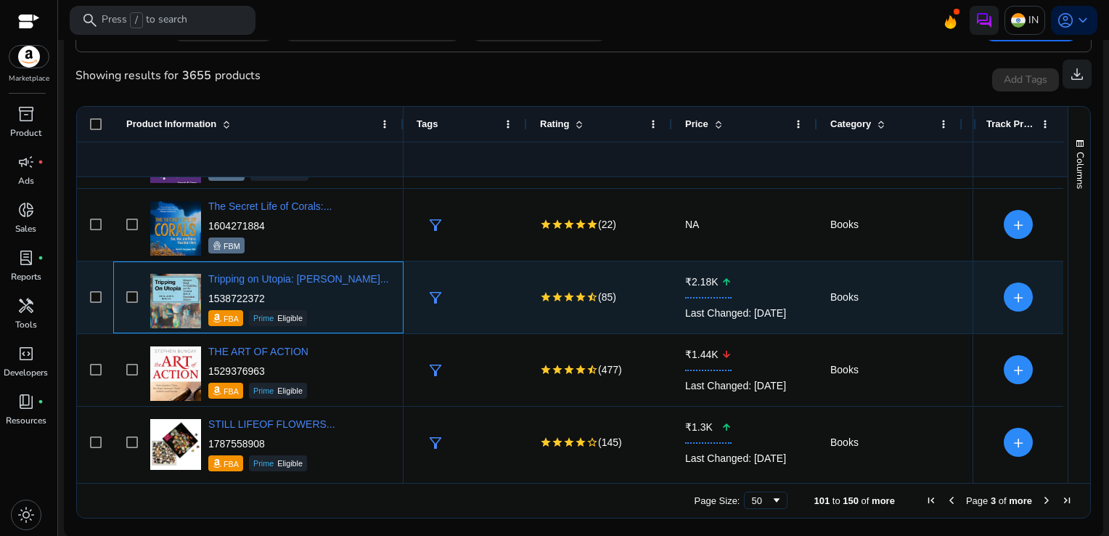
drag, startPoint x: 273, startPoint y: 298, endPoint x: 209, endPoint y: 295, distance: 64.0
click at [209, 295] on p "1538722372" at bounding box center [298, 298] width 180 height 15
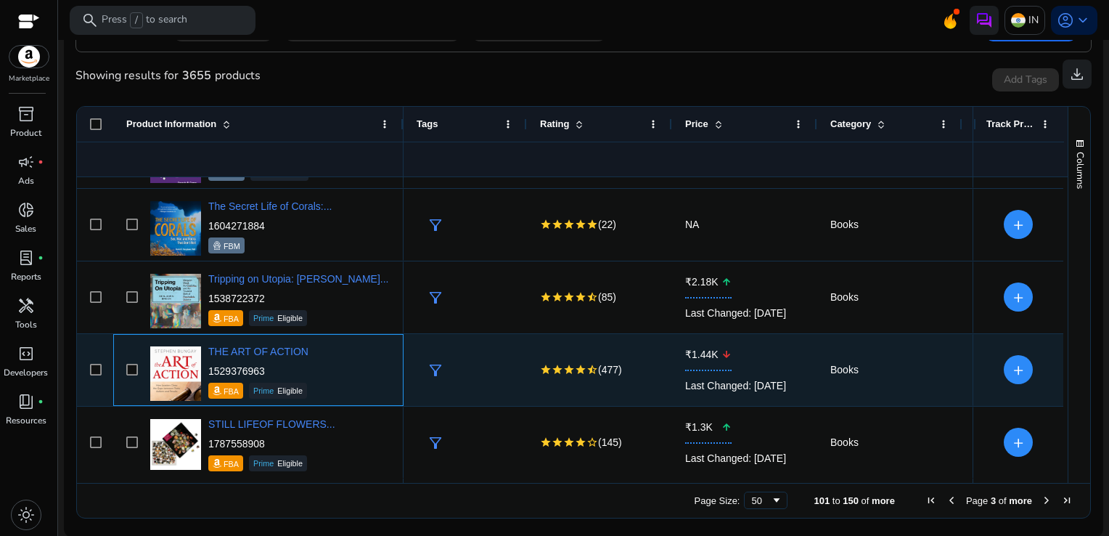
drag, startPoint x: 209, startPoint y: 295, endPoint x: 276, endPoint y: 362, distance: 95.0
click at [276, 364] on p "1529376963" at bounding box center [258, 371] width 100 height 15
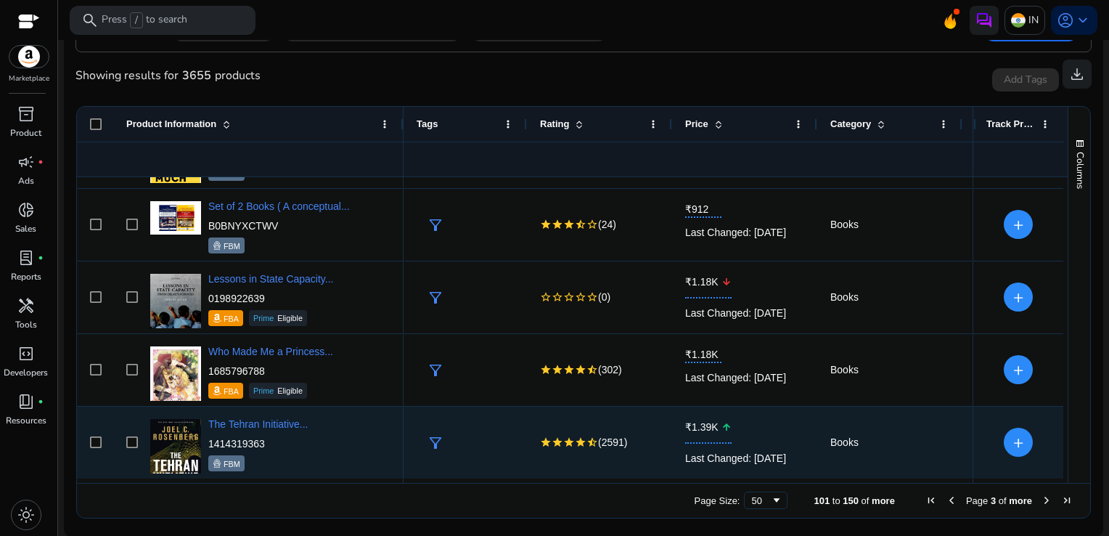
scroll to position [0, 0]
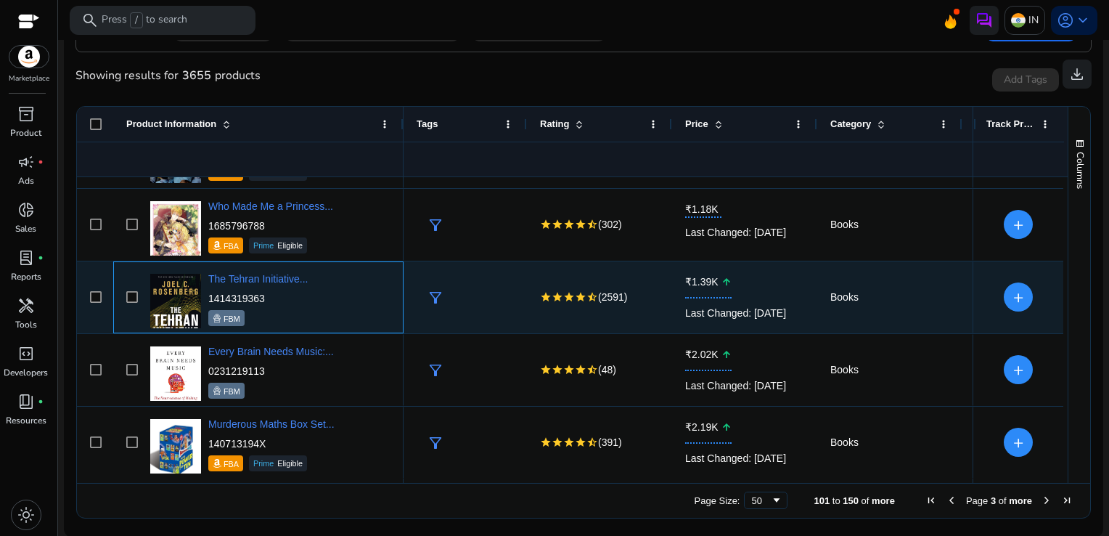
drag, startPoint x: 280, startPoint y: 296, endPoint x: 205, endPoint y: 301, distance: 75.0
click at [205, 301] on div "The Tehran Initiative... 1414319363 FBM" at bounding box center [269, 297] width 244 height 62
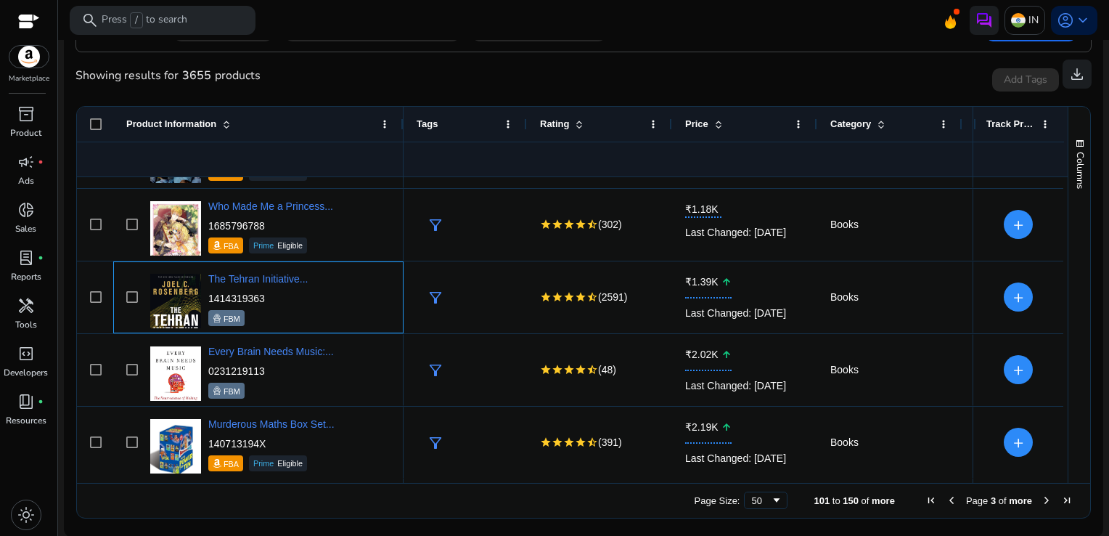
copy div "The Tehran Initiative... 1414319363"
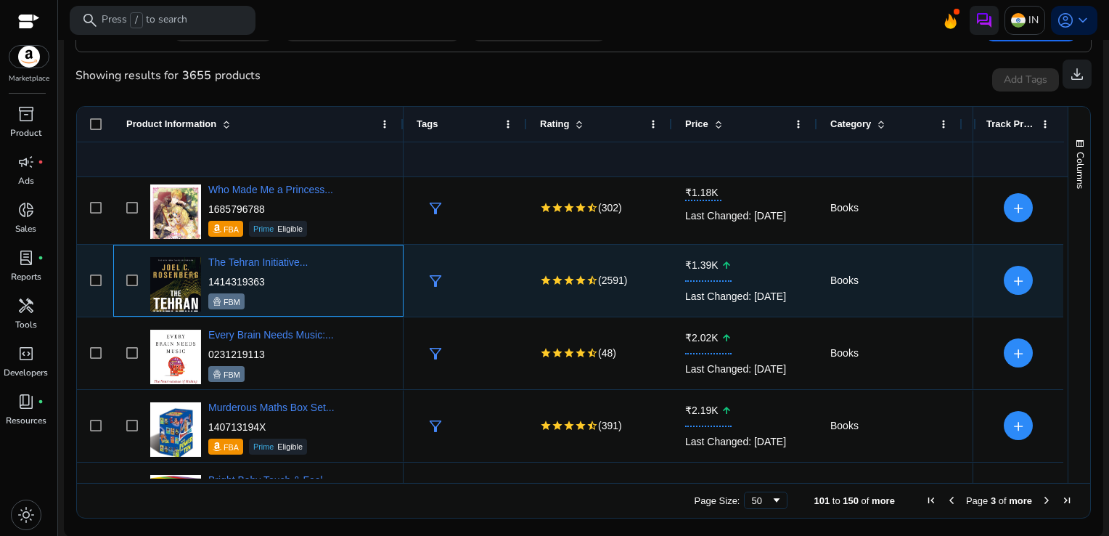
click at [293, 283] on p "1414319363" at bounding box center [257, 281] width 99 height 15
drag, startPoint x: 270, startPoint y: 285, endPoint x: 209, endPoint y: 285, distance: 61.0
click at [209, 285] on p "1414319363" at bounding box center [257, 281] width 99 height 15
copy p "1414319363"
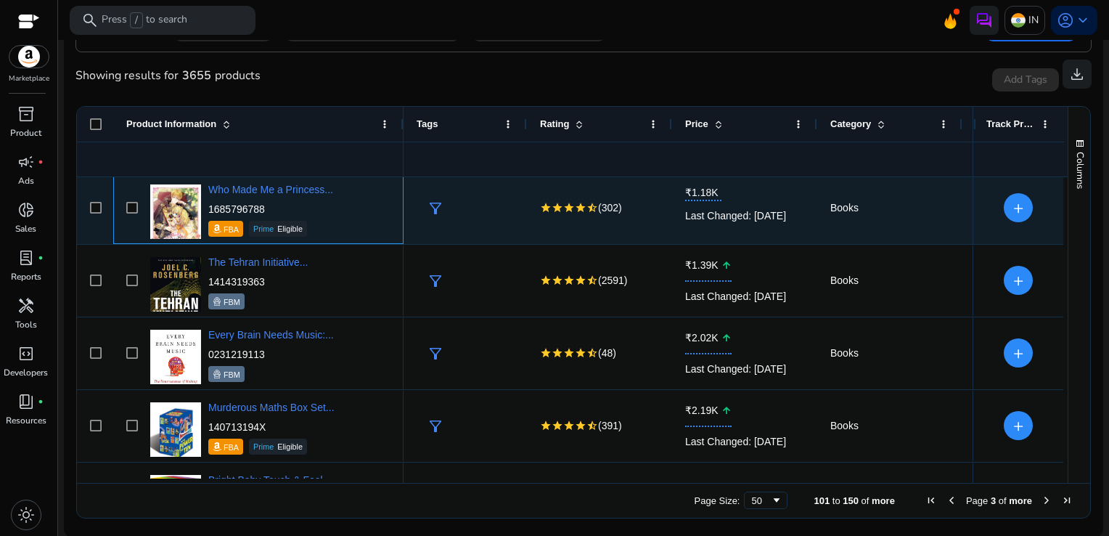
drag, startPoint x: 266, startPoint y: 209, endPoint x: 208, endPoint y: 204, distance: 58.3
click at [208, 204] on p "1685796788" at bounding box center [270, 209] width 125 height 15
copy p "1685796788"
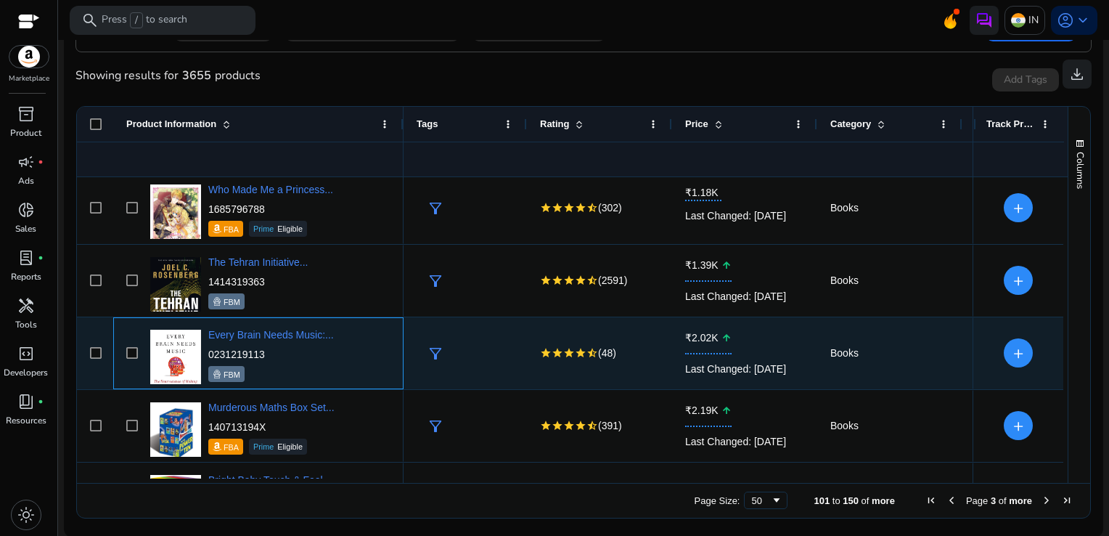
drag, startPoint x: 280, startPoint y: 356, endPoint x: 208, endPoint y: 356, distance: 71.2
click at [208, 356] on p "0231219113" at bounding box center [271, 354] width 126 height 15
copy p "0231219113"
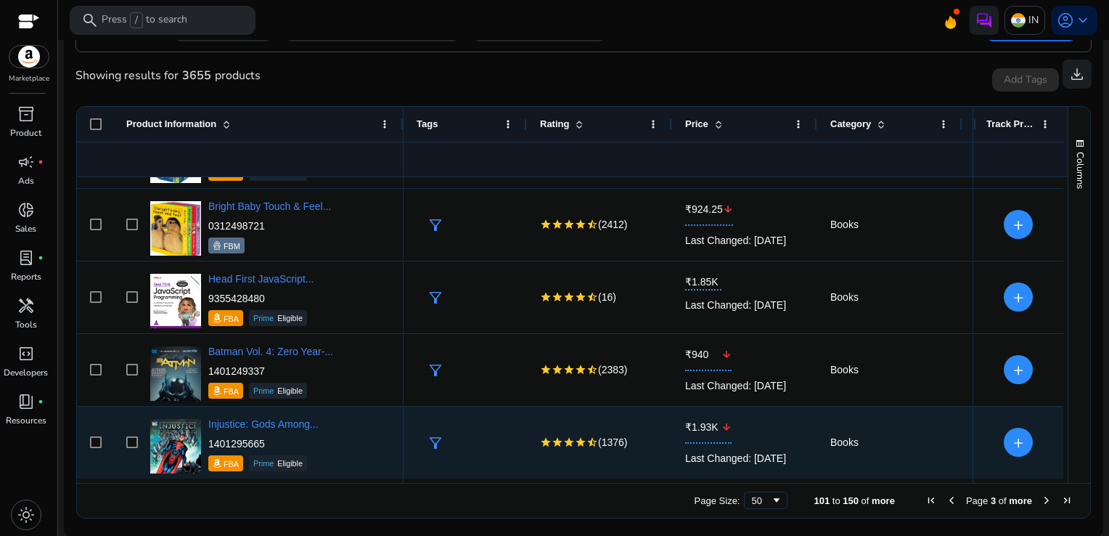
scroll to position [1586, 0]
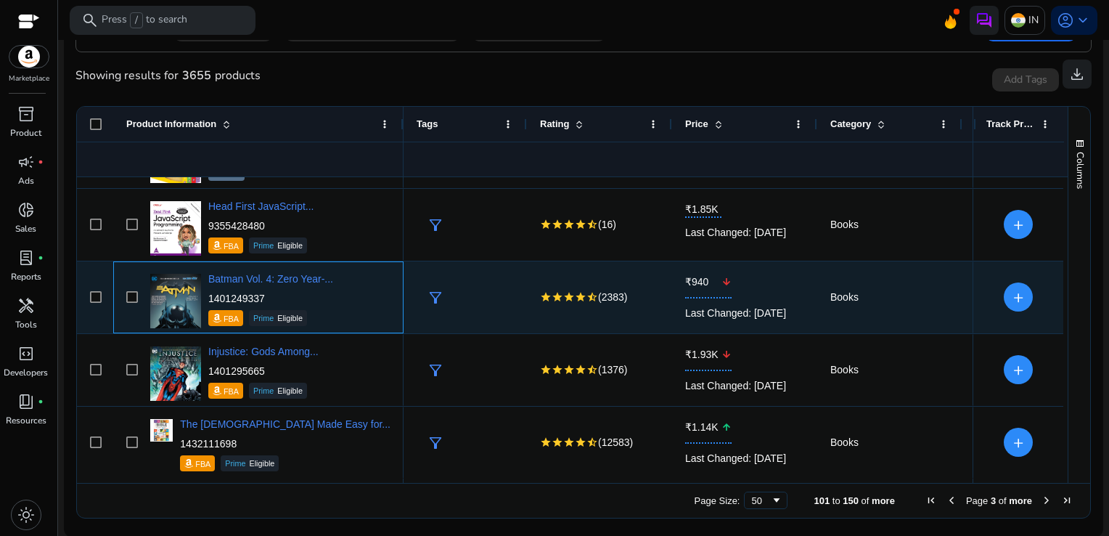
drag, startPoint x: 273, startPoint y: 296, endPoint x: 209, endPoint y: 301, distance: 64.1
click at [209, 301] on p "1401249337" at bounding box center [270, 298] width 125 height 15
copy p "1401249337"
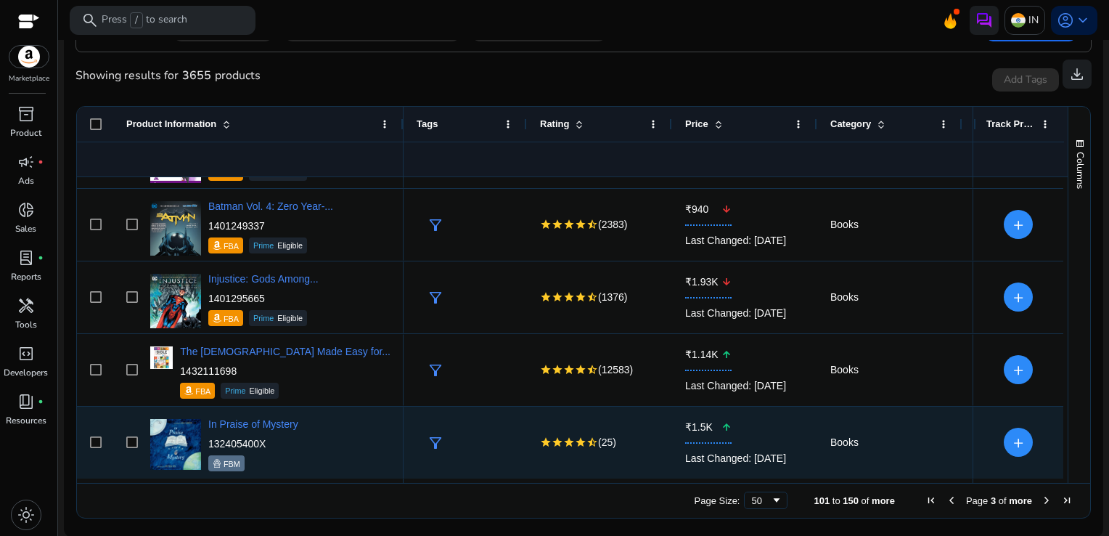
scroll to position [1731, 0]
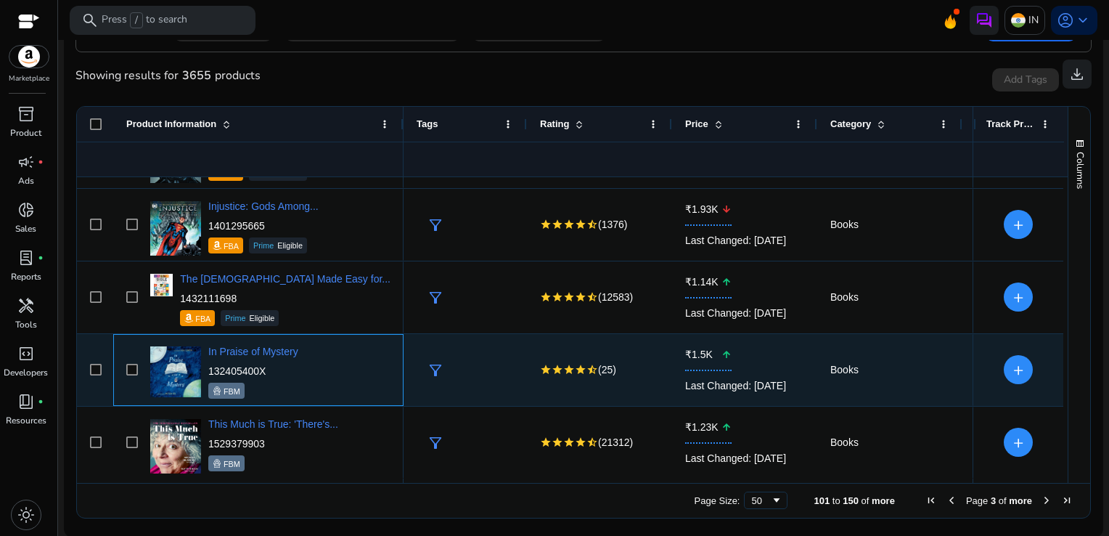
drag, startPoint x: 264, startPoint y: 367, endPoint x: 211, endPoint y: 370, distance: 53.8
click at [211, 370] on p "132405400X" at bounding box center [253, 371] width 90 height 15
copy p "32405400X"
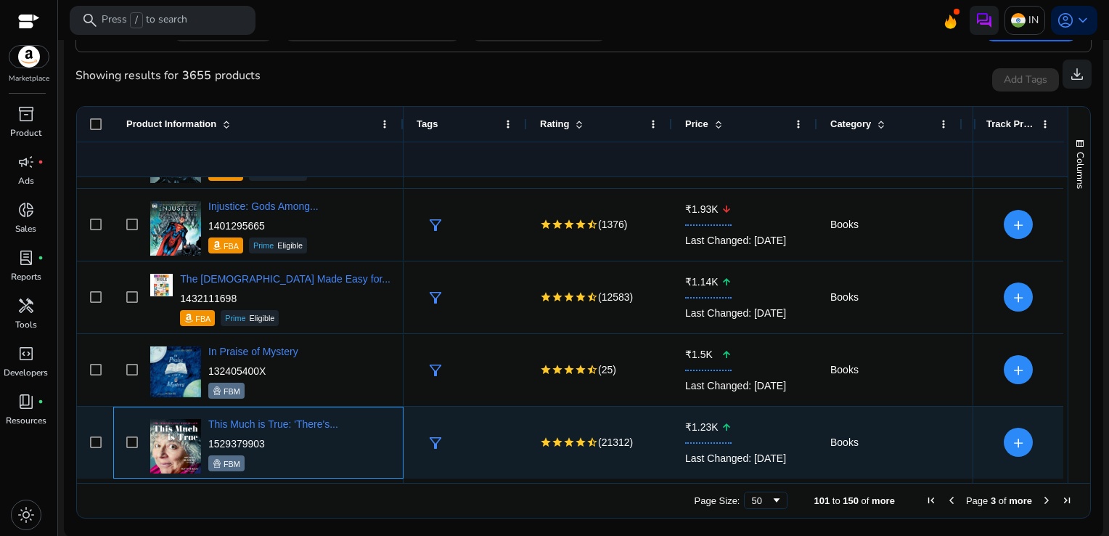
drag, startPoint x: 279, startPoint y: 440, endPoint x: 206, endPoint y: 439, distance: 72.6
click at [206, 439] on div "This Much is True: 'There's... 1529379903 FBM" at bounding box center [269, 443] width 244 height 62
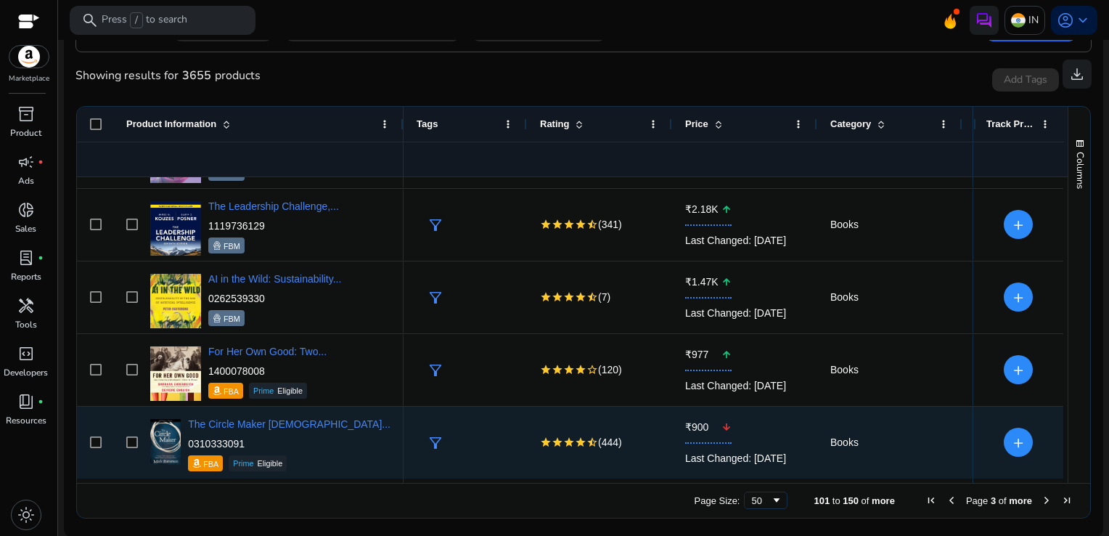
scroll to position [2530, 0]
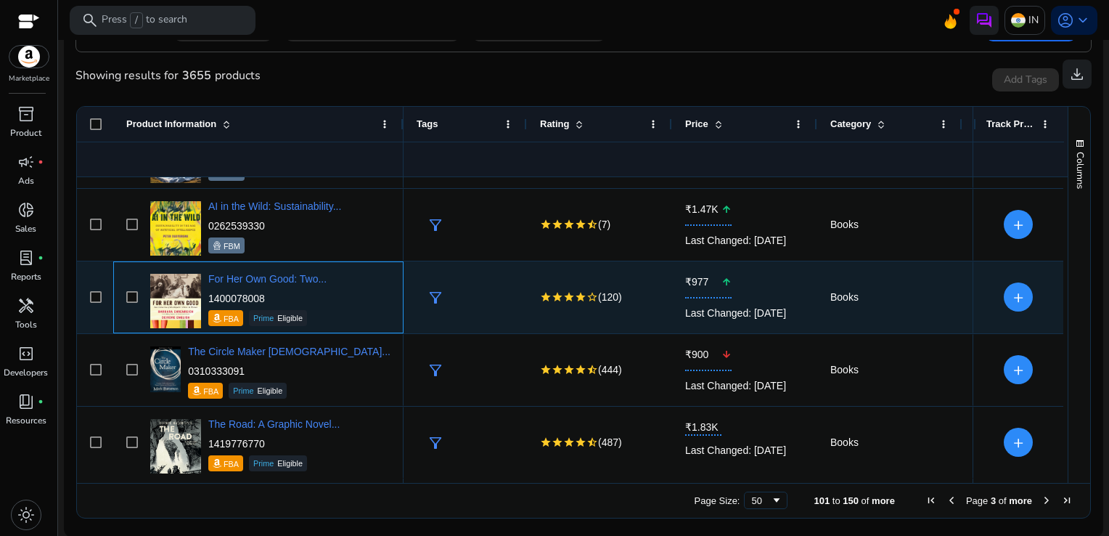
drag, startPoint x: 270, startPoint y: 293, endPoint x: 208, endPoint y: 298, distance: 61.9
click at [208, 298] on p "1400078008" at bounding box center [267, 298] width 118 height 15
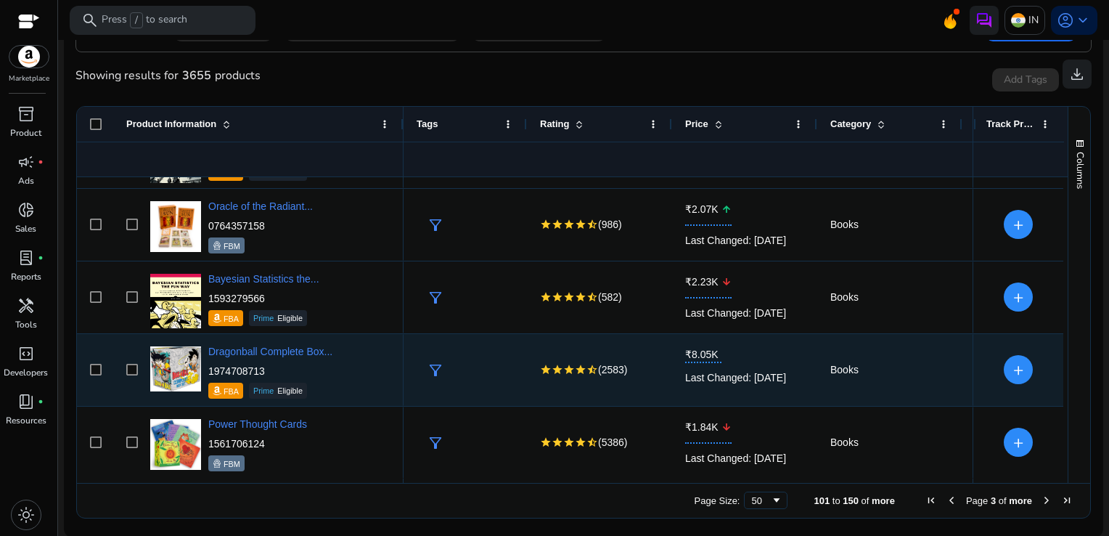
scroll to position [2893, 0]
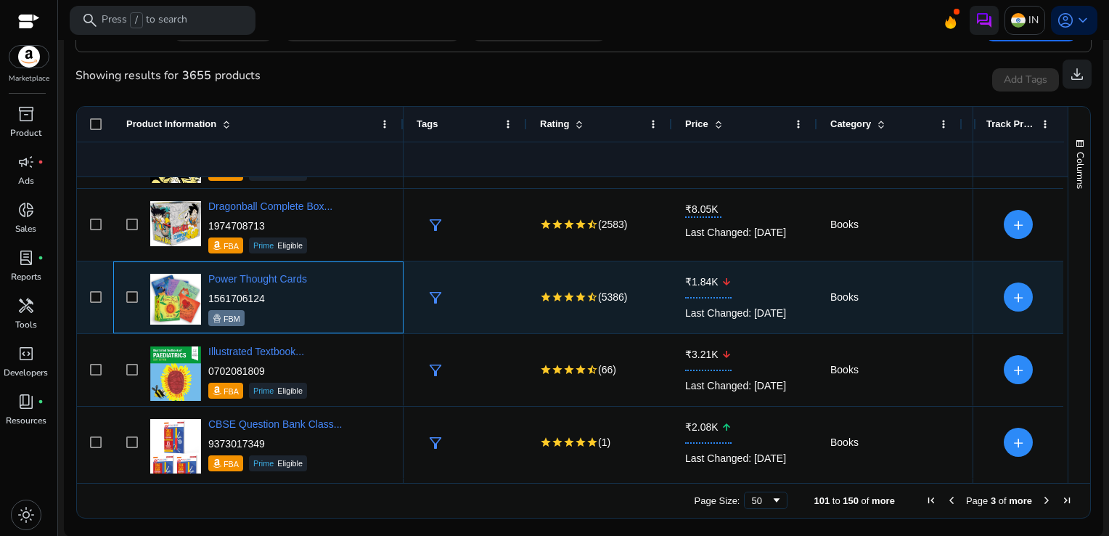
drag, startPoint x: 274, startPoint y: 302, endPoint x: 209, endPoint y: 298, distance: 65.4
click at [209, 298] on p "1561706124" at bounding box center [257, 298] width 99 height 15
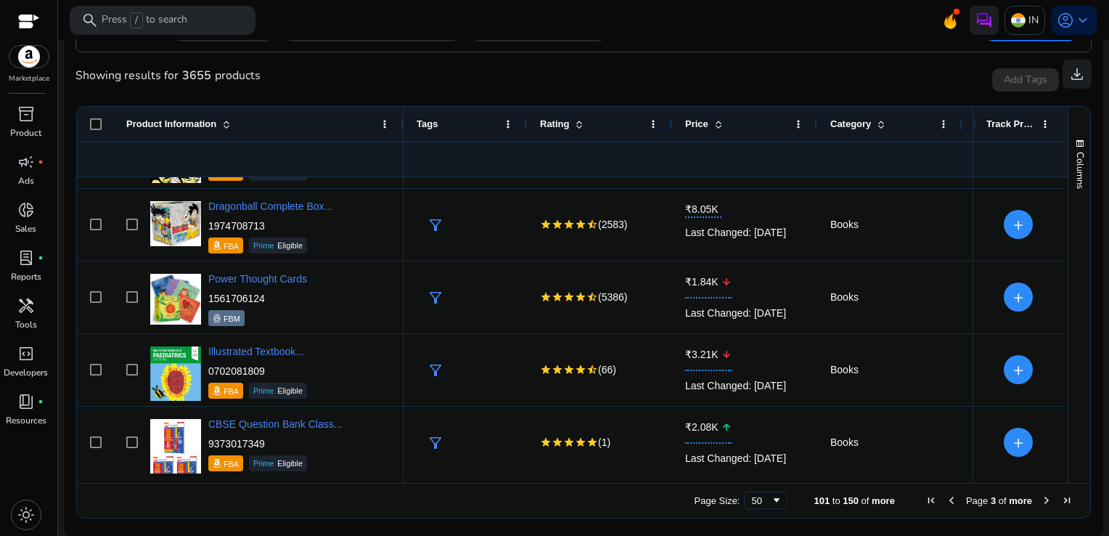
drag, startPoint x: 1062, startPoint y: 439, endPoint x: 1064, endPoint y: 457, distance: 18.3
click at [1068, 457] on div "Columns Product Information Column Labels Rating Price" at bounding box center [1079, 295] width 23 height 376
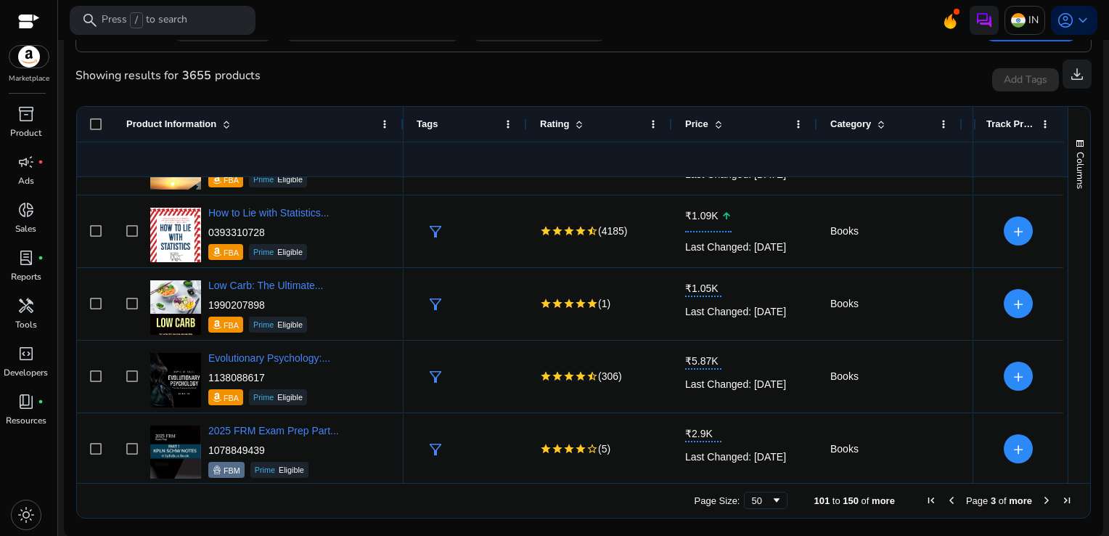
scroll to position [3328, 0]
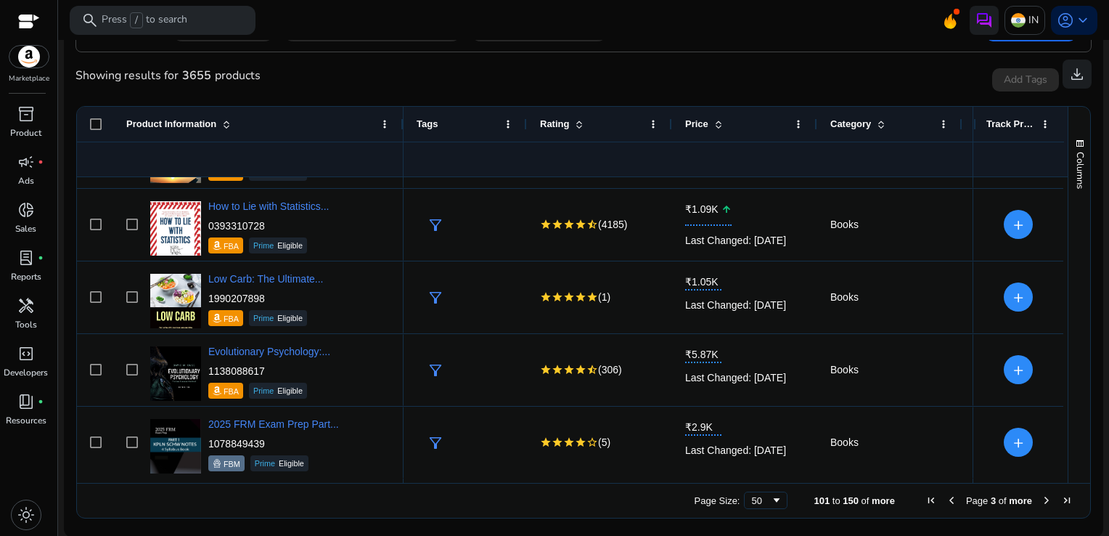
click at [1043, 503] on span "Next Page" at bounding box center [1047, 500] width 12 height 12
